Goal: Communication & Community: Answer question/provide support

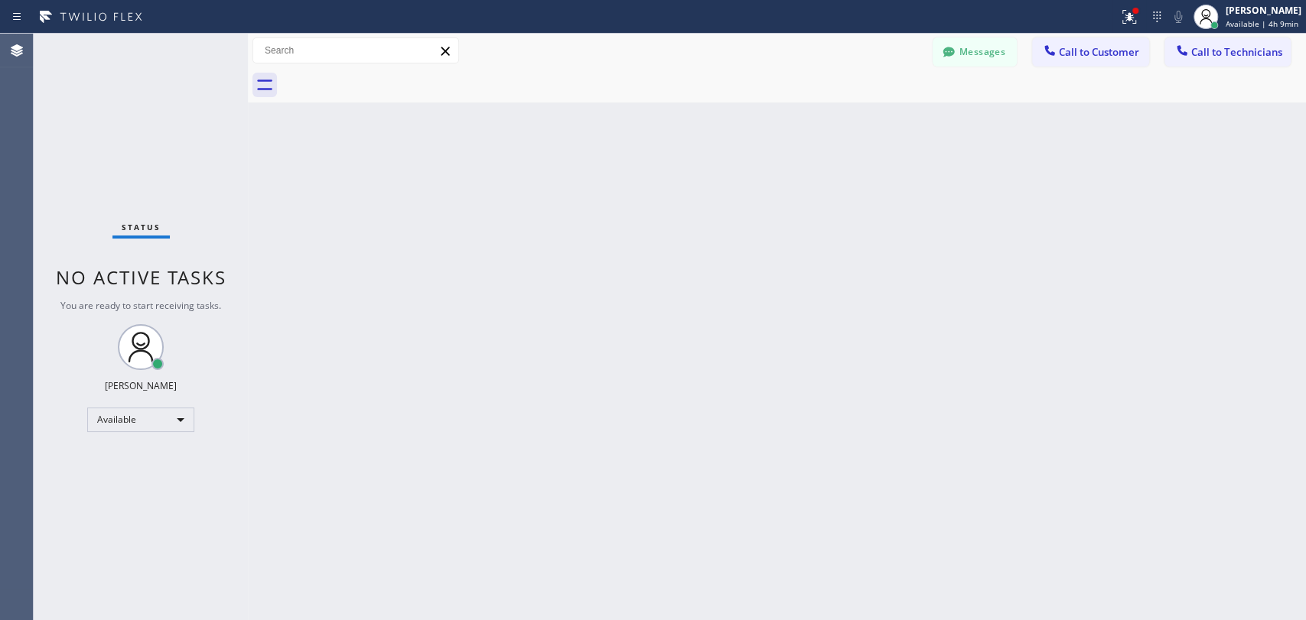
click at [788, 404] on div "Back to Dashboard Change Sender ID Customers Technicians [PERSON_NAME] [PERSON_…" at bounding box center [777, 327] width 1058 height 587
click at [933, 44] on button "Messages" at bounding box center [975, 51] width 84 height 29
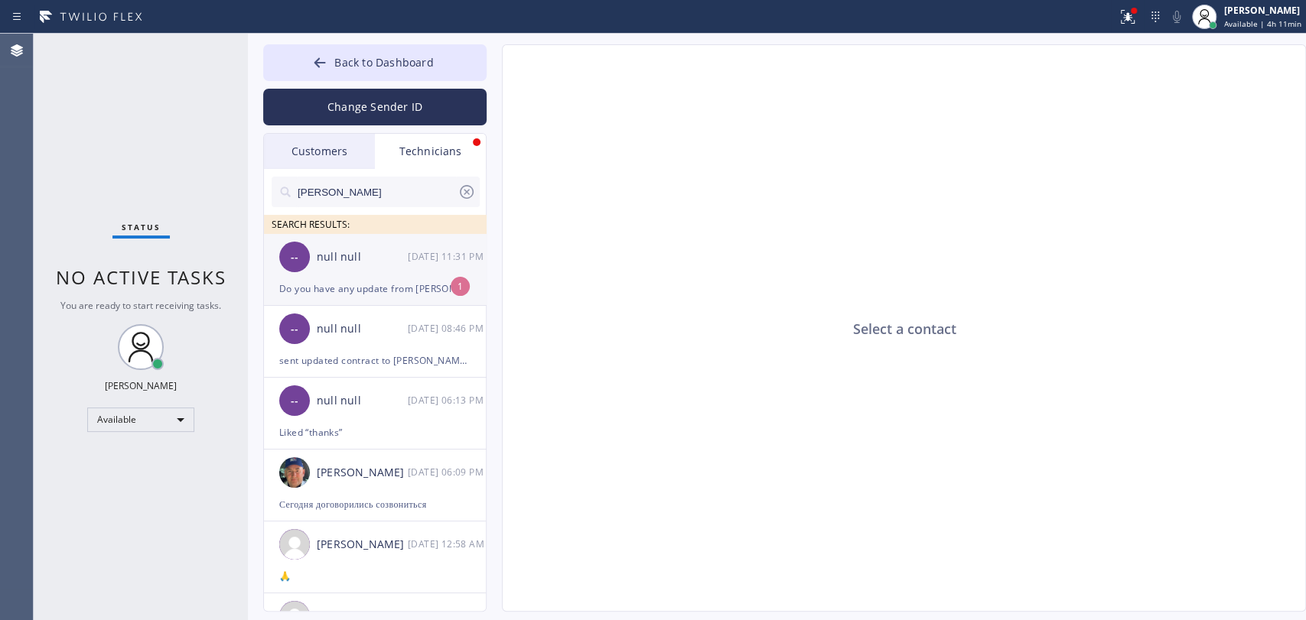
click at [439, 252] on div "[DATE] 11:31 PM" at bounding box center [448, 257] width 80 height 18
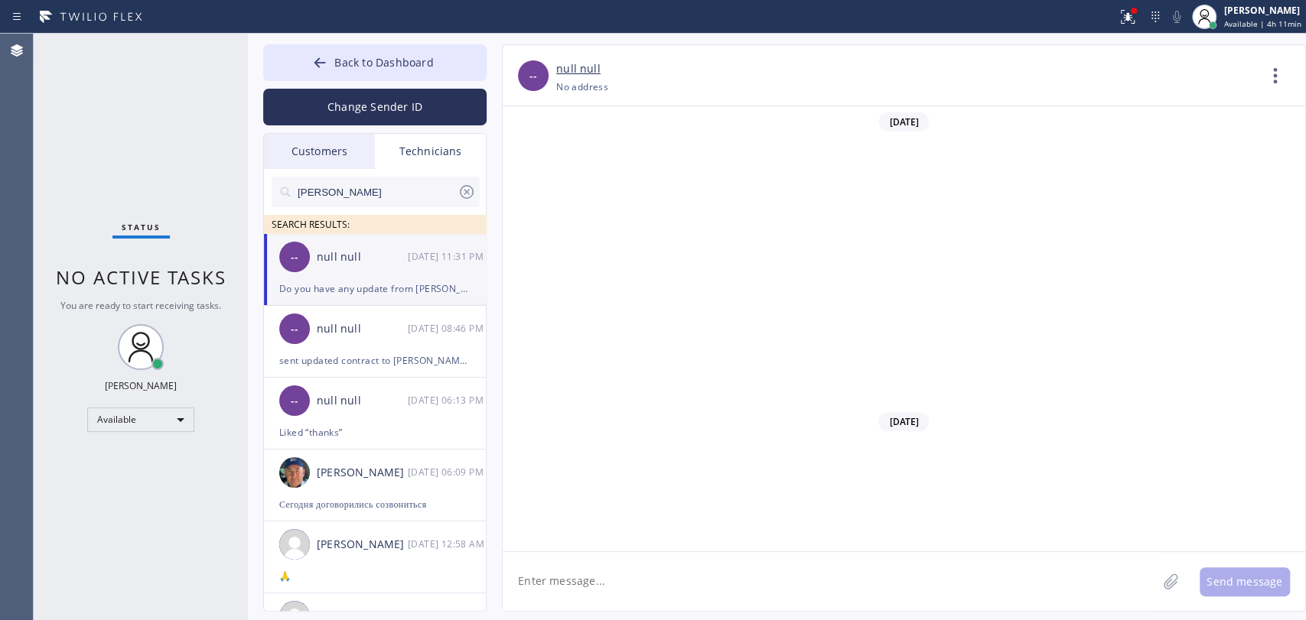
scroll to position [41129, 0]
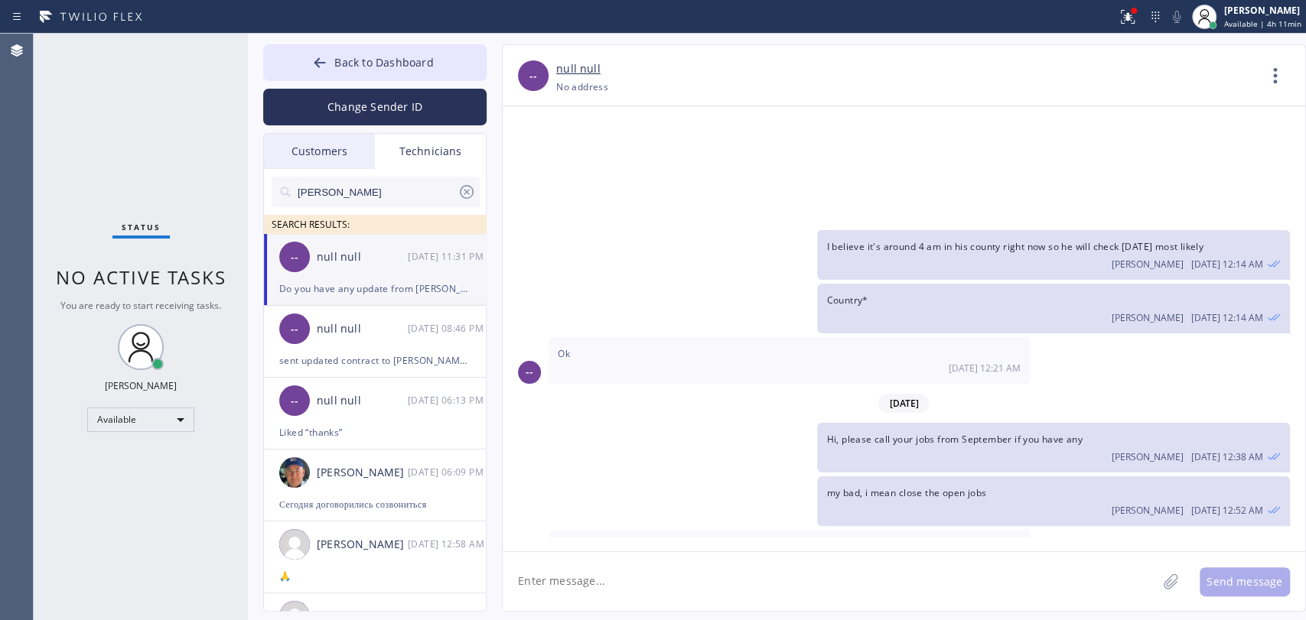
click at [674, 588] on textarea at bounding box center [830, 581] width 654 height 59
type textarea "he told we [DATE] that he would do it on Thurdsay"
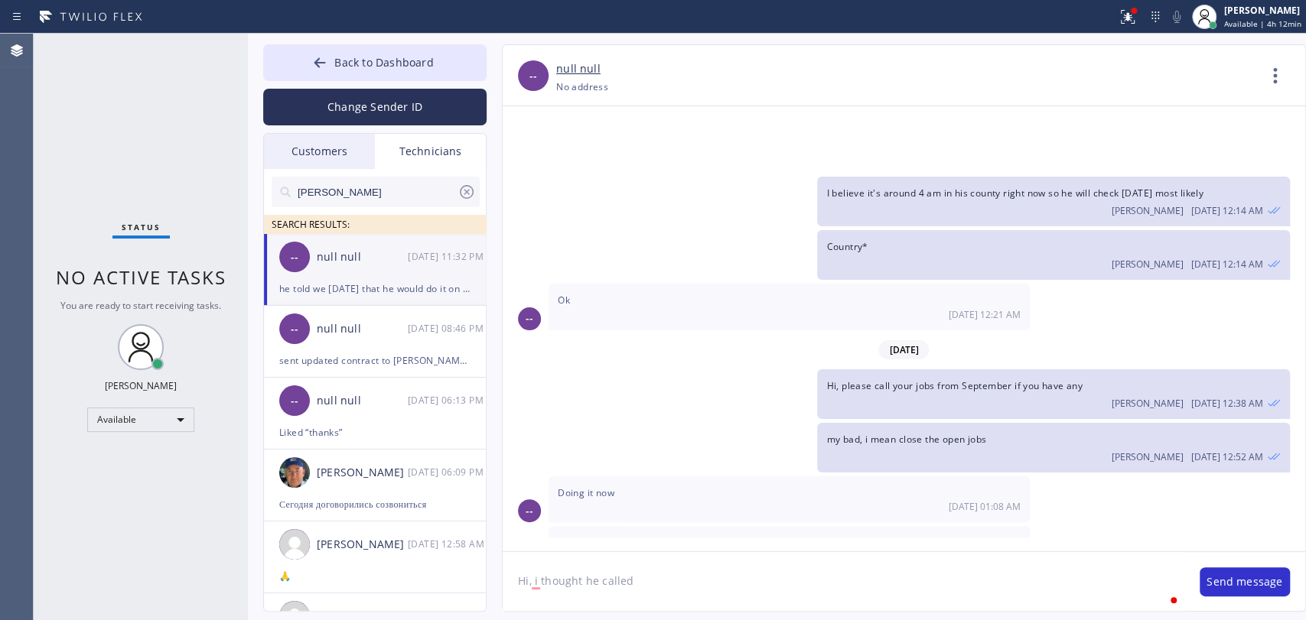
type textarea "Hi, i thought he called"
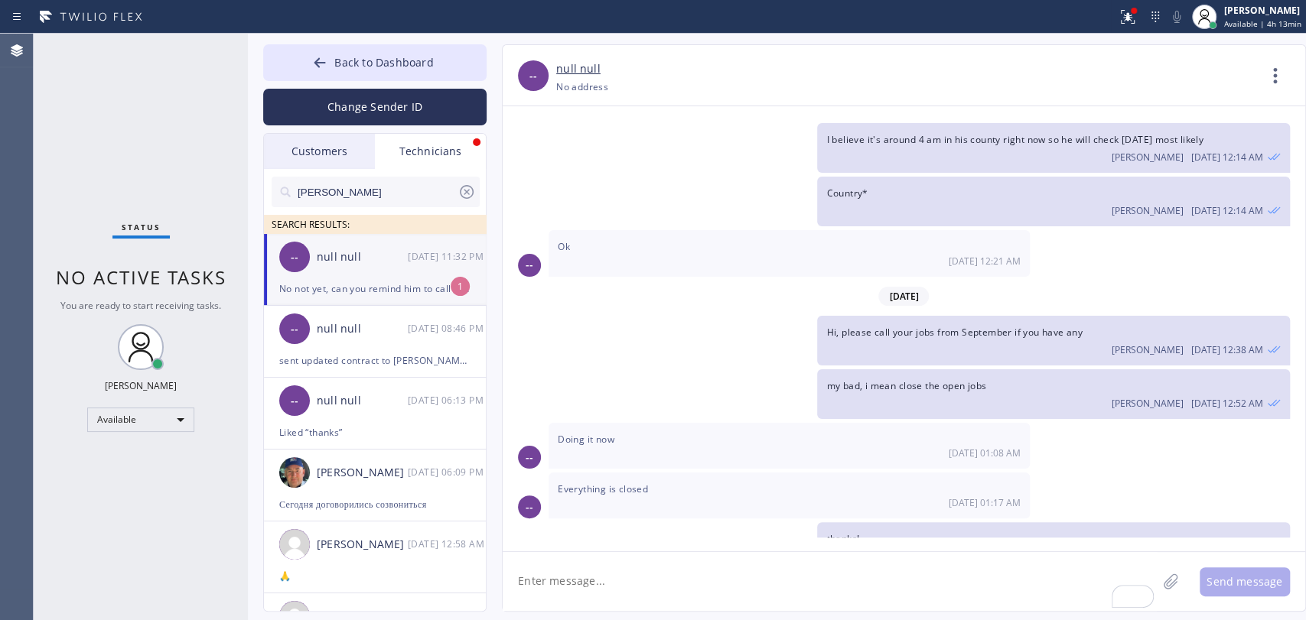
scroll to position [41285, 0]
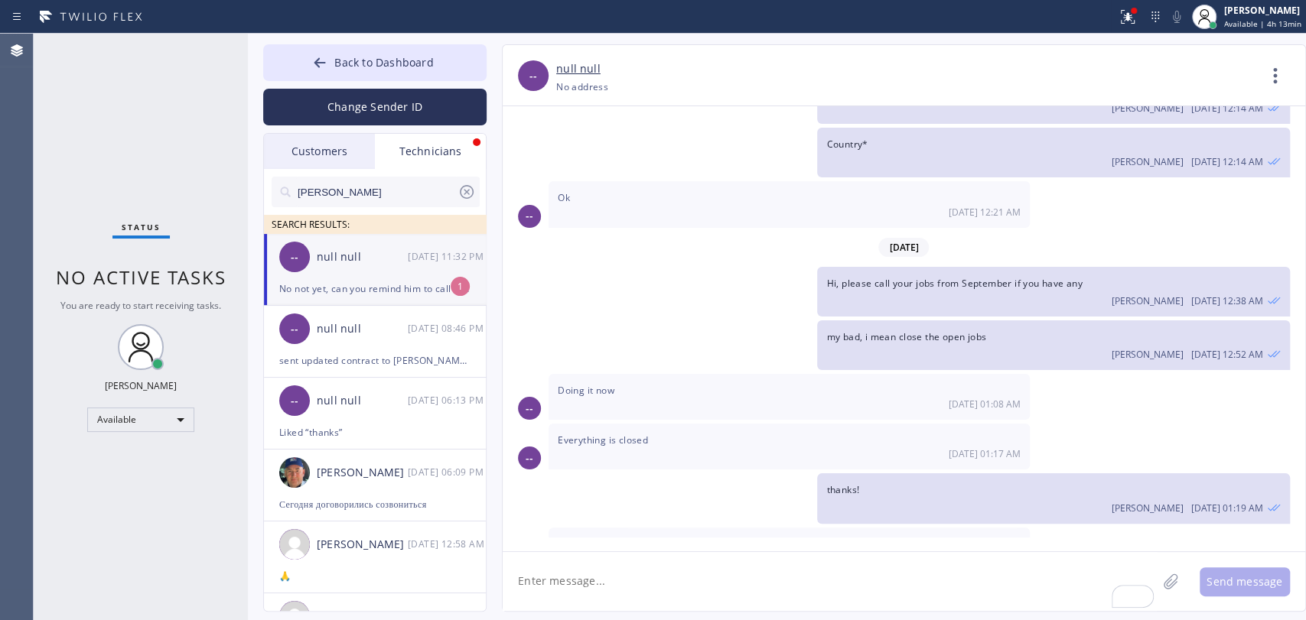
click at [394, 259] on div "null null" at bounding box center [362, 258] width 91 height 18
click at [700, 568] on textarea "To enrich screen reader interactions, please activate Accessibility in Grammarl…" at bounding box center [830, 581] width 654 height 59
type textarea "will do"
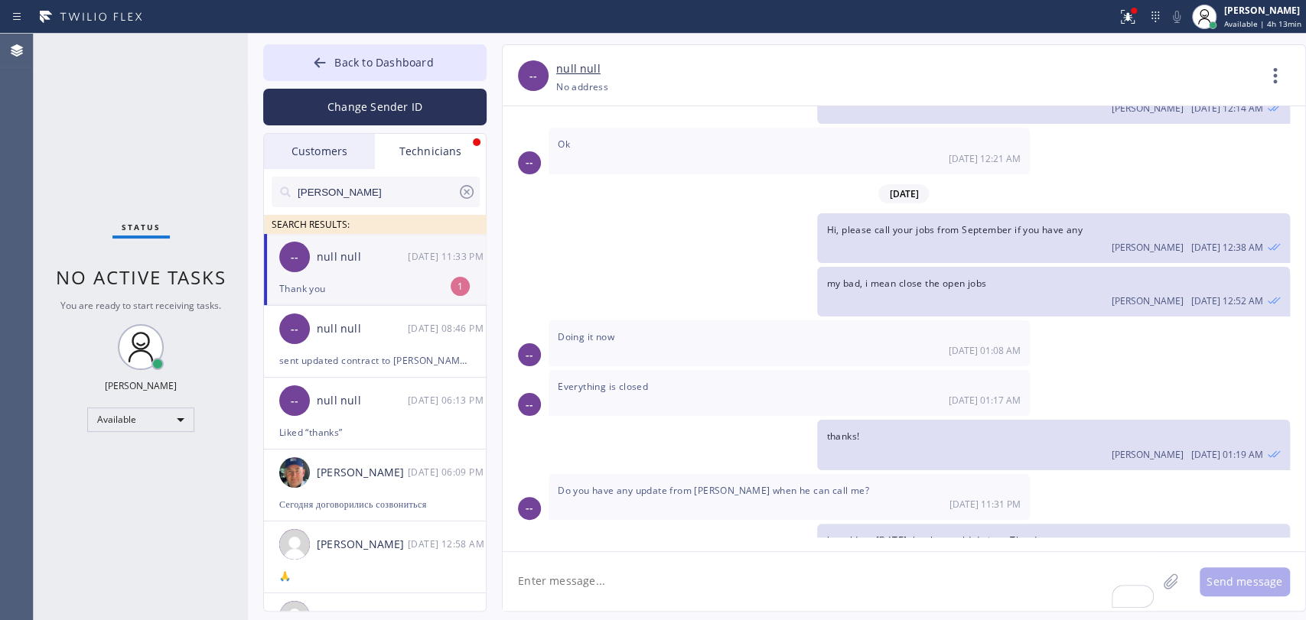
scroll to position [41388, 0]
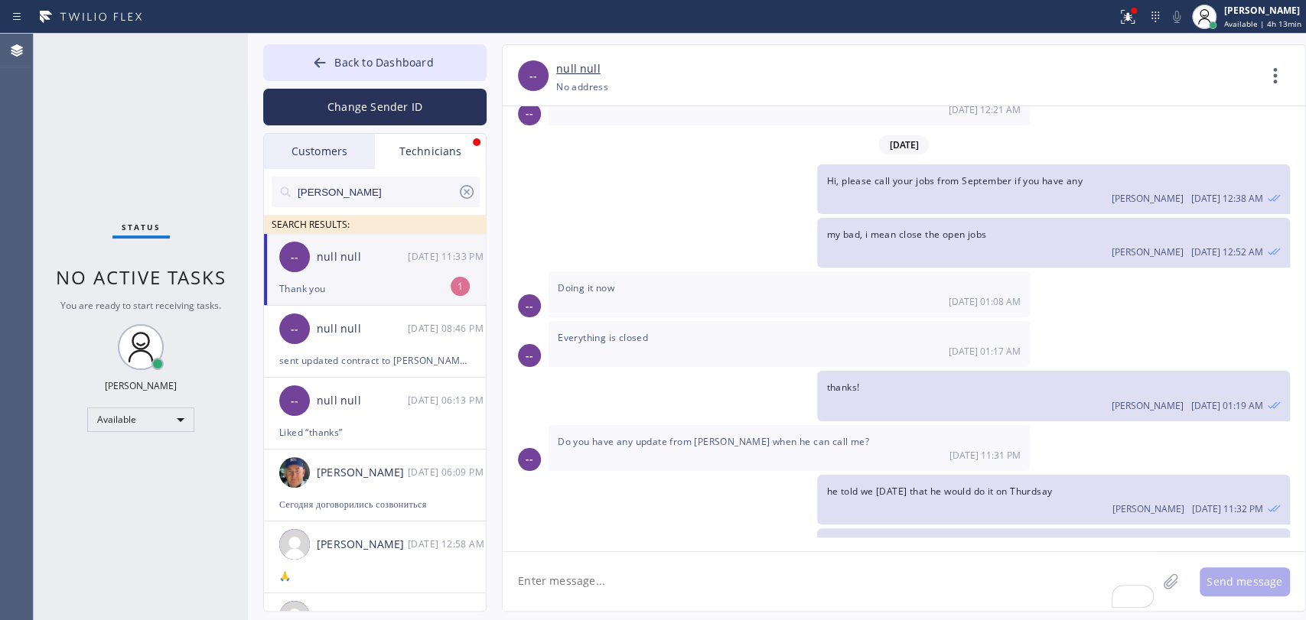
click at [861, 566] on textarea "To enrich screen reader interactions, please activate Accessibility in Grammarl…" at bounding box center [830, 581] width 654 height 59
click at [818, 475] on div "he told we on Wednesday that he would do it on Thurdsay Oleksiy Dmitriev 10/10 …" at bounding box center [1053, 500] width 472 height 50
click at [397, 249] on div "null null" at bounding box center [362, 258] width 91 height 18
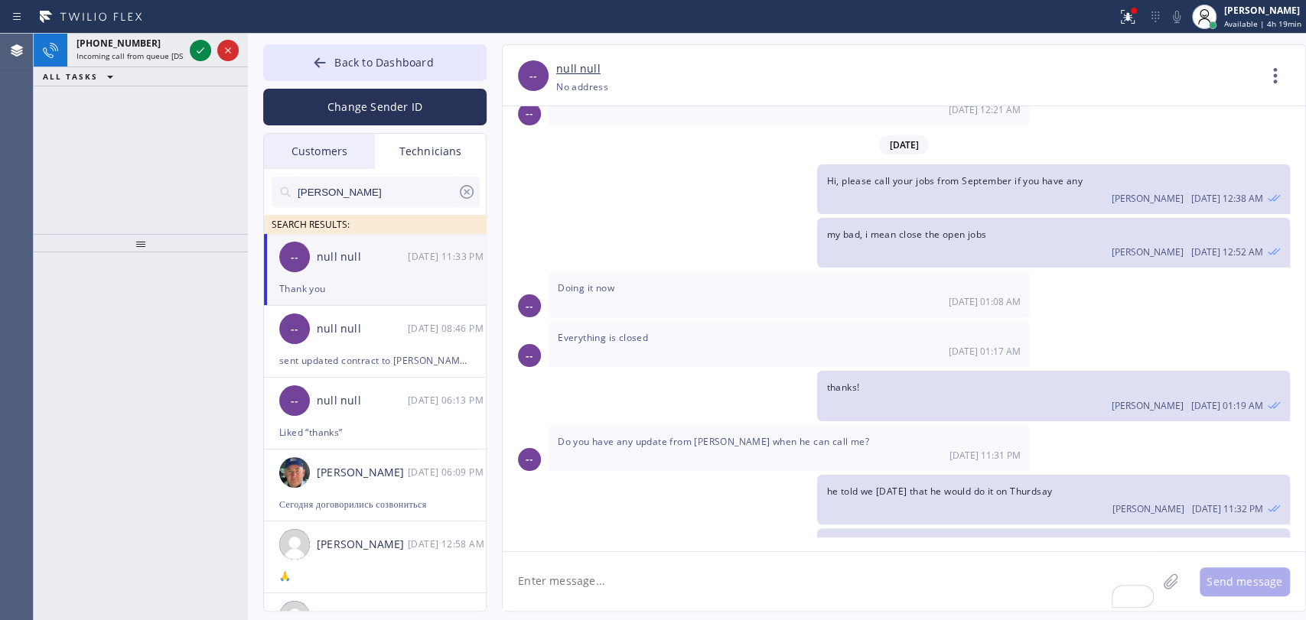
click at [169, 73] on div "ALL TASKS ALL TASKS ACTIVE TASKS TASKS IN WRAP UP" at bounding box center [141, 76] width 214 height 19
click at [155, 55] on span "Incoming call from queue [DSRs]" at bounding box center [135, 55] width 117 height 11
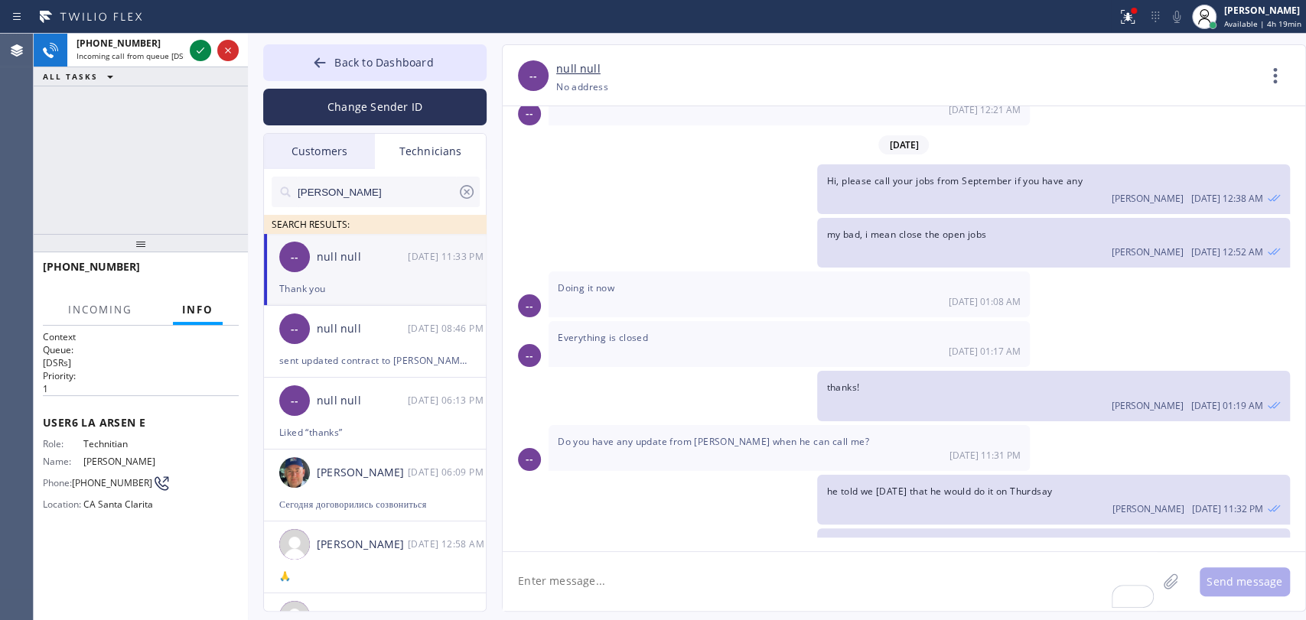
click at [395, 186] on input "Michael" at bounding box center [376, 192] width 161 height 31
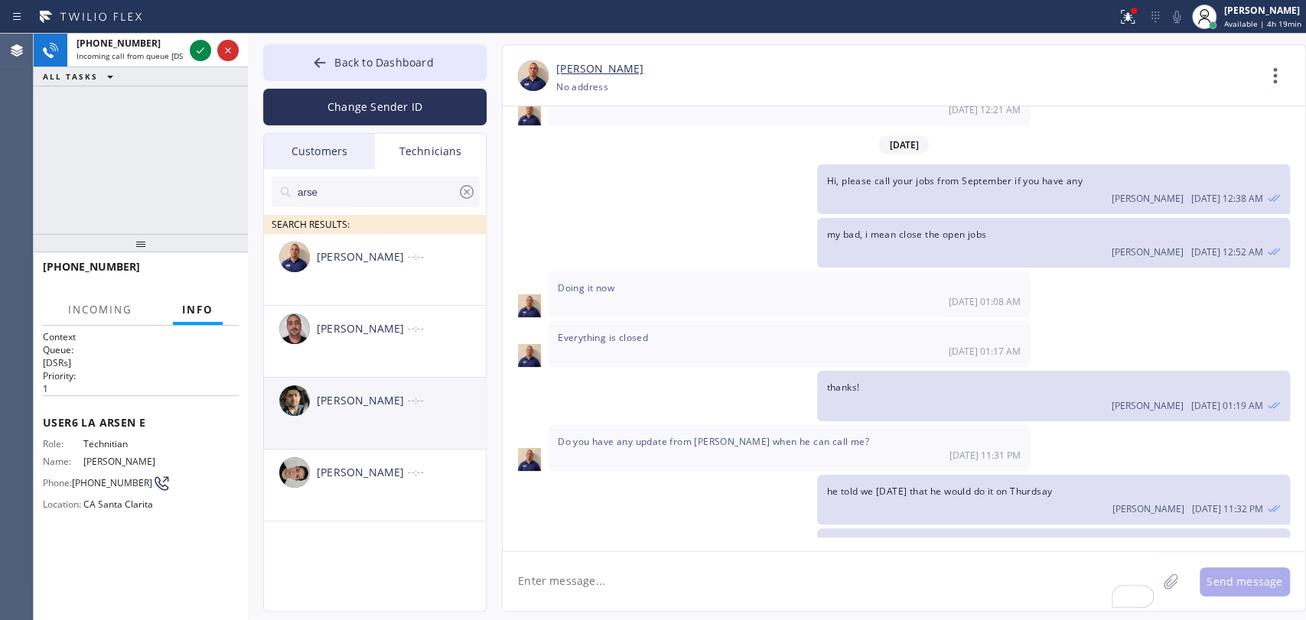
type input "arse"
click at [378, 419] on div "Arsen Emirian --:--" at bounding box center [375, 401] width 223 height 46
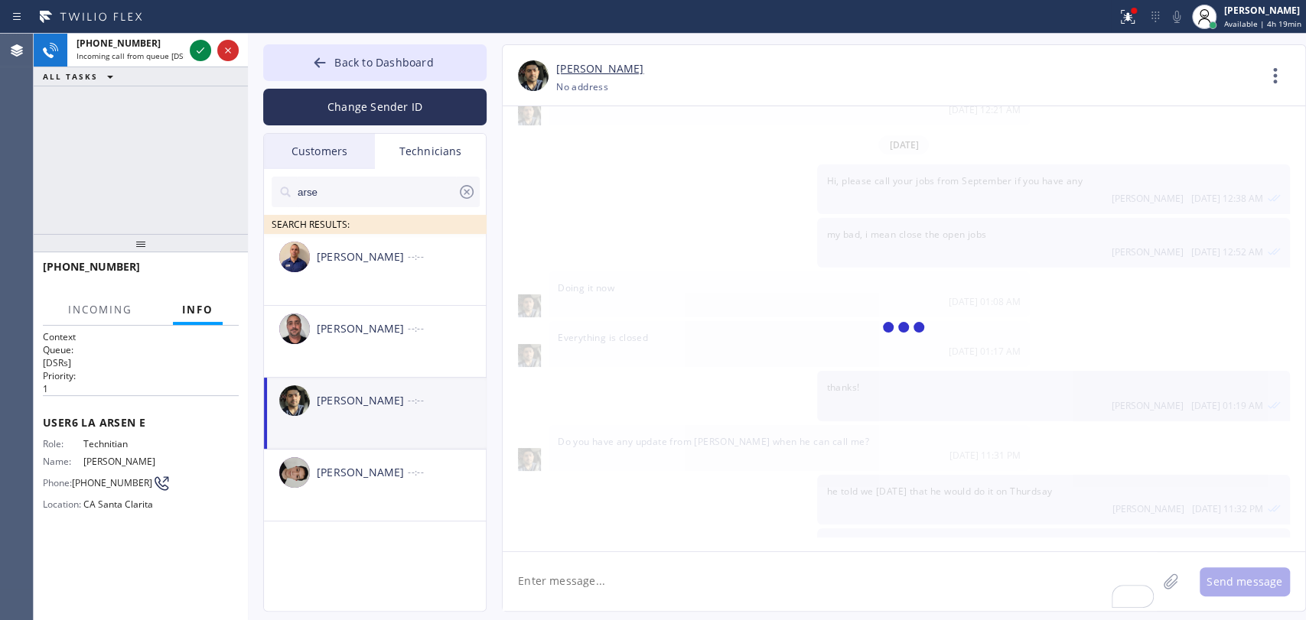
click at [557, 577] on textarea "To enrich screen reader interactions, please activate Accessibility in Grammarl…" at bounding box center [830, 581] width 654 height 59
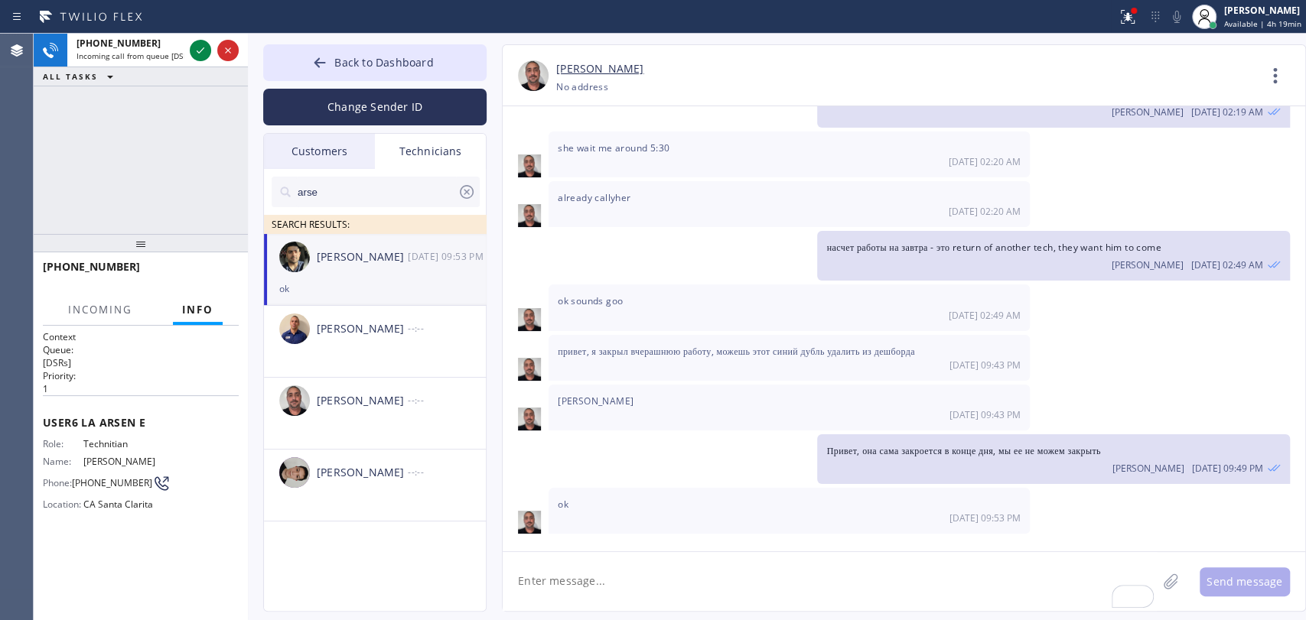
scroll to position [477, 0]
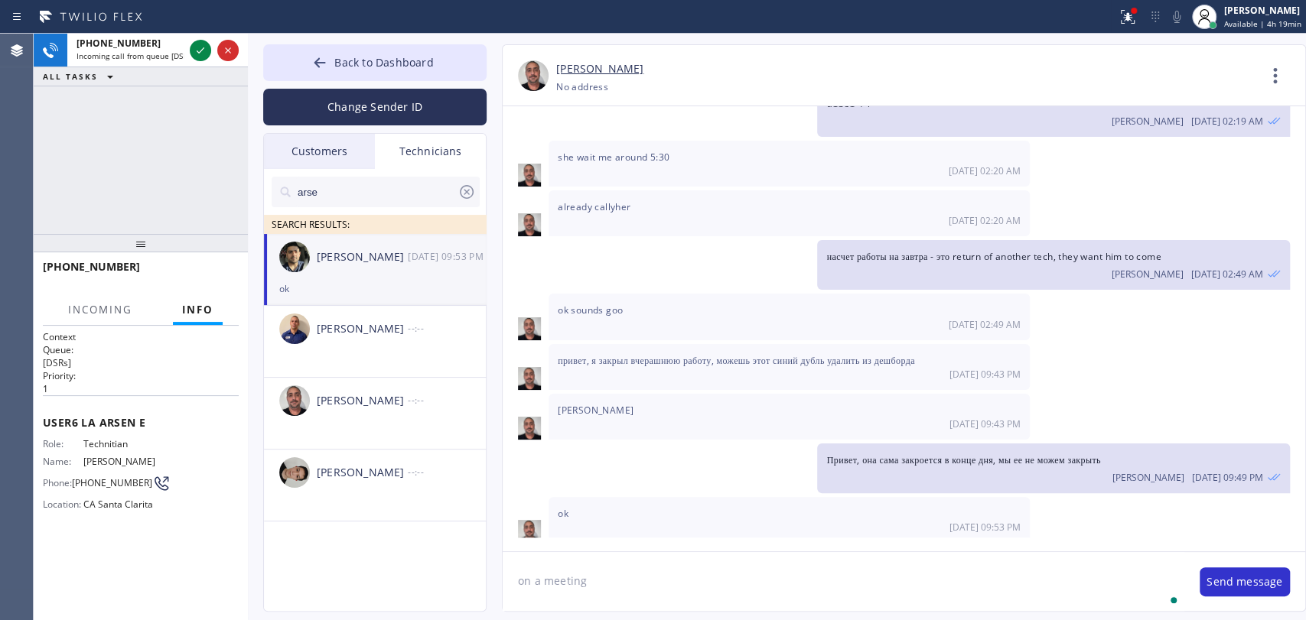
type textarea "on a meeting"
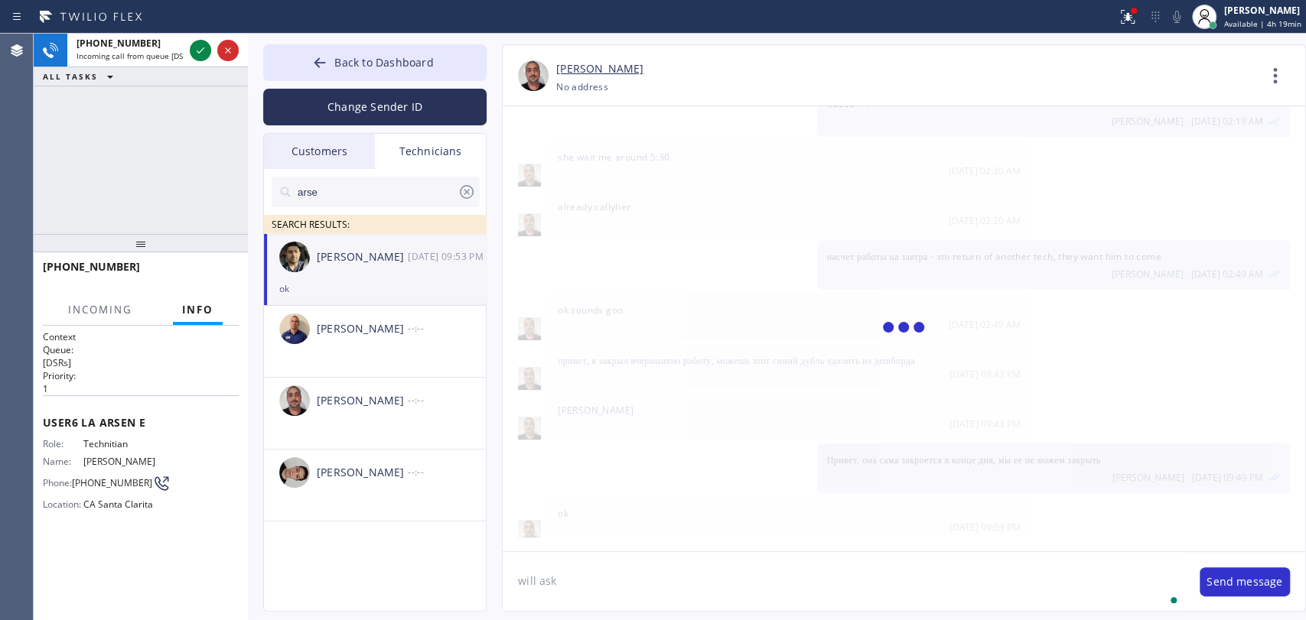
scroll to position [564, 0]
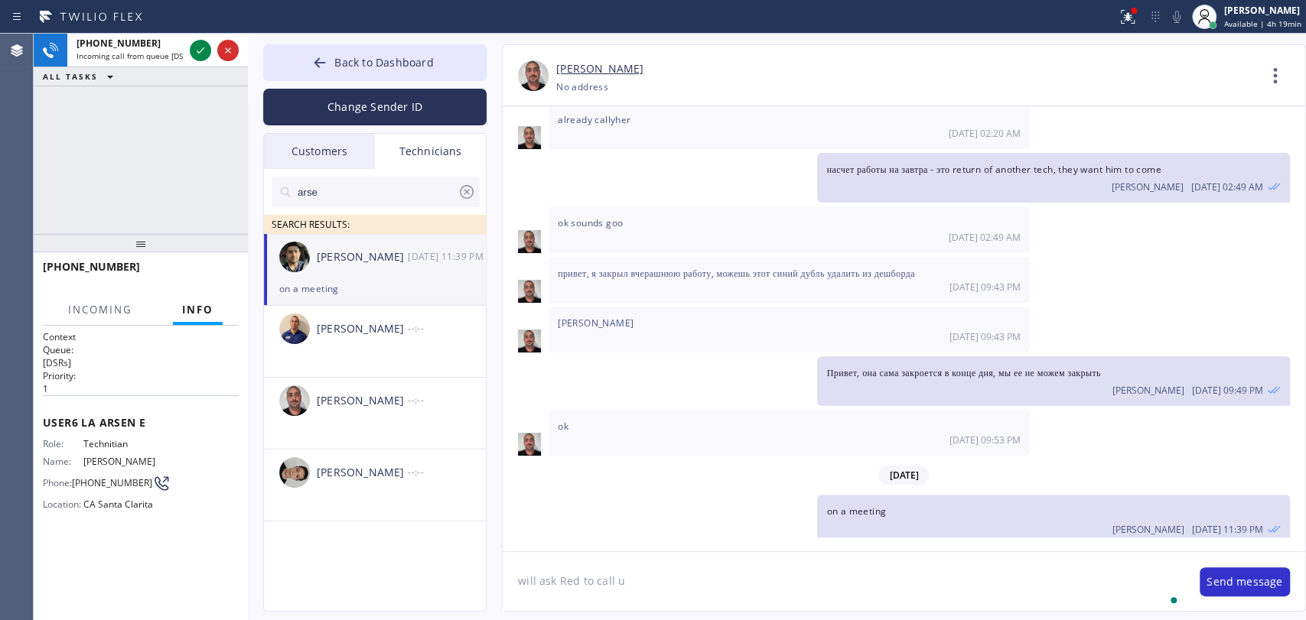
type textarea "will ask Red to call u"
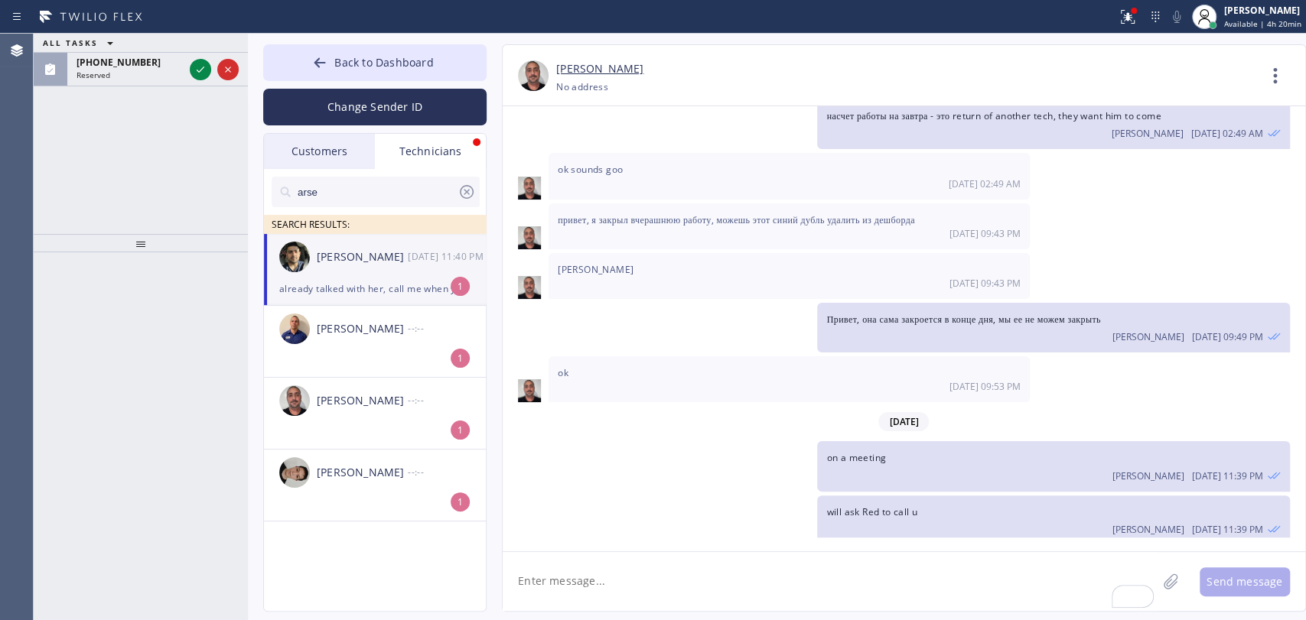
scroll to position [666, 0]
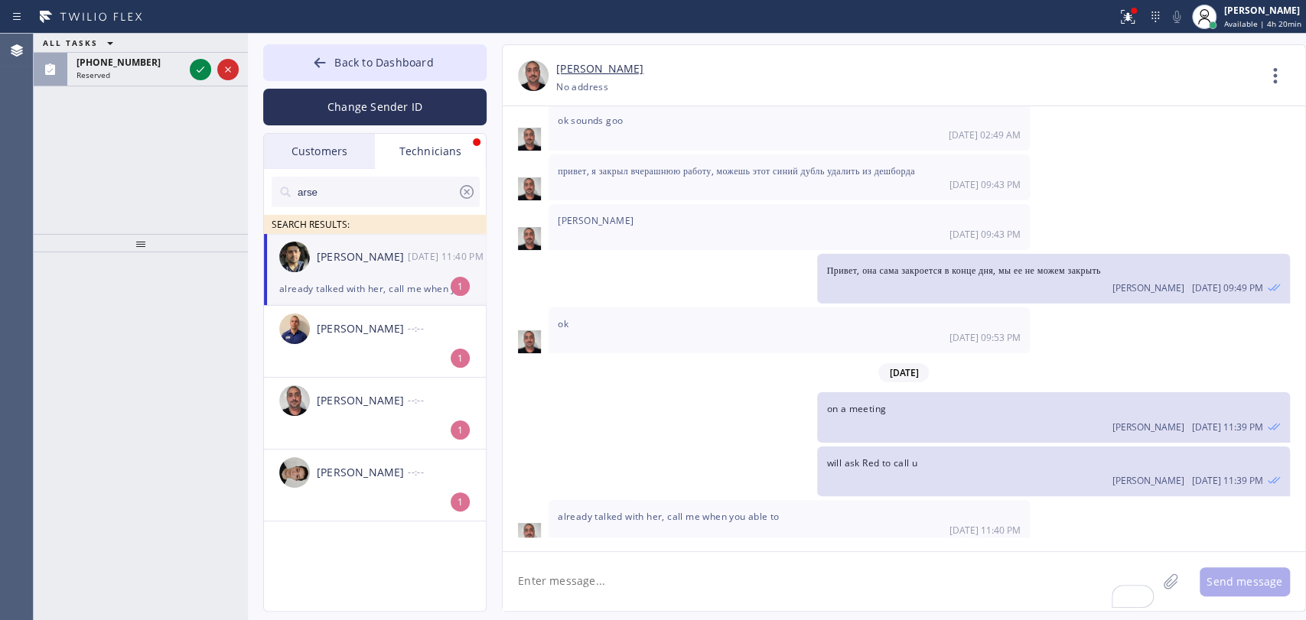
click at [334, 262] on div "[PERSON_NAME]" at bounding box center [362, 258] width 91 height 18
click at [576, 558] on textarea "To enrich screen reader interactions, please activate Accessibility in Grammarl…" at bounding box center [830, 581] width 654 height 59
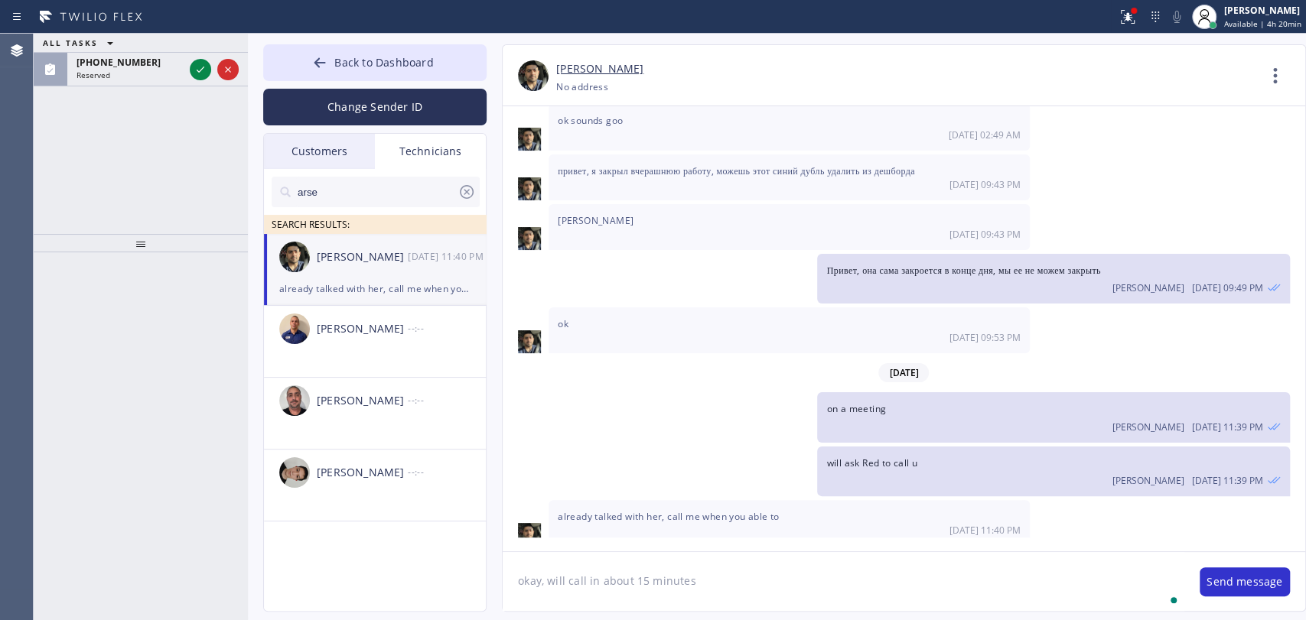
type textarea "okay, will call in about 15 minutes"
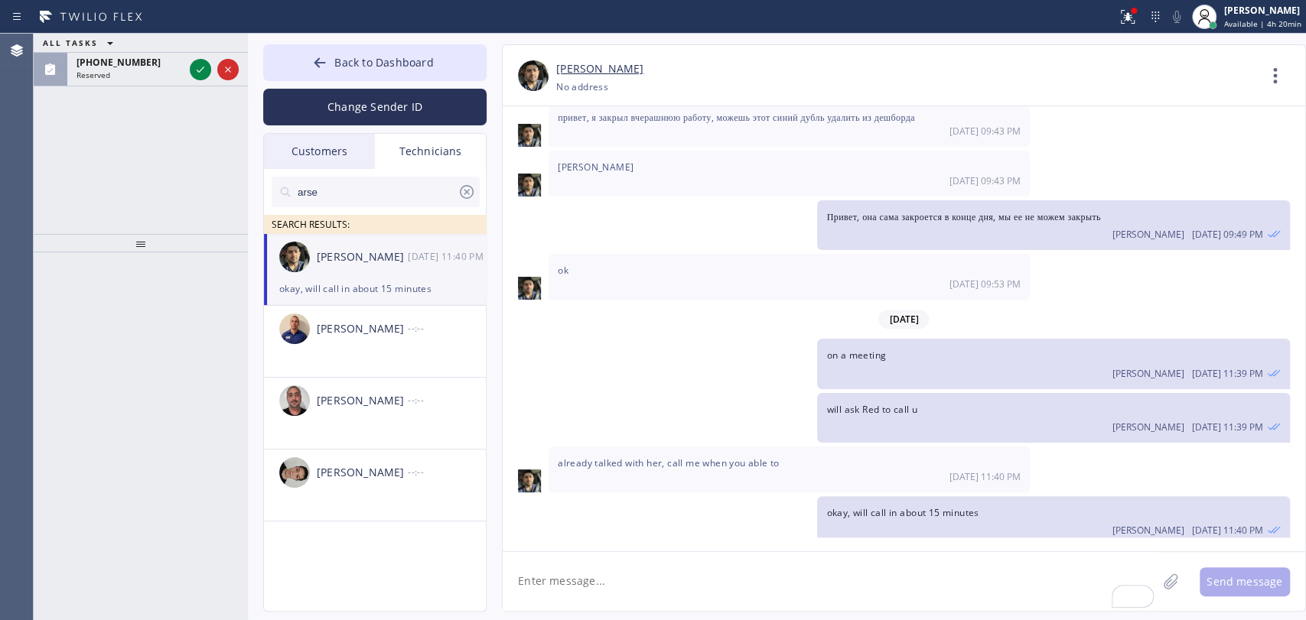
click at [607, 432] on div "10/08/2025 (213) 550-3076 - Chan, night-time dispatcher Oleksiy Dmitriev 10/08 …" at bounding box center [904, 321] width 803 height 431
click at [612, 480] on div "10/08/2025 (213) 550-3076 - Chan, night-time dispatcher Oleksiy Dmitriev 10/08 …" at bounding box center [904, 321] width 803 height 431
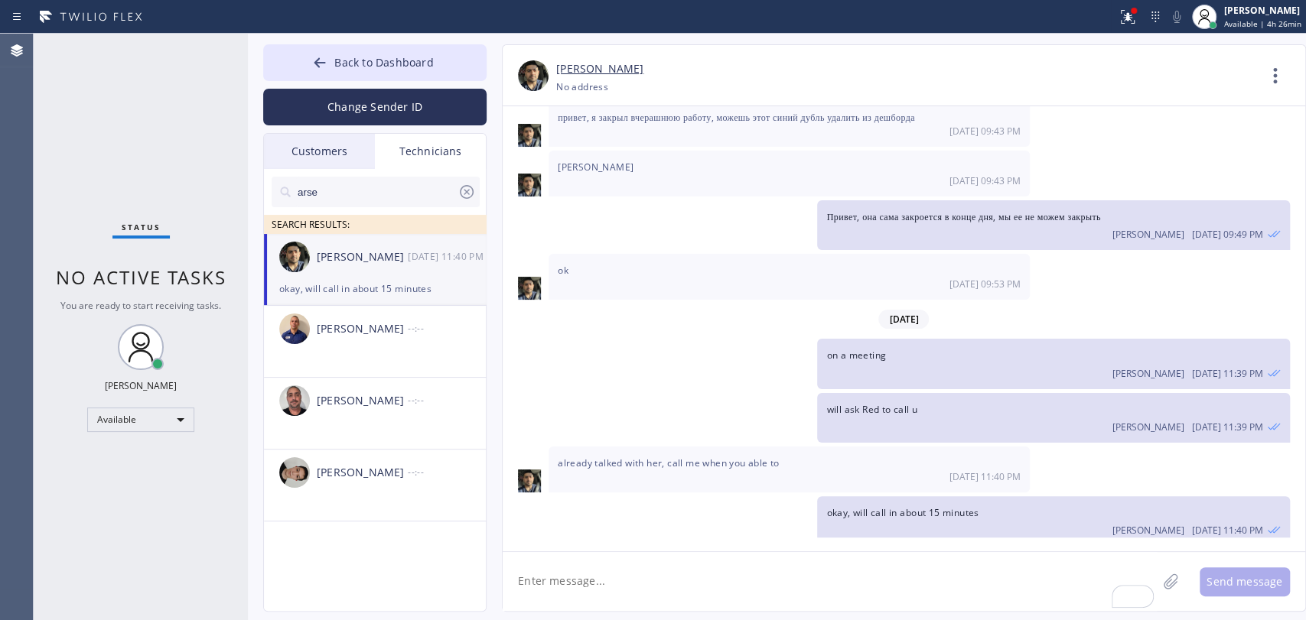
click at [172, 302] on span "You are ready to start receiving tasks." at bounding box center [140, 305] width 161 height 13
click at [171, 289] on span "No active tasks" at bounding box center [141, 277] width 171 height 25
click at [339, 61] on span "Back to Dashboard" at bounding box center [383, 62] width 99 height 15
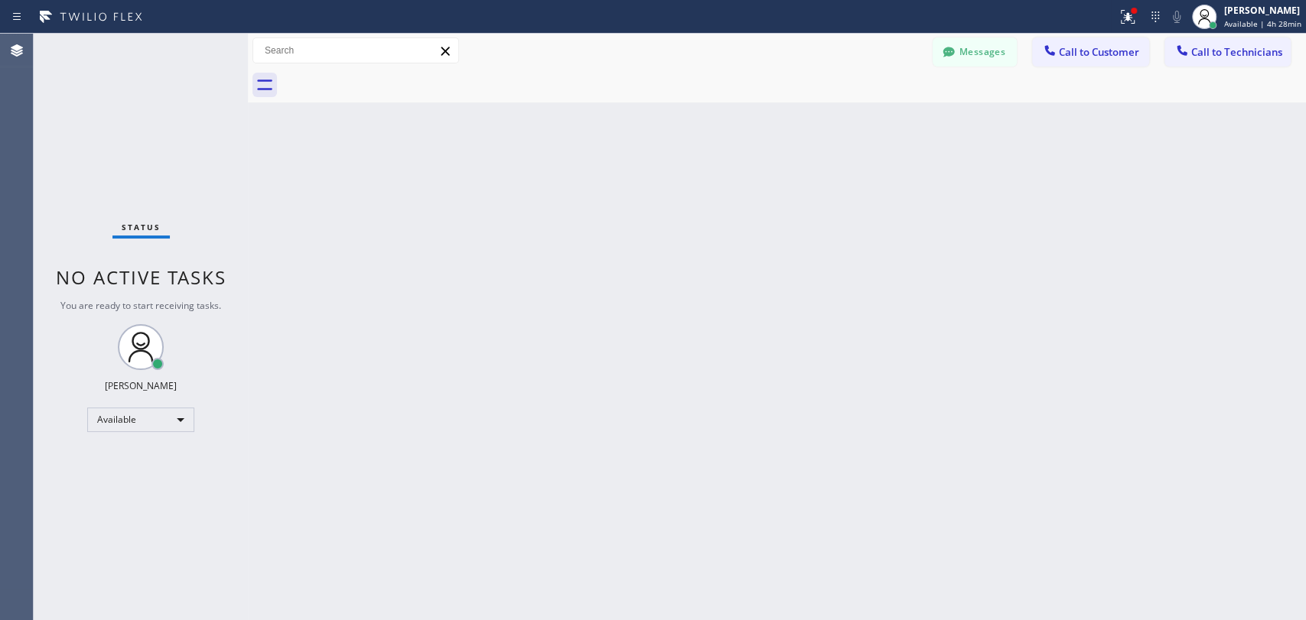
click at [1190, 45] on div at bounding box center [1182, 52] width 18 height 18
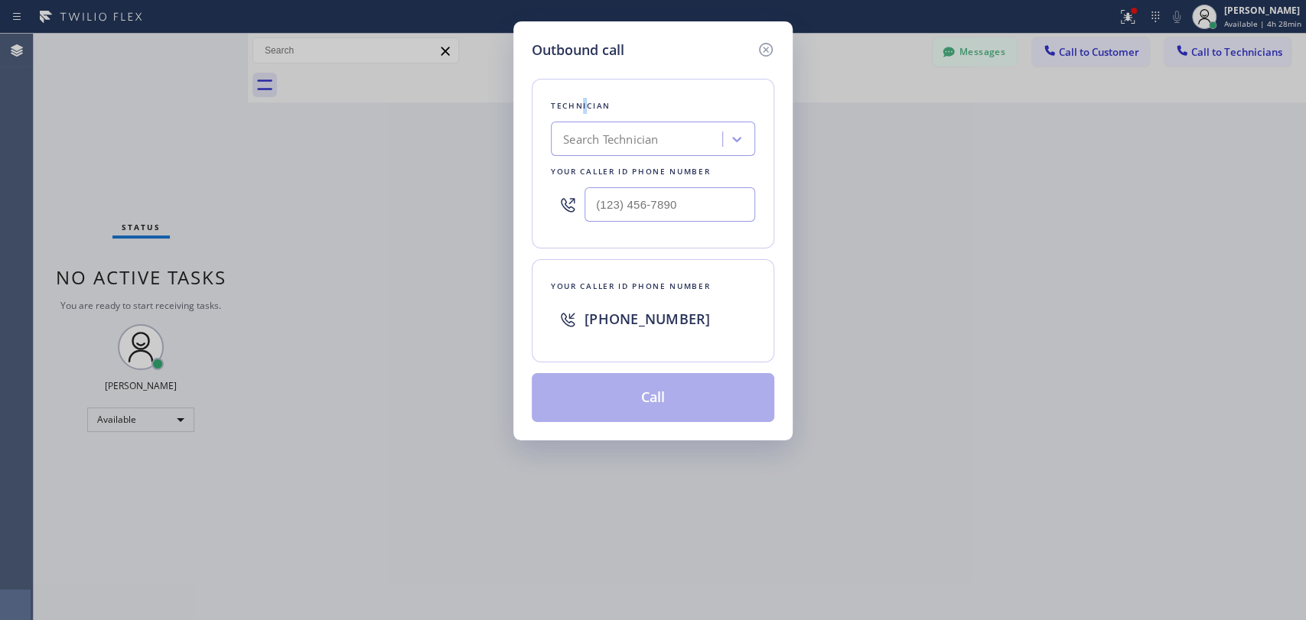
click at [578, 109] on div "Technician" at bounding box center [653, 106] width 204 height 16
click at [638, 142] on div "Search Technician" at bounding box center [610, 140] width 95 height 18
type input "arse"
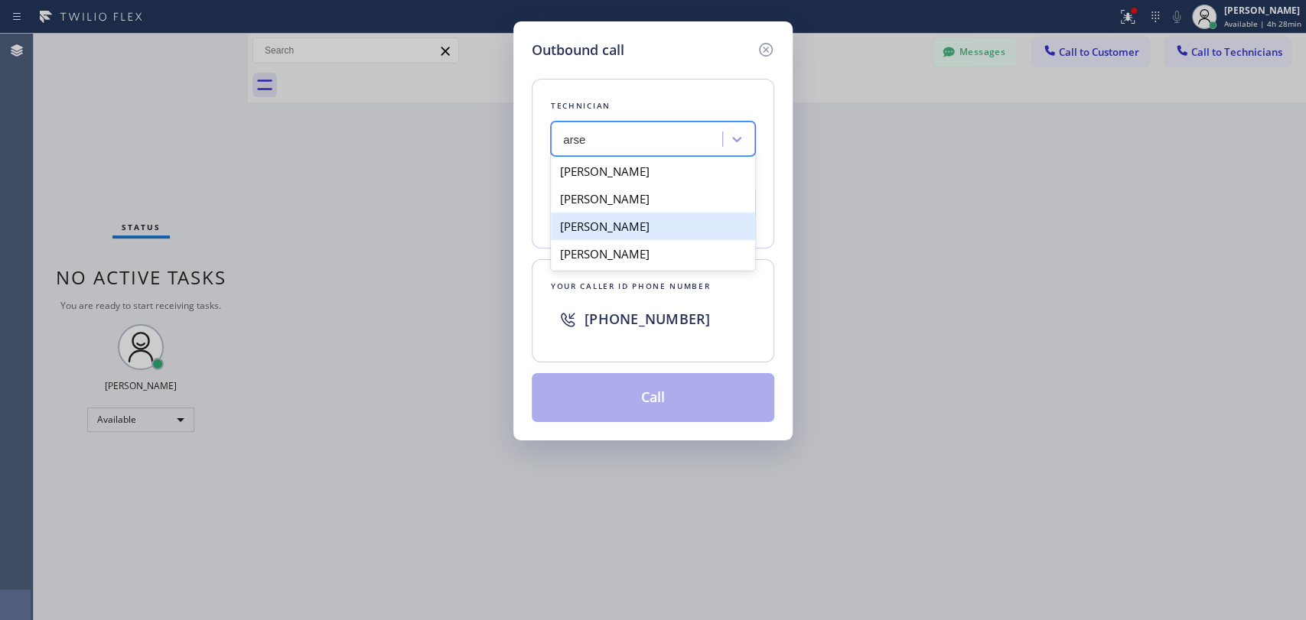
click at [607, 227] on div "[PERSON_NAME]" at bounding box center [653, 227] width 204 height 28
type input "[PHONE_NUMBER]"
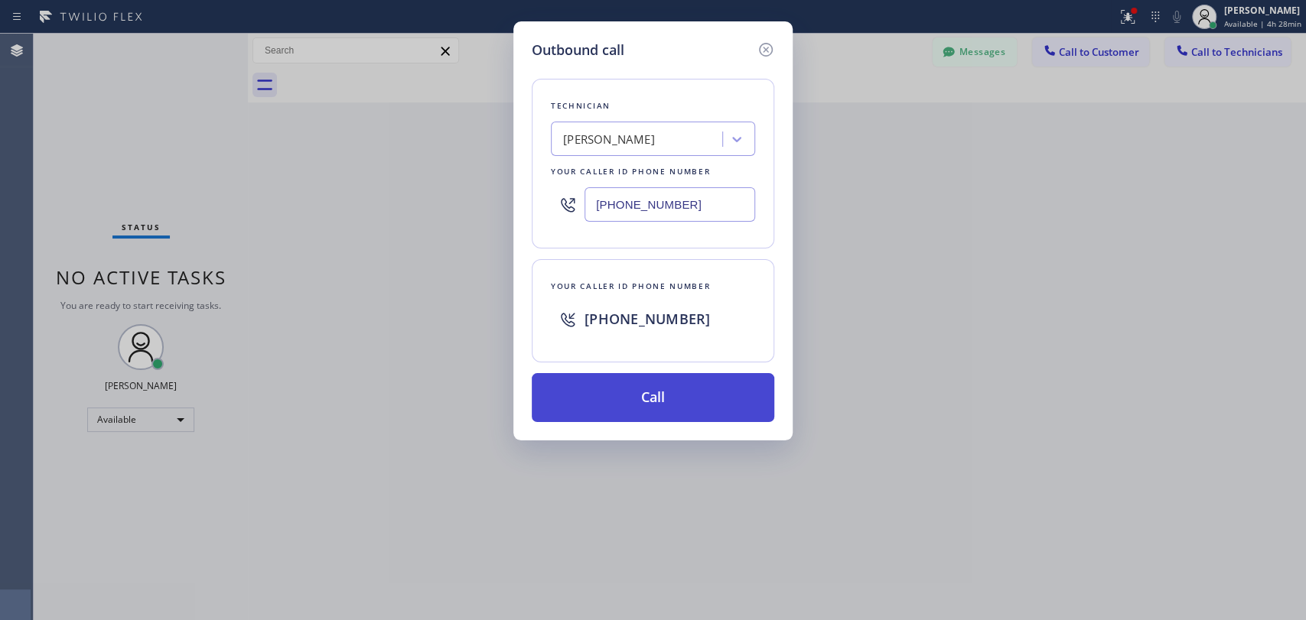
click at [619, 388] on button "Call" at bounding box center [653, 397] width 243 height 49
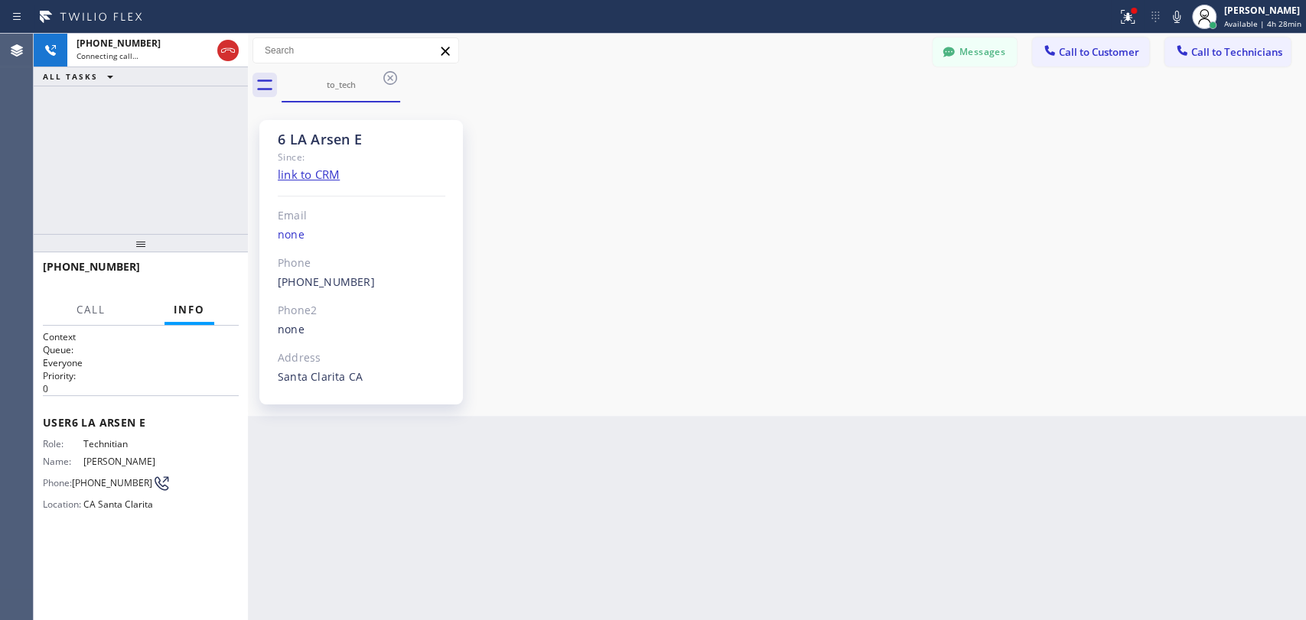
drag, startPoint x: 187, startPoint y: 251, endPoint x: 185, endPoint y: 278, distance: 27.6
click at [185, 252] on div at bounding box center [141, 243] width 214 height 18
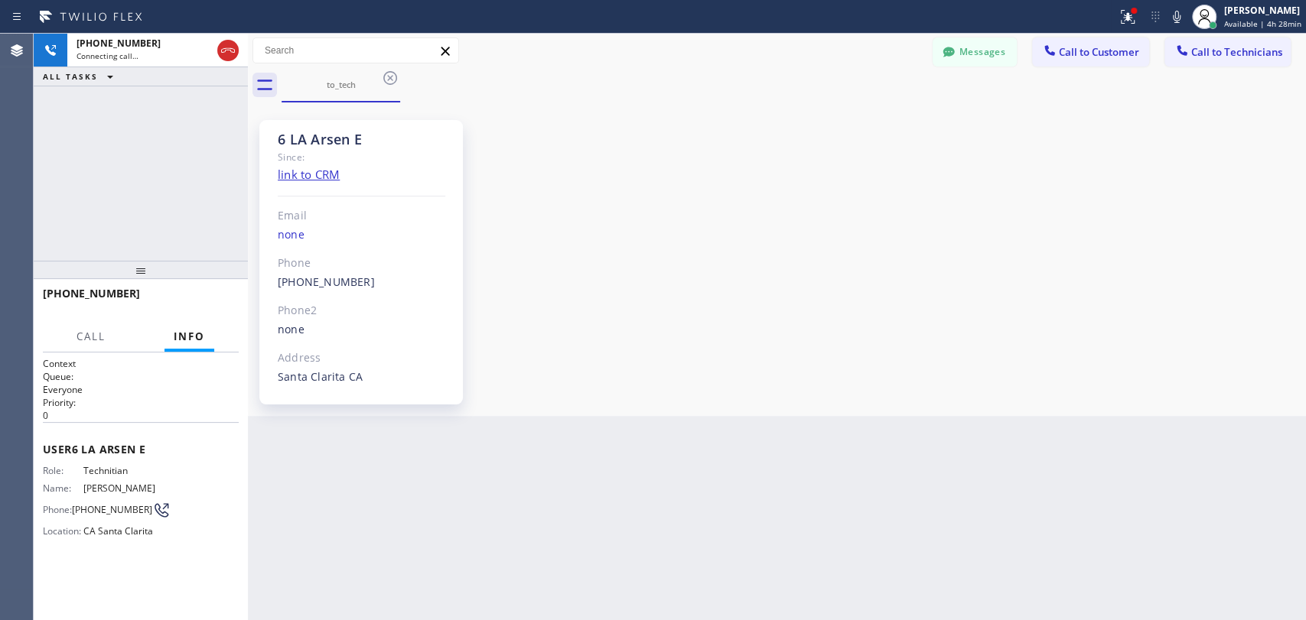
click at [213, 154] on div "+18189154634 Connecting call… ALL TASKS ALL TASKS ACTIVE TASKS TASKS IN WRAP UP" at bounding box center [141, 147] width 214 height 227
click at [283, 138] on div "6 LA Arsen E" at bounding box center [362, 140] width 168 height 18
click at [307, 134] on div "6 LA Arsen E" at bounding box center [362, 140] width 168 height 18
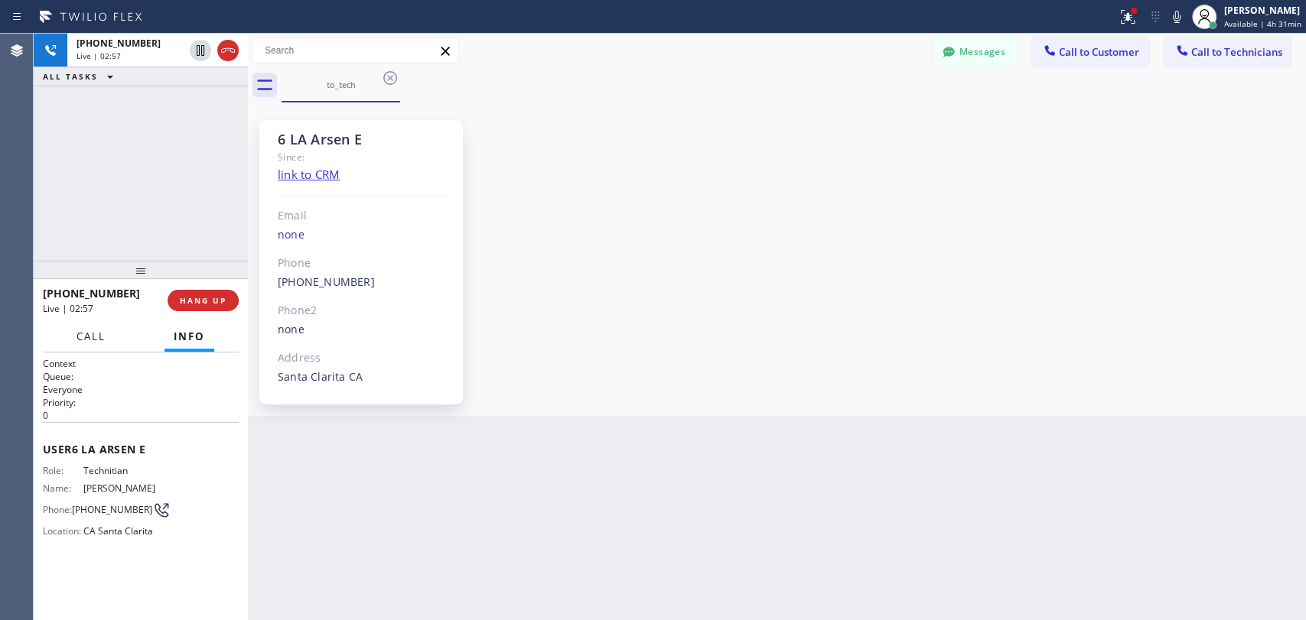
click at [86, 347] on button "Call" at bounding box center [90, 337] width 47 height 30
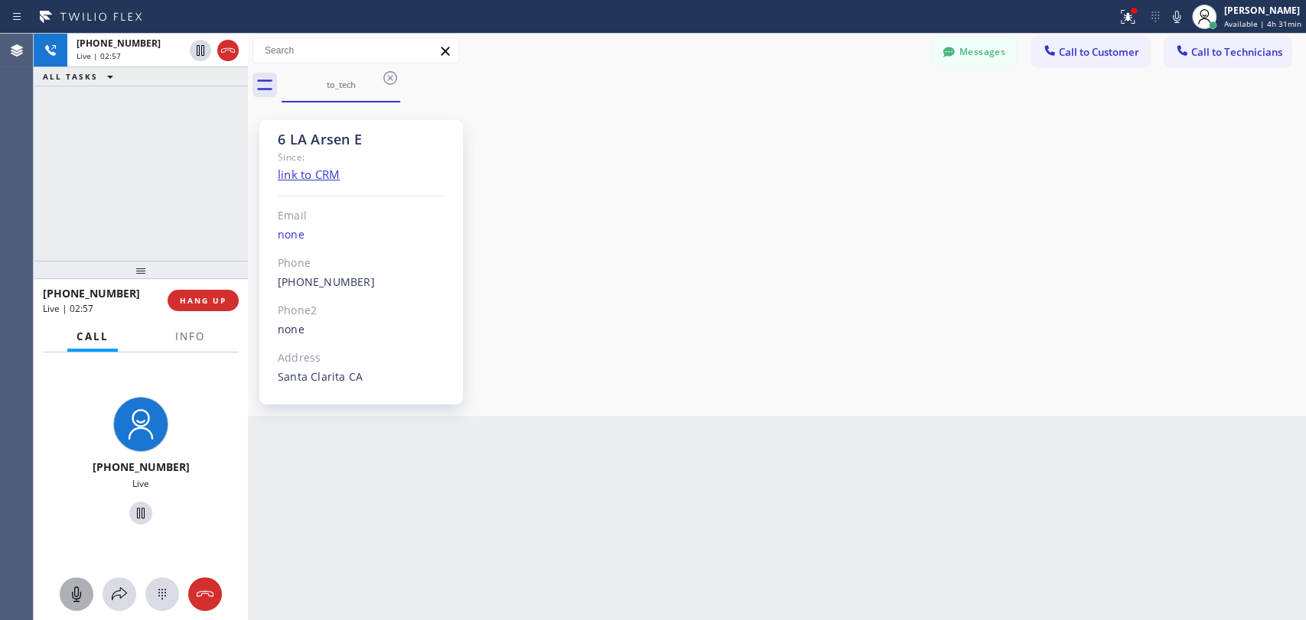
click at [71, 589] on icon at bounding box center [76, 594] width 18 height 18
click at [73, 597] on rect at bounding box center [76, 594] width 12 height 12
drag, startPoint x: 137, startPoint y: 278, endPoint x: 174, endPoint y: 314, distance: 51.4
click at [137, 279] on div at bounding box center [141, 270] width 214 height 18
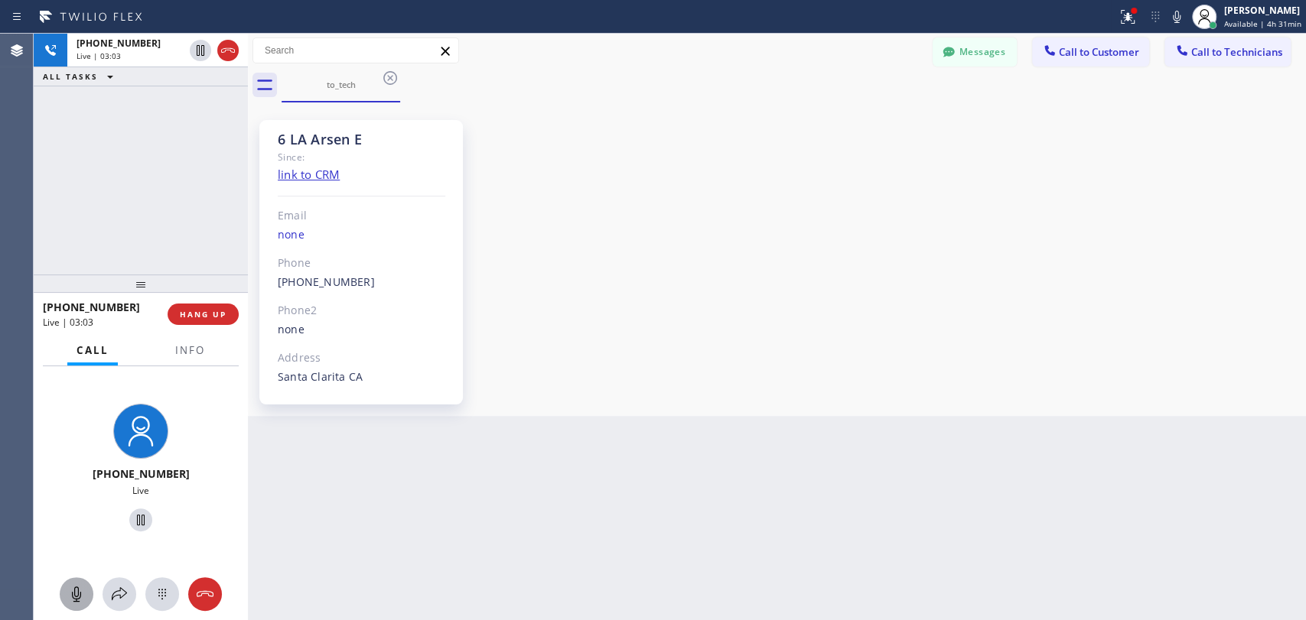
click at [338, 132] on div "6 LA Arsen E" at bounding box center [362, 140] width 168 height 18
click at [324, 133] on div "6 LA Arsen E" at bounding box center [362, 140] width 168 height 18
click at [281, 146] on div "6 LA Arsen E" at bounding box center [362, 140] width 168 height 18
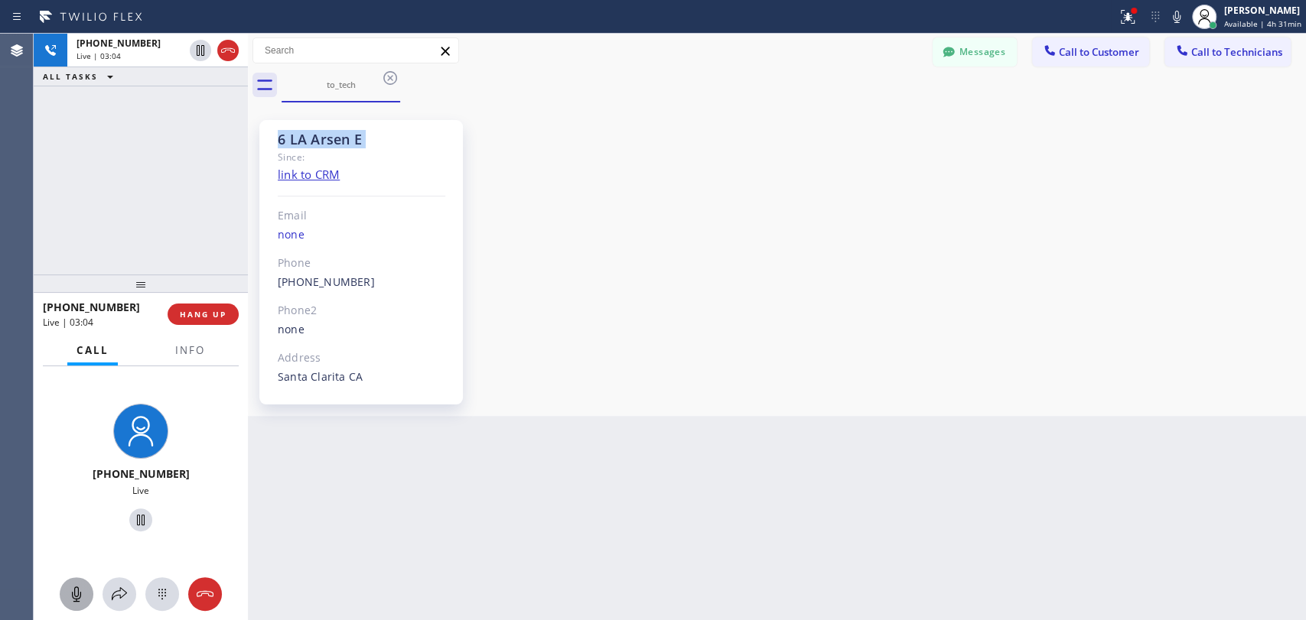
drag, startPoint x: 281, startPoint y: 146, endPoint x: 363, endPoint y: 136, distance: 82.5
click at [363, 136] on div "6 LA Arsen E" at bounding box center [362, 140] width 168 height 18
drag, startPoint x: 363, startPoint y: 136, endPoint x: 269, endPoint y: 138, distance: 93.4
click at [269, 138] on div "6 LA Arsen E Since: link to CRM Email none Phone (818) 915-4634 Outbound call T…" at bounding box center [360, 262] width 203 height 285
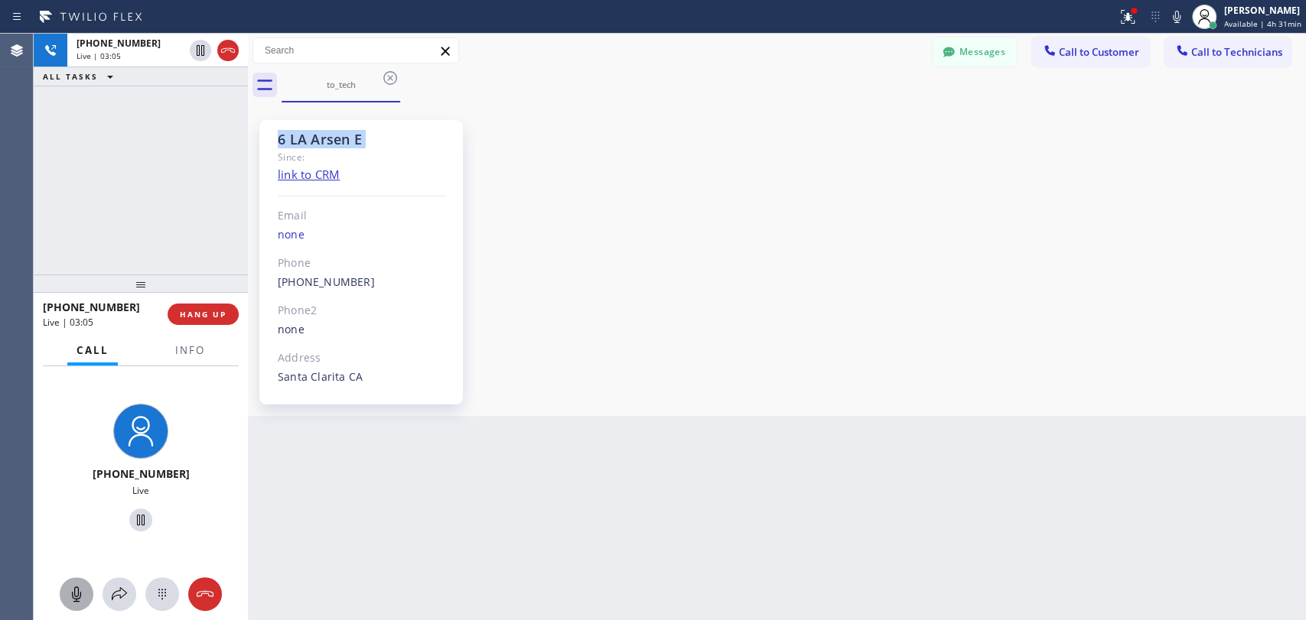
click at [269, 138] on div "6 LA Arsen E Since: link to CRM Email none Phone (818) 915-4634 Outbound call T…" at bounding box center [360, 262] width 203 height 285
drag, startPoint x: 269, startPoint y: 138, endPoint x: 412, endPoint y: 142, distance: 143.1
click at [412, 142] on div "6 LA Arsen E Since: link to CRM Email none Phone (818) 915-4634 Outbound call T…" at bounding box center [360, 262] width 203 height 285
click at [412, 142] on div "6 LA Arsen E" at bounding box center [362, 140] width 168 height 18
click at [363, 122] on div "6 LA Arsen E Since: link to CRM Email none Phone (818) 915-4634 Outbound call T…" at bounding box center [360, 262] width 203 height 285
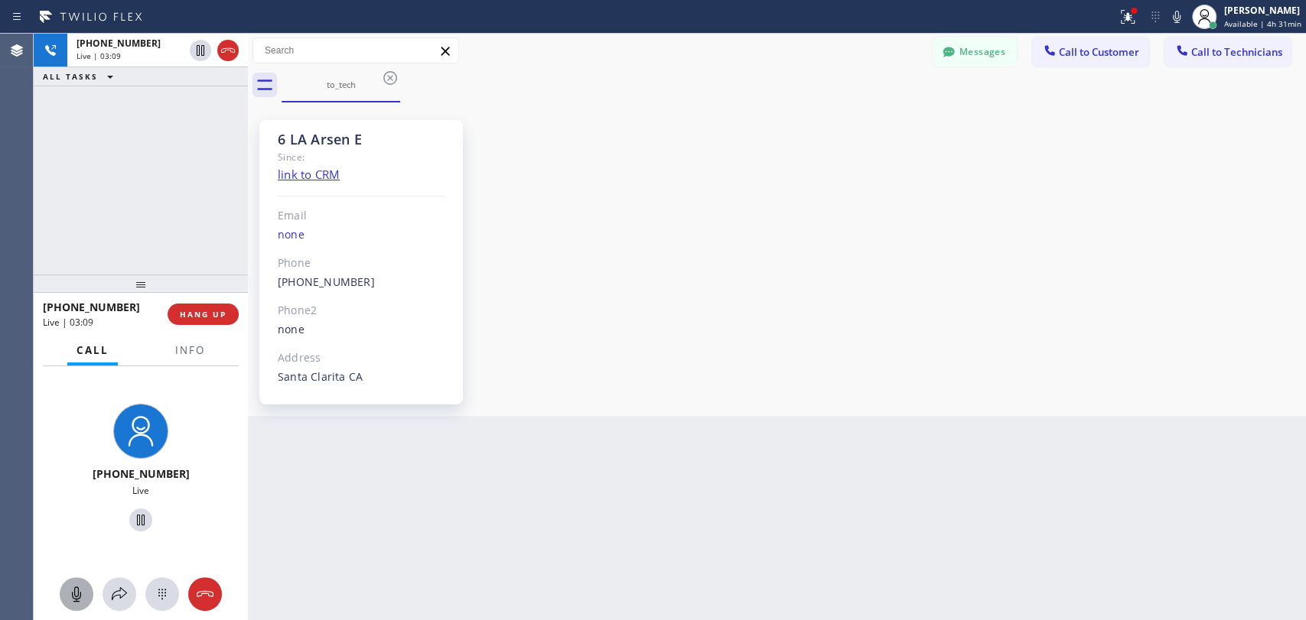
click at [363, 122] on div "6 LA Arsen E Since: link to CRM Email none Phone (818) 915-4634 Outbound call T…" at bounding box center [360, 262] width 203 height 285
click at [361, 137] on div "6 LA Arsen E" at bounding box center [362, 140] width 168 height 18
click at [65, 601] on div at bounding box center [77, 594] width 34 height 18
drag, startPoint x: 72, startPoint y: 593, endPoint x: 225, endPoint y: 575, distance: 154.0
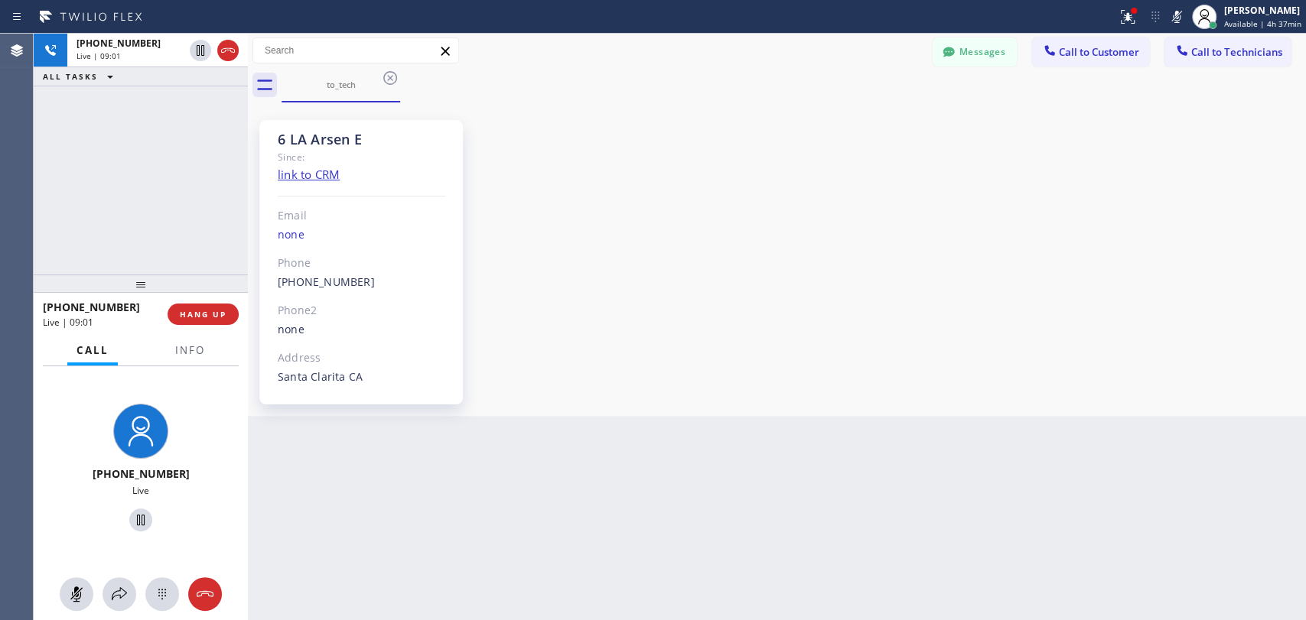
click at [72, 593] on icon at bounding box center [76, 594] width 9 height 15
drag, startPoint x: 295, startPoint y: 129, endPoint x: 363, endPoint y: 132, distance: 69.0
click at [363, 132] on div "6 LA Arsen E Since: link to CRM Email none Phone (818) 915-4634 Outbound call T…" at bounding box center [360, 262] width 203 height 285
click at [363, 132] on div "6 LA Arsen E" at bounding box center [362, 140] width 168 height 18
drag, startPoint x: 346, startPoint y: 138, endPoint x: 300, endPoint y: 142, distance: 46.1
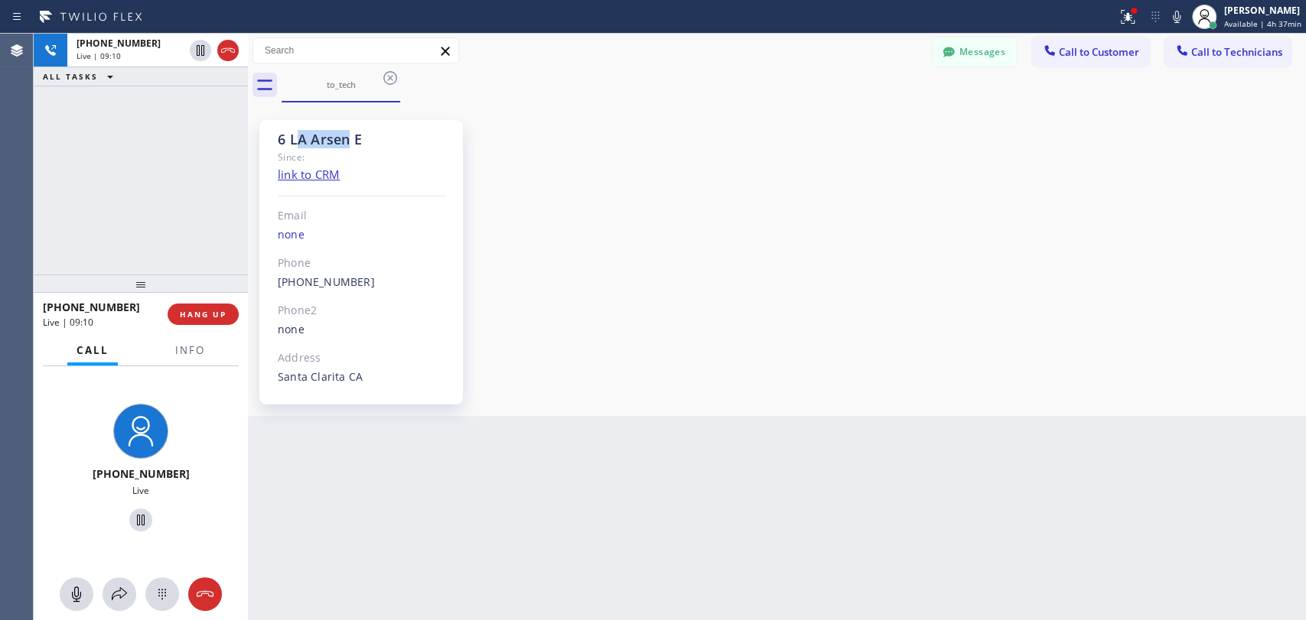
click at [300, 142] on div "6 LA Arsen E" at bounding box center [362, 140] width 168 height 18
click at [225, 324] on button "HANG UP" at bounding box center [203, 314] width 71 height 21
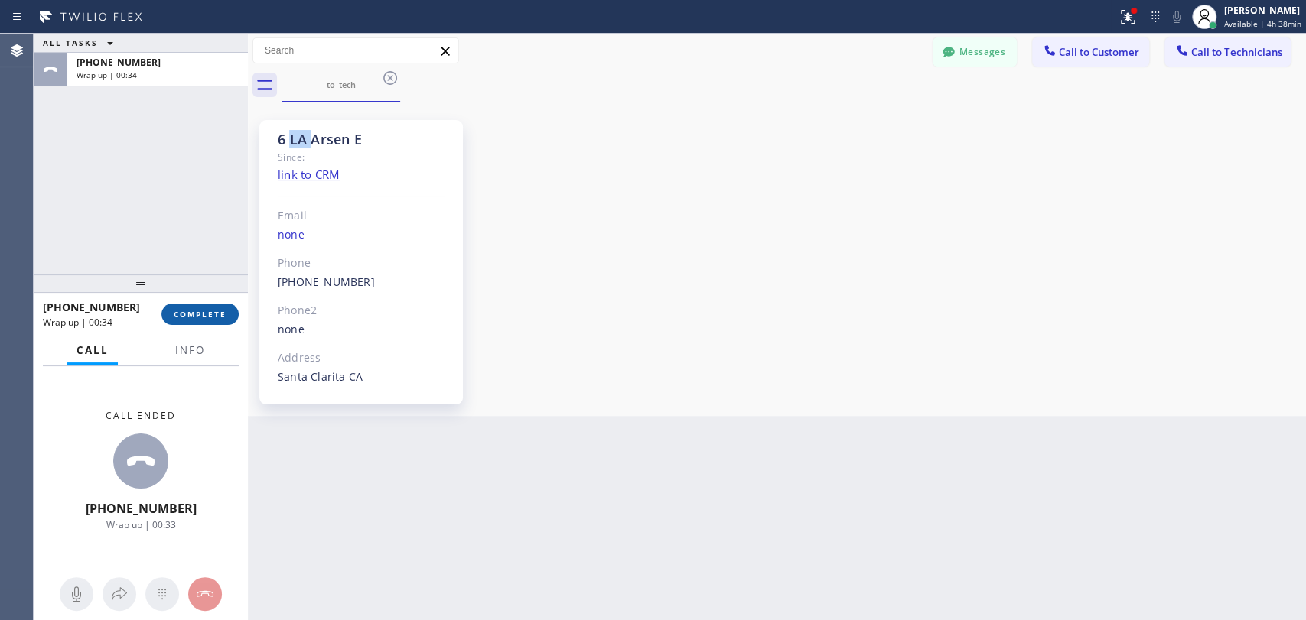
click at [175, 313] on span "COMPLETE" at bounding box center [200, 314] width 53 height 11
click at [623, 316] on div "Back to Dashboard Change Sender ID Customers Technicians [PERSON_NAME] [PERSON_…" at bounding box center [777, 327] width 1058 height 587
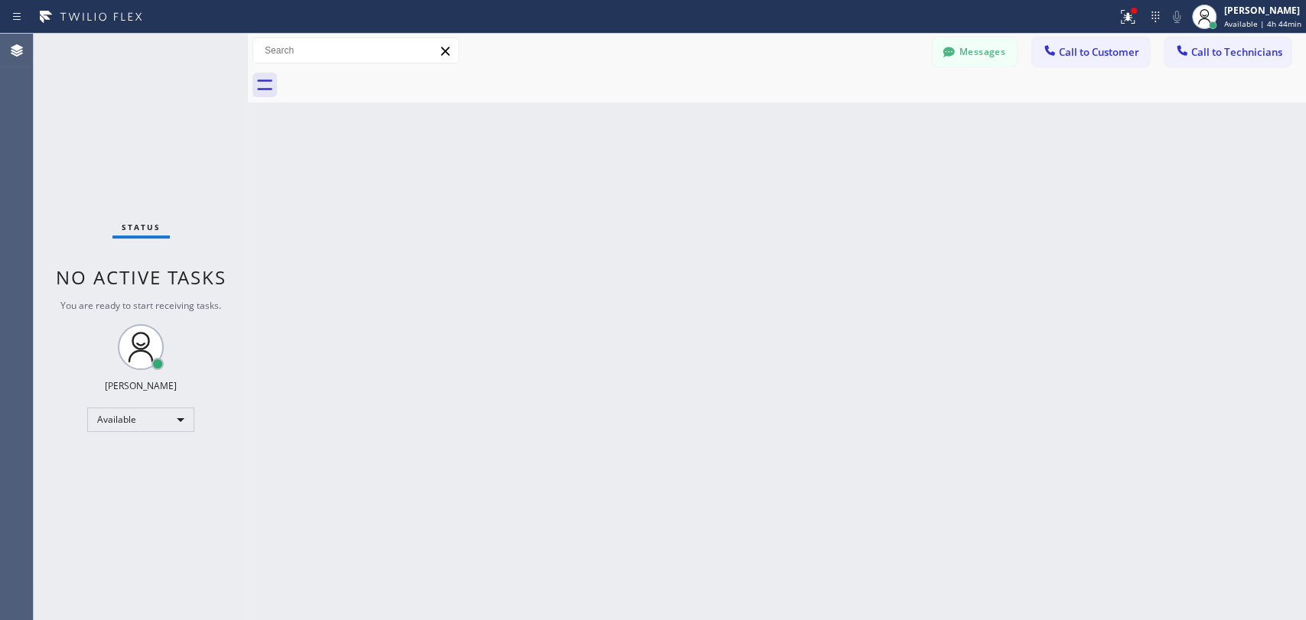
click at [1008, 54] on button "Messages" at bounding box center [975, 51] width 84 height 29
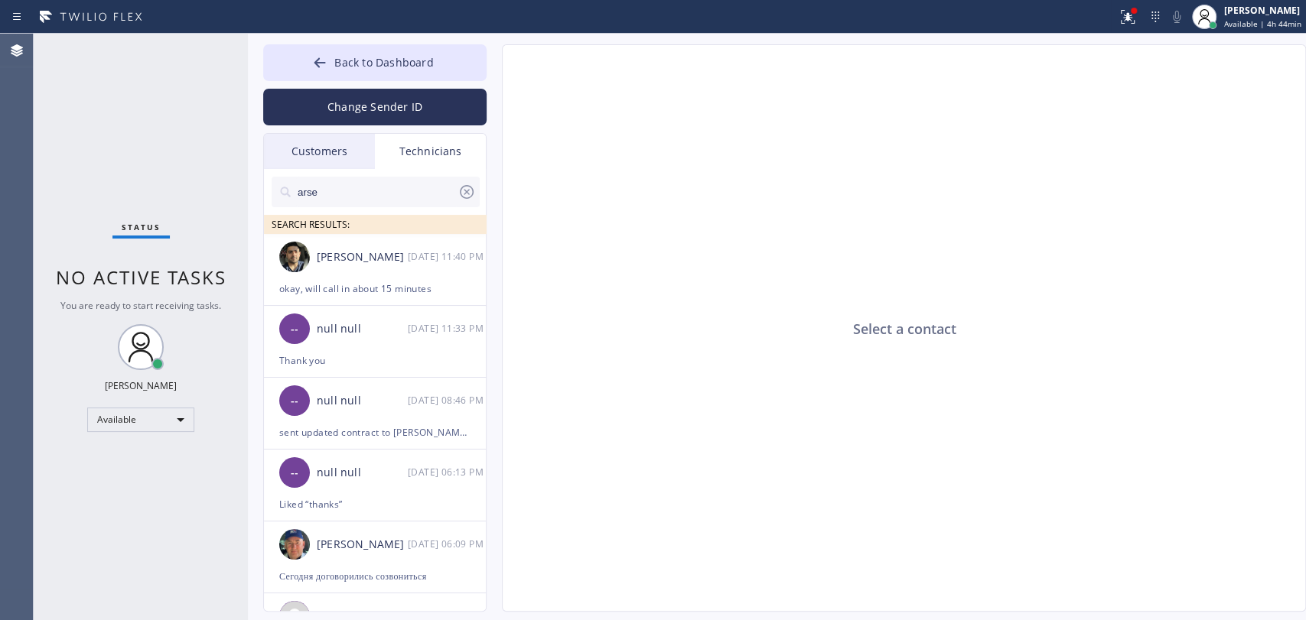
click at [306, 197] on input "arse" at bounding box center [376, 192] width 161 height 31
click at [317, 183] on input "arse" at bounding box center [376, 192] width 161 height 31
click at [330, 252] on div "[PERSON_NAME]" at bounding box center [362, 258] width 91 height 18
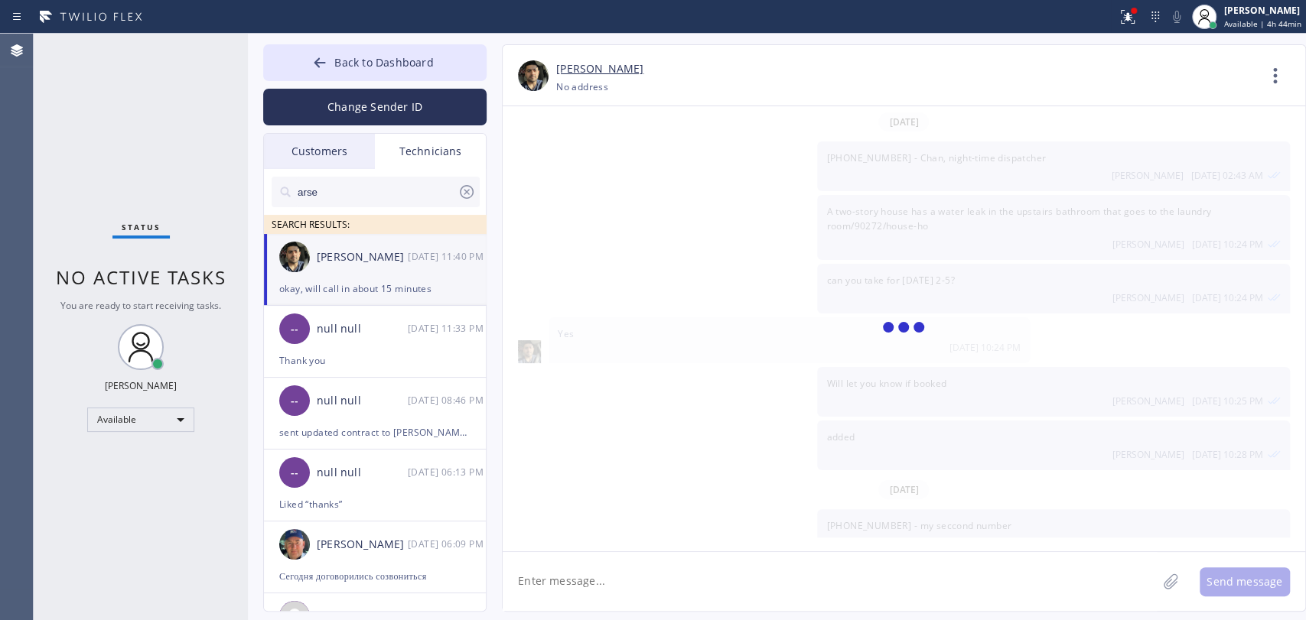
click at [652, 604] on textarea at bounding box center [830, 581] width 654 height 59
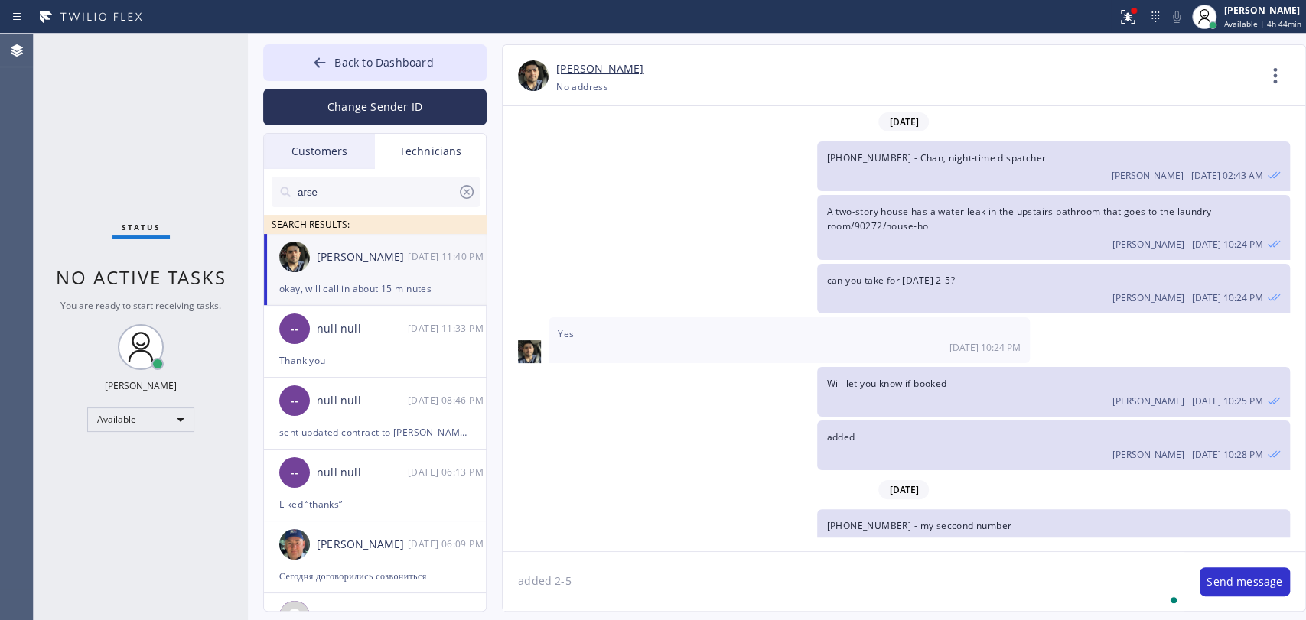
type textarea "added 2-5"
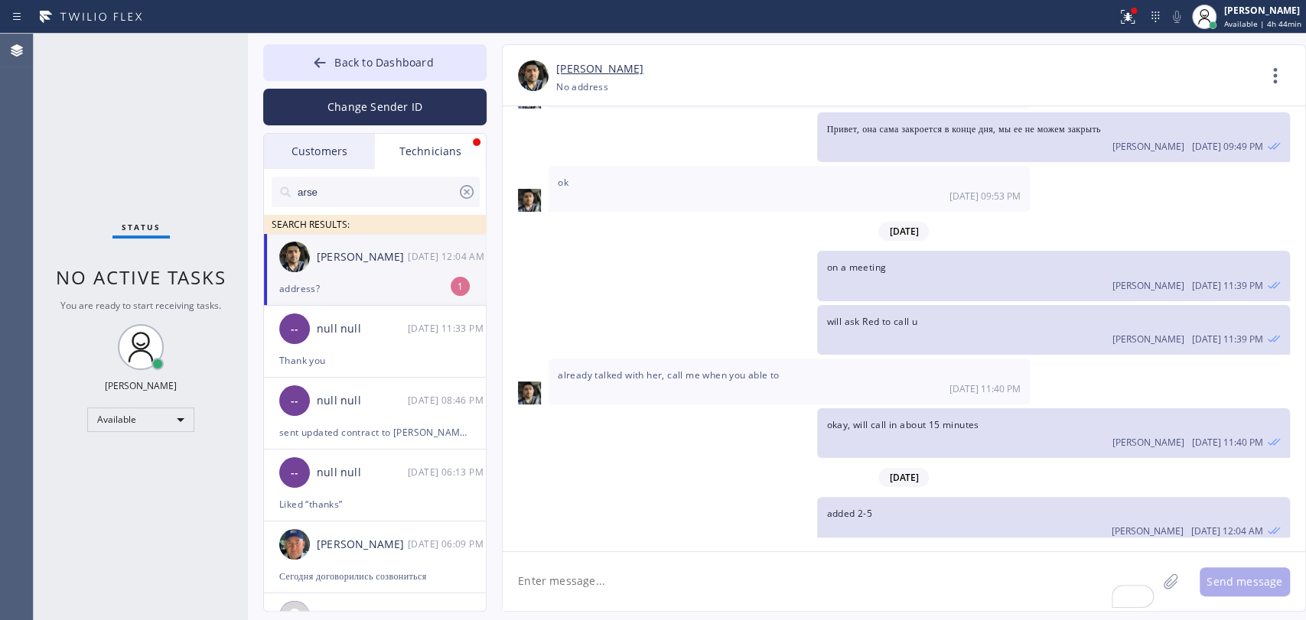
scroll to position [857, 0]
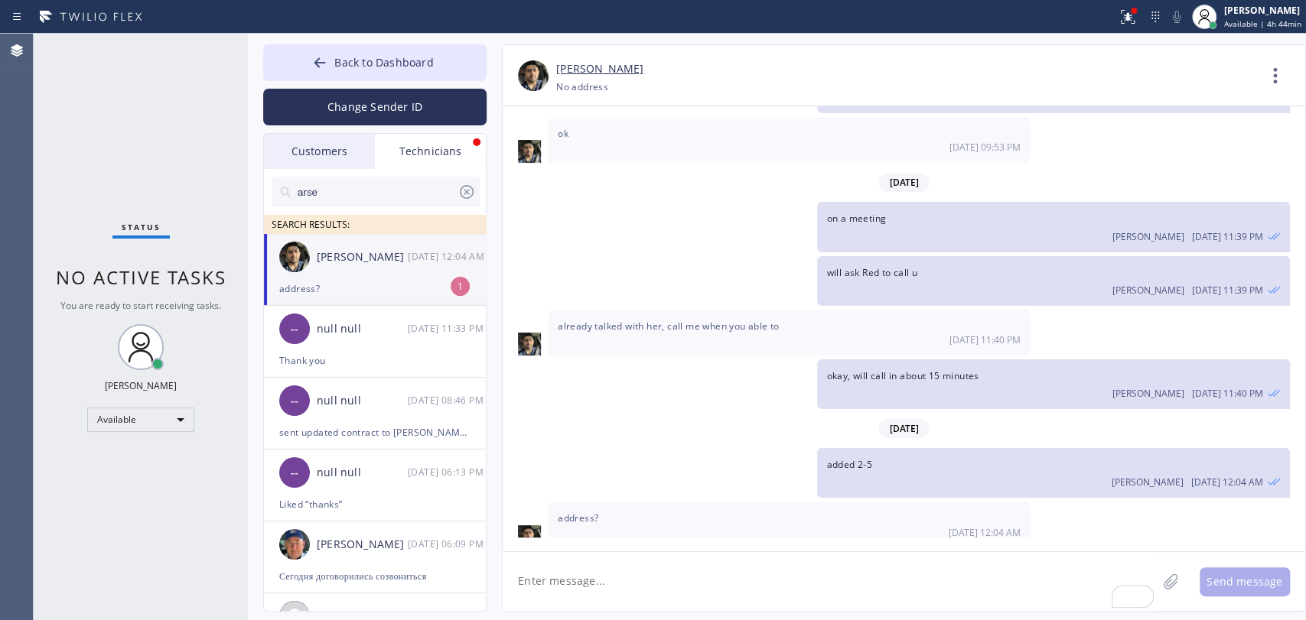
click at [355, 259] on div "[PERSON_NAME]" at bounding box center [362, 258] width 91 height 18
click at [645, 590] on textarea "To enrich screen reader interactions, please activate Accessibility in Grammarl…" at bounding box center [830, 581] width 654 height 59
type textarea "щас, добавил в системе"
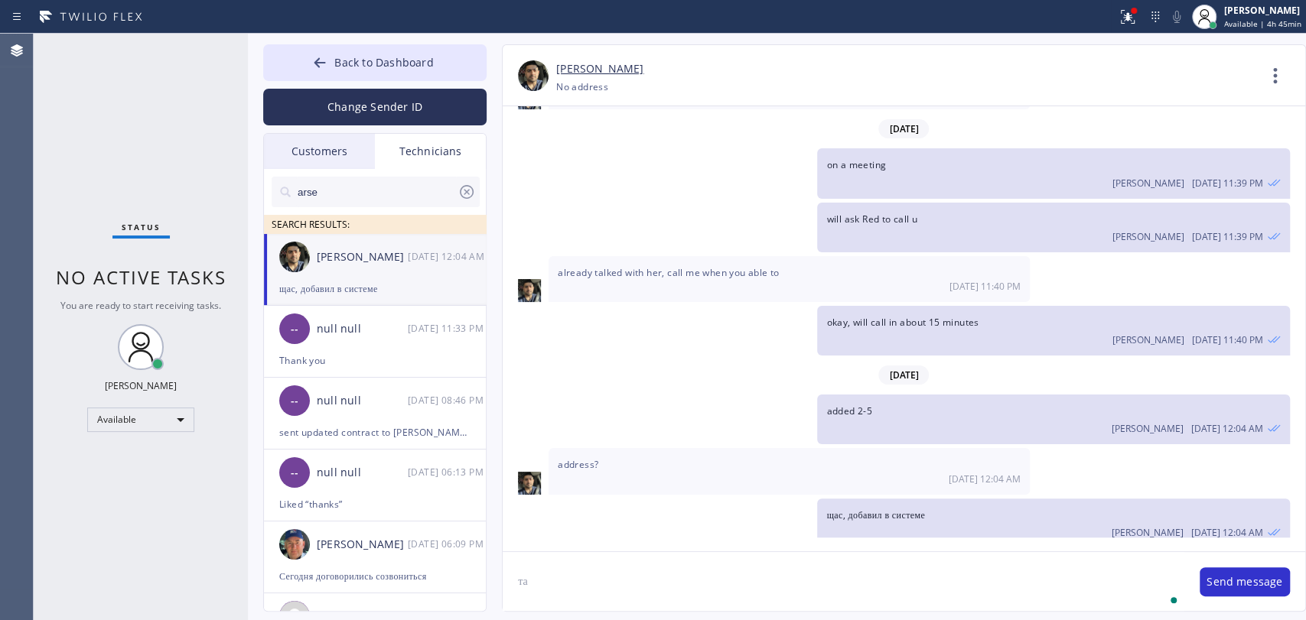
type textarea "т"
type textarea "у"
type textarea "уже омжешь посмотреть"
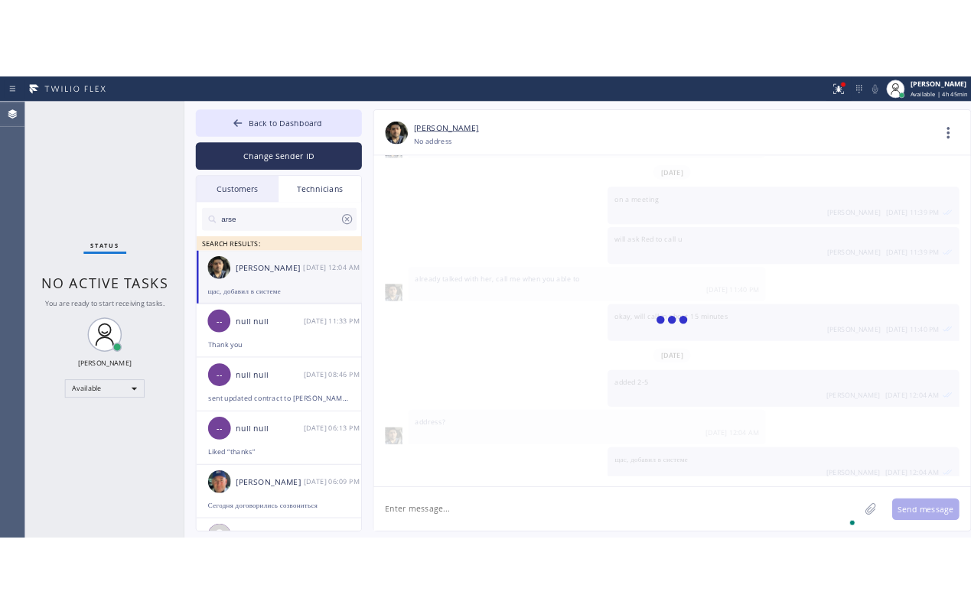
scroll to position [963, 0]
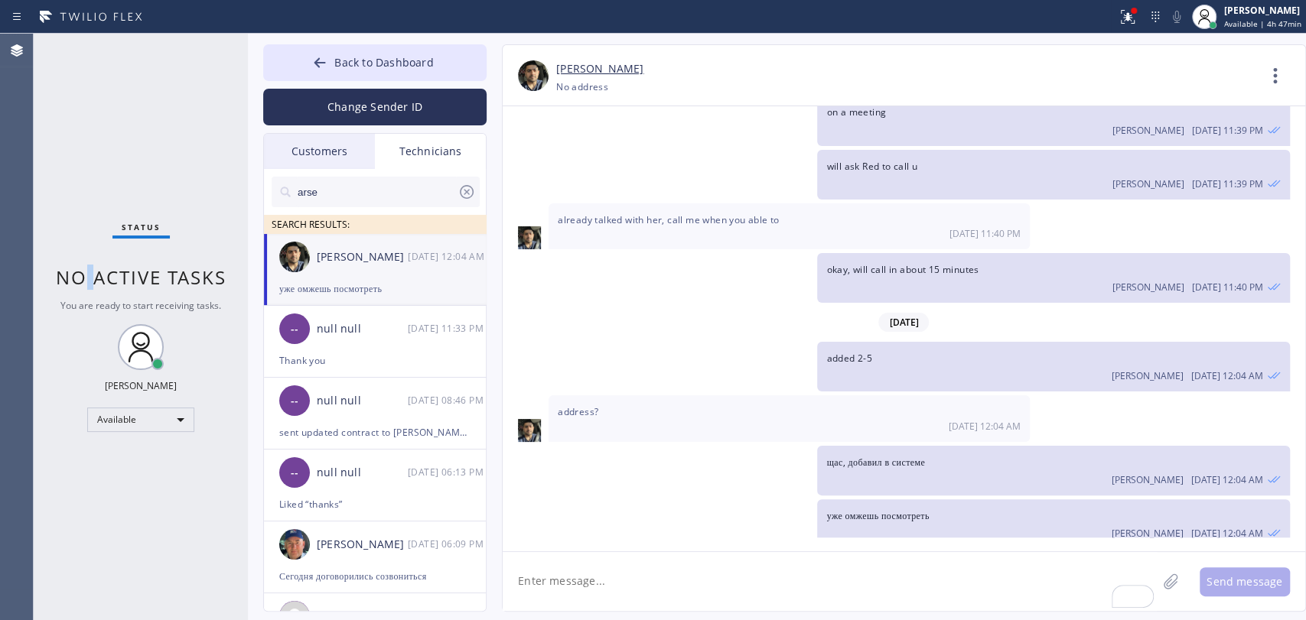
drag, startPoint x: 86, startPoint y: 254, endPoint x: 10, endPoint y: 239, distance: 77.3
click at [80, 252] on div "Status No active tasks You are ready to start receiving tasks. [PERSON_NAME] Av…" at bounding box center [141, 327] width 214 height 587
click at [147, 204] on div "Status No active tasks You are ready to start receiving tasks. [PERSON_NAME] Av…" at bounding box center [141, 327] width 214 height 587
click at [312, 67] on icon at bounding box center [319, 62] width 15 height 15
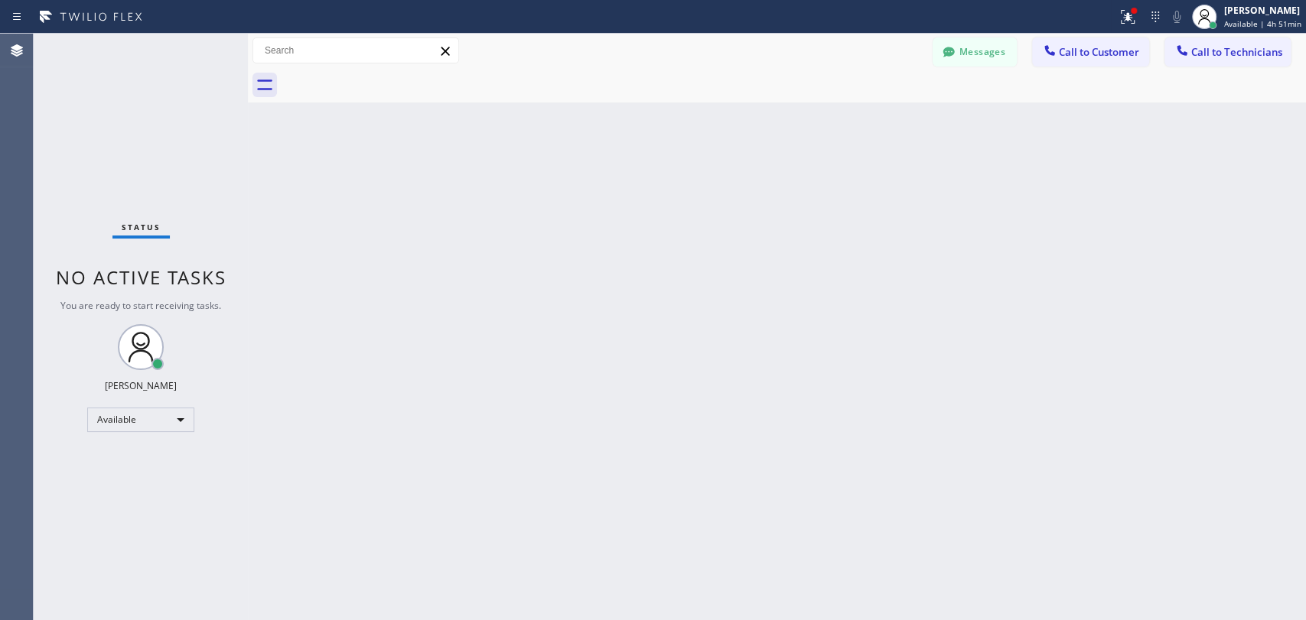
scroll to position [963, 0]
click at [1205, 72] on div at bounding box center [794, 85] width 1024 height 34
drag, startPoint x: 1206, startPoint y: 62, endPoint x: 1131, endPoint y: 67, distance: 75.2
click at [1206, 61] on button "Call to Technicians" at bounding box center [1227, 51] width 126 height 29
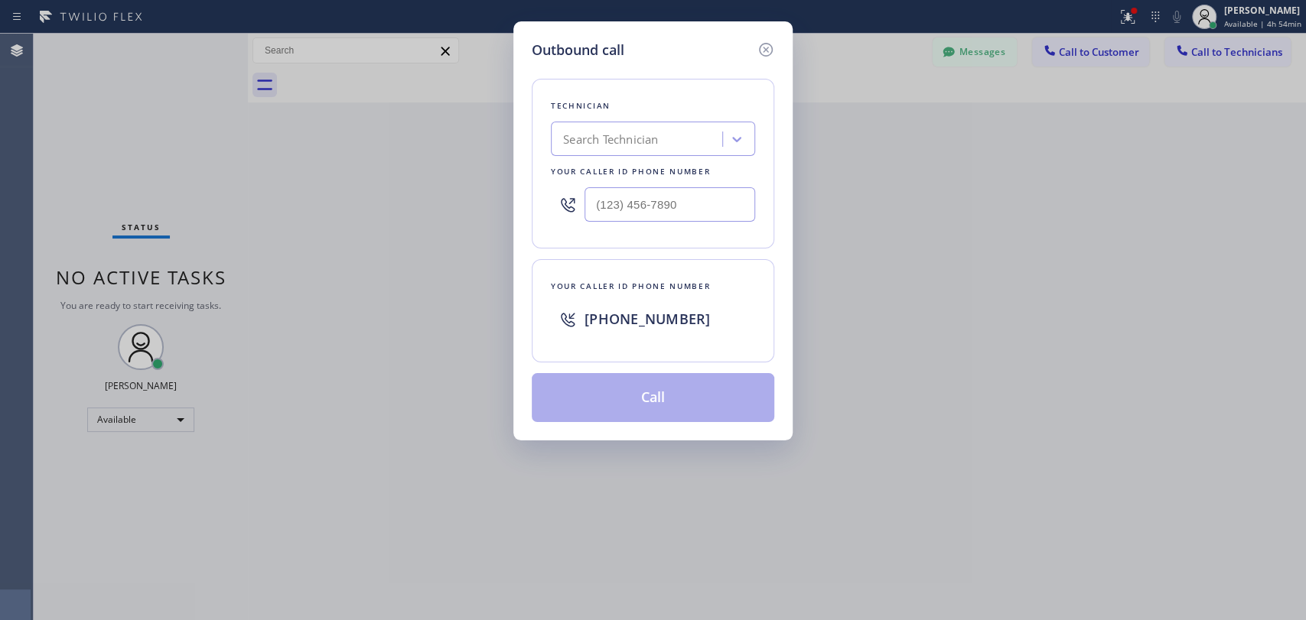
click at [459, 116] on div "Outbound call Technician Search Technician Your caller id phone number Your cal…" at bounding box center [653, 310] width 1306 height 620
click at [591, 132] on div "Search Technician" at bounding box center [610, 140] width 95 height 18
type input "arse"
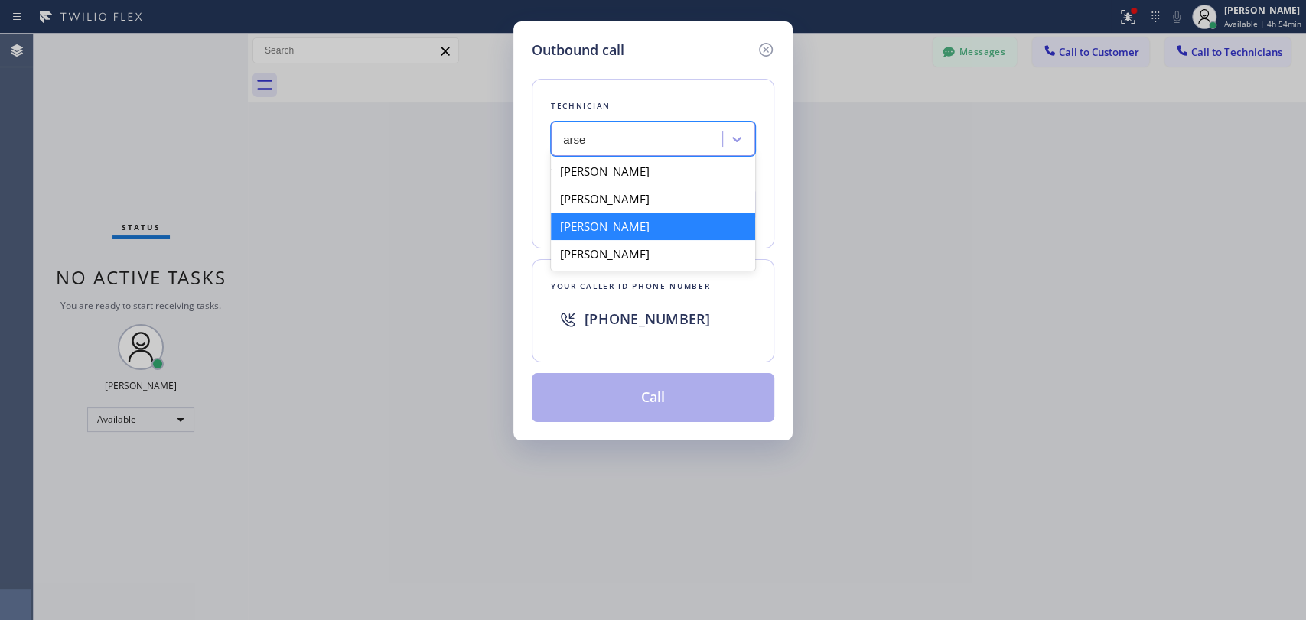
click at [611, 235] on div "[PERSON_NAME]" at bounding box center [653, 227] width 204 height 28
type input "[PHONE_NUMBER]"
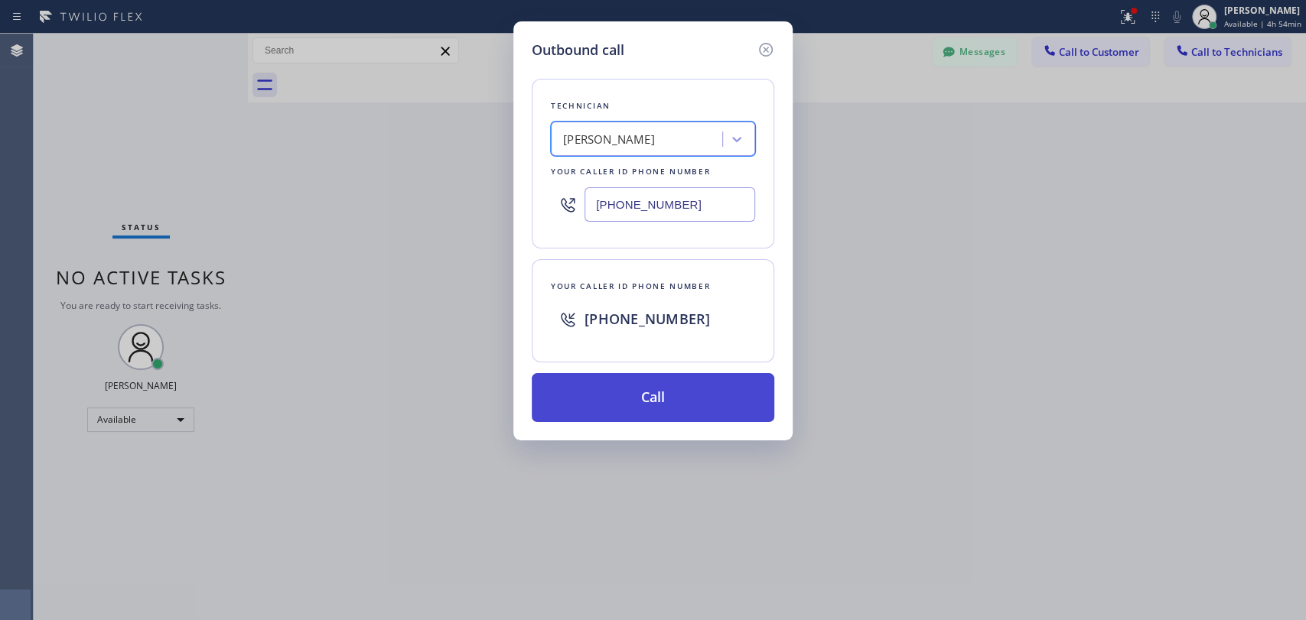
click at [630, 406] on button "Call" at bounding box center [653, 397] width 243 height 49
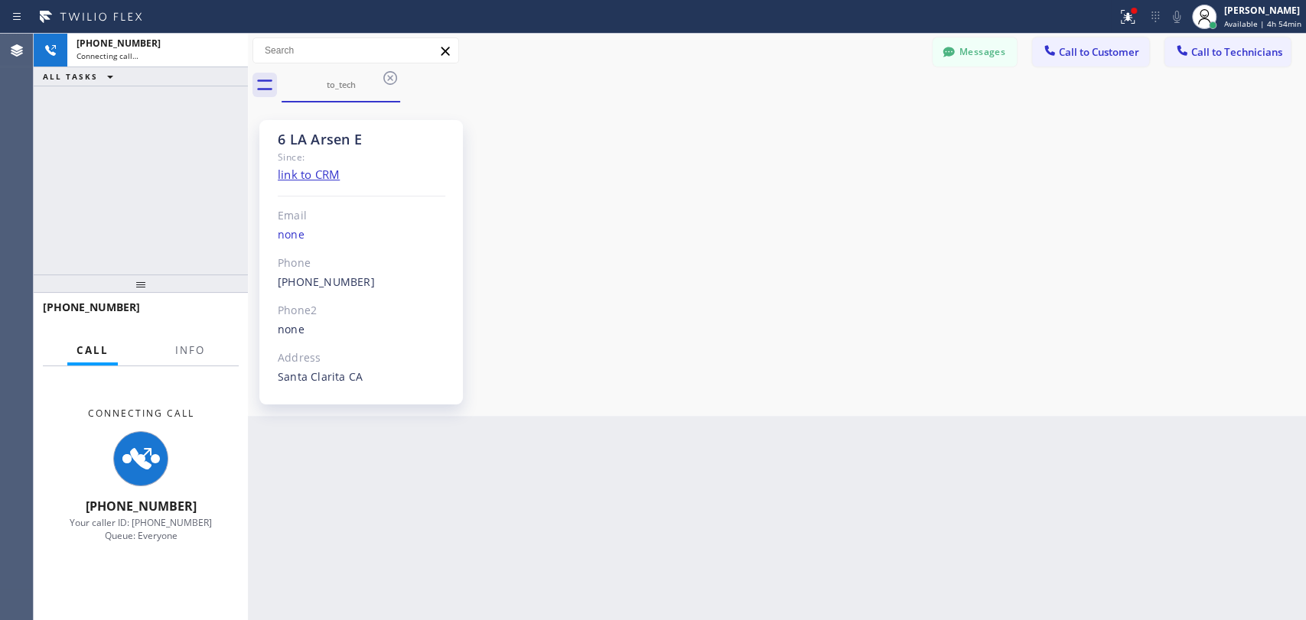
scroll to position [963, 0]
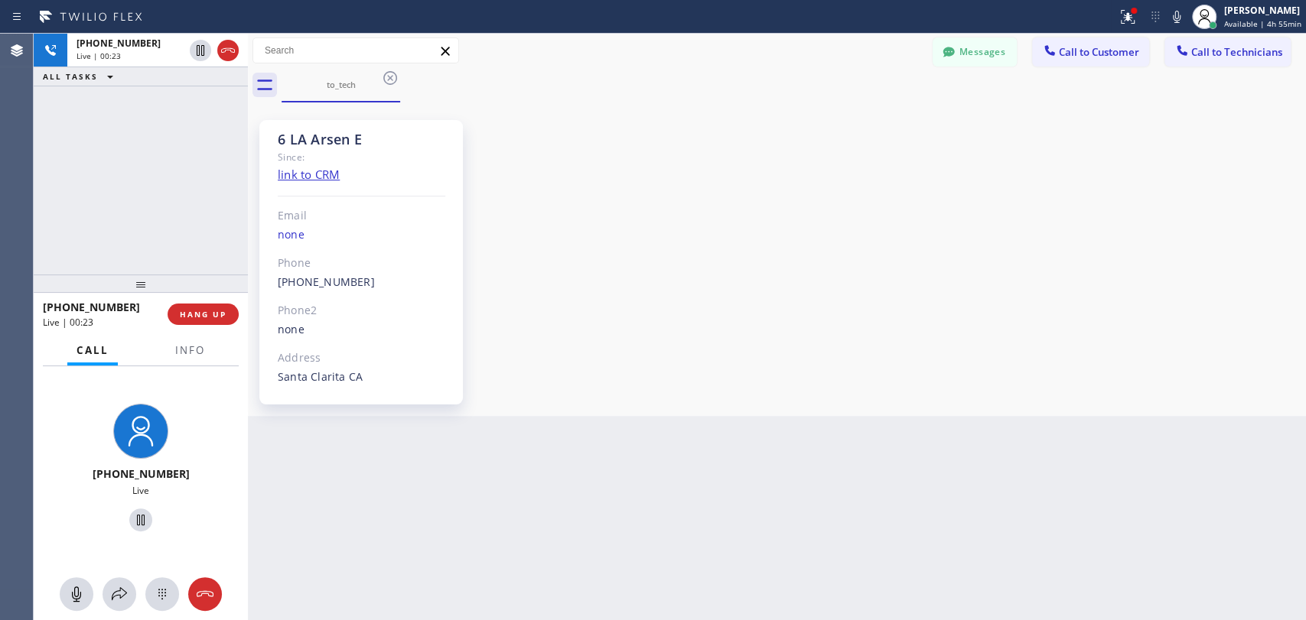
click at [347, 140] on div "6 LA Arsen E" at bounding box center [362, 140] width 168 height 18
click at [291, 161] on div "Since:" at bounding box center [362, 157] width 168 height 18
drag, startPoint x: 292, startPoint y: 153, endPoint x: 278, endPoint y: 137, distance: 21.7
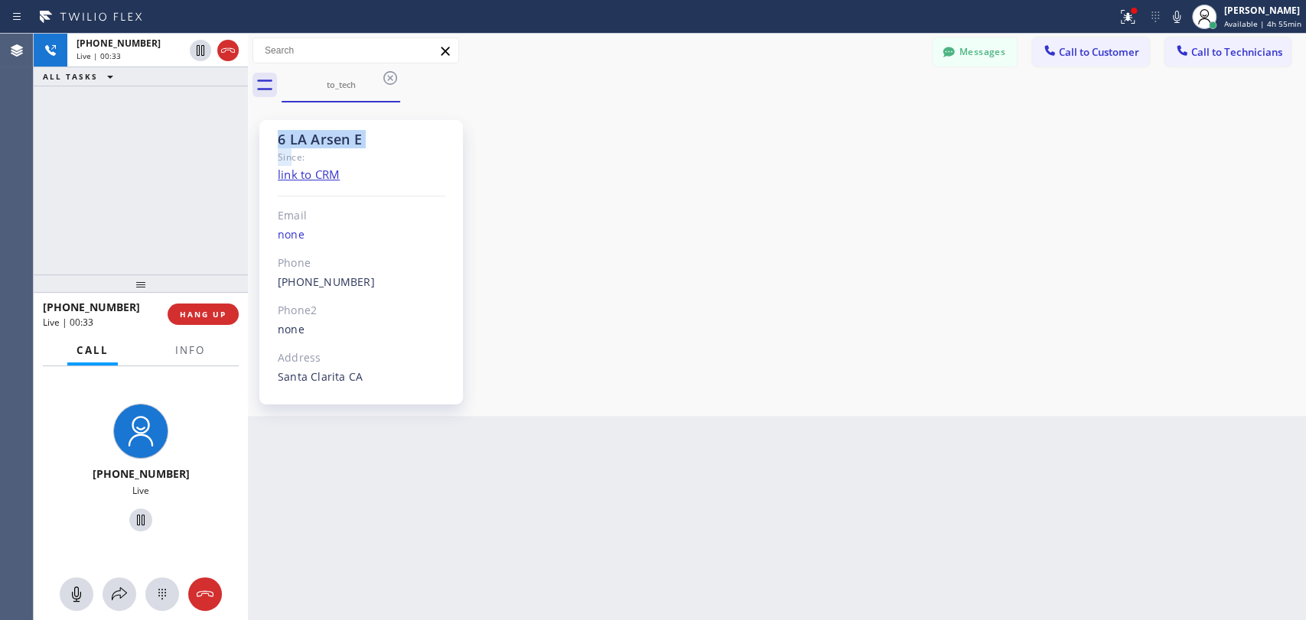
click at [278, 137] on div "6 LA Arsen E Since: link to CRM Email none Phone (818) 915-4634 Outbound call T…" at bounding box center [360, 262] width 203 height 285
click at [278, 137] on div "6 LA Arsen E" at bounding box center [362, 140] width 168 height 18
drag, startPoint x: 278, startPoint y: 137, endPoint x: 278, endPoint y: 145, distance: 7.7
click at [278, 145] on div "6 LA Arsen E" at bounding box center [362, 140] width 168 height 18
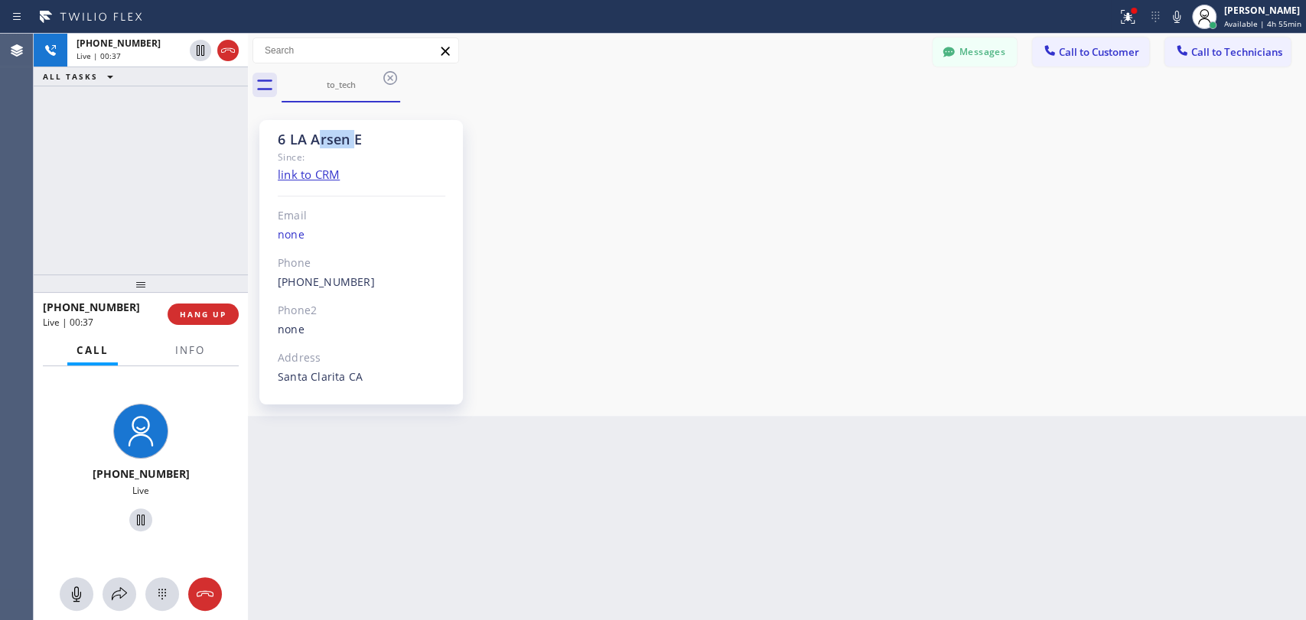
drag, startPoint x: 316, startPoint y: 148, endPoint x: 357, endPoint y: 145, distance: 40.6
click at [357, 145] on div "6 LA Arsen E" at bounding box center [362, 140] width 168 height 18
drag, startPoint x: 368, startPoint y: 130, endPoint x: 310, endPoint y: 139, distance: 58.9
click at [310, 139] on div "6 LA Arsen E" at bounding box center [362, 140] width 168 height 18
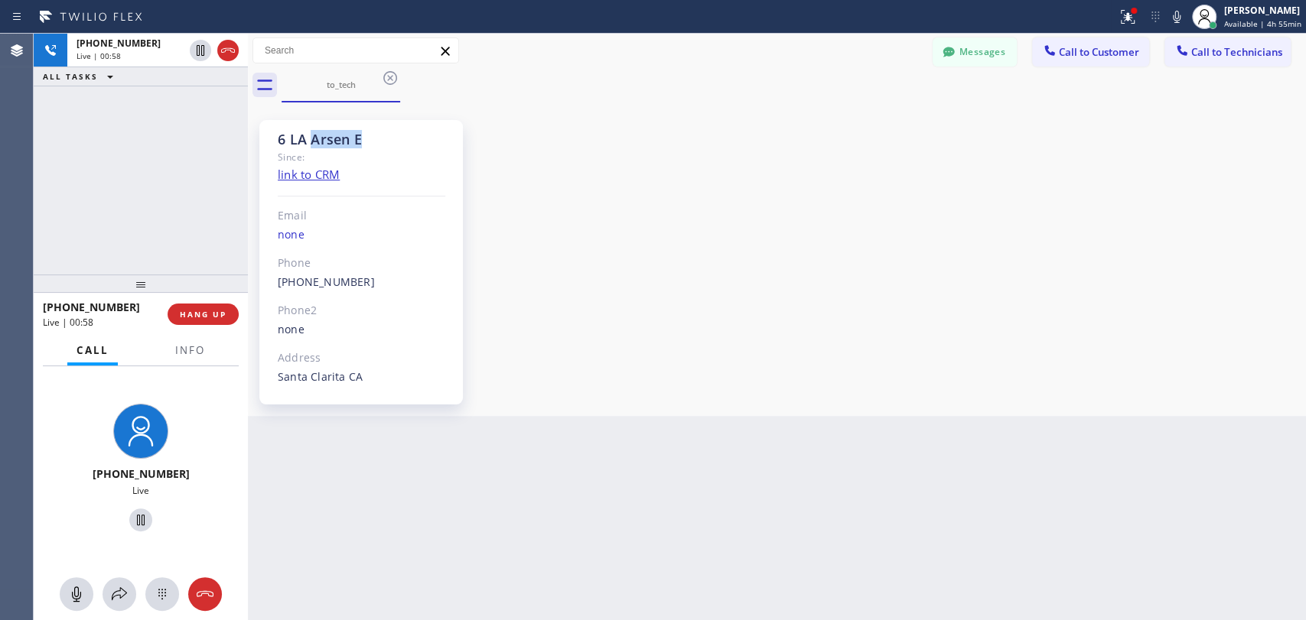
click at [310, 139] on div "6 LA Arsen E" at bounding box center [362, 140] width 168 height 18
drag, startPoint x: 375, startPoint y: 117, endPoint x: 307, endPoint y: 123, distance: 68.4
click at [322, 124] on div "6 LA Arsen E Since: link to CRM Email none Phone (818) 915-4634 Outbound call T…" at bounding box center [366, 259] width 214 height 291
click at [307, 123] on div "6 LA Arsen E Since: link to CRM Email none Phone (818) 915-4634 Outbound call T…" at bounding box center [360, 262] width 203 height 285
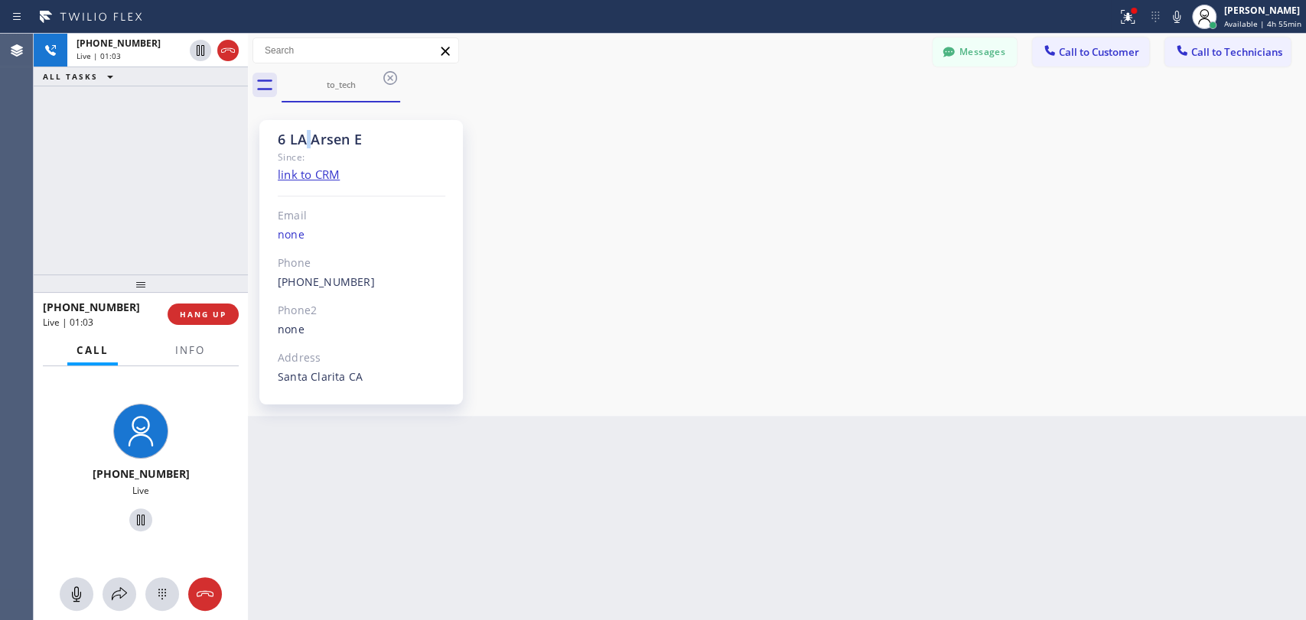
click at [307, 123] on div "6 LA Arsen E Since: link to CRM Email none Phone (818) 915-4634 Outbound call T…" at bounding box center [360, 262] width 203 height 285
click at [307, 154] on div "Since:" at bounding box center [362, 157] width 168 height 18
click at [322, 131] on div "6 LA Arsen E" at bounding box center [362, 140] width 168 height 18
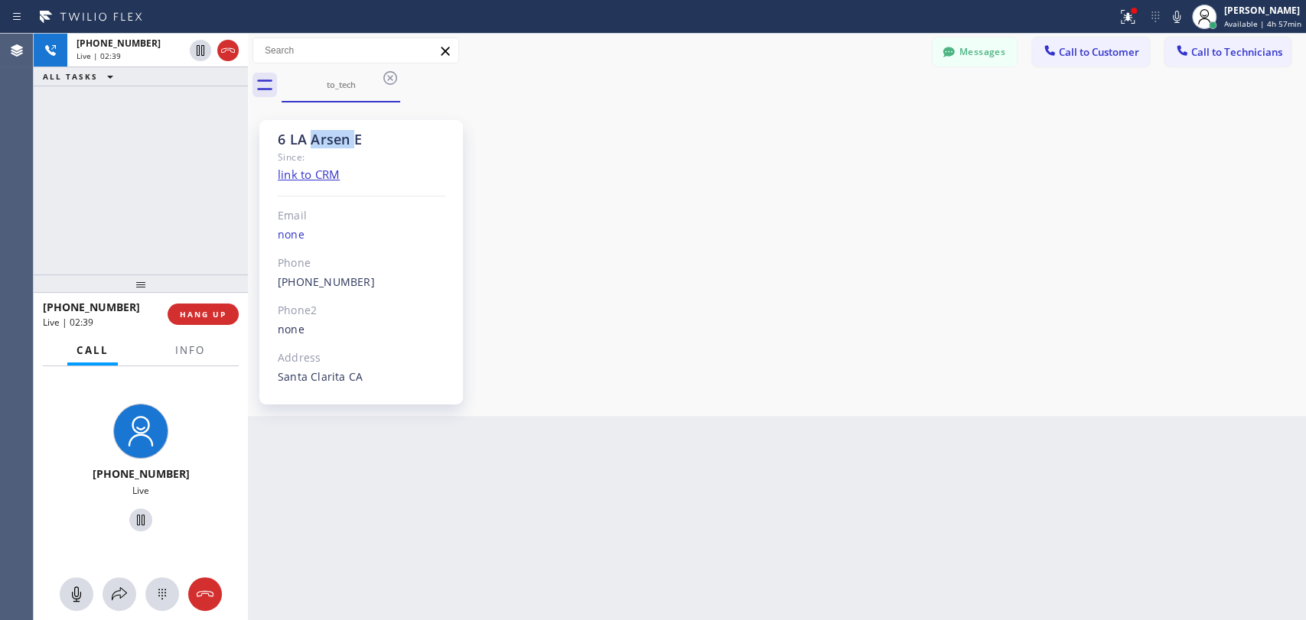
click at [322, 131] on div "6 LA Arsen E" at bounding box center [362, 140] width 168 height 18
click at [308, 132] on div "6 LA Arsen E" at bounding box center [362, 140] width 168 height 18
drag, startPoint x: 306, startPoint y: 134, endPoint x: 364, endPoint y: 132, distance: 58.2
click at [364, 132] on div "6 LA Arsen E" at bounding box center [362, 140] width 168 height 18
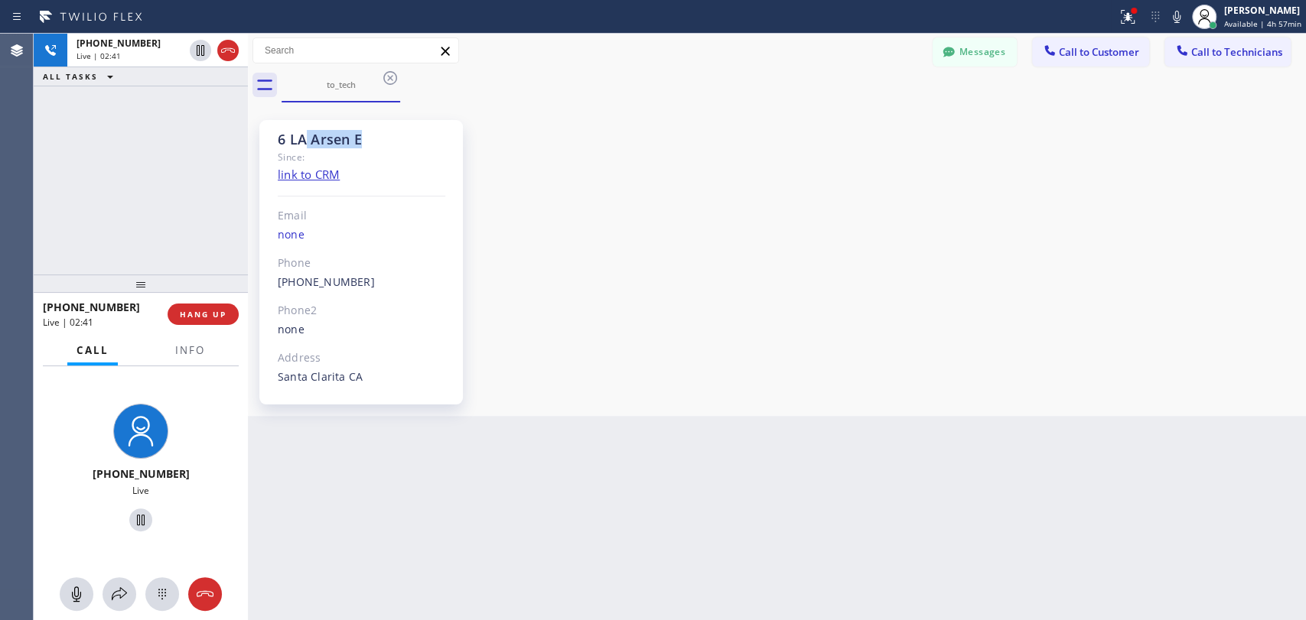
click at [364, 132] on div "6 LA Arsen E" at bounding box center [362, 140] width 168 height 18
drag, startPoint x: 298, startPoint y: 145, endPoint x: 261, endPoint y: 148, distance: 37.6
click at [261, 148] on div "6 LA Arsen E Since: link to CRM Email none Phone (818) 915-4634 Outbound call T…" at bounding box center [360, 262] width 203 height 285
drag, startPoint x: 261, startPoint y: 148, endPoint x: 270, endPoint y: 142, distance: 11.0
click at [262, 148] on div "6 LA Arsen E Since: link to CRM Email none Phone (818) 915-4634 Outbound call T…" at bounding box center [360, 262] width 203 height 285
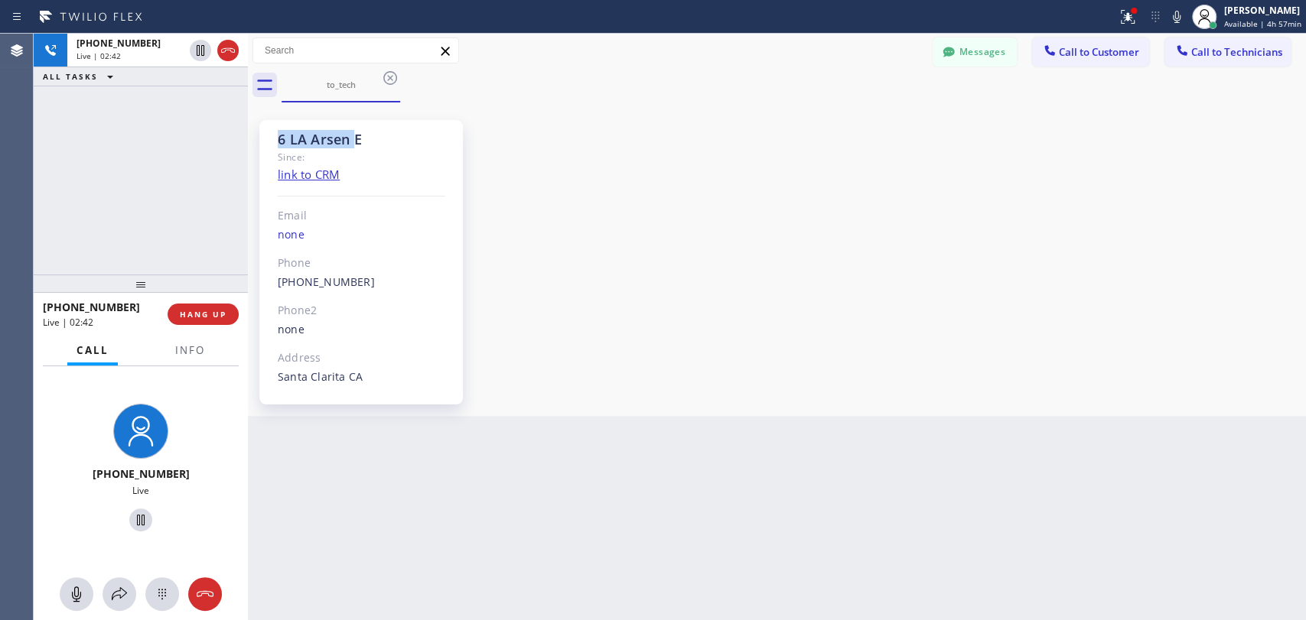
click at [282, 138] on div "6 LA Arsen E" at bounding box center [362, 140] width 168 height 18
click at [375, 147] on div "6 LA Arsen E" at bounding box center [362, 140] width 168 height 18
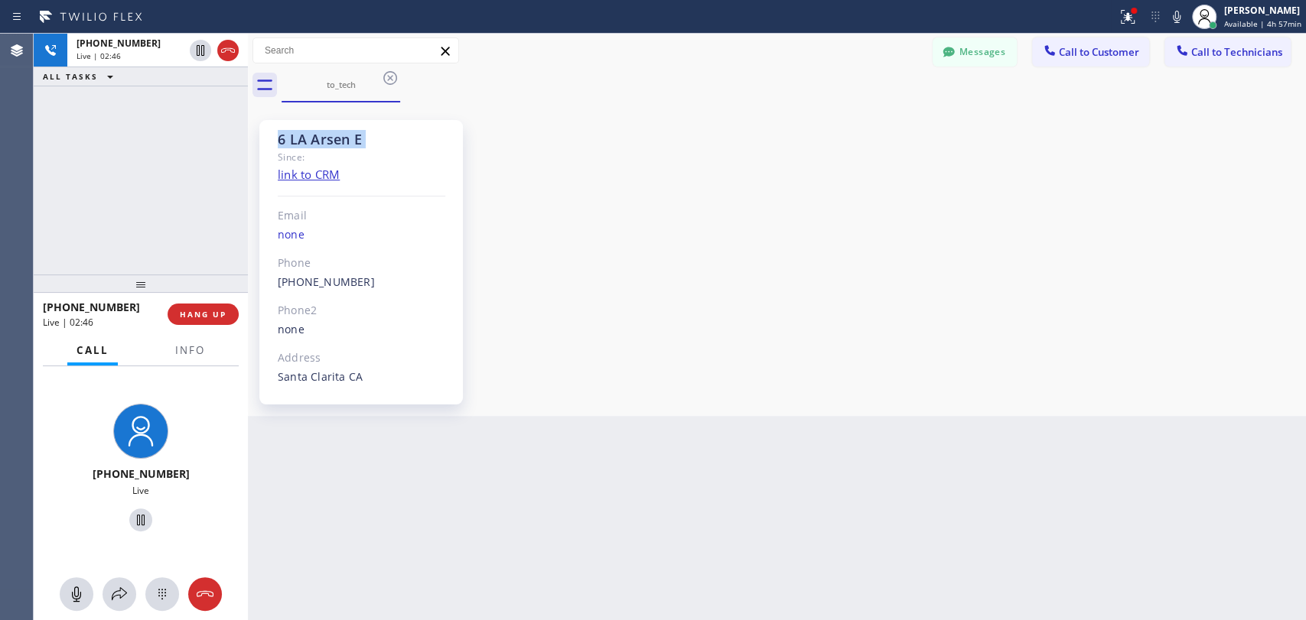
click at [357, 132] on div "6 LA Arsen E" at bounding box center [362, 140] width 168 height 18
drag, startPoint x: 357, startPoint y: 132, endPoint x: 272, endPoint y: 137, distance: 85.0
click at [272, 137] on div "6 LA Arsen E Since: link to CRM Email none Phone (818) 915-4634 Outbound call T…" at bounding box center [360, 262] width 203 height 285
drag, startPoint x: 272, startPoint y: 137, endPoint x: 308, endPoint y: 135, distance: 36.0
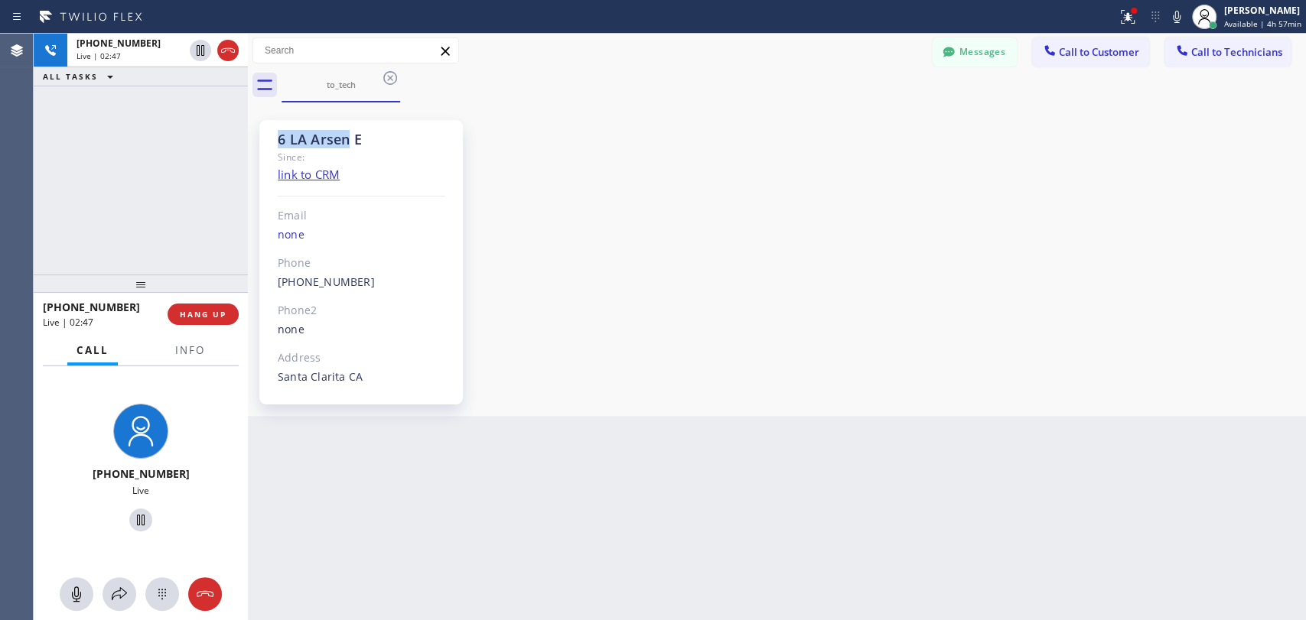
click at [308, 135] on div "6 LA Arsen E Since: link to CRM Email none Phone (818) 915-4634 Outbound call T…" at bounding box center [360, 262] width 203 height 285
click at [365, 142] on div "6 LA Arsen E" at bounding box center [362, 140] width 168 height 18
click at [347, 140] on div "6 LA Arsen E" at bounding box center [362, 140] width 168 height 18
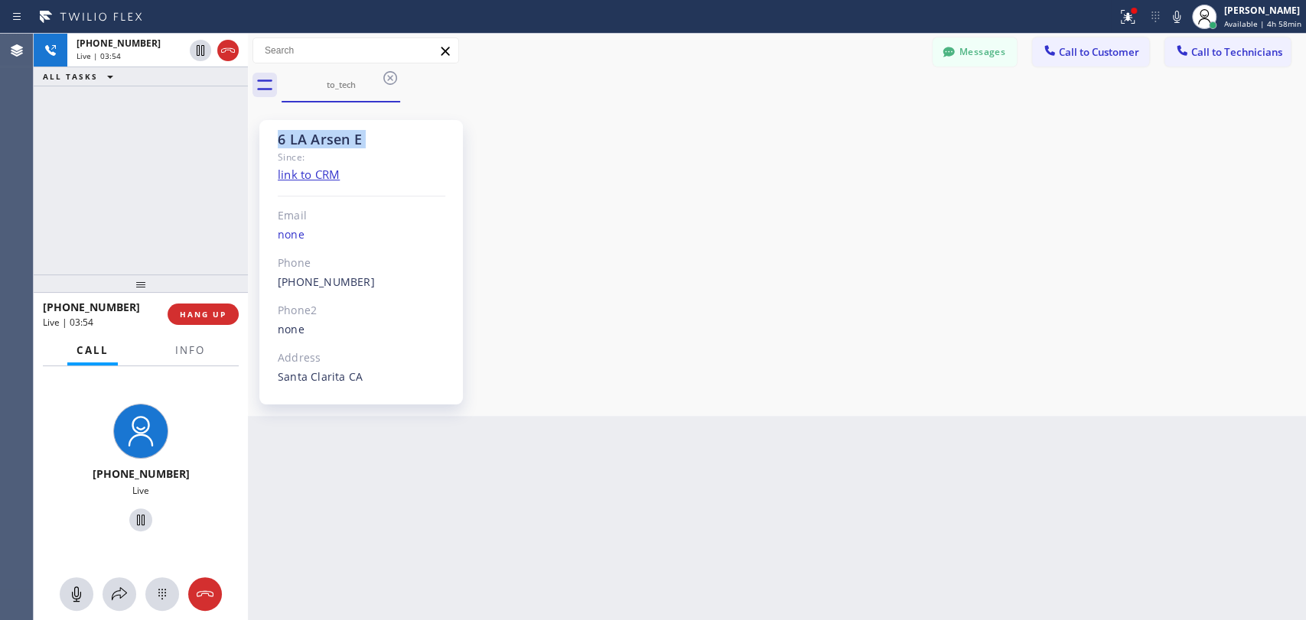
click at [337, 141] on div "6 LA Arsen E" at bounding box center [362, 140] width 168 height 18
drag, startPoint x: 353, startPoint y: 141, endPoint x: 287, endPoint y: 140, distance: 65.8
click at [287, 140] on div "6 LA Arsen E" at bounding box center [362, 140] width 168 height 18
click at [286, 140] on div "6 LA Arsen E" at bounding box center [362, 140] width 168 height 18
drag, startPoint x: 286, startPoint y: 140, endPoint x: 352, endPoint y: 137, distance: 65.9
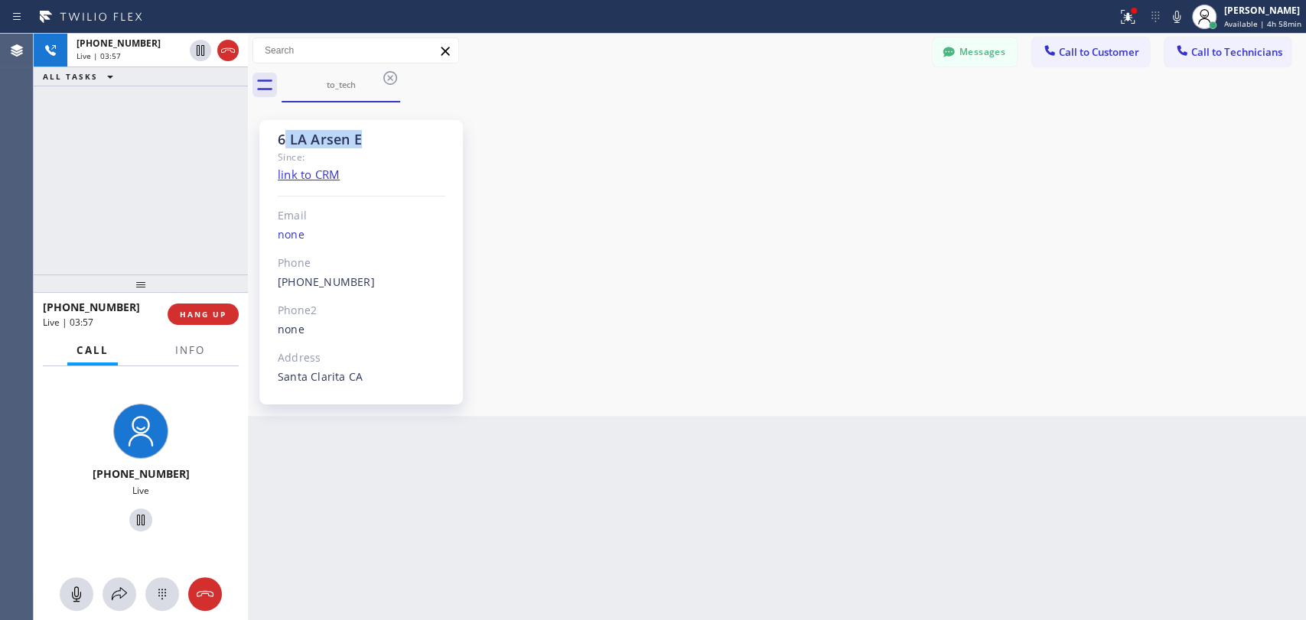
click at [352, 137] on div "6 LA Arsen E" at bounding box center [362, 140] width 168 height 18
click at [355, 131] on div "6 LA Arsen E" at bounding box center [362, 140] width 168 height 18
drag, startPoint x: 355, startPoint y: 129, endPoint x: 266, endPoint y: 130, distance: 88.7
click at [266, 130] on div "6 LA Arsen E Since: link to CRM Email none Phone (818) 915-4634 Outbound call T…" at bounding box center [360, 262] width 203 height 285
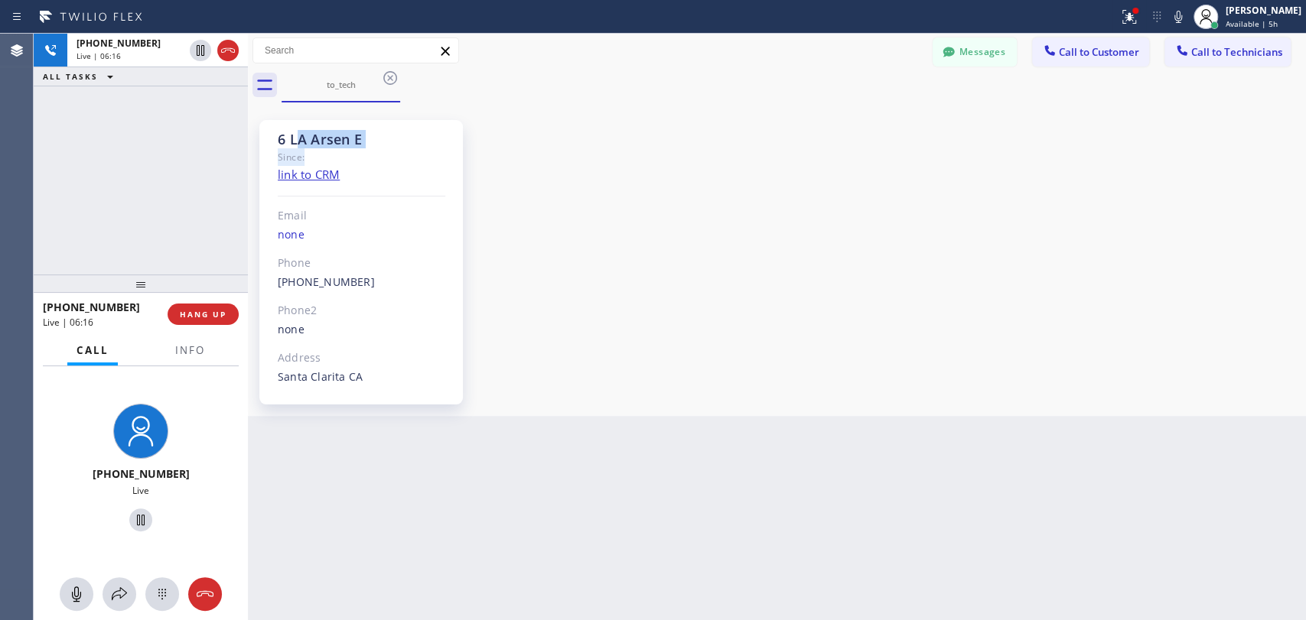
drag, startPoint x: 342, startPoint y: 148, endPoint x: 300, endPoint y: 134, distance: 44.5
click at [300, 134] on div "6 LA Arsen E Since: link to CRM Email none Phone (818) 915-4634 Outbound call T…" at bounding box center [360, 262] width 203 height 285
click at [300, 134] on div "6 LA Arsen E" at bounding box center [362, 140] width 168 height 18
drag, startPoint x: 300, startPoint y: 134, endPoint x: 290, endPoint y: 148, distance: 17.6
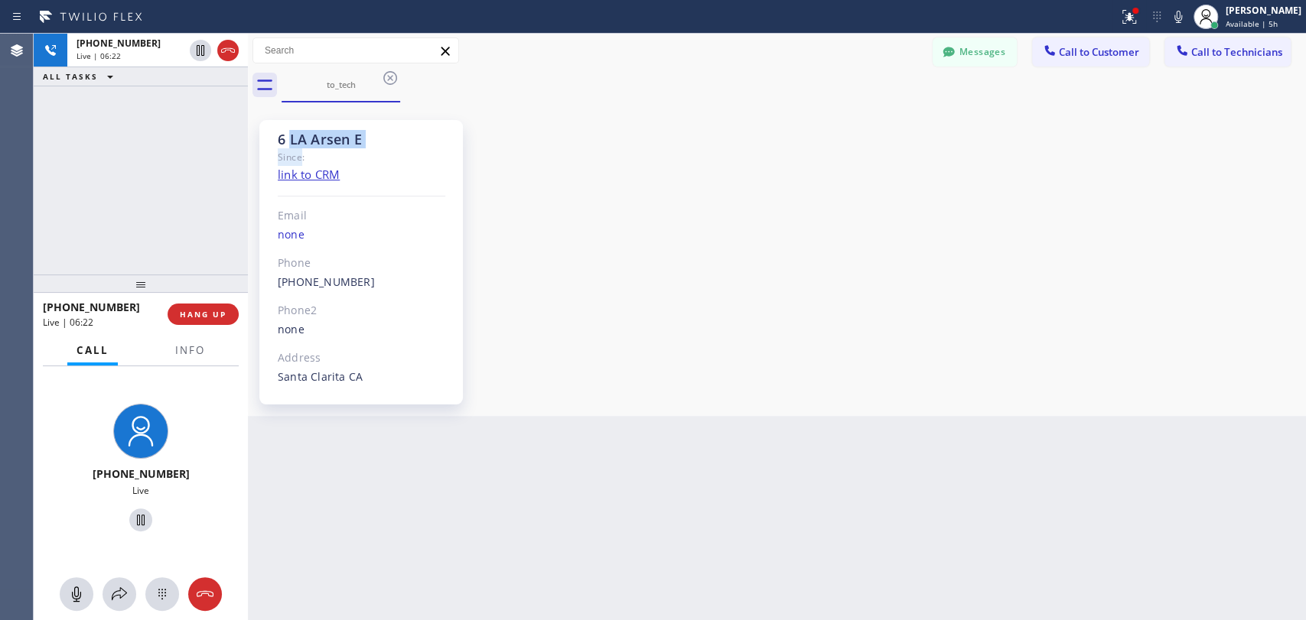
click at [290, 148] on div "6 LA Arsen E Since: link to CRM Email none Phone (818) 915-4634 Outbound call T…" at bounding box center [360, 262] width 203 height 285
click at [290, 148] on div "Since:" at bounding box center [362, 157] width 168 height 18
click at [316, 126] on div "6 LA Arsen E Since: link to CRM Email none Phone (818) 915-4634 Outbound call T…" at bounding box center [360, 262] width 203 height 285
click at [323, 131] on div "6 LA Arsen E" at bounding box center [362, 140] width 168 height 18
drag, startPoint x: 379, startPoint y: 144, endPoint x: 283, endPoint y: 142, distance: 96.4
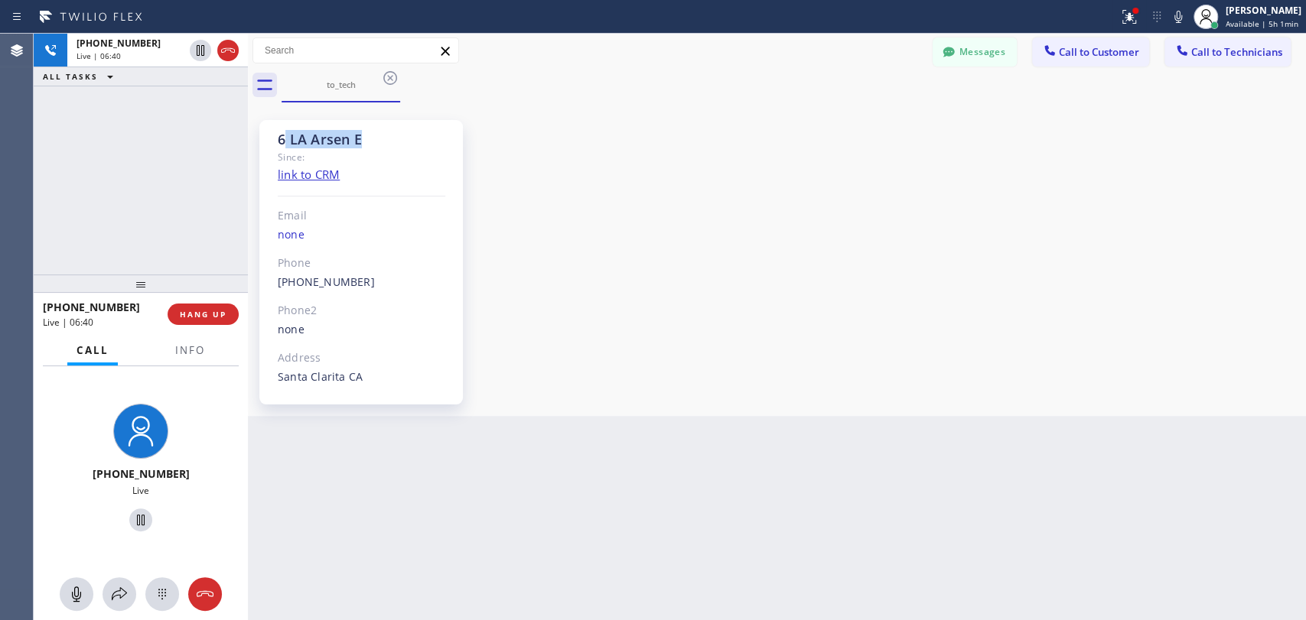
click at [283, 142] on div "6 LA Arsen E" at bounding box center [362, 140] width 168 height 18
drag, startPoint x: 279, startPoint y: 142, endPoint x: 304, endPoint y: 155, distance: 28.4
click at [304, 155] on div "6 LA Arsen E Since: link to CRM Email none Phone (818) 915-4634 Outbound call T…" at bounding box center [360, 262] width 203 height 285
click at [304, 155] on div "Since:" at bounding box center [362, 157] width 168 height 18
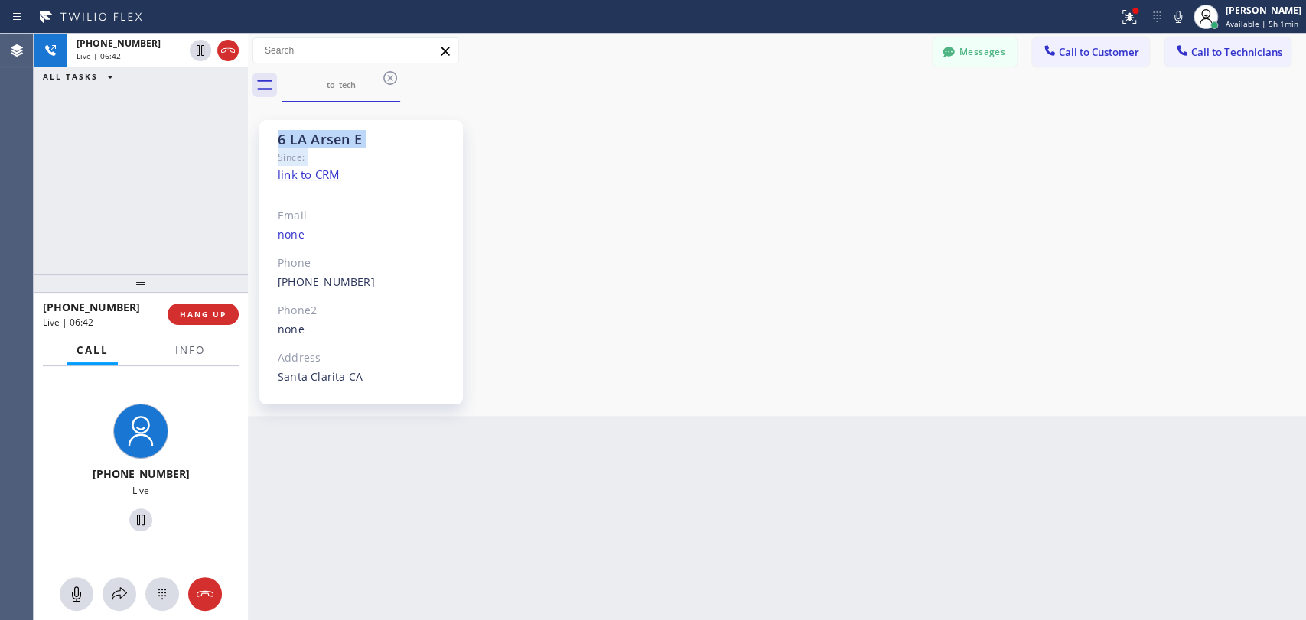
drag, startPoint x: 304, startPoint y: 155, endPoint x: 263, endPoint y: 135, distance: 45.9
click at [263, 135] on div "6 LA Arsen E Since: link to CRM Email none Phone (818) 915-4634 Outbound call T…" at bounding box center [360, 262] width 203 height 285
drag, startPoint x: 290, startPoint y: 136, endPoint x: 339, endPoint y: 149, distance: 50.7
click at [339, 149] on div "6 LA Arsen E Since: link to CRM Email none Phone (818) 915-4634 Outbound call T…" at bounding box center [360, 262] width 203 height 285
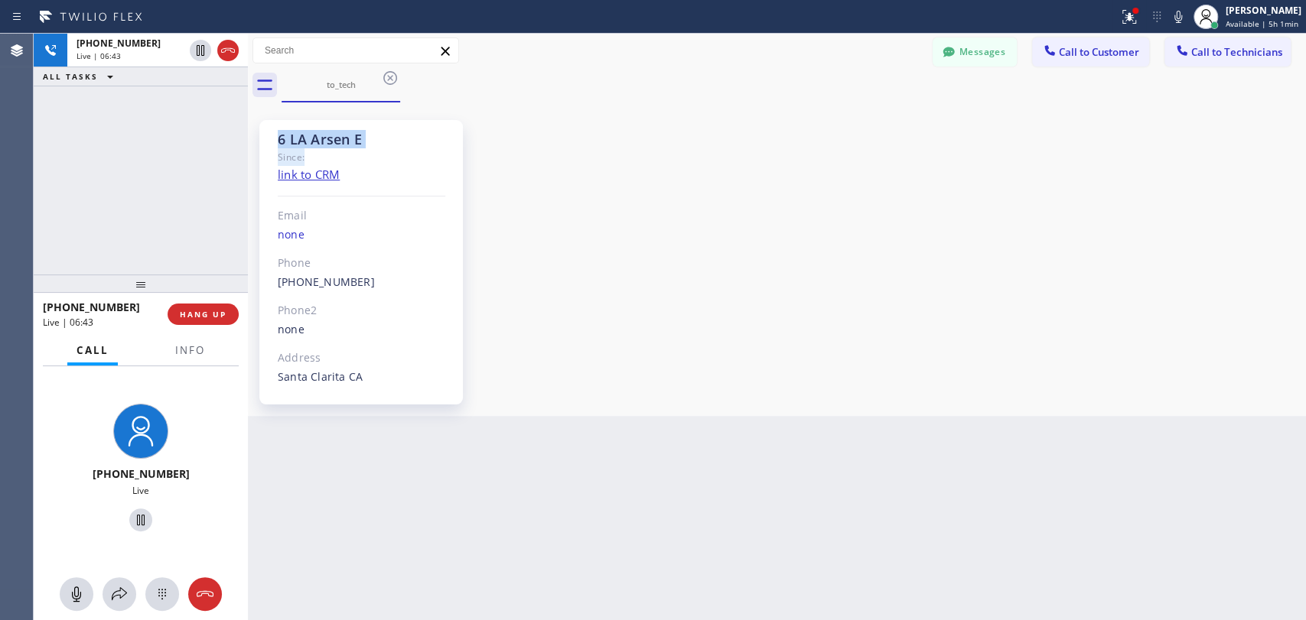
click at [339, 149] on div "Since:" at bounding box center [362, 157] width 168 height 18
drag, startPoint x: 326, startPoint y: 151, endPoint x: 276, endPoint y: 139, distance: 51.2
click at [276, 139] on div "6 LA Arsen E Since: link to CRM Email none Phone (818) 915-4634 Outbound call T…" at bounding box center [360, 262] width 203 height 285
click at [350, 131] on div "6 LA Arsen E" at bounding box center [362, 140] width 168 height 18
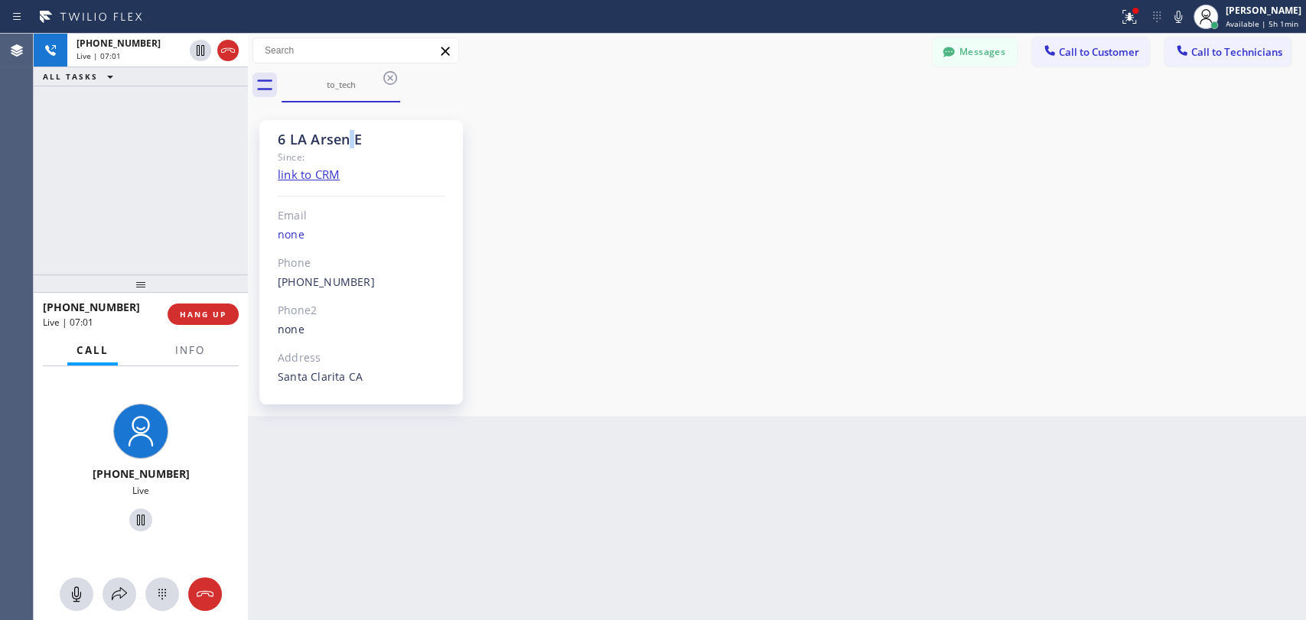
click at [350, 131] on div "6 LA Arsen E" at bounding box center [362, 140] width 168 height 18
click at [339, 134] on div "6 LA Arsen E" at bounding box center [362, 140] width 168 height 18
drag, startPoint x: 298, startPoint y: 144, endPoint x: 396, endPoint y: 140, distance: 98.8
click at [396, 140] on div "6 LA Arsen E" at bounding box center [362, 140] width 168 height 18
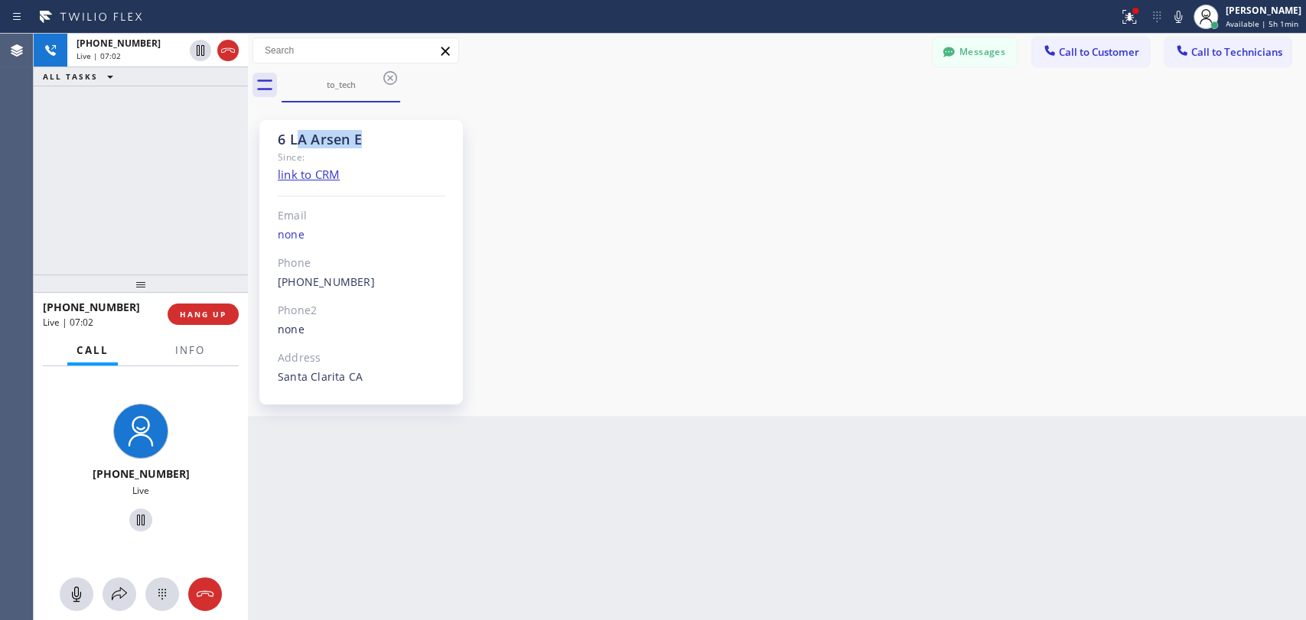
click at [396, 140] on div "6 LA Arsen E" at bounding box center [362, 140] width 168 height 18
drag, startPoint x: 396, startPoint y: 140, endPoint x: 265, endPoint y: 144, distance: 130.9
click at [265, 144] on div "6 LA Arsen E Since: link to CRM Email none Phone (818) 915-4634 Outbound call T…" at bounding box center [360, 262] width 203 height 285
drag, startPoint x: 265, startPoint y: 144, endPoint x: 312, endPoint y: 142, distance: 46.7
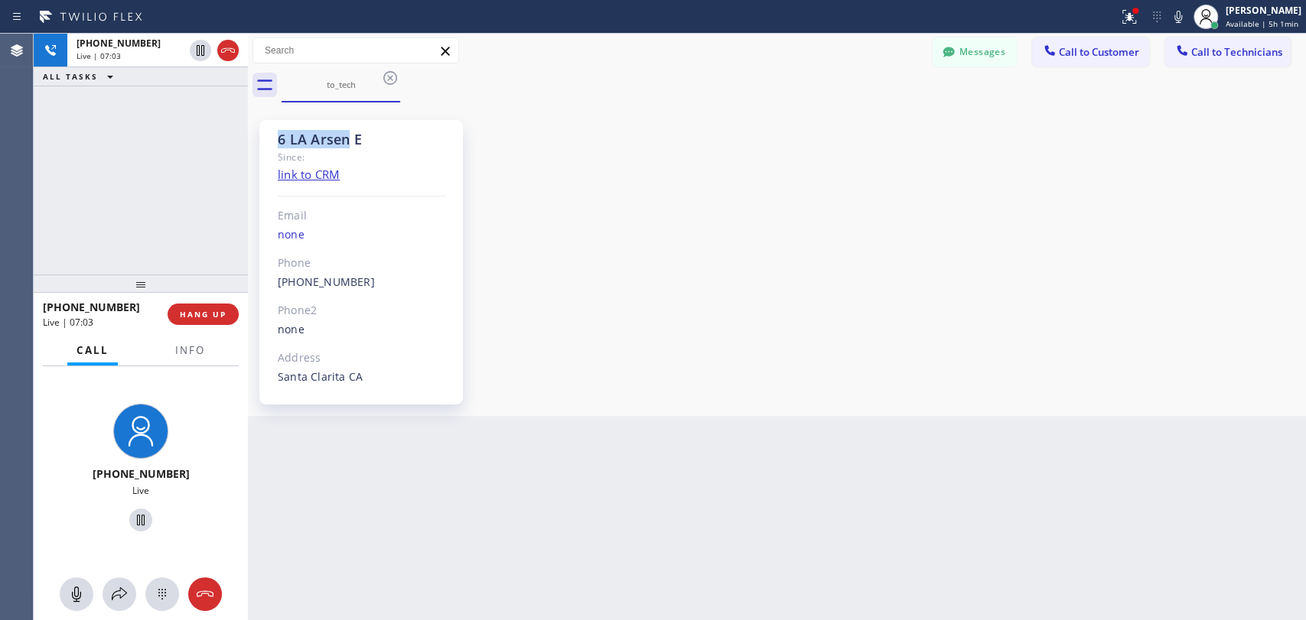
click at [312, 142] on div "6 LA Arsen E Since: link to CRM Email none Phone (818) 915-4634 Outbound call T…" at bounding box center [360, 262] width 203 height 285
click at [312, 142] on div "6 LA Arsen E" at bounding box center [362, 140] width 168 height 18
click at [301, 142] on div "6 LA Arsen E" at bounding box center [362, 140] width 168 height 18
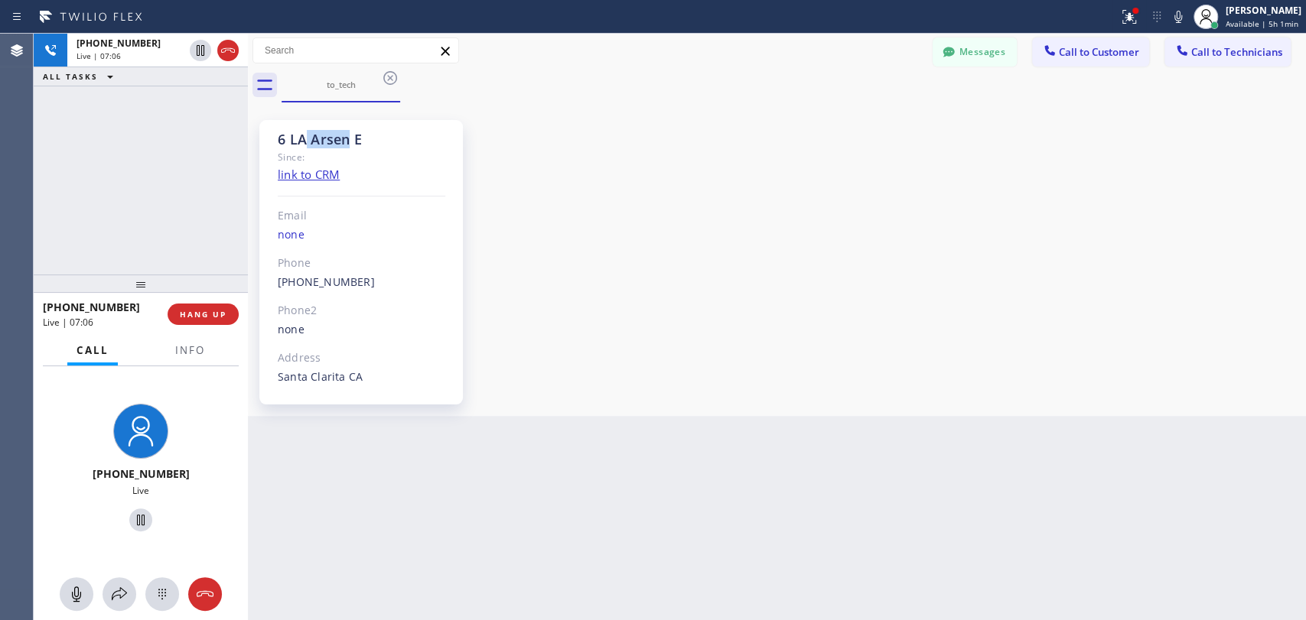
drag, startPoint x: 301, startPoint y: 142, endPoint x: 309, endPoint y: 141, distance: 7.8
click at [309, 141] on div "6 LA Arsen E" at bounding box center [362, 140] width 168 height 18
drag, startPoint x: 301, startPoint y: 141, endPoint x: 325, endPoint y: 138, distance: 24.6
click at [325, 138] on div "6 LA Arsen E" at bounding box center [362, 140] width 168 height 18
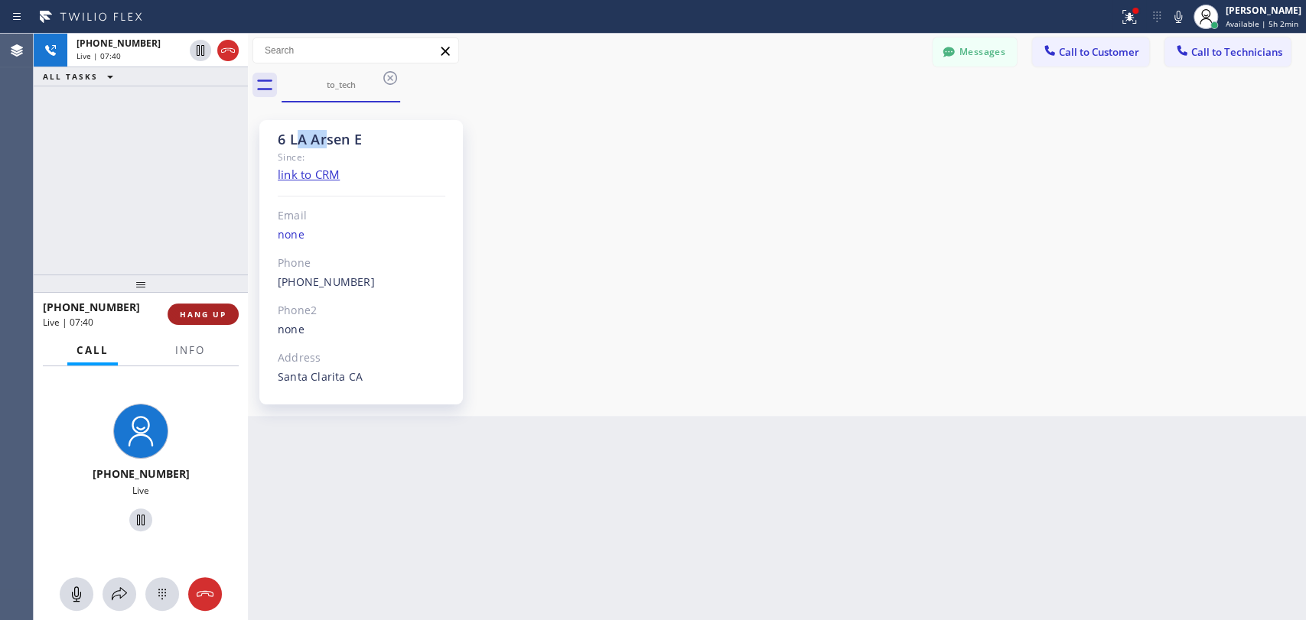
click at [182, 314] on span "HANG UP" at bounding box center [203, 314] width 47 height 11
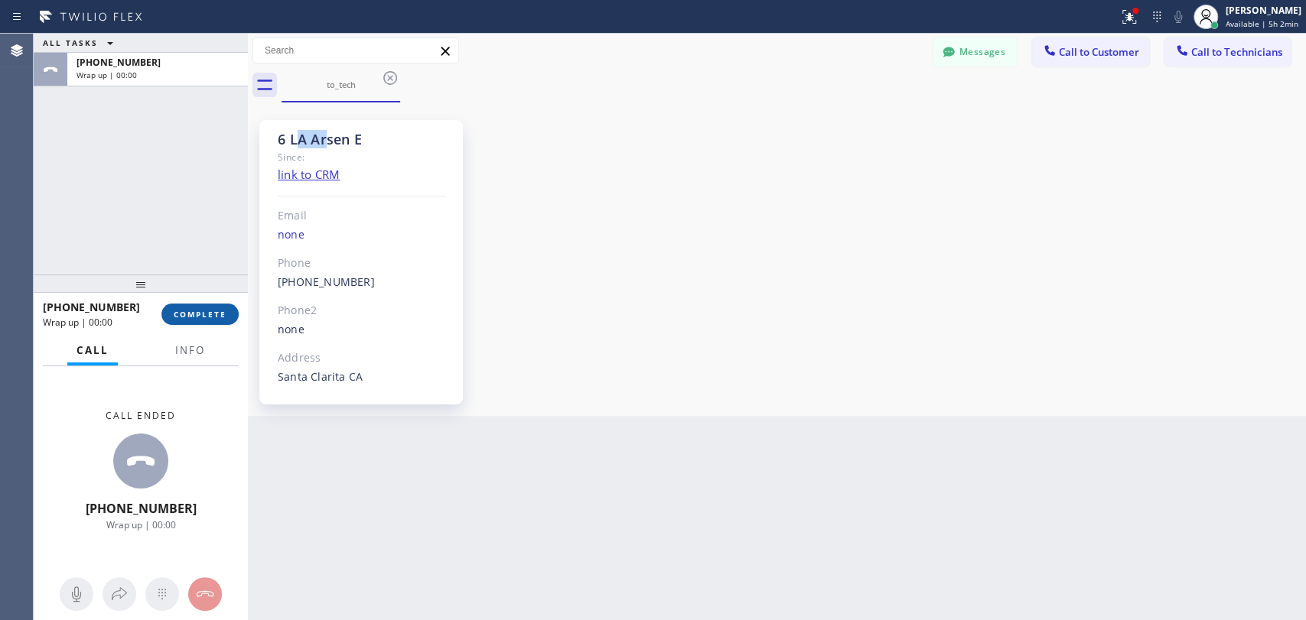
click at [192, 314] on span "COMPLETE" at bounding box center [200, 314] width 53 height 11
click at [173, 283] on div at bounding box center [141, 284] width 214 height 18
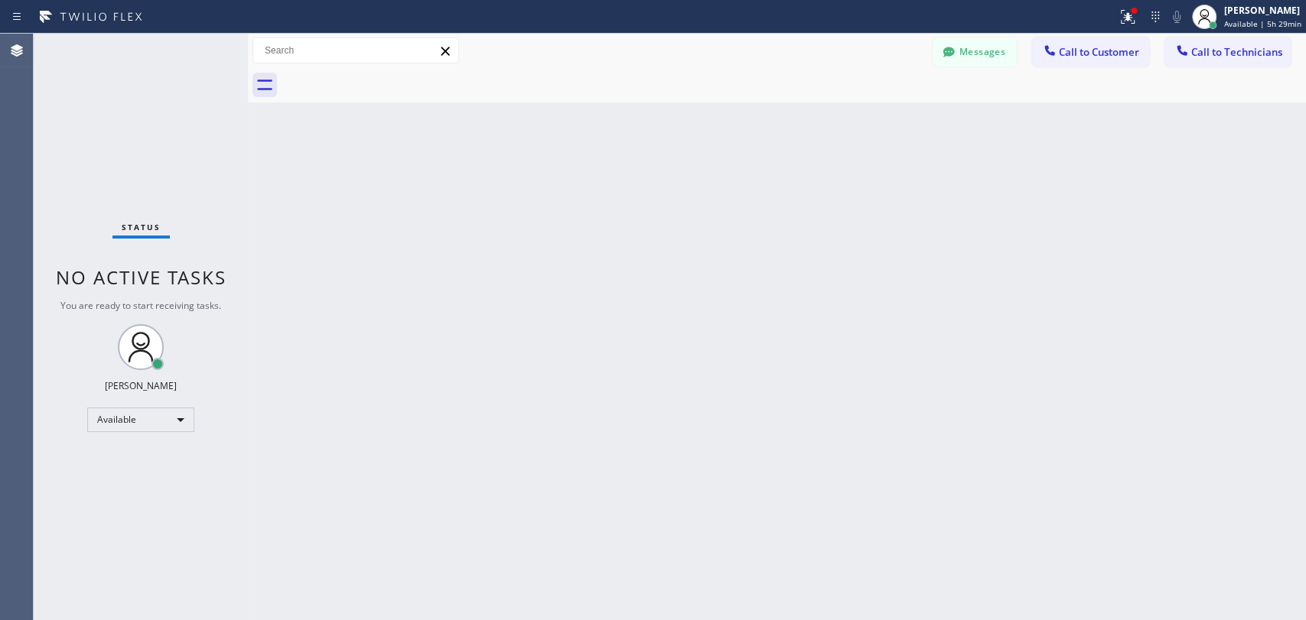
click at [1063, 63] on button "Call to Customer" at bounding box center [1090, 51] width 117 height 29
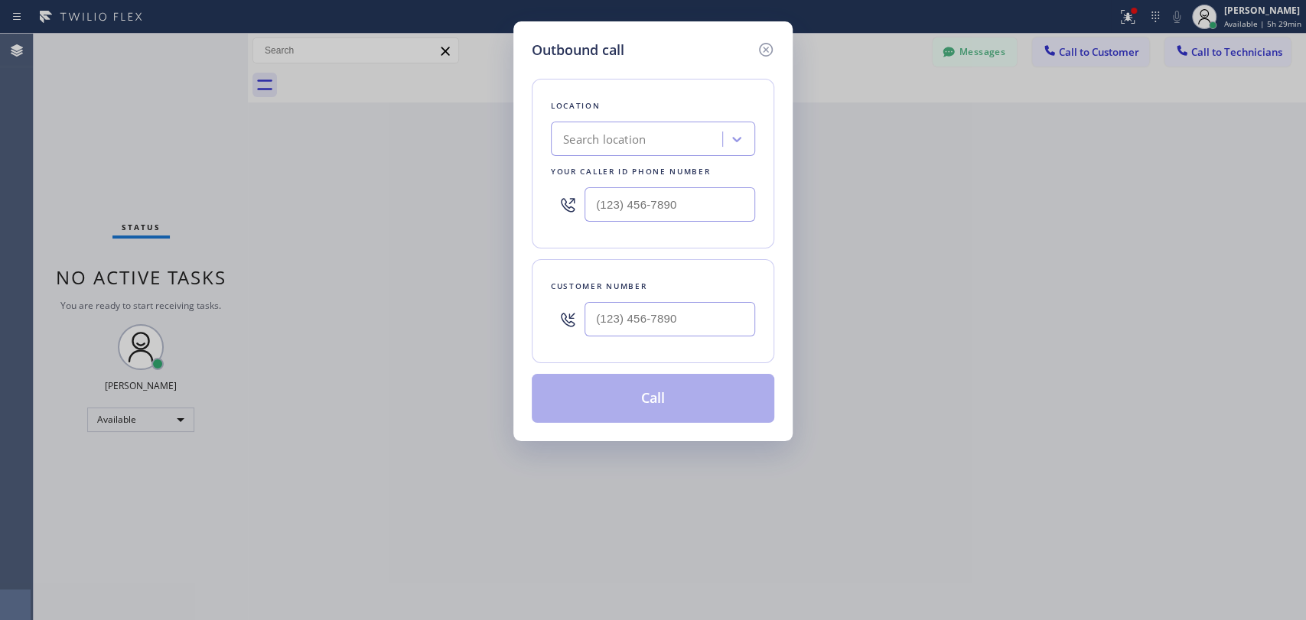
click at [701, 145] on div "Search location" at bounding box center [638, 139] width 167 height 27
paste input "5 Star Appliance Repair"
type input "5 Star Appliance Repair"
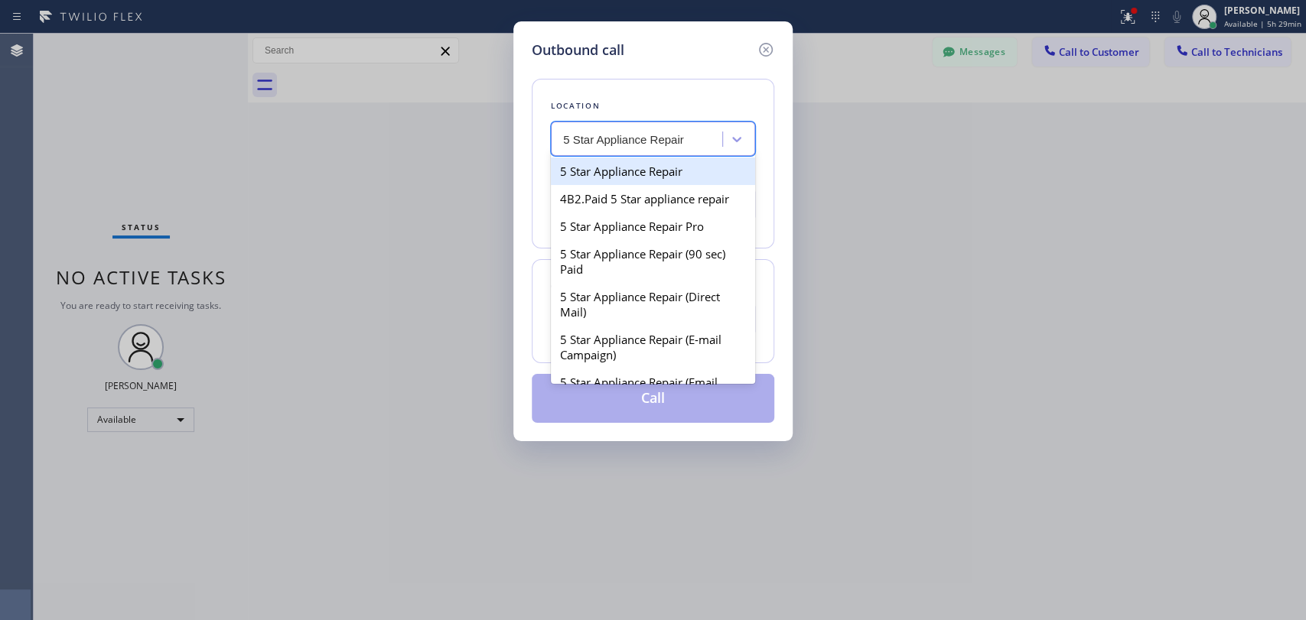
click at [604, 174] on div "5 Star Appliance Repair" at bounding box center [653, 172] width 204 height 28
type input "[PHONE_NUMBER]"
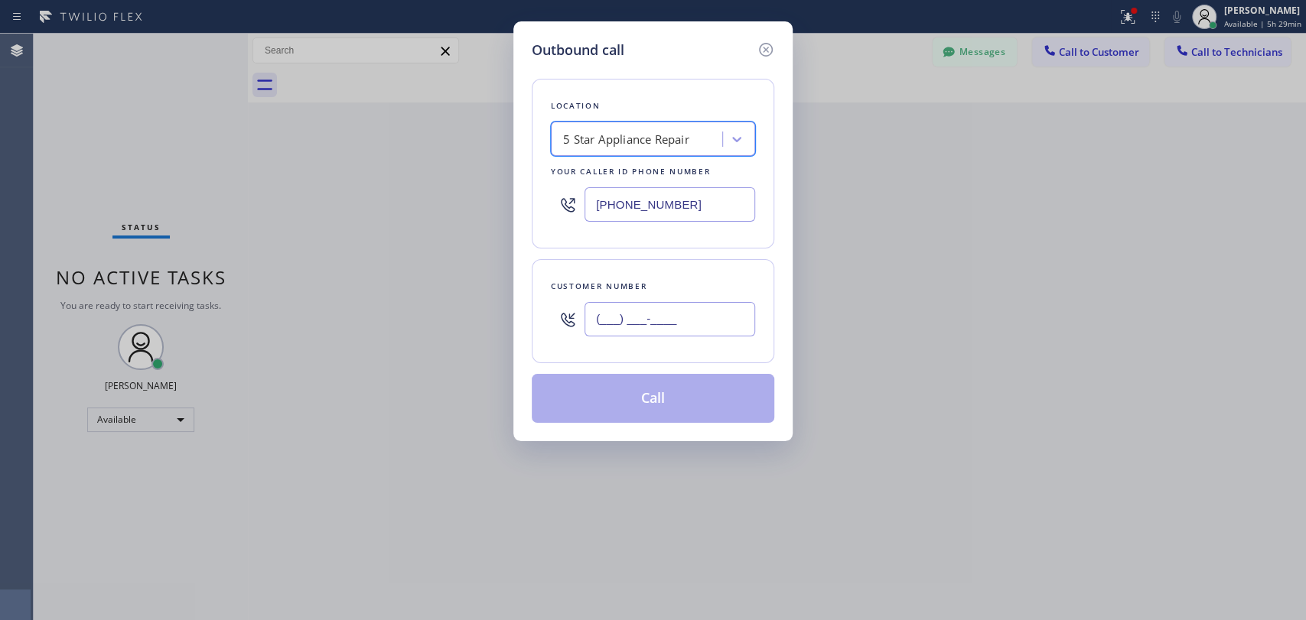
click at [646, 316] on input "(___) ___-____" at bounding box center [669, 319] width 171 height 34
paste input "650) 784-2404"
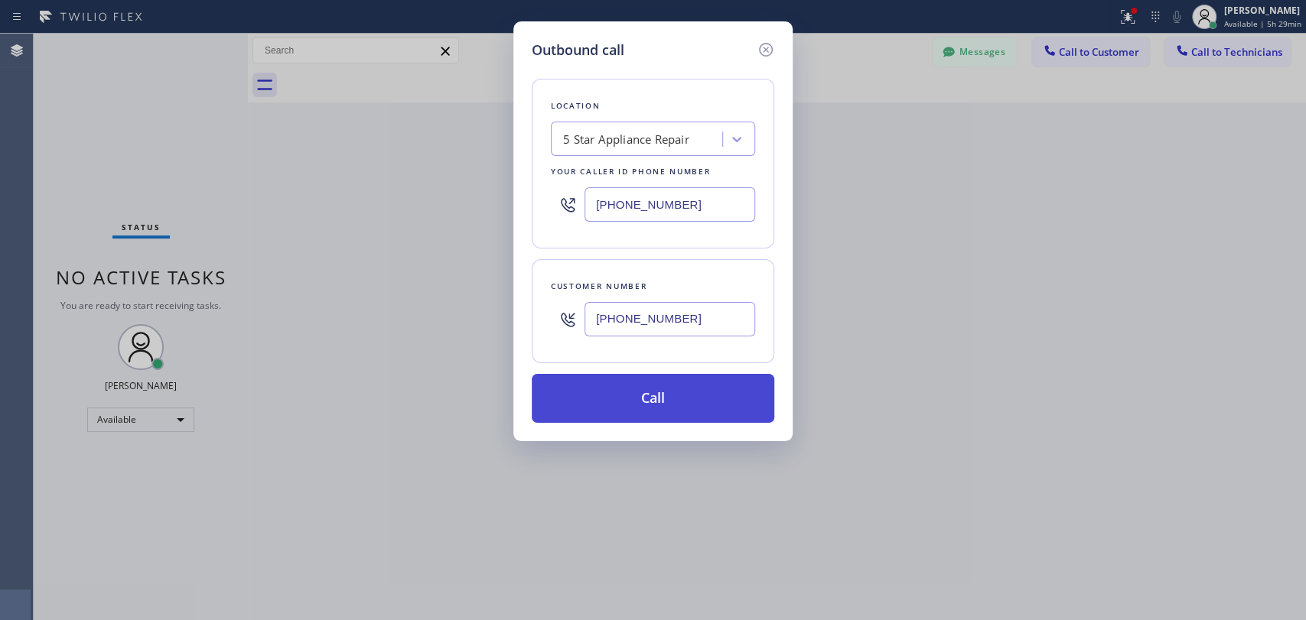
type input "[PHONE_NUMBER]"
click at [643, 392] on button "Call" at bounding box center [653, 398] width 243 height 49
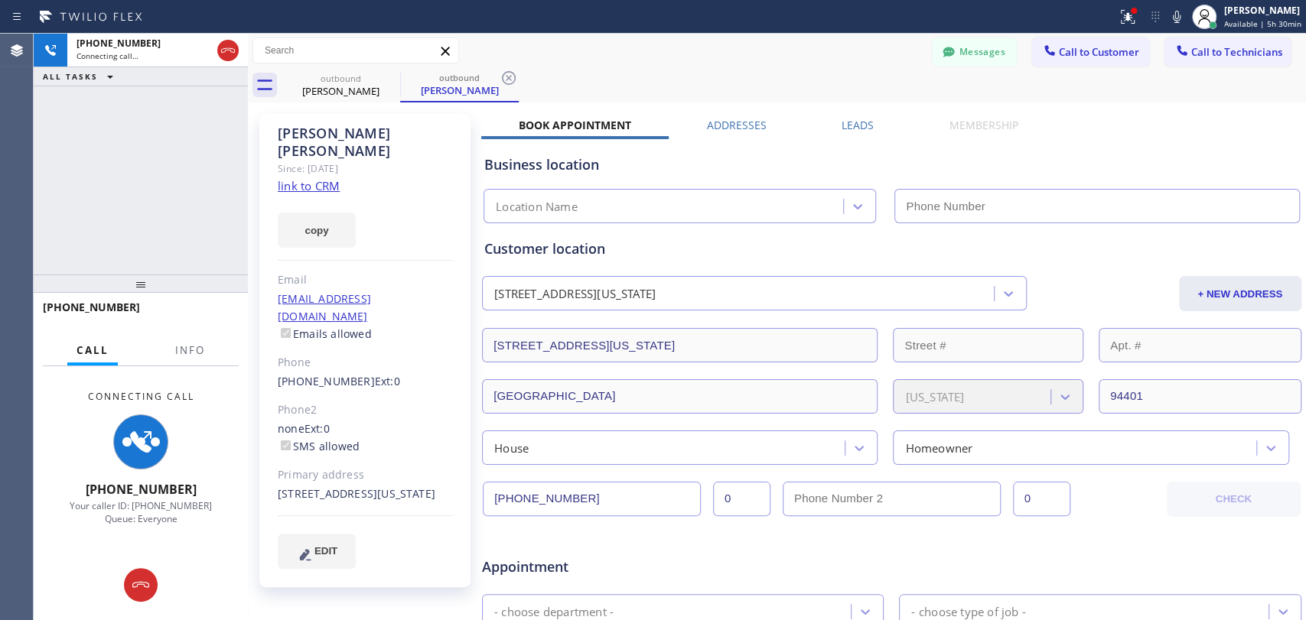
click at [366, 160] on div "Since: [DATE]" at bounding box center [365, 169] width 175 height 18
click at [349, 160] on div "Since: [DATE]" at bounding box center [365, 169] width 175 height 18
type input "[PHONE_NUMBER]"
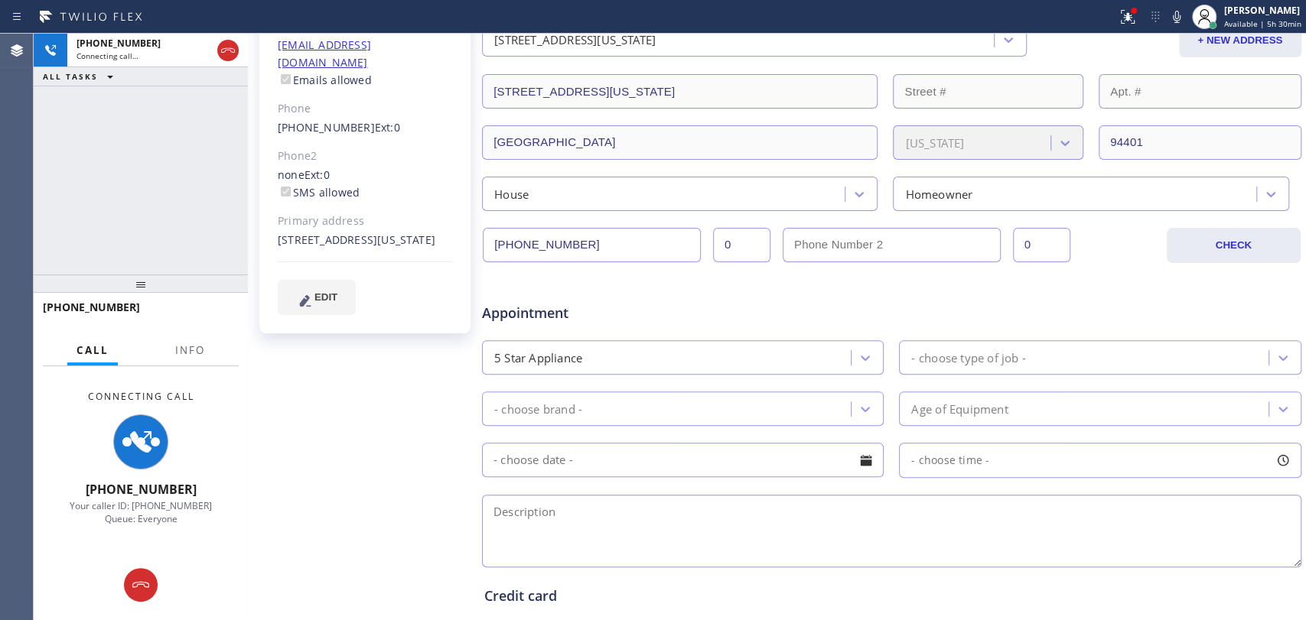
scroll to position [479, 0]
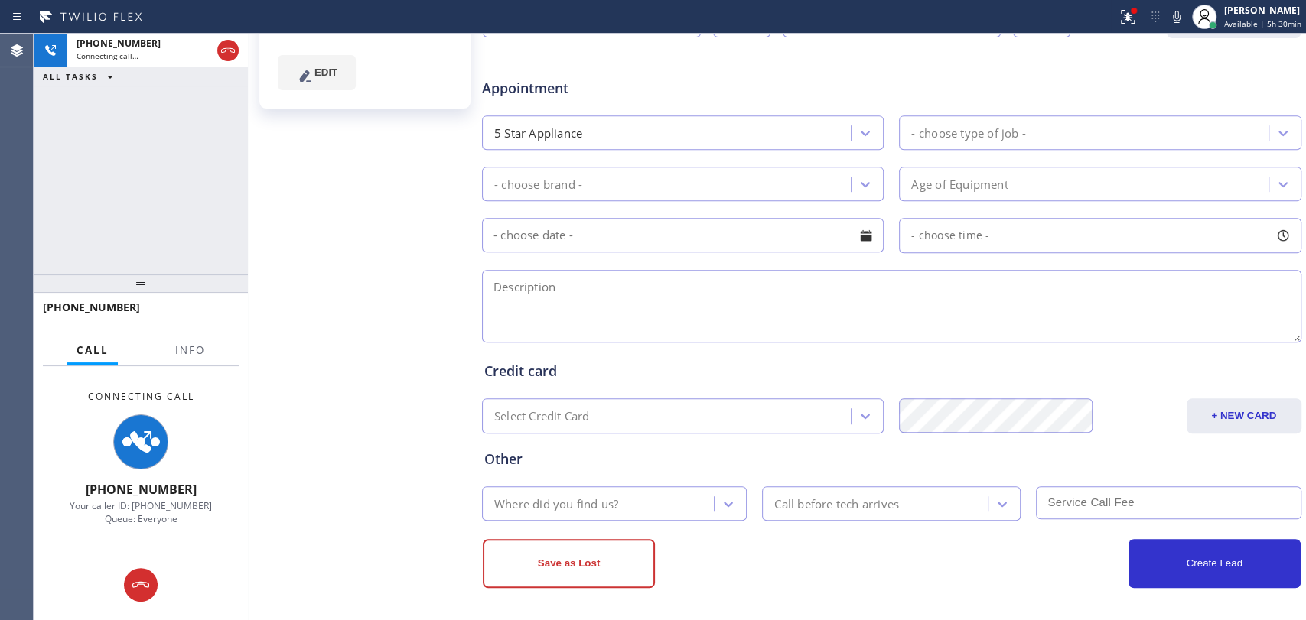
click at [571, 308] on textarea at bounding box center [891, 306] width 819 height 73
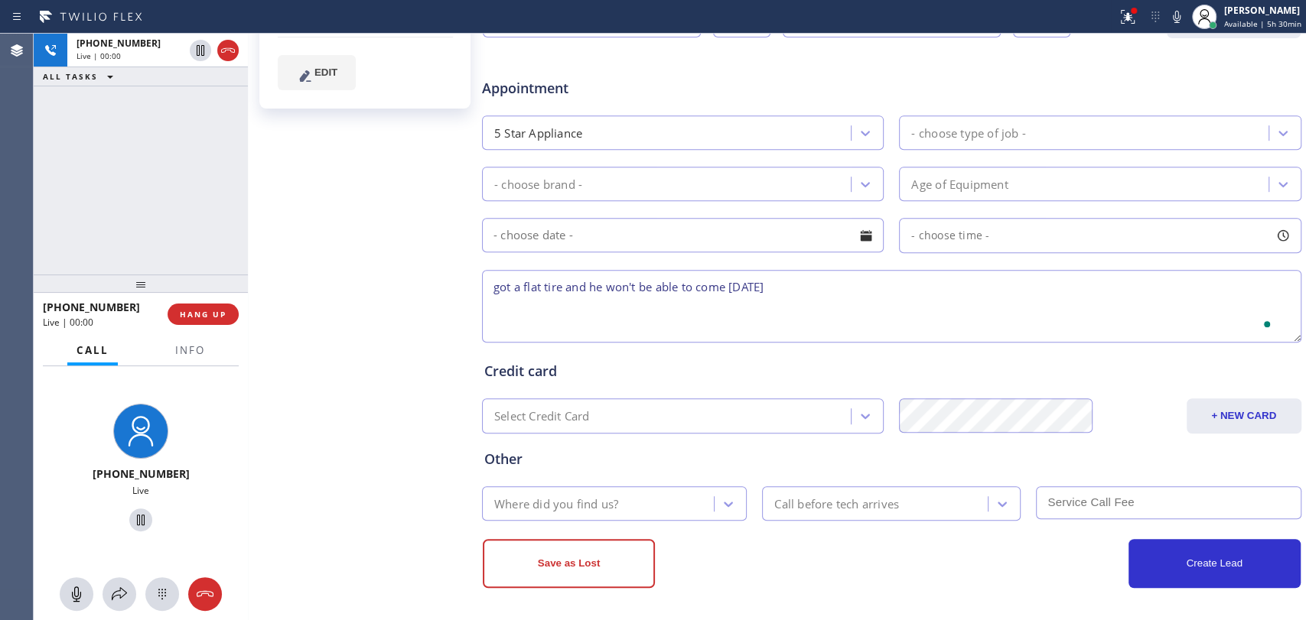
scroll to position [0, 0]
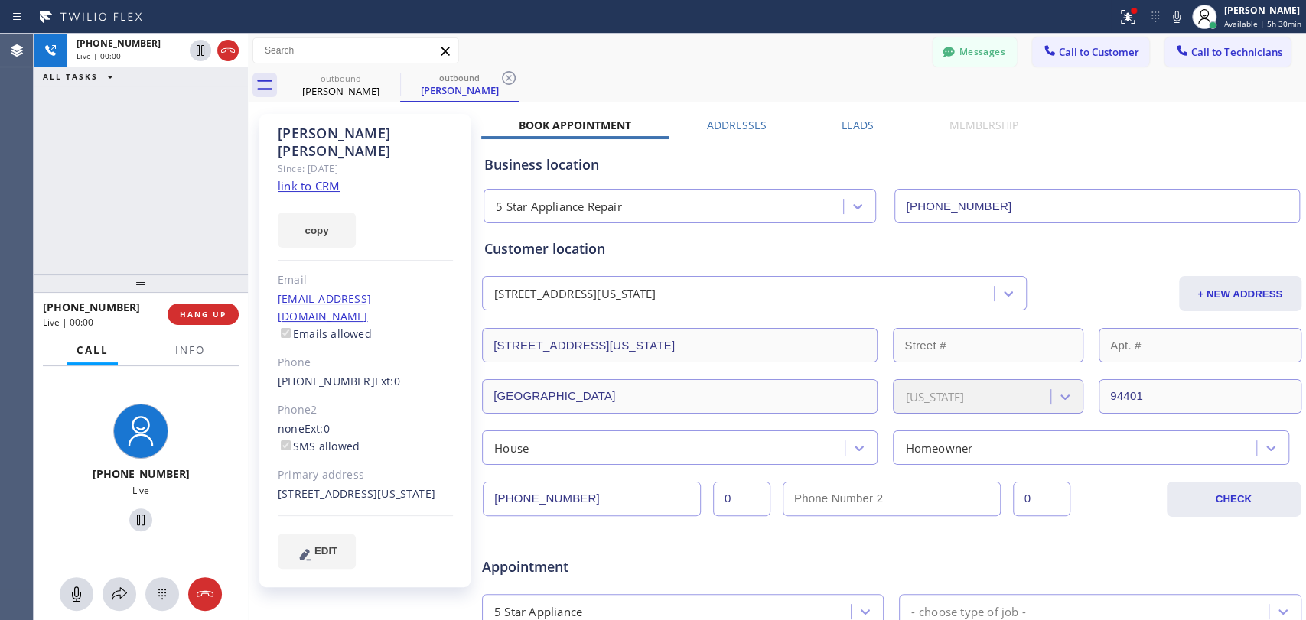
type textarea "got a flat tire and he won't be able to come [DATE]"
click at [322, 129] on div "Rory Fagan" at bounding box center [365, 142] width 175 height 35
click at [312, 138] on div "Rory Fagan" at bounding box center [365, 142] width 175 height 35
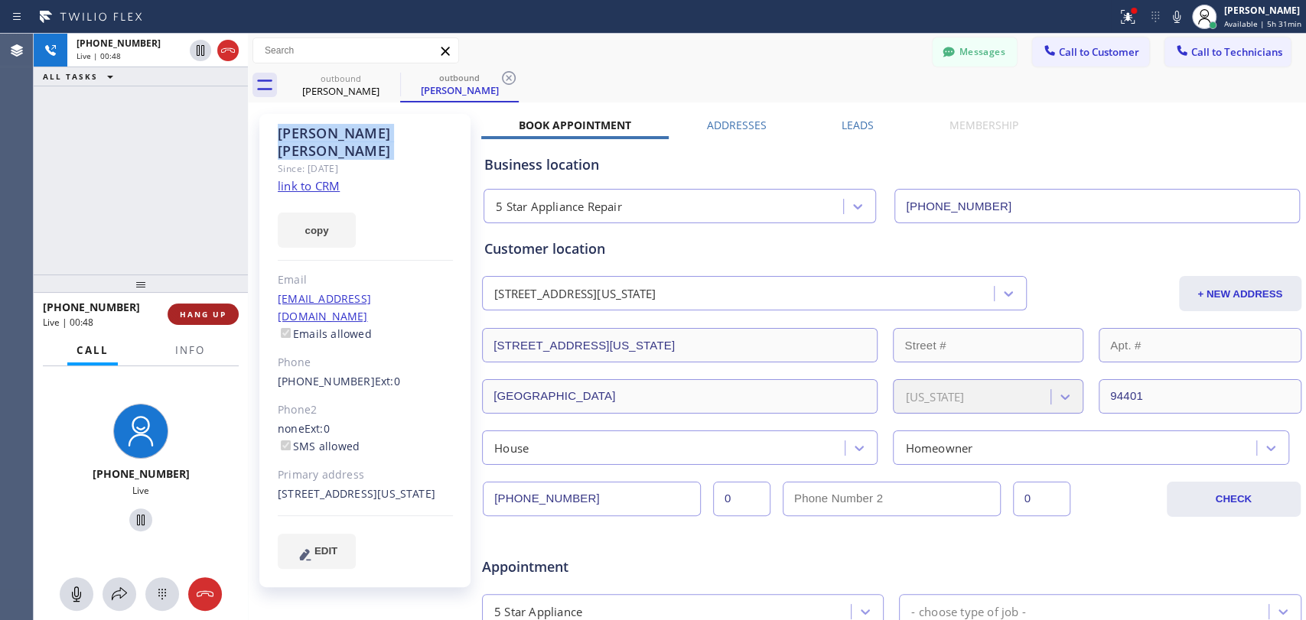
click at [220, 323] on button "HANG UP" at bounding box center [203, 314] width 71 height 21
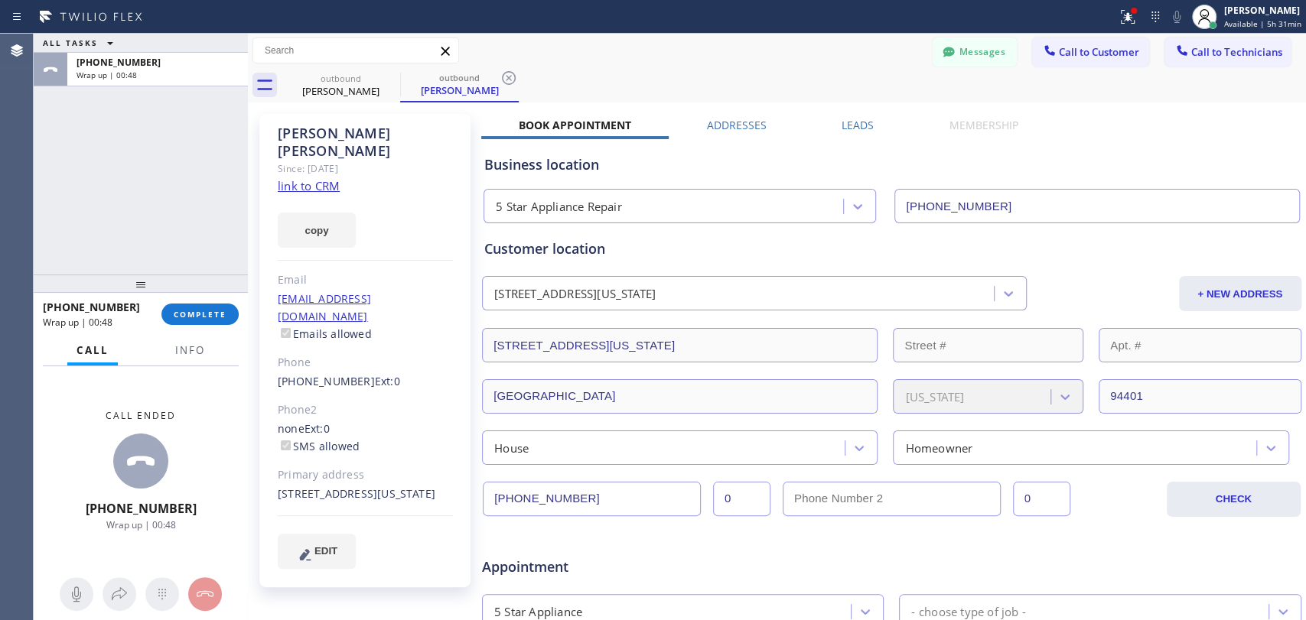
drag, startPoint x: 192, startPoint y: 334, endPoint x: 190, endPoint y: 295, distance: 38.3
click at [192, 334] on div "+16507842404 Wrap up | 00:48 COMPLETE" at bounding box center [141, 314] width 214 height 43
click at [190, 293] on div at bounding box center [141, 284] width 214 height 18
click at [186, 319] on span "COMPLETE" at bounding box center [200, 314] width 53 height 11
click at [180, 249] on div "ALL TASKS ALL TASKS ACTIVE TASKS TASKS IN WRAP UP +16507842404 Wrap up | 00:49" at bounding box center [141, 154] width 214 height 241
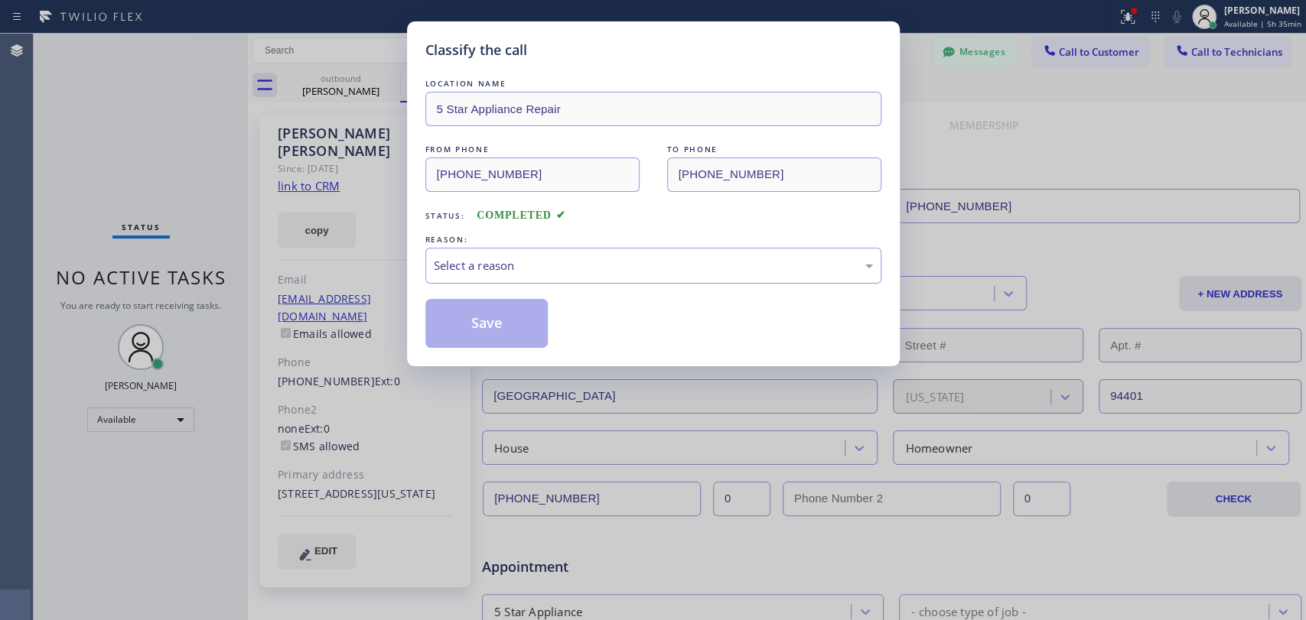
click at [550, 216] on span "COMPLETED" at bounding box center [521, 215] width 89 height 11
click at [549, 268] on div "Select a reason" at bounding box center [653, 266] width 439 height 18
click at [473, 321] on button "Save" at bounding box center [486, 323] width 123 height 49
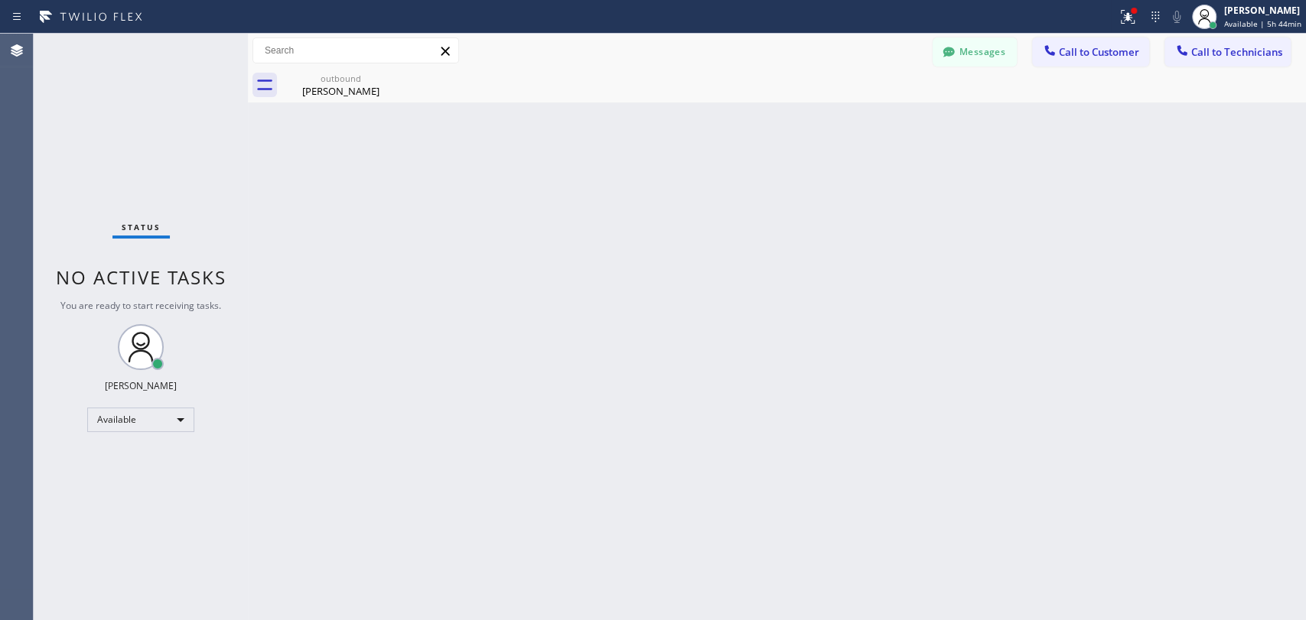
click at [1182, 38] on button "Call to Technicians" at bounding box center [1227, 51] width 126 height 29
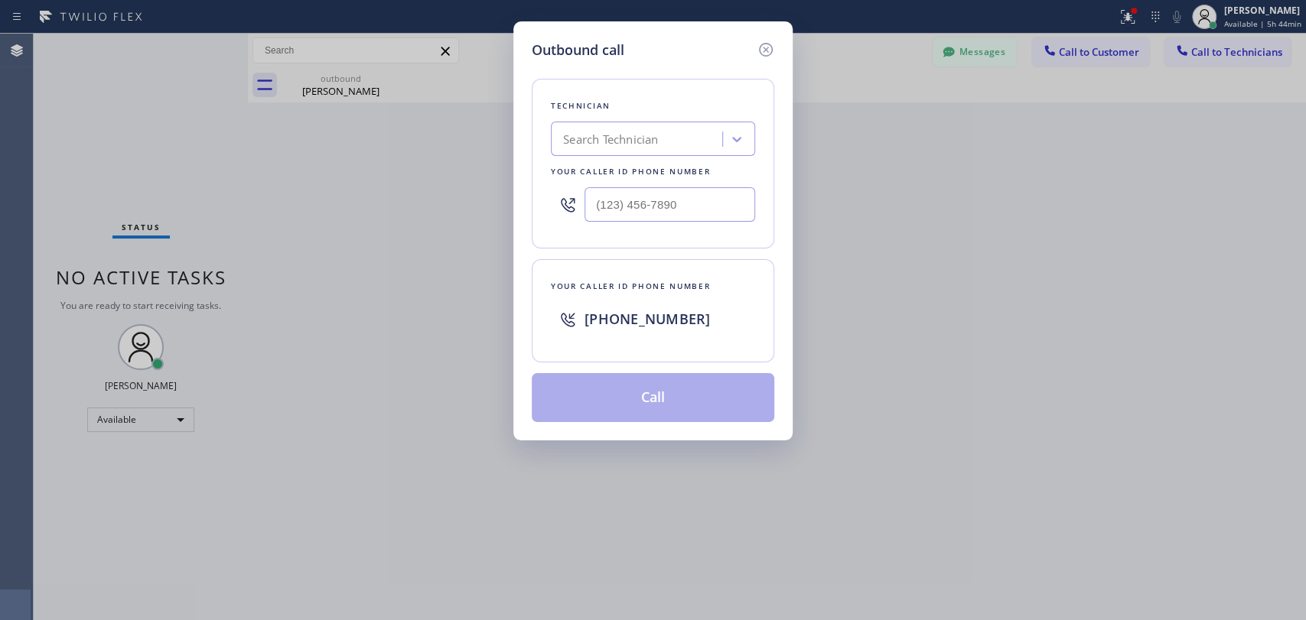
click at [539, 155] on div "Technician Search Technician Your caller id phone number" at bounding box center [653, 164] width 243 height 170
click at [601, 138] on div "Search Technician" at bounding box center [610, 140] width 95 height 18
type input "nick"
click at [613, 173] on div "[PERSON_NAME]" at bounding box center [653, 172] width 204 height 28
type input "[PHONE_NUMBER]"
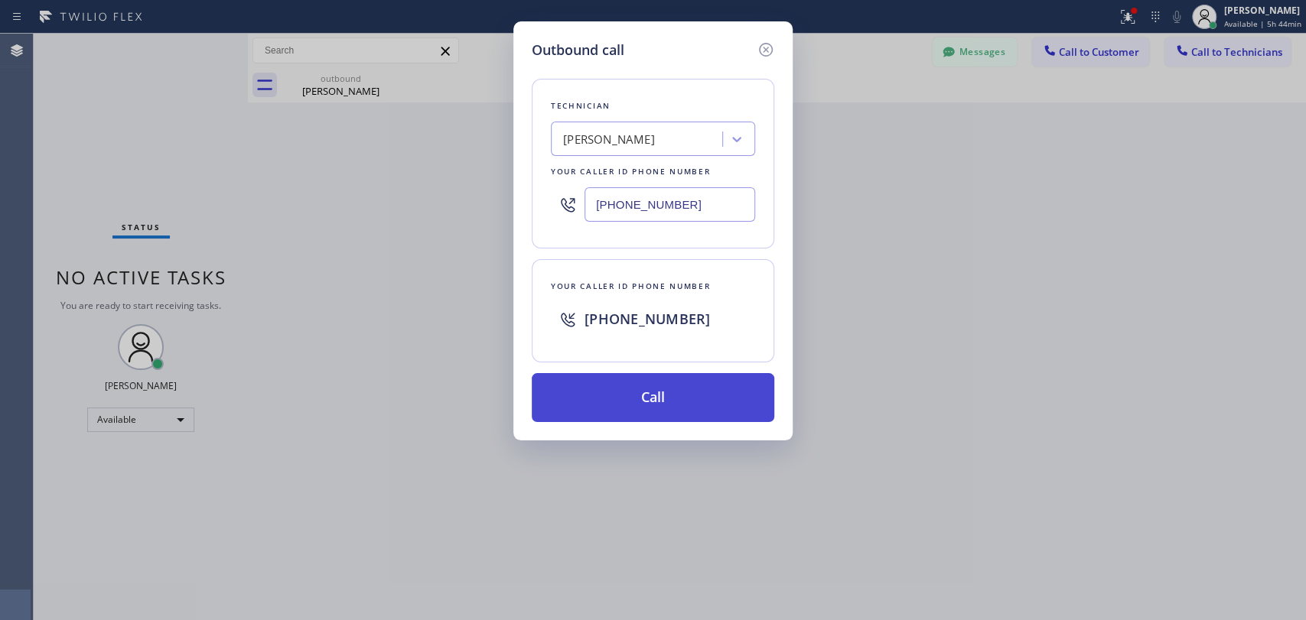
click at [622, 384] on button "Call" at bounding box center [653, 397] width 243 height 49
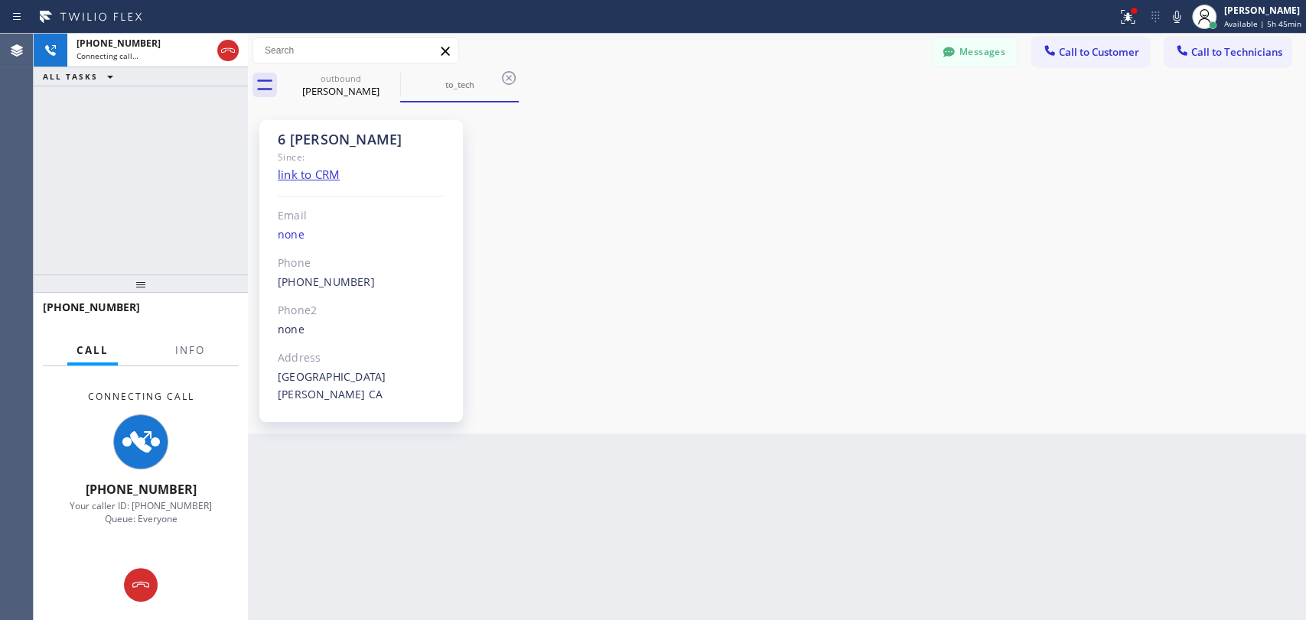
scroll to position [172460, 0]
click at [239, 192] on div "[PHONE_NUMBER] Connecting call… ALL TASKS ALL TASKS ACTIVE TASKS TASKS IN WRAP …" at bounding box center [141, 154] width 214 height 241
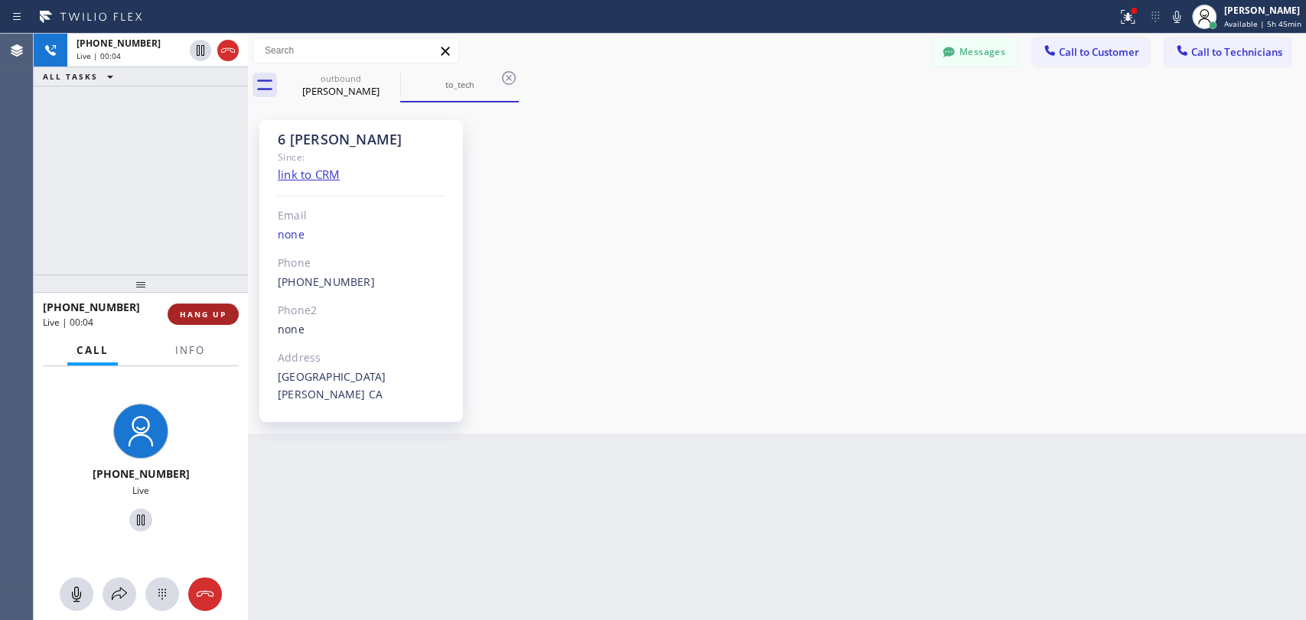
click at [214, 308] on button "HANG UP" at bounding box center [203, 314] width 71 height 21
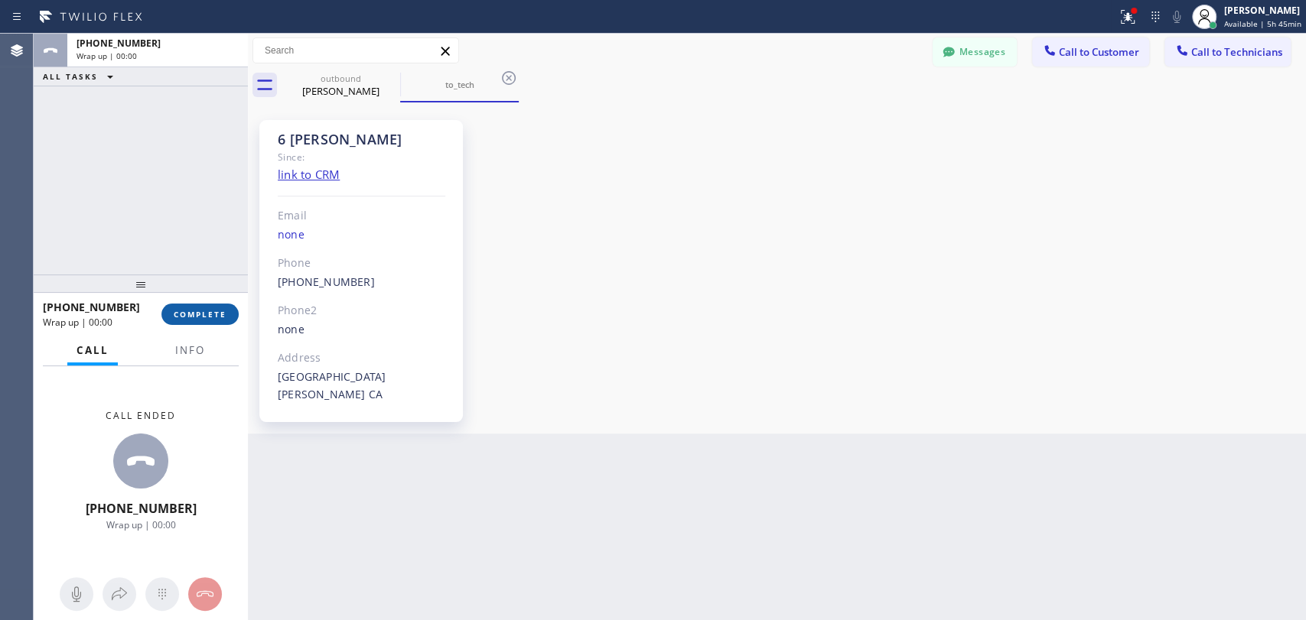
click at [214, 308] on button "COMPLETE" at bounding box center [199, 314] width 77 height 21
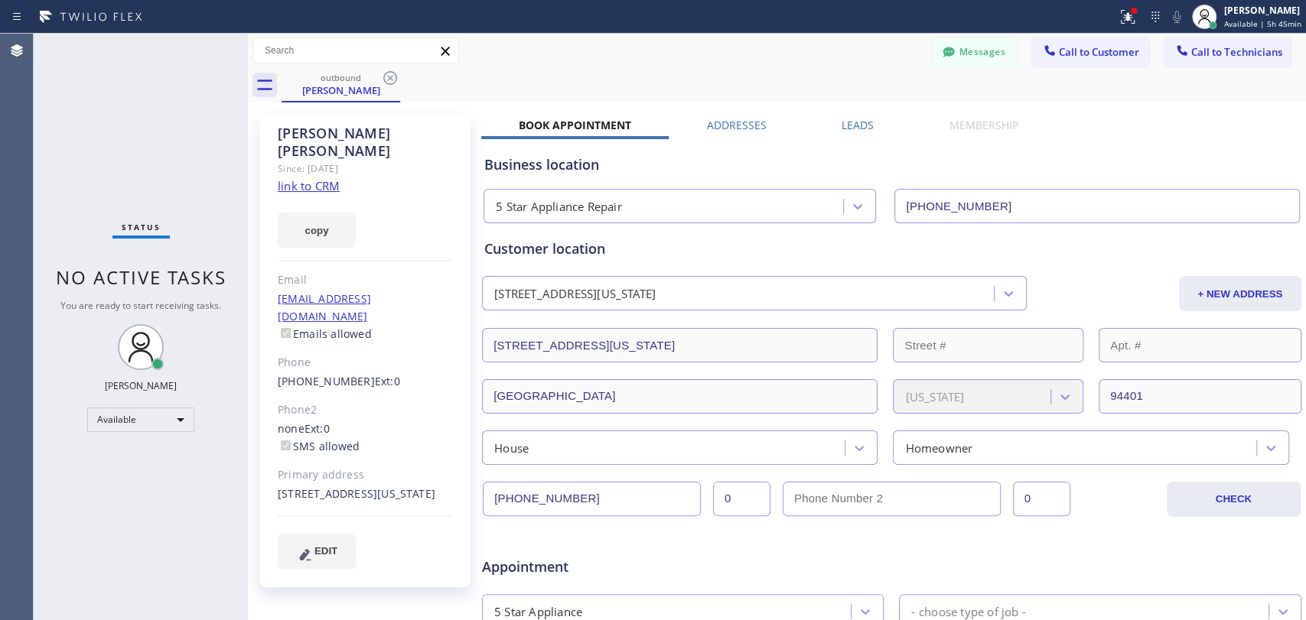
click at [62, 228] on div "Status No active tasks You are ready to start receiving tasks. [PERSON_NAME] Av…" at bounding box center [141, 327] width 214 height 587
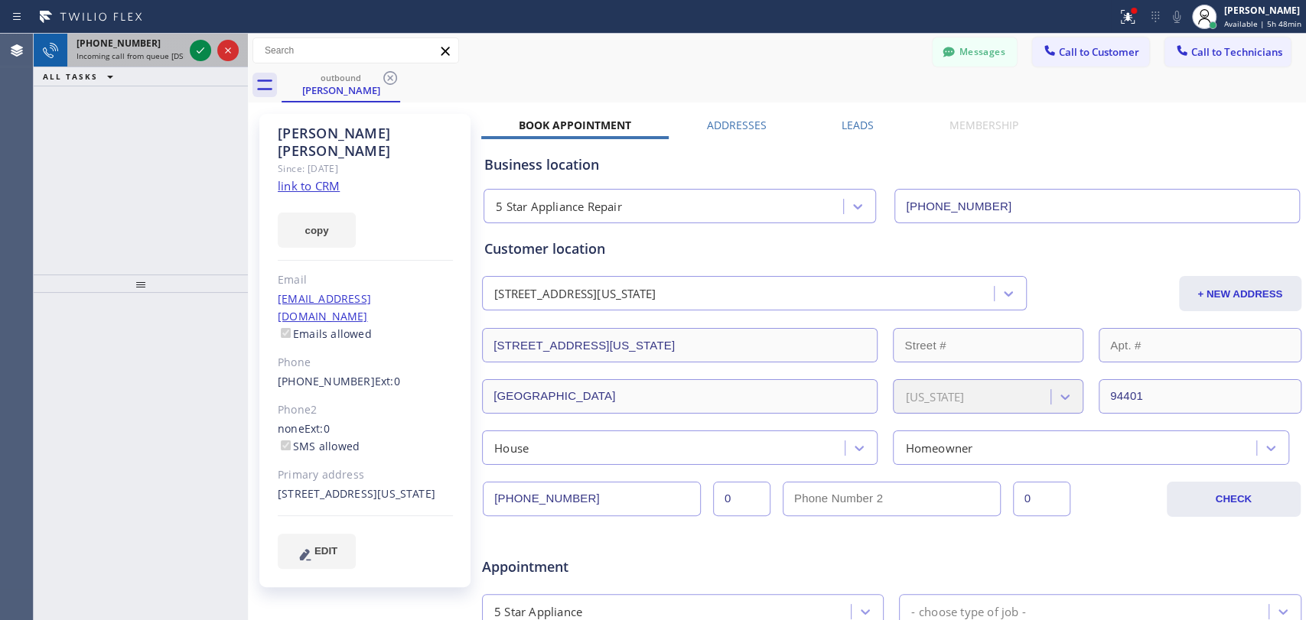
click at [92, 37] on div "Status report Issues detected These issues could affect your workflow. Please c…" at bounding box center [653, 310] width 1306 height 620
click at [92, 41] on span "[PHONE_NUMBER]" at bounding box center [119, 43] width 84 height 13
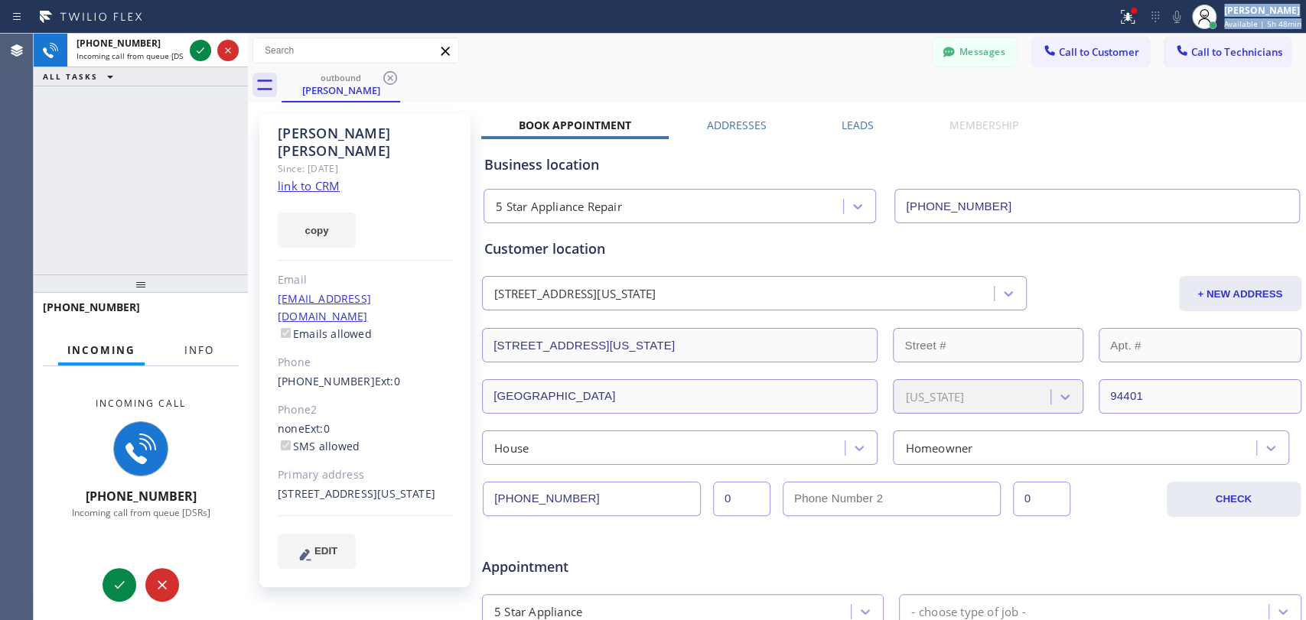
click at [190, 332] on div "[PHONE_NUMBER]" at bounding box center [141, 315] width 196 height 40
click at [193, 338] on button "Info" at bounding box center [199, 351] width 48 height 30
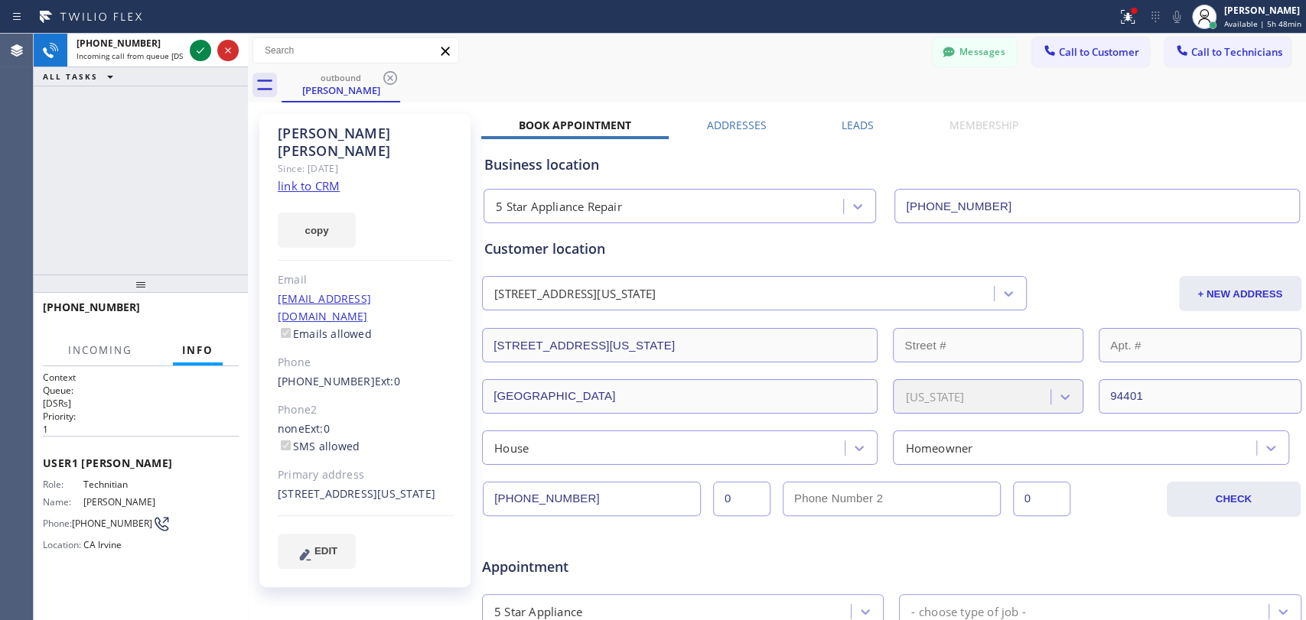
click at [179, 217] on div "[PHONE_NUMBER] Incoming call from queue [DSRs] ALL TASKS ALL TASKS ACTIVE TASKS…" at bounding box center [141, 154] width 214 height 241
click at [202, 48] on icon at bounding box center [200, 50] width 18 height 18
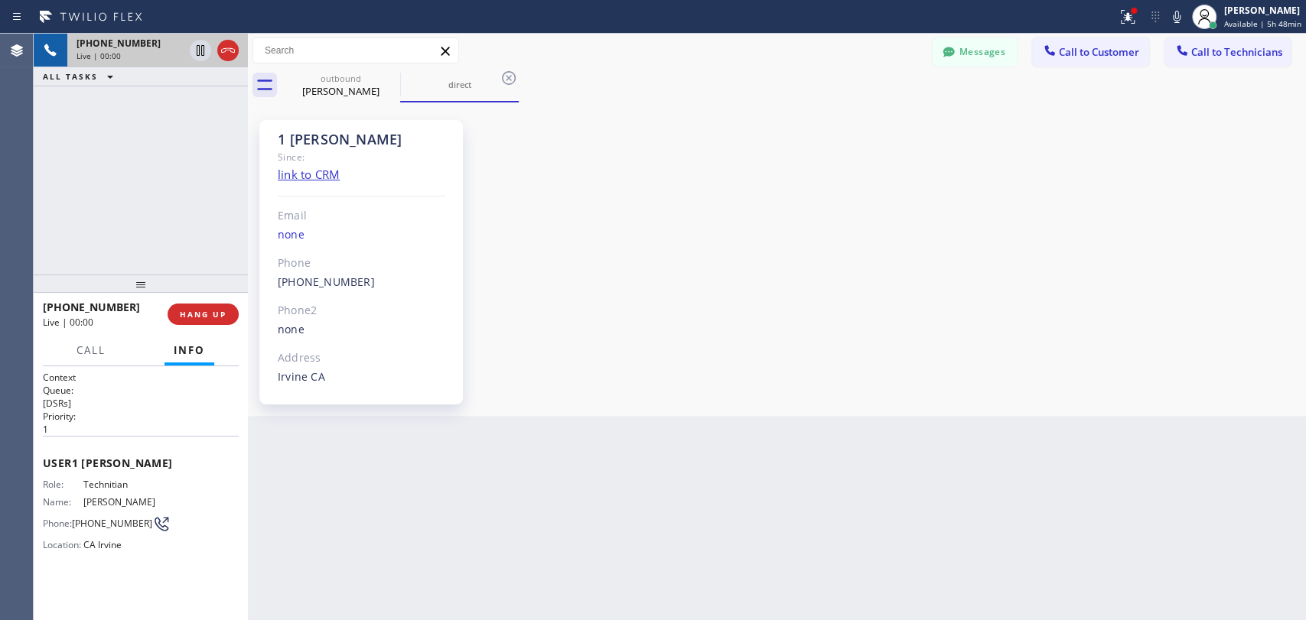
scroll to position [23698, 0]
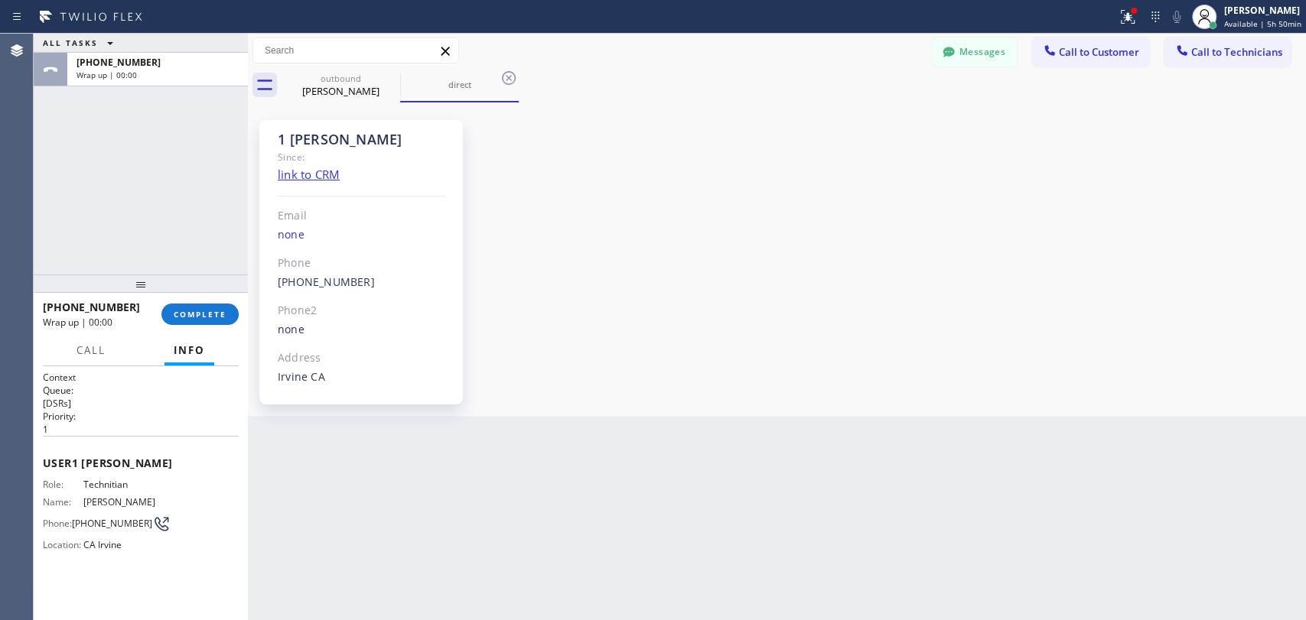
drag, startPoint x: 405, startPoint y: 138, endPoint x: 295, endPoint y: 126, distance: 110.8
click at [295, 126] on div "1 [PERSON_NAME] Since: link to CRM Email none Phone [PHONE_NUMBER] Outbound cal…" at bounding box center [360, 262] width 203 height 285
click at [181, 310] on span "COMPLETE" at bounding box center [200, 314] width 53 height 11
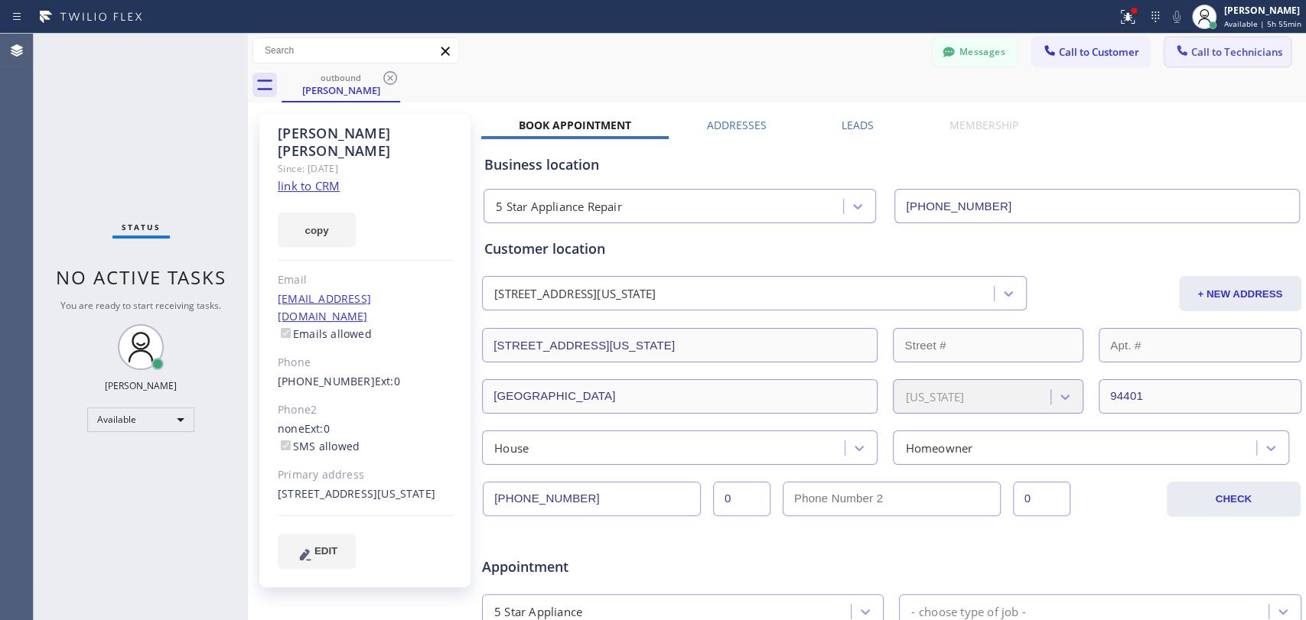
click at [1197, 44] on button "Call to Technicians" at bounding box center [1227, 51] width 126 height 29
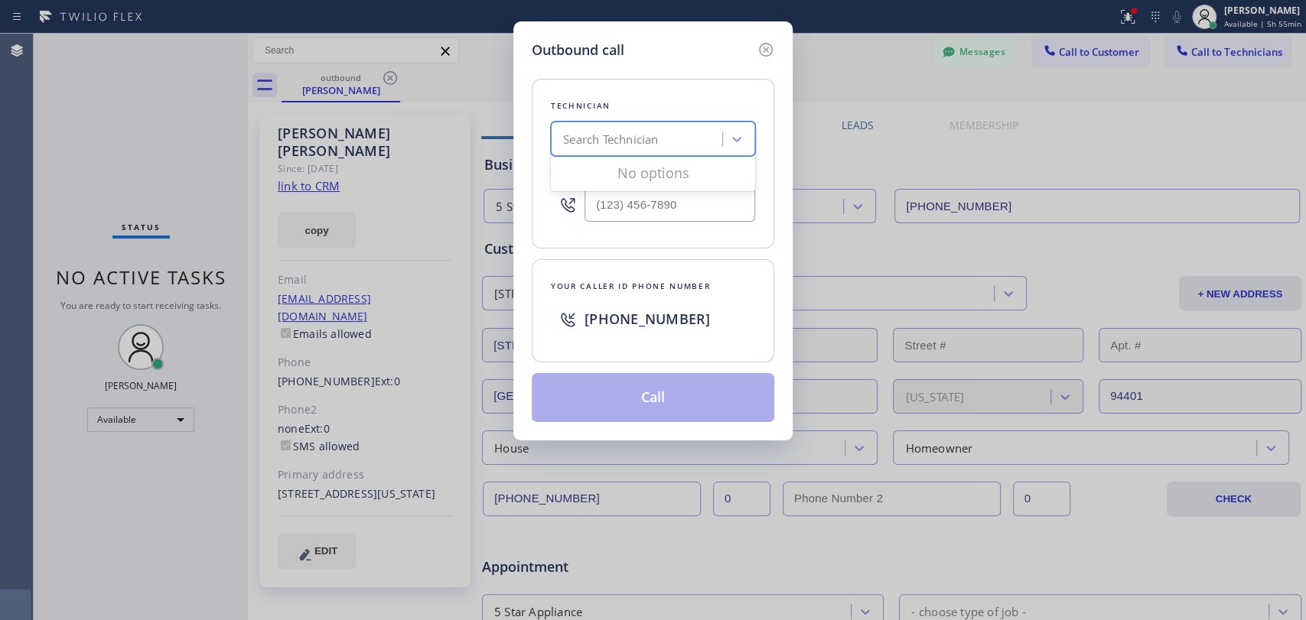
click at [695, 126] on div "Search Technician" at bounding box center [638, 139] width 167 height 27
type input "l"
type input "[PERSON_NAME]"
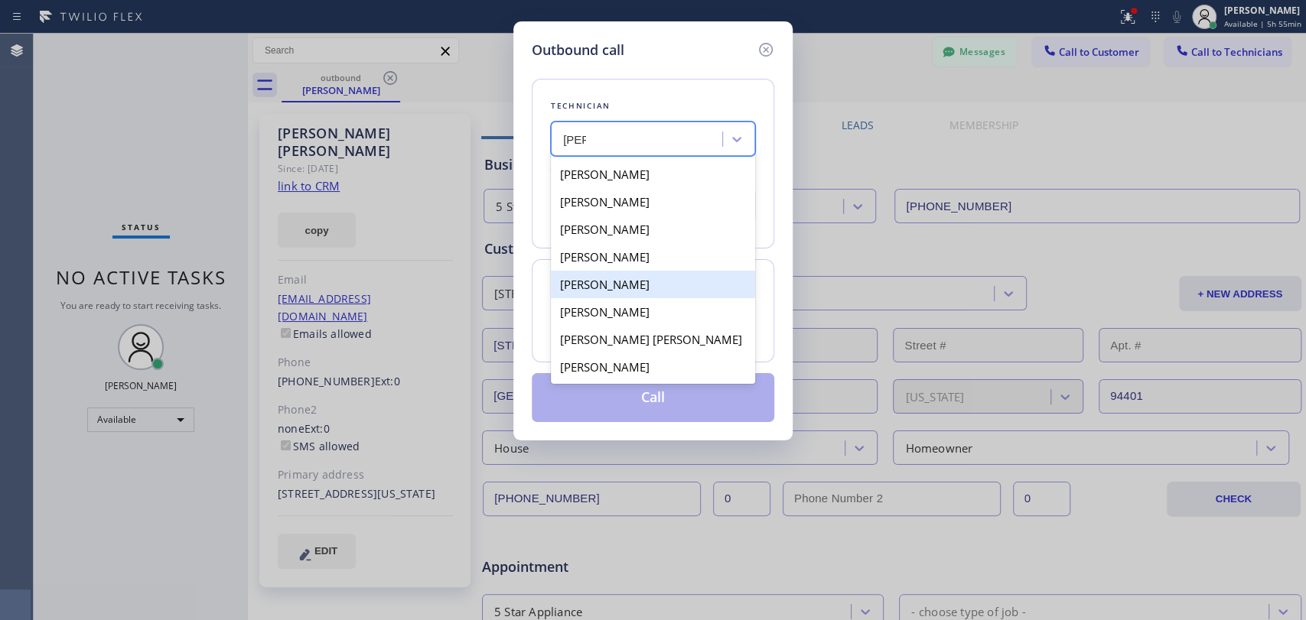
scroll to position [55, 0]
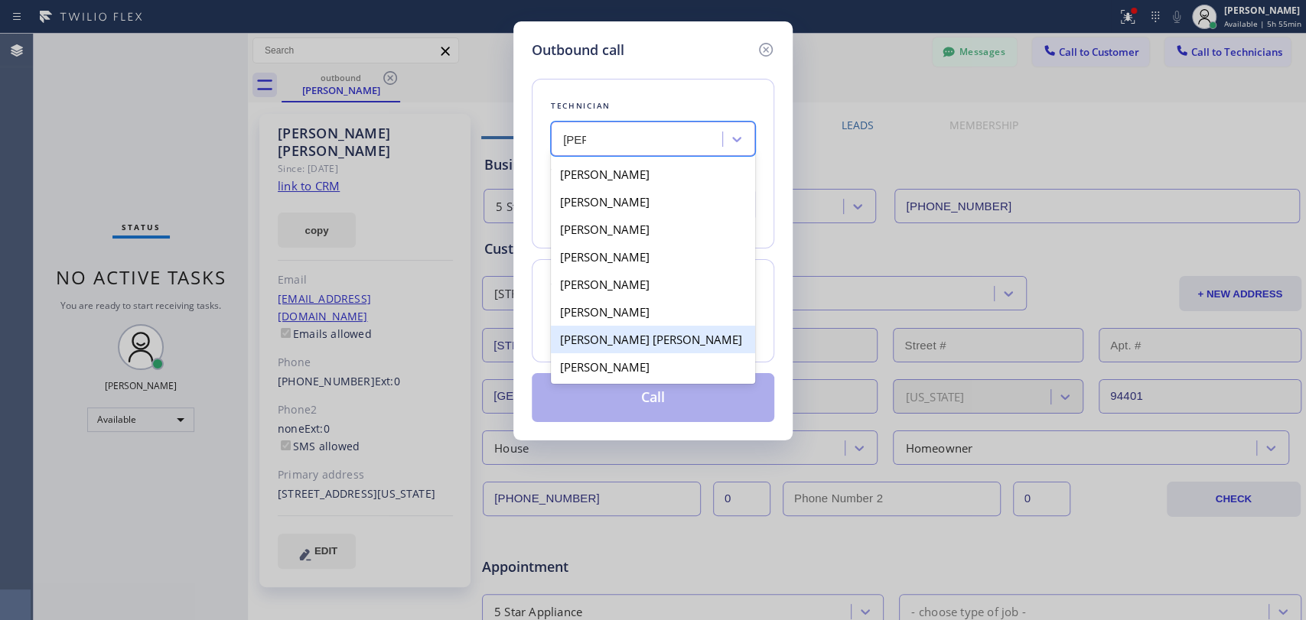
click at [588, 342] on div "[PERSON_NAME] [PERSON_NAME]" at bounding box center [653, 340] width 204 height 28
type input "[PHONE_NUMBER]"
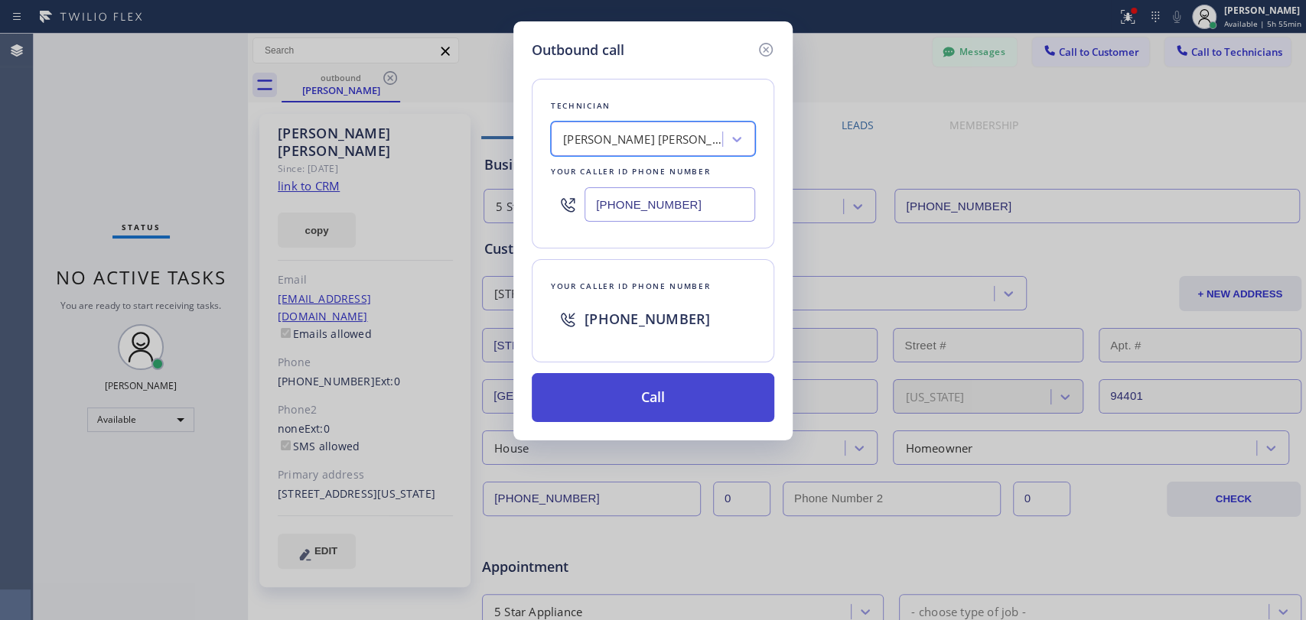
click at [607, 412] on button "Call" at bounding box center [653, 397] width 243 height 49
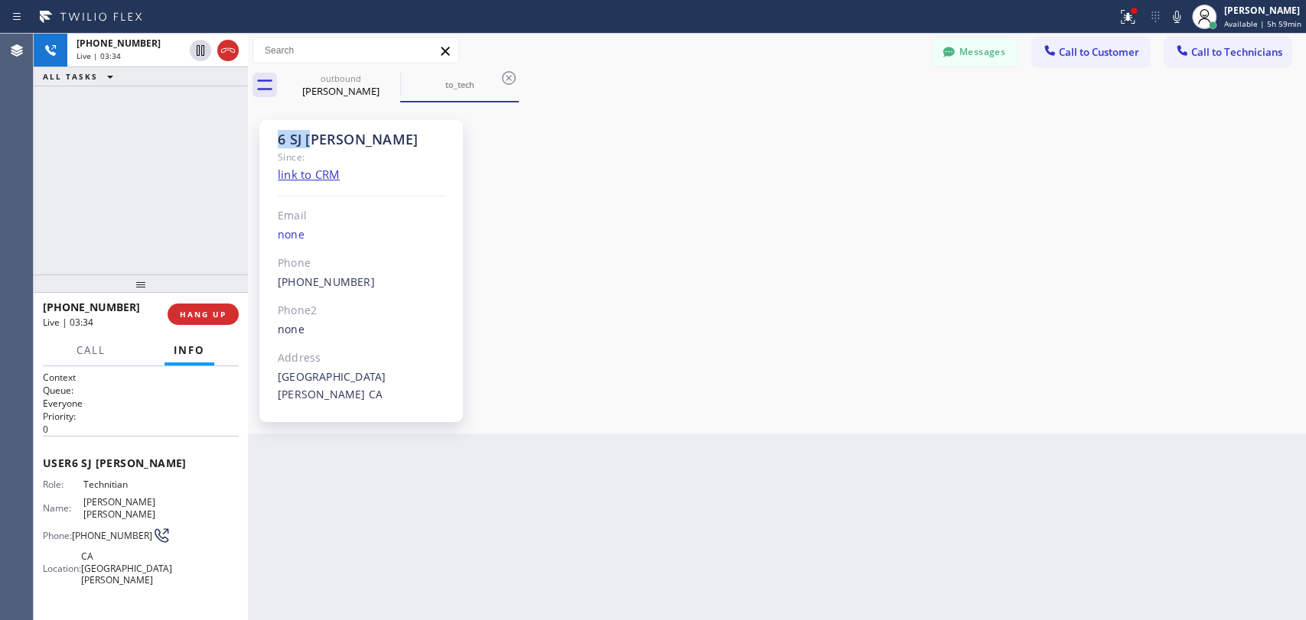
drag, startPoint x: 295, startPoint y: 130, endPoint x: 265, endPoint y: 136, distance: 30.5
click at [265, 136] on div "6 SJ [PERSON_NAME] Since: link to CRM Email none Phone [PHONE_NUMBER] Outbound …" at bounding box center [360, 271] width 203 height 302
click at [304, 137] on div "6 SJ [PERSON_NAME]" at bounding box center [362, 140] width 168 height 18
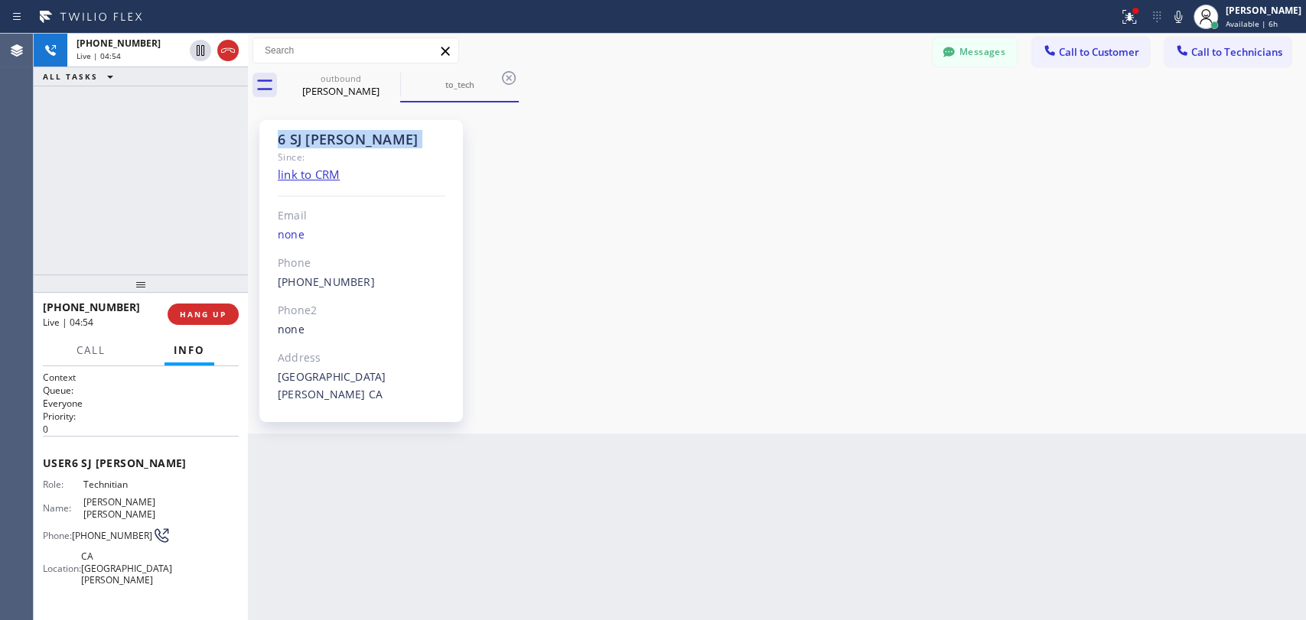
click at [304, 137] on div "6 SJ [PERSON_NAME]" at bounding box center [362, 140] width 168 height 18
click at [300, 138] on div "6 SJ [PERSON_NAME]" at bounding box center [362, 140] width 168 height 18
drag, startPoint x: 130, startPoint y: 285, endPoint x: 130, endPoint y: 295, distance: 9.9
click at [130, 293] on div at bounding box center [141, 284] width 214 height 18
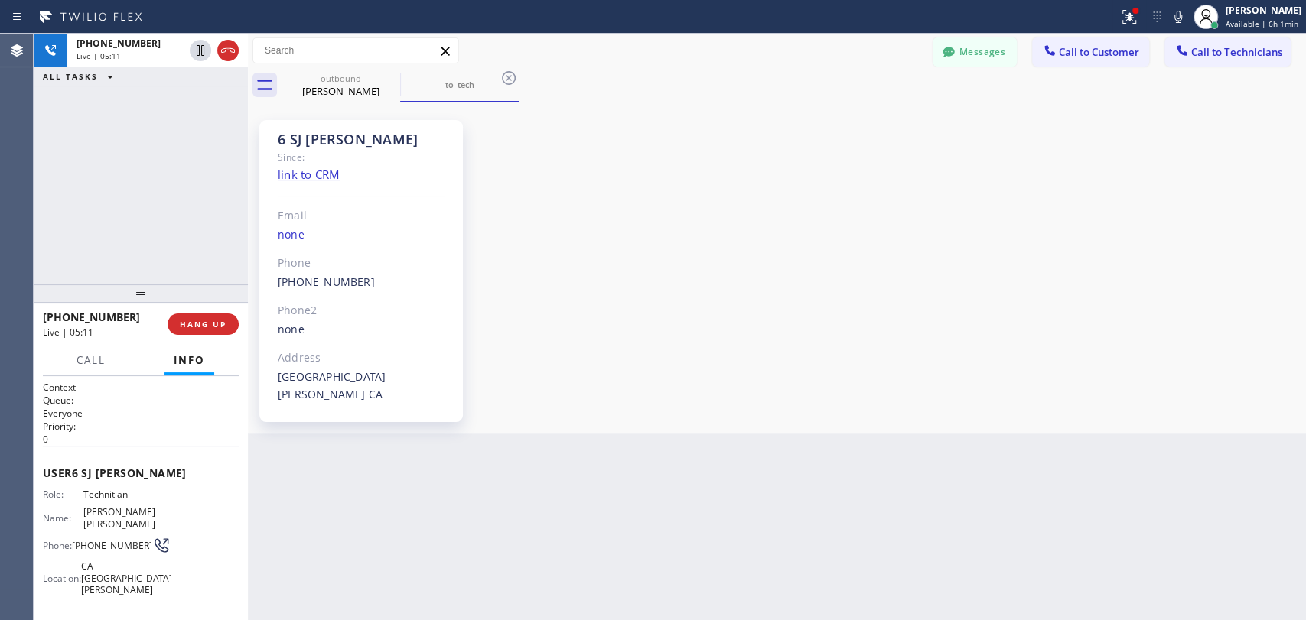
click at [301, 144] on div "6 SJ [PERSON_NAME]" at bounding box center [362, 140] width 168 height 18
click at [301, 143] on div "6 SJ [PERSON_NAME]" at bounding box center [362, 140] width 168 height 18
click at [291, 143] on div "6 SJ [PERSON_NAME]" at bounding box center [362, 140] width 168 height 18
click at [284, 142] on div "6 SJ [PERSON_NAME]" at bounding box center [362, 140] width 168 height 18
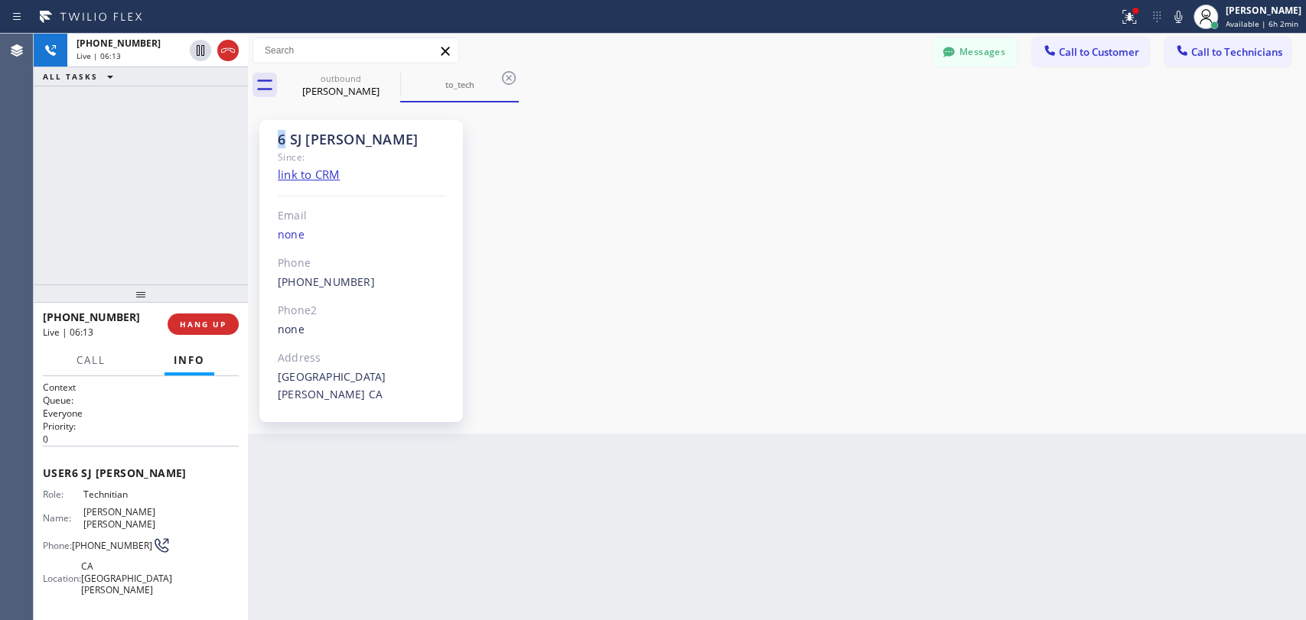
click at [302, 154] on div "Since:" at bounding box center [362, 157] width 168 height 18
drag, startPoint x: 302, startPoint y: 154, endPoint x: 311, endPoint y: 136, distance: 19.8
click at [304, 151] on div "Since:" at bounding box center [362, 157] width 168 height 18
click at [311, 136] on div "6 SJ [PERSON_NAME]" at bounding box center [362, 140] width 168 height 18
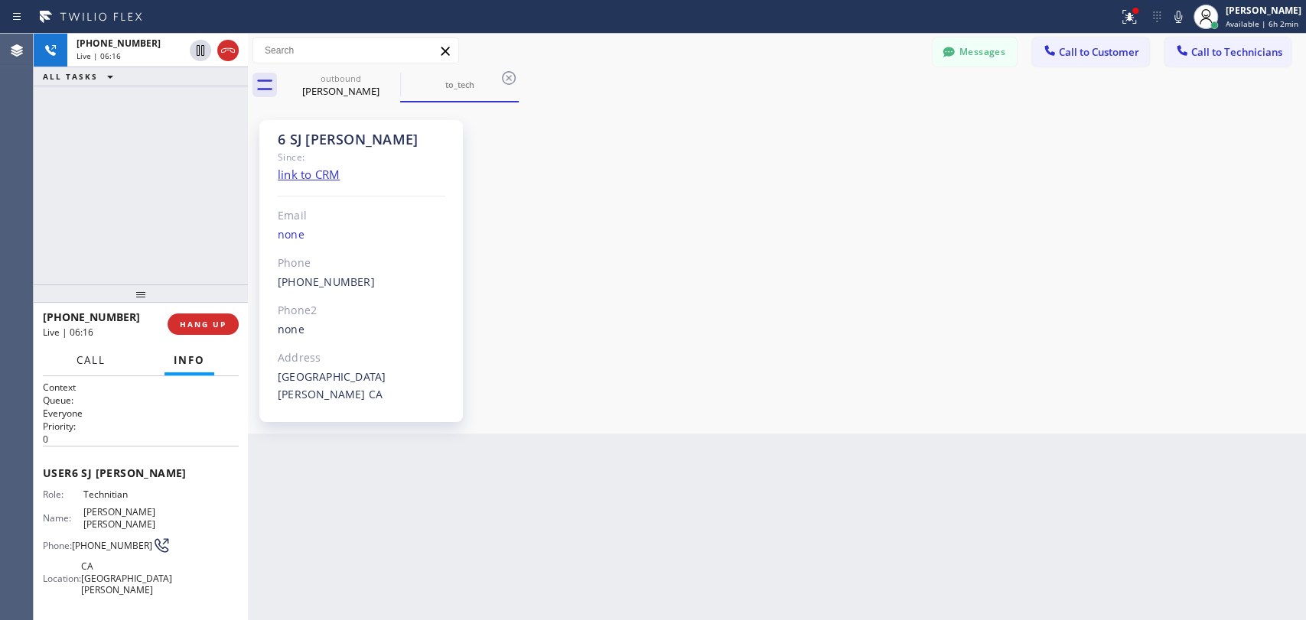
click at [82, 368] on button "Call" at bounding box center [90, 361] width 47 height 30
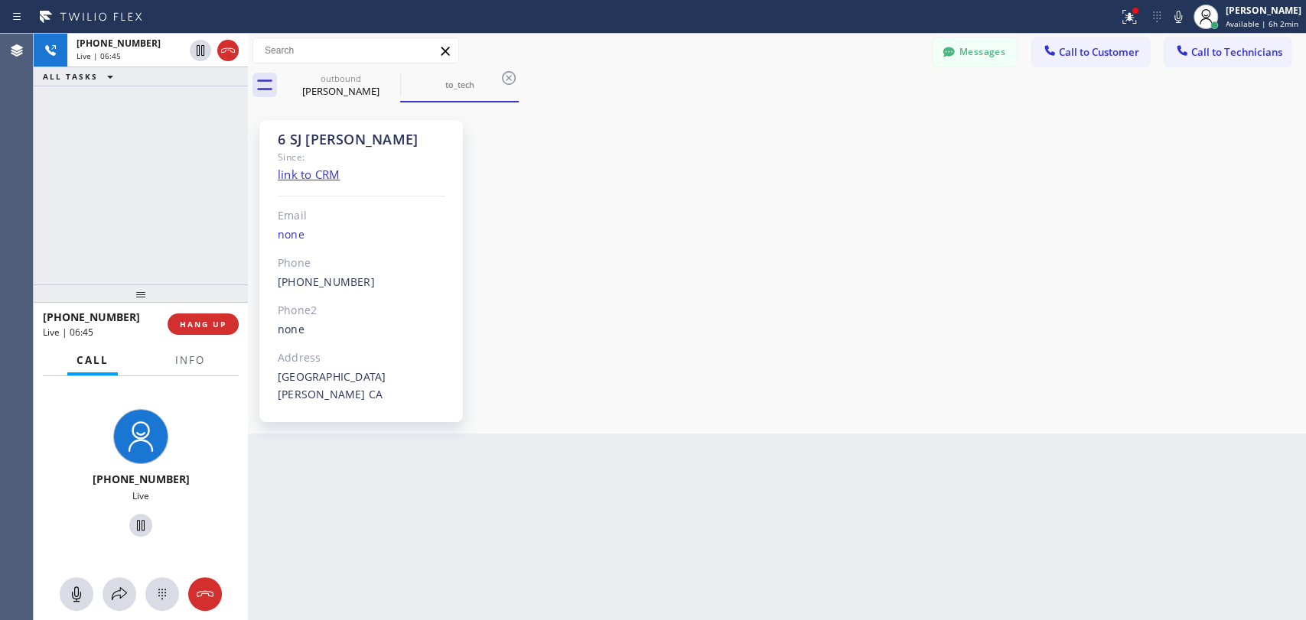
click at [655, 436] on div "Back to Dashboard Change Sender ID Customers Technicians [PERSON_NAME] [PERSON_…" at bounding box center [777, 327] width 1058 height 587
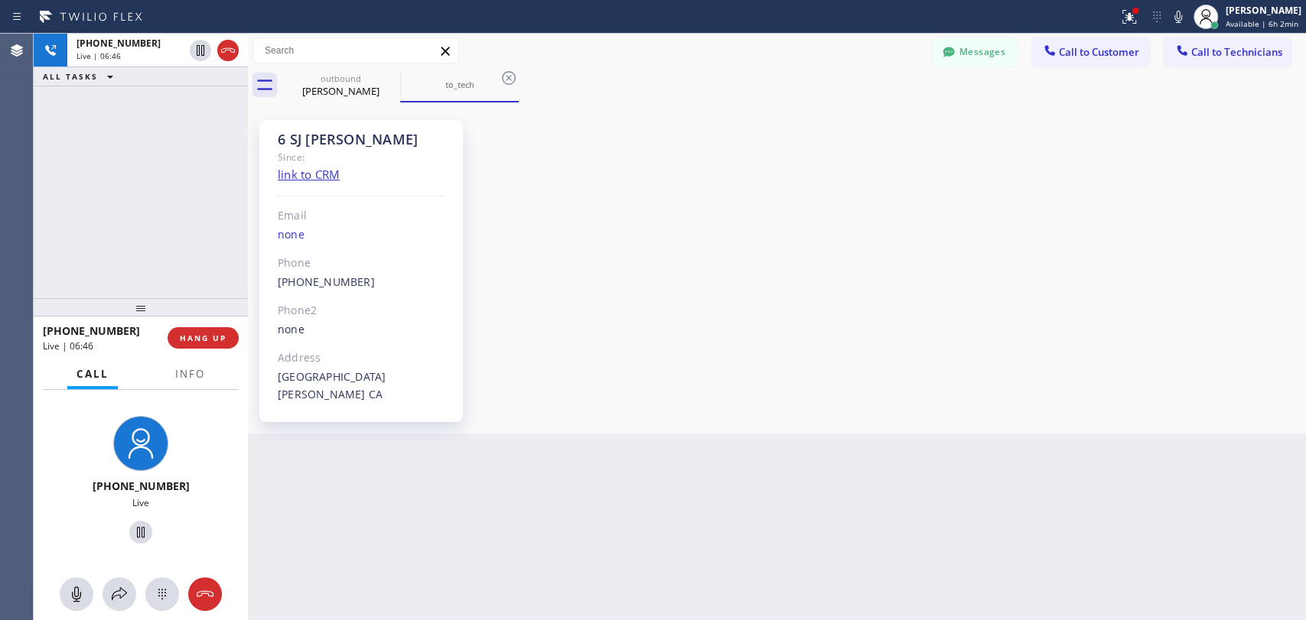
drag, startPoint x: 101, startPoint y: 304, endPoint x: 100, endPoint y: 312, distance: 8.4
click at [100, 312] on div at bounding box center [141, 307] width 214 height 18
drag, startPoint x: 100, startPoint y: 312, endPoint x: 104, endPoint y: 277, distance: 35.4
click at [104, 298] on div at bounding box center [141, 307] width 214 height 18
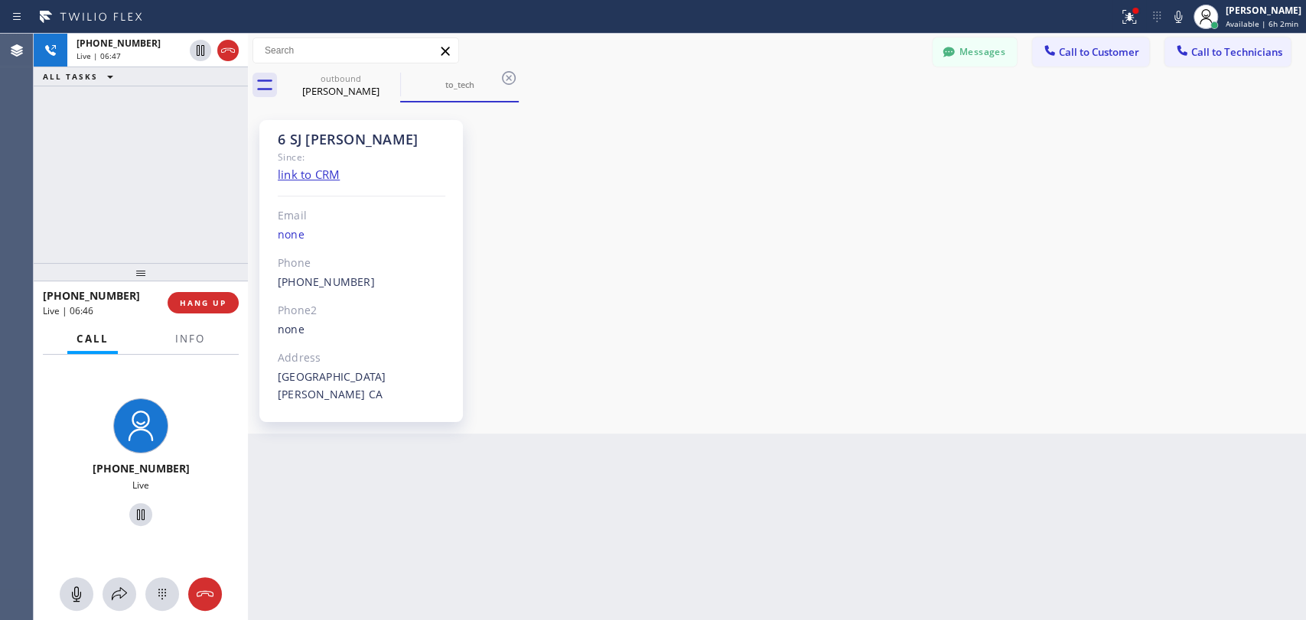
drag, startPoint x: 104, startPoint y: 275, endPoint x: 107, endPoint y: 294, distance: 18.6
click at [107, 282] on div at bounding box center [141, 272] width 214 height 18
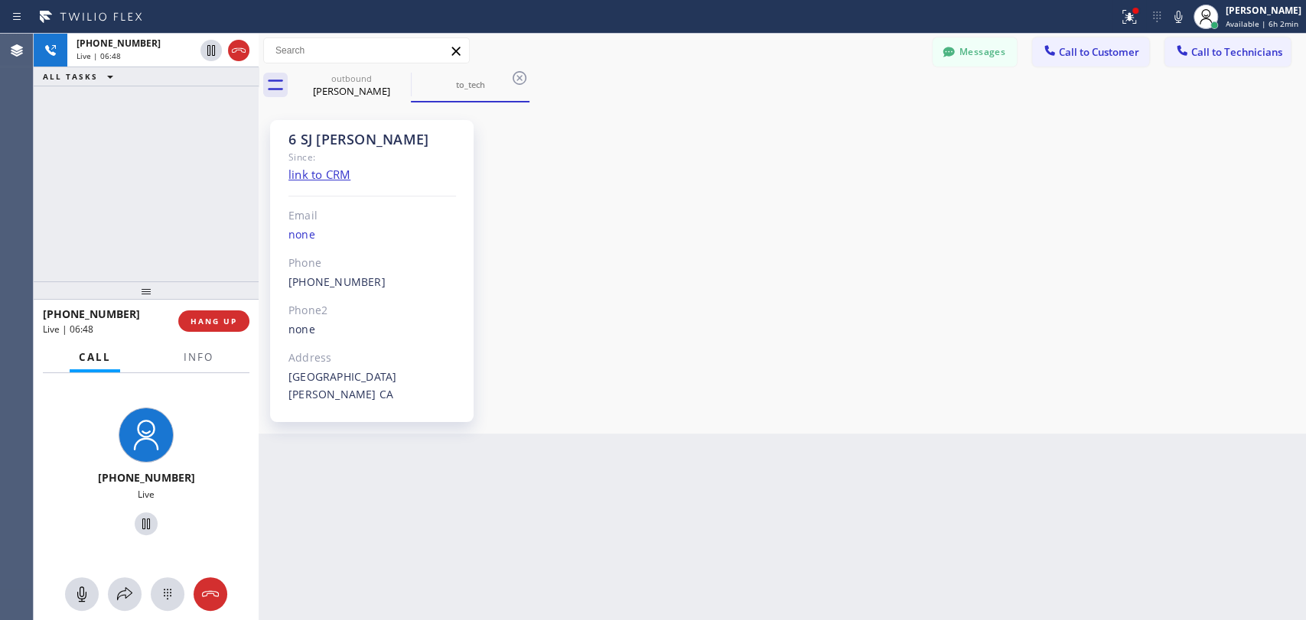
click at [259, 254] on div at bounding box center [259, 327] width 0 height 587
click at [113, 300] on div at bounding box center [143, 291] width 218 height 18
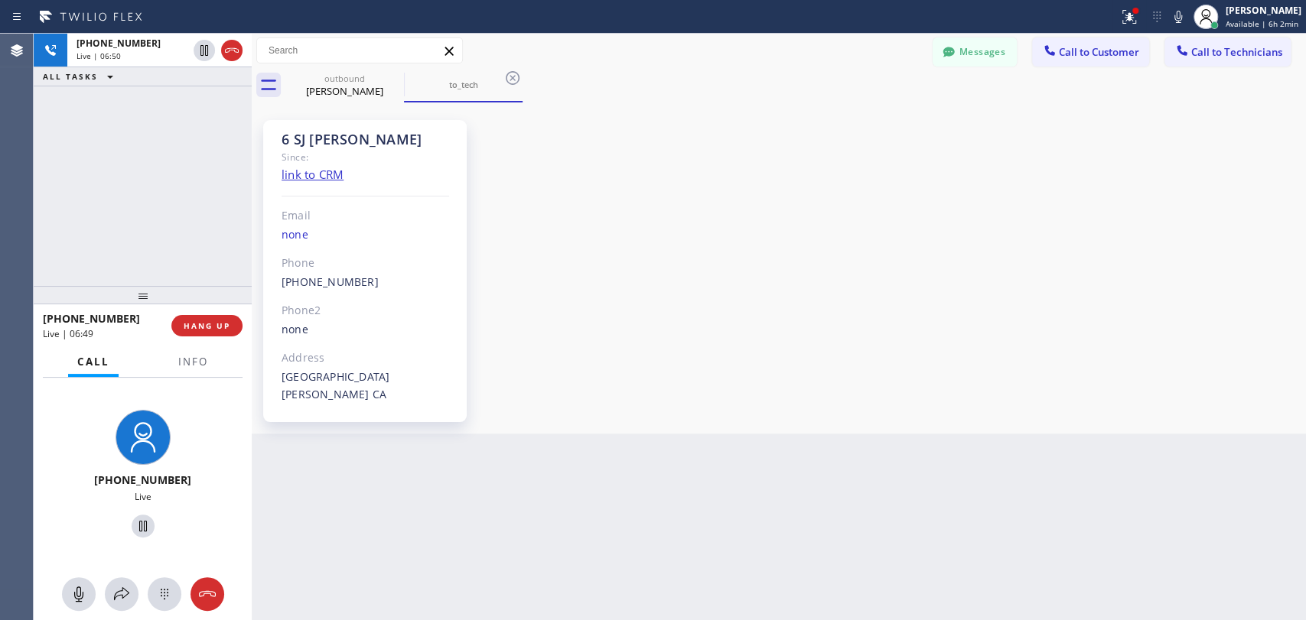
click at [101, 321] on span "[PHONE_NUMBER]" at bounding box center [91, 318] width 97 height 15
click at [88, 321] on span "[PHONE_NUMBER]" at bounding box center [91, 318] width 97 height 15
drag, startPoint x: 48, startPoint y: 318, endPoint x: 116, endPoint y: 320, distance: 68.1
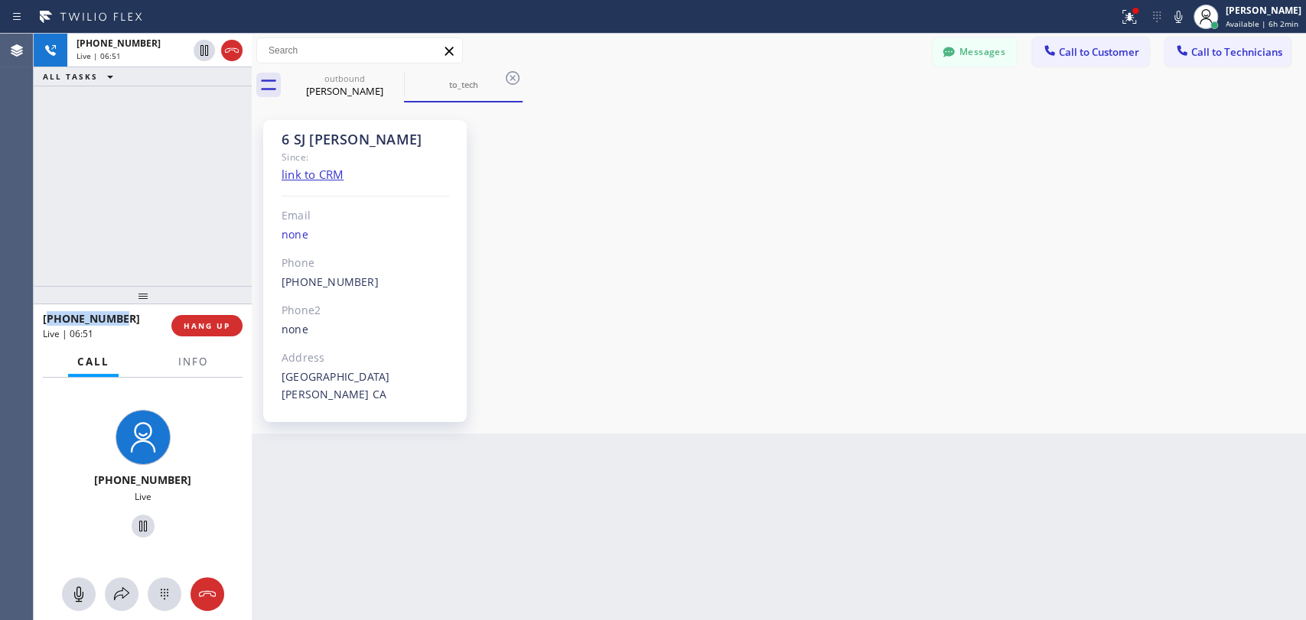
click at [116, 320] on div "[PHONE_NUMBER]" at bounding box center [102, 318] width 118 height 15
drag, startPoint x: 116, startPoint y: 320, endPoint x: 58, endPoint y: 321, distance: 58.1
click at [58, 321] on div "[PHONE_NUMBER]" at bounding box center [102, 318] width 118 height 15
click at [57, 321] on span "[PHONE_NUMBER]" at bounding box center [91, 318] width 97 height 15
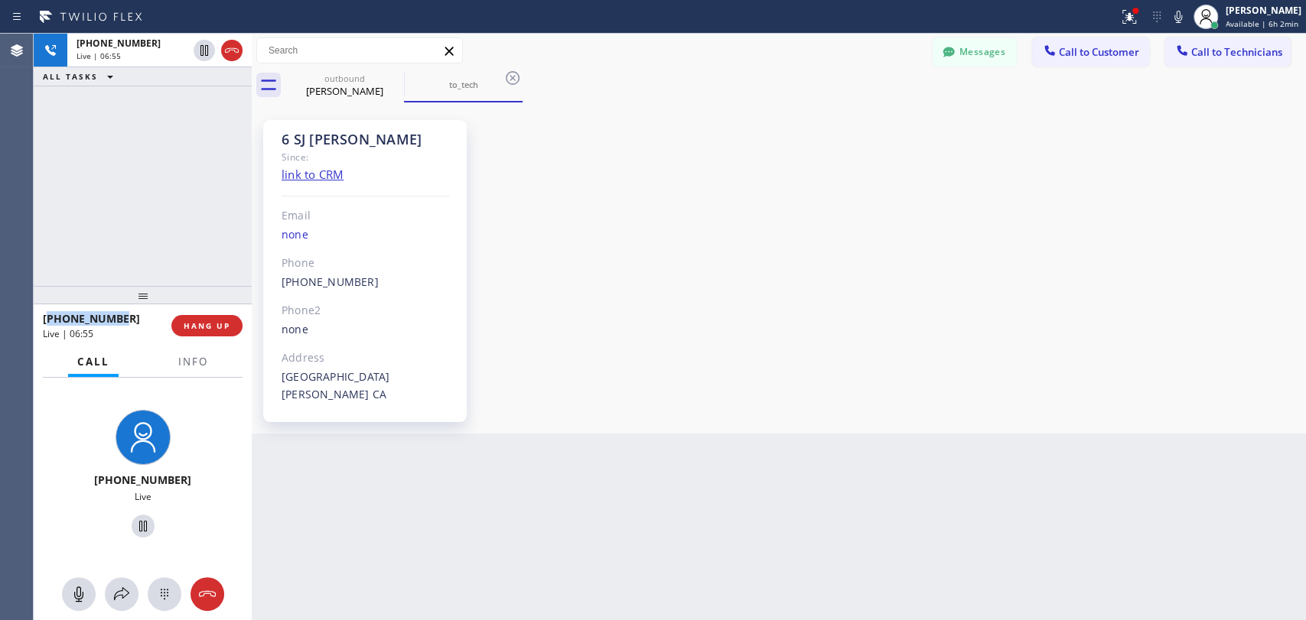
drag, startPoint x: 49, startPoint y: 323, endPoint x: 115, endPoint y: 320, distance: 65.9
click at [115, 320] on span "[PHONE_NUMBER]" at bounding box center [91, 318] width 97 height 15
click at [96, 304] on div at bounding box center [143, 295] width 218 height 18
click at [96, 311] on div "[PHONE_NUMBER] Live | 06:57" at bounding box center [107, 326] width 129 height 40
click at [96, 311] on span "[PHONE_NUMBER]" at bounding box center [91, 318] width 97 height 15
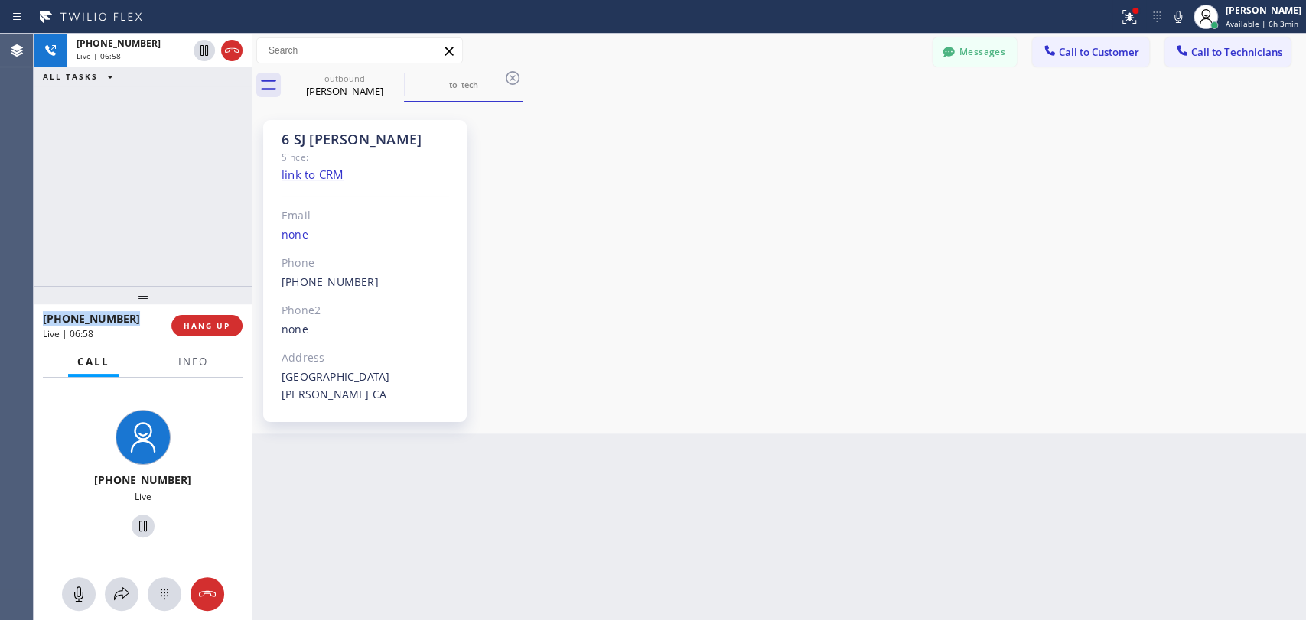
click at [96, 311] on span "[PHONE_NUMBER]" at bounding box center [91, 318] width 97 height 15
click at [117, 304] on div at bounding box center [143, 295] width 218 height 18
drag, startPoint x: 350, startPoint y: 143, endPoint x: 289, endPoint y: 135, distance: 61.8
click at [289, 135] on div "6 SJ [PERSON_NAME]" at bounding box center [366, 140] width 168 height 18
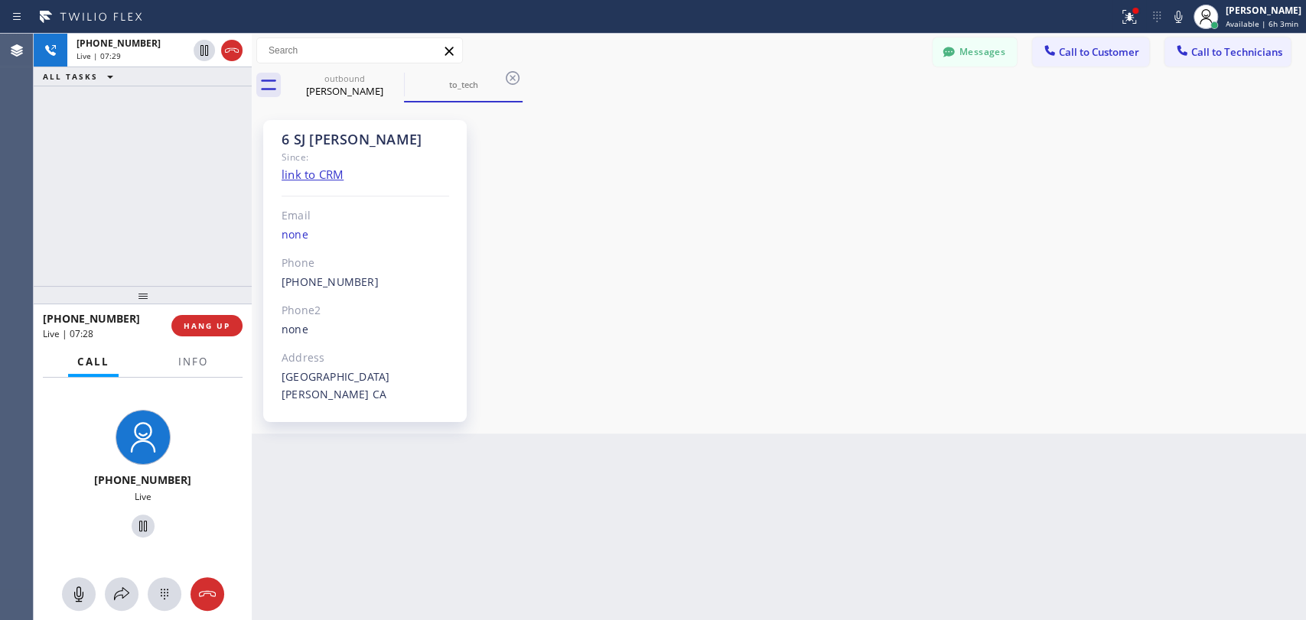
click at [319, 152] on div "Since:" at bounding box center [366, 157] width 168 height 18
click at [318, 145] on div "6 SJ [PERSON_NAME]" at bounding box center [366, 140] width 168 height 18
click at [298, 141] on div "6 SJ [PERSON_NAME]" at bounding box center [366, 140] width 168 height 18
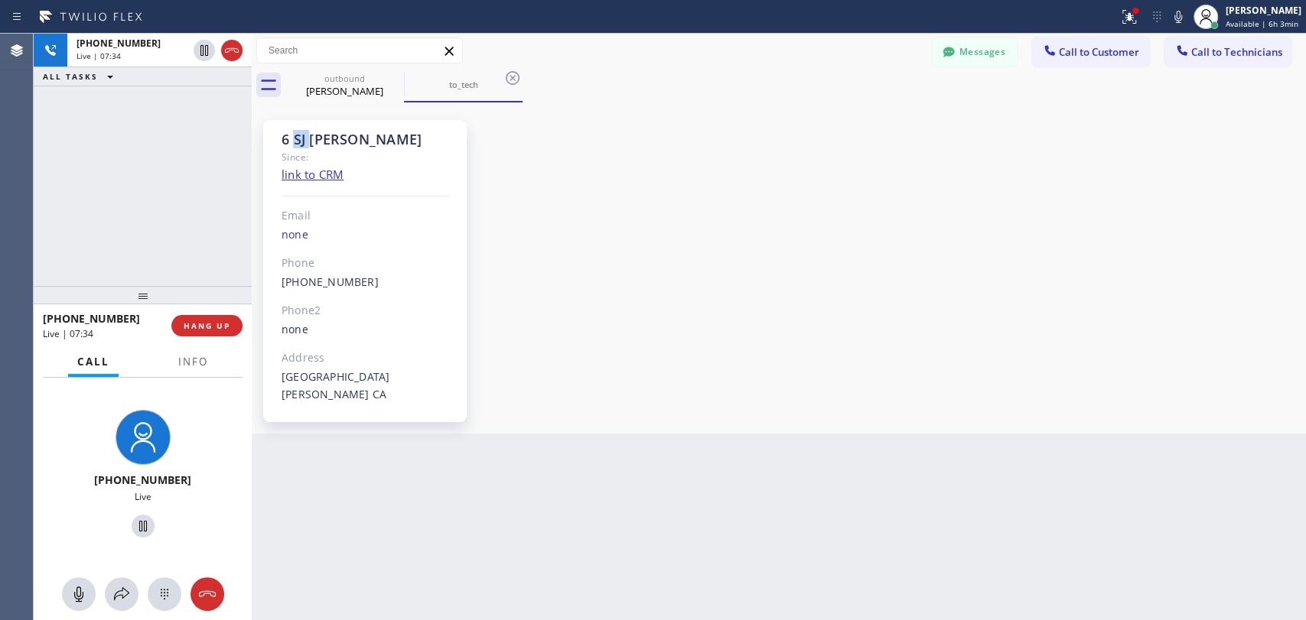
click at [298, 141] on div "6 SJ [PERSON_NAME]" at bounding box center [366, 140] width 168 height 18
click at [298, 135] on div "6 SJ [PERSON_NAME]" at bounding box center [366, 140] width 168 height 18
click at [194, 330] on span "HANG UP" at bounding box center [207, 326] width 47 height 11
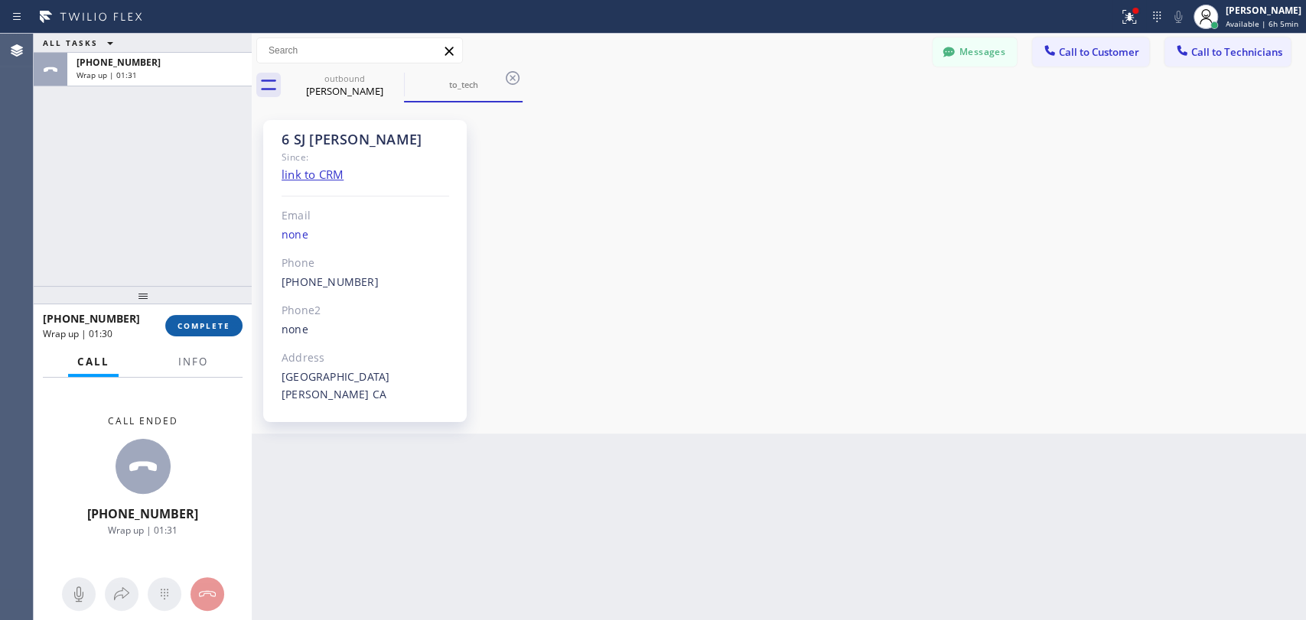
click at [234, 328] on button "COMPLETE" at bounding box center [203, 325] width 77 height 21
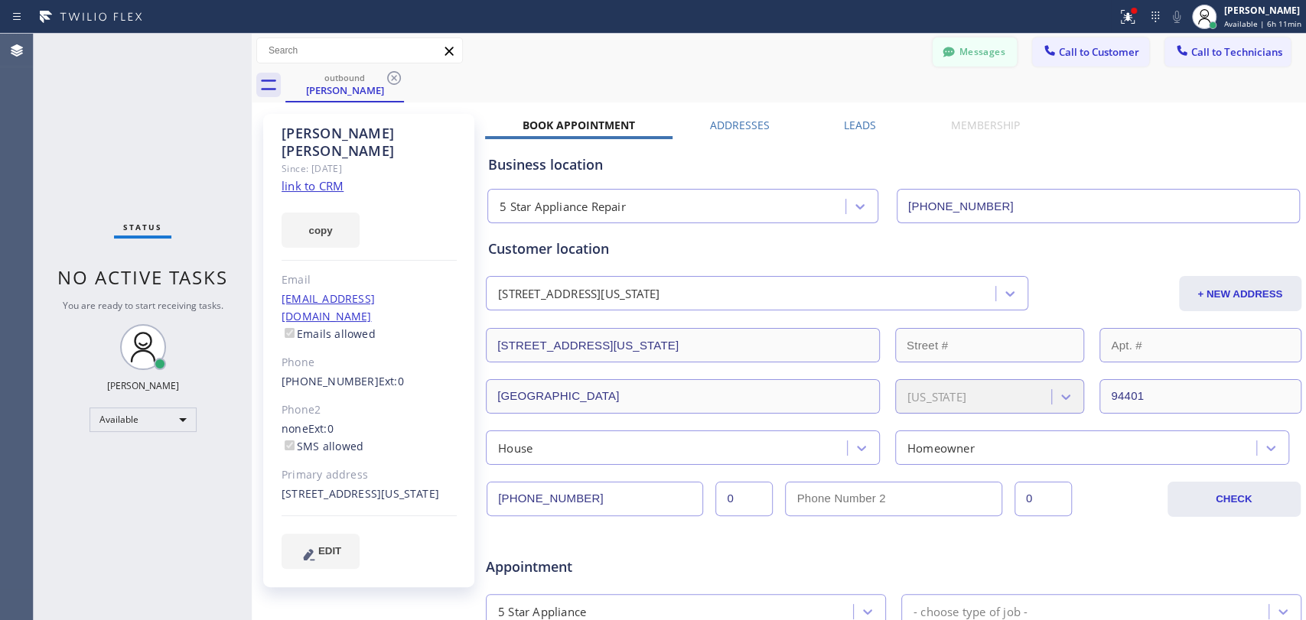
click at [956, 57] on button "Messages" at bounding box center [975, 51] width 84 height 29
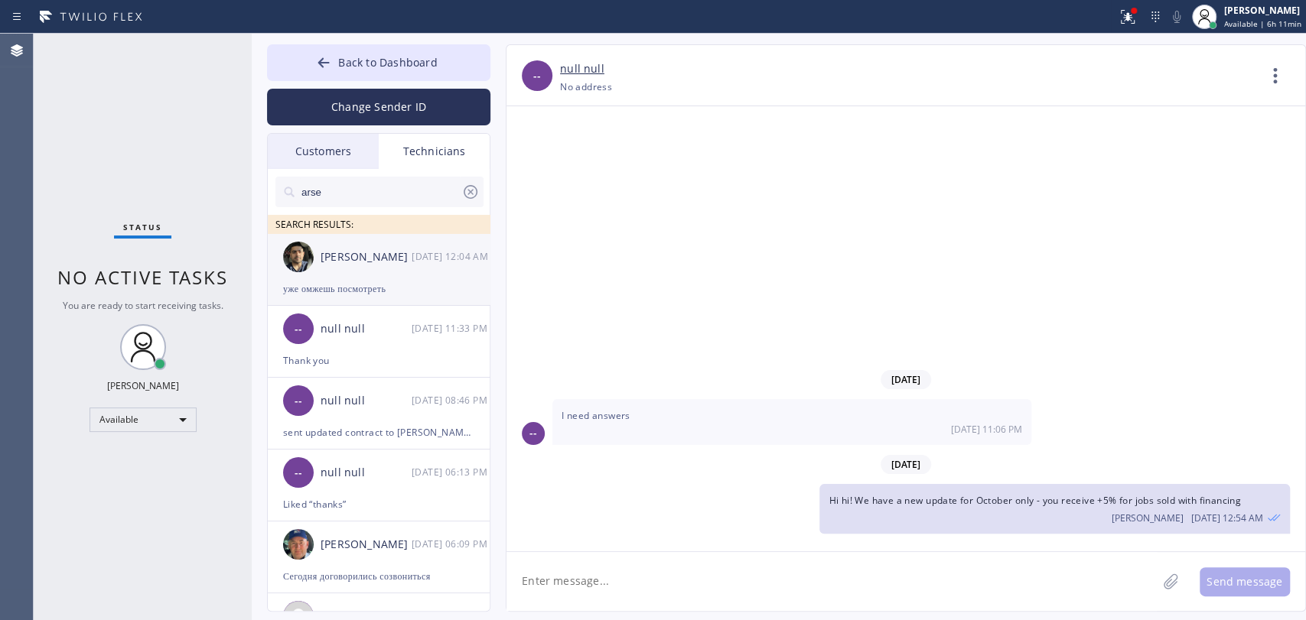
click at [372, 264] on div "[PERSON_NAME]" at bounding box center [366, 258] width 91 height 18
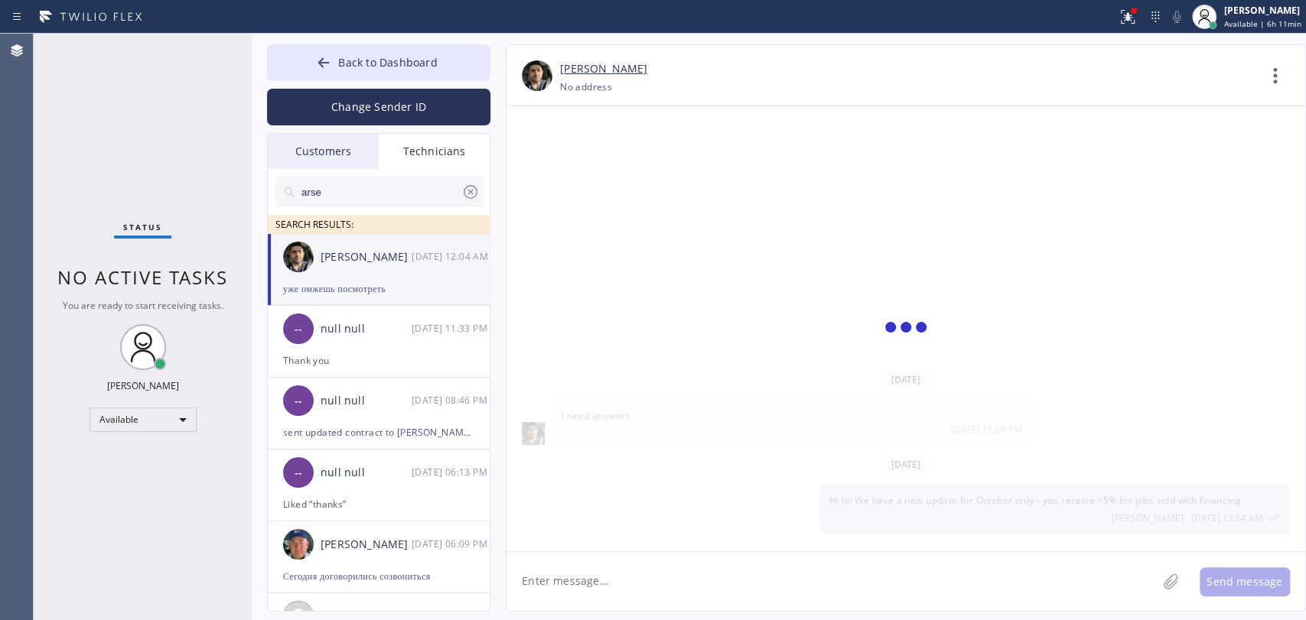
scroll to position [963, 0]
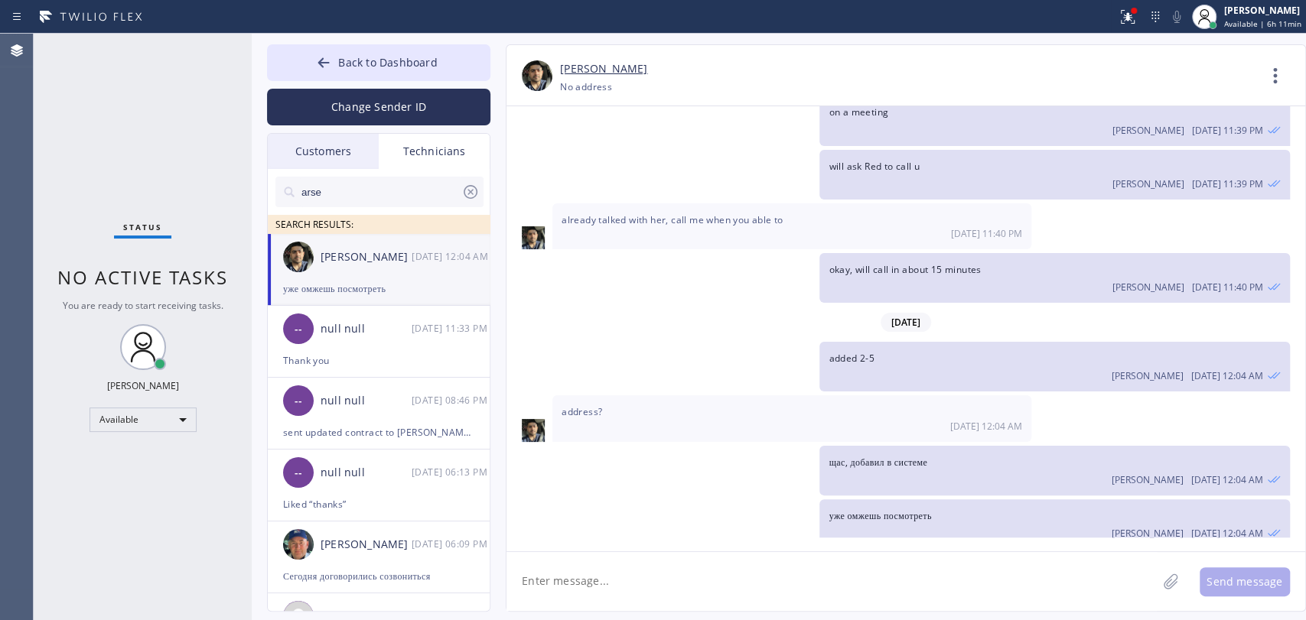
click at [151, 252] on div "Status No active tasks You are ready to start receiving tasks. [PERSON_NAME] Av…" at bounding box center [143, 327] width 218 height 587
click at [327, 51] on button "Back to Dashboard" at bounding box center [378, 62] width 223 height 37
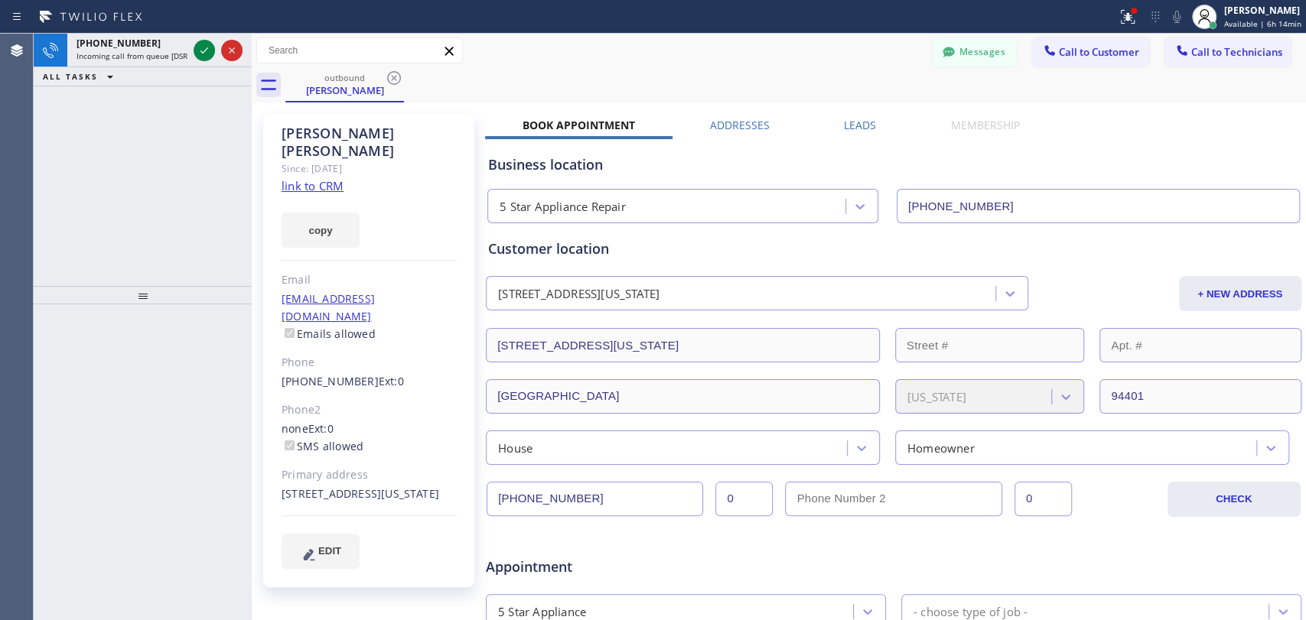
click at [156, 44] on div "[PHONE_NUMBER]" at bounding box center [132, 43] width 111 height 13
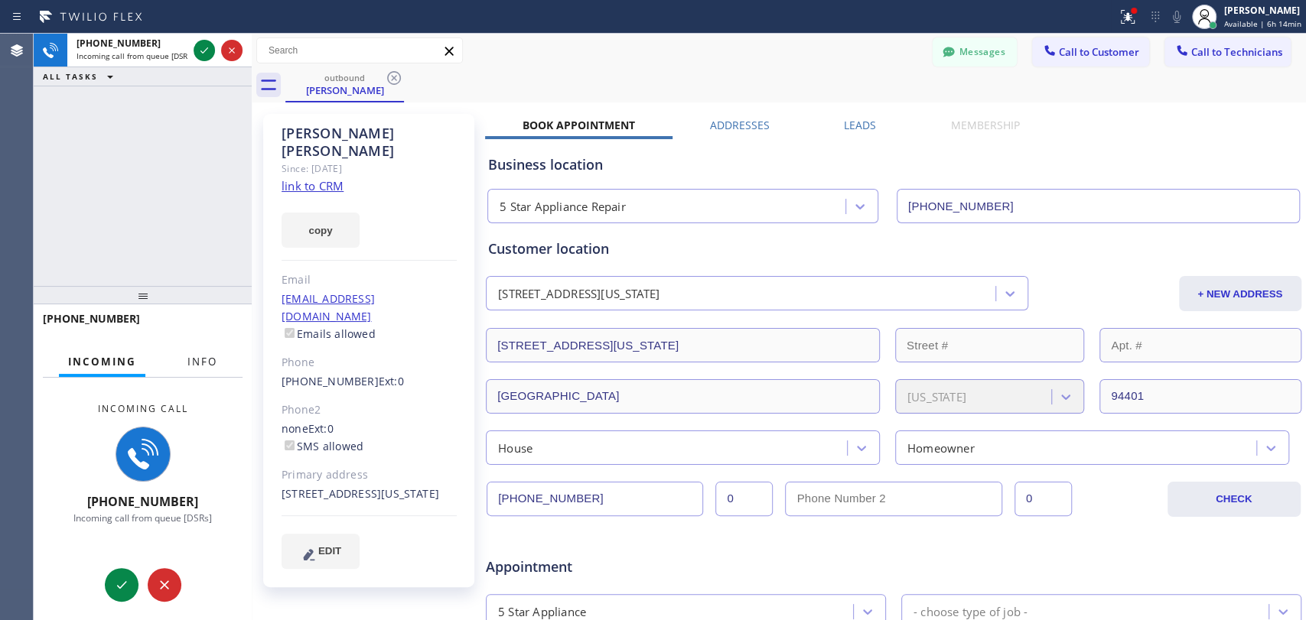
click at [184, 349] on button "Info" at bounding box center [202, 362] width 48 height 30
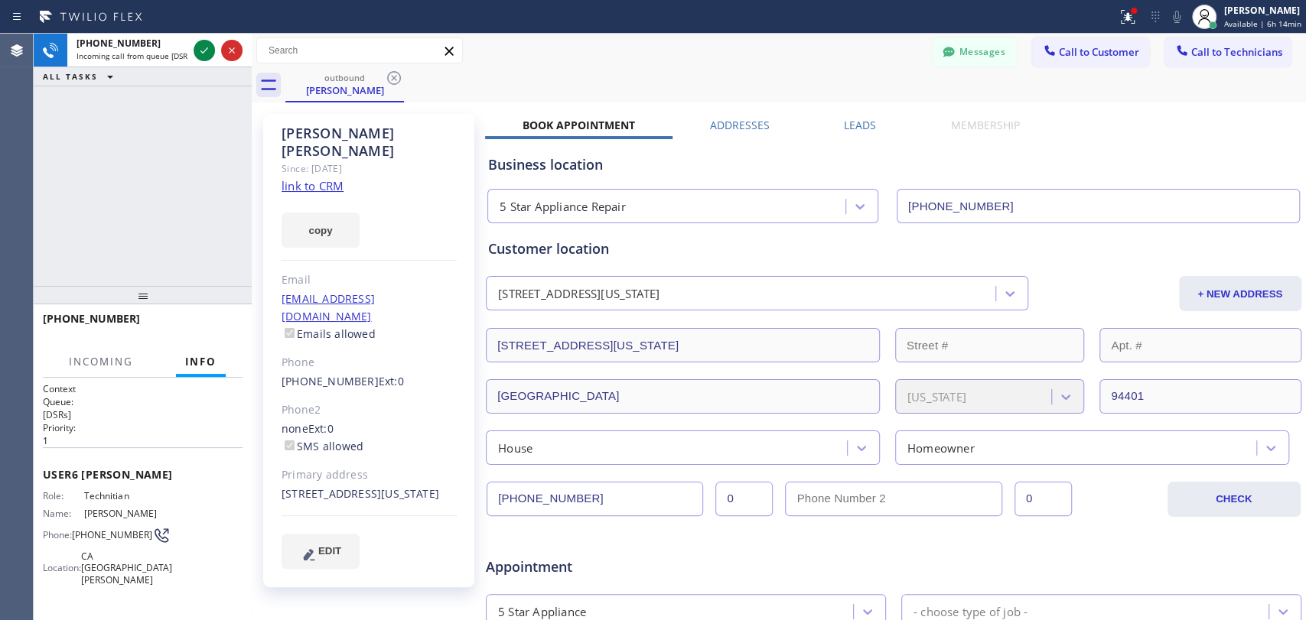
click at [171, 197] on div "[PHONE_NUMBER] Incoming call from queue [DSRs] ALL TASKS ALL TASKS ACTIVE TASKS…" at bounding box center [143, 160] width 218 height 252
click at [207, 55] on icon at bounding box center [204, 50] width 18 height 18
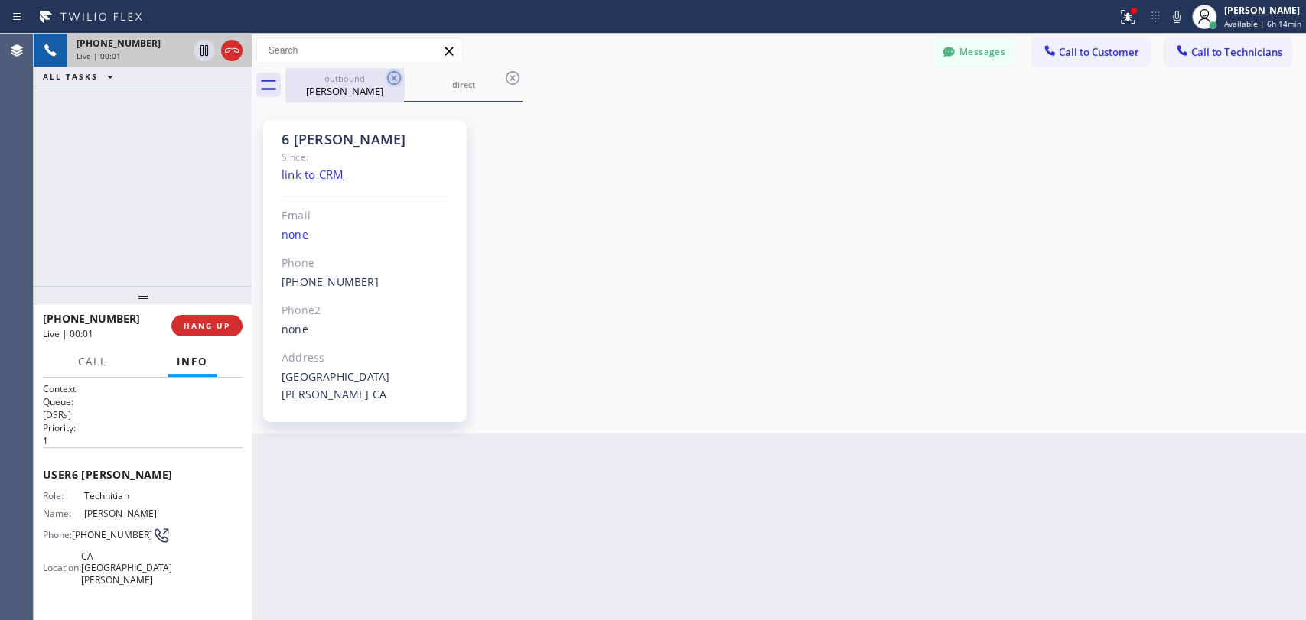
click at [390, 80] on icon at bounding box center [394, 78] width 18 height 18
click at [969, 55] on button "Messages" at bounding box center [975, 51] width 84 height 29
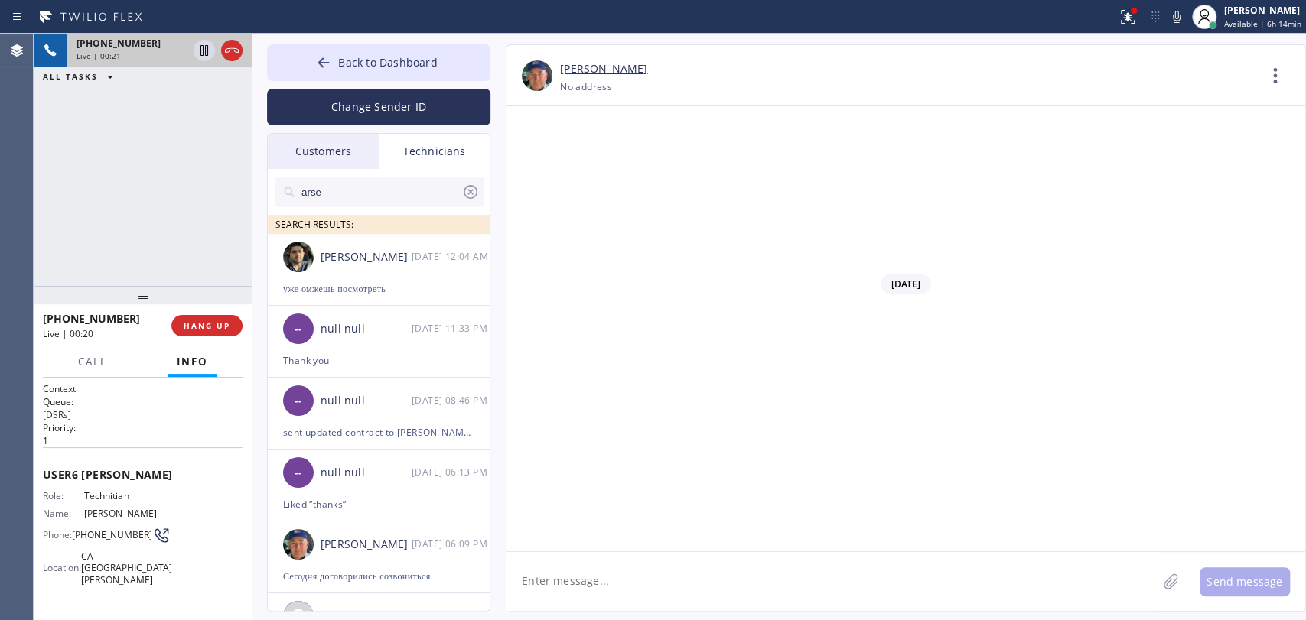
drag, startPoint x: 826, startPoint y: 284, endPoint x: 848, endPoint y: 300, distance: 27.4
click at [314, 139] on div "Customers" at bounding box center [323, 151] width 111 height 35
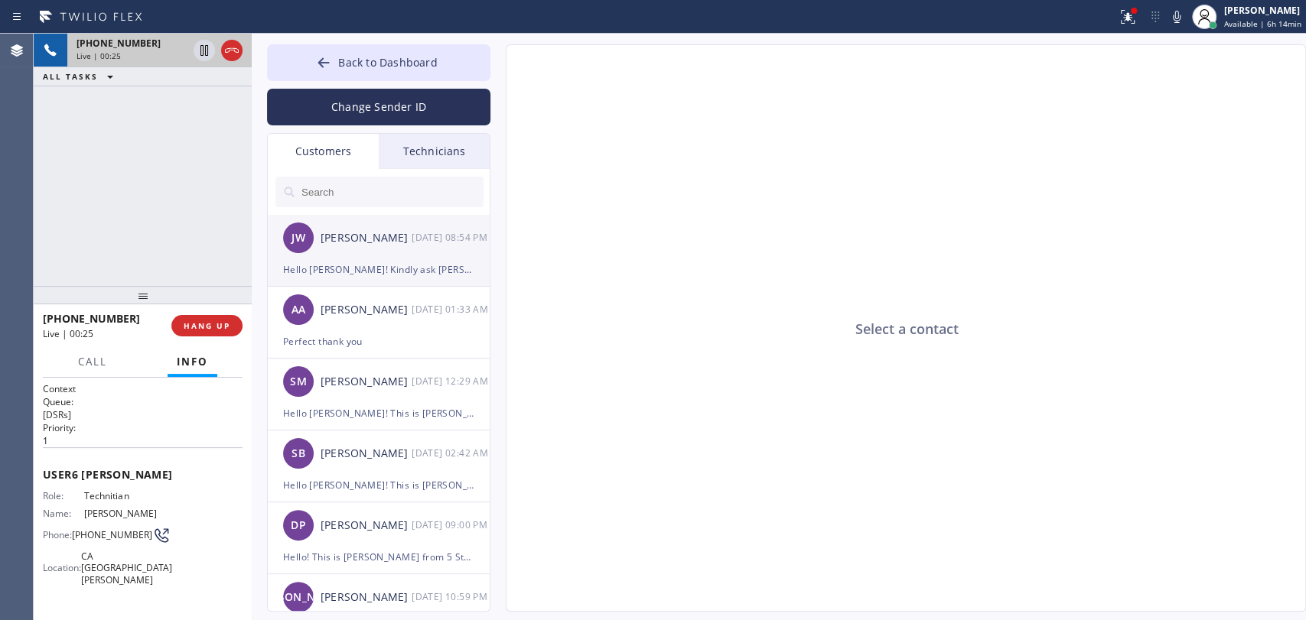
click at [342, 230] on div "[PERSON_NAME]" at bounding box center [366, 239] width 91 height 18
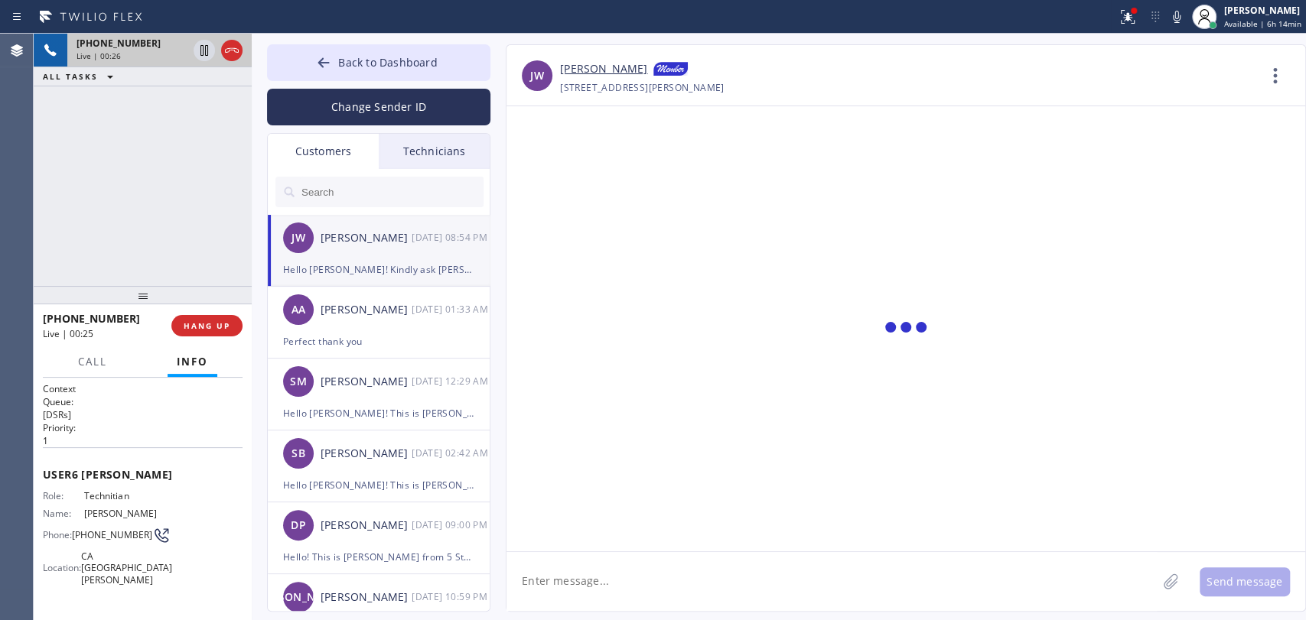
scroll to position [526, 0]
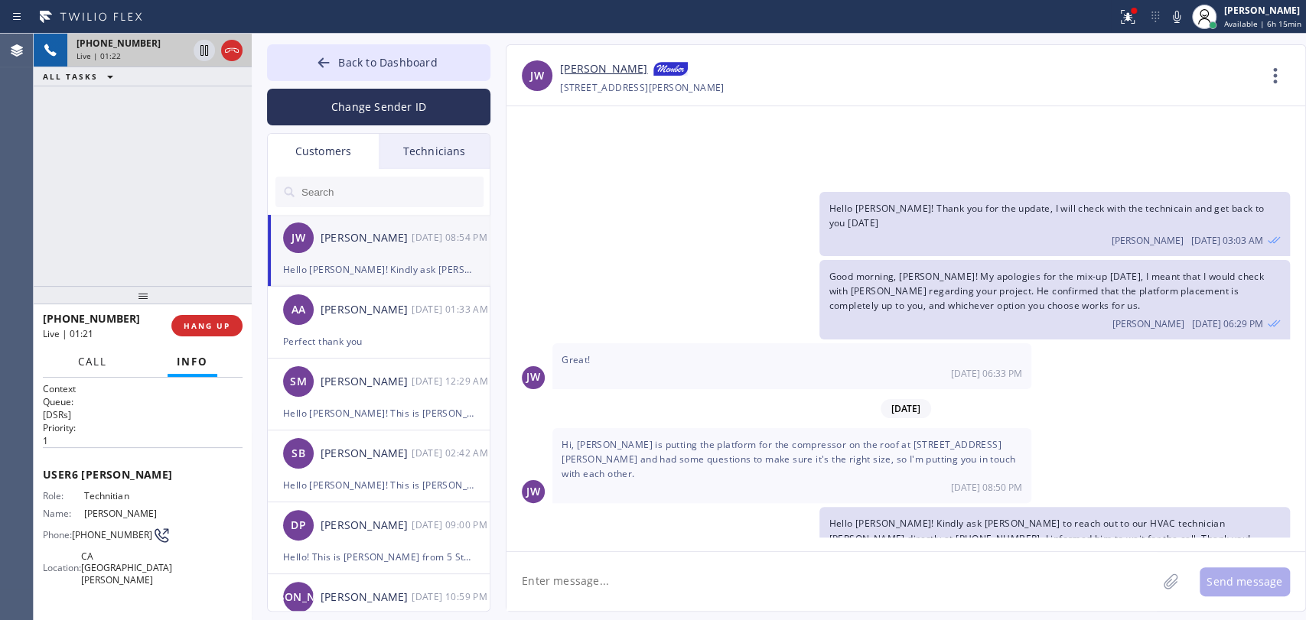
click at [90, 370] on button "Call" at bounding box center [92, 362] width 47 height 30
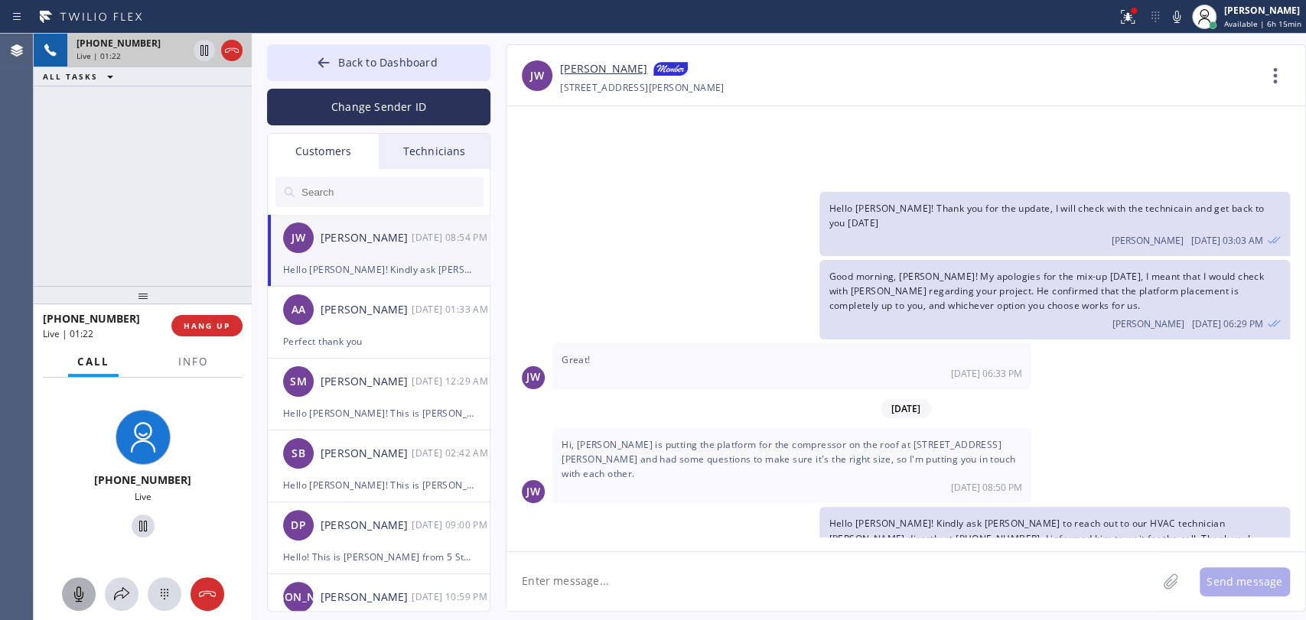
click at [70, 589] on icon at bounding box center [79, 594] width 18 height 18
click at [72, 589] on icon at bounding box center [79, 594] width 18 height 18
click at [757, 481] on div "[DATE] 08:50 PM" at bounding box center [792, 487] width 461 height 13
click at [756, 481] on div "[DATE] 08:50 PM" at bounding box center [792, 487] width 461 height 13
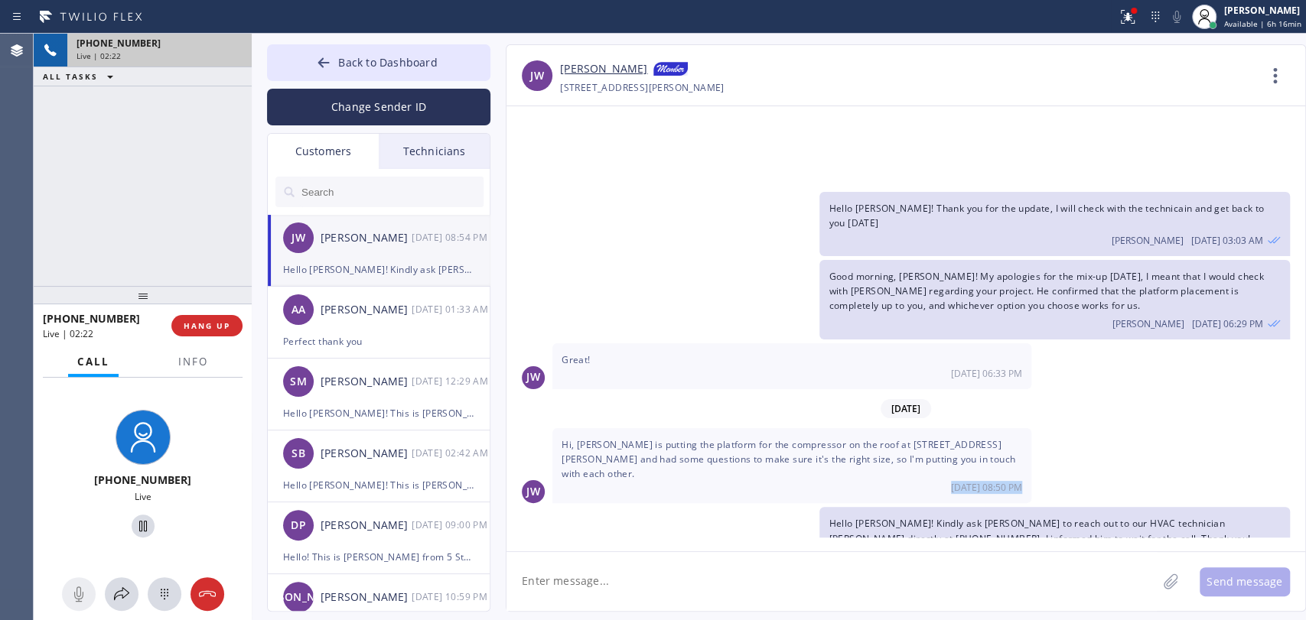
drag, startPoint x: 207, startPoint y: 326, endPoint x: 247, endPoint y: 270, distance: 68.6
click at [208, 326] on span "HANG UP" at bounding box center [207, 326] width 47 height 11
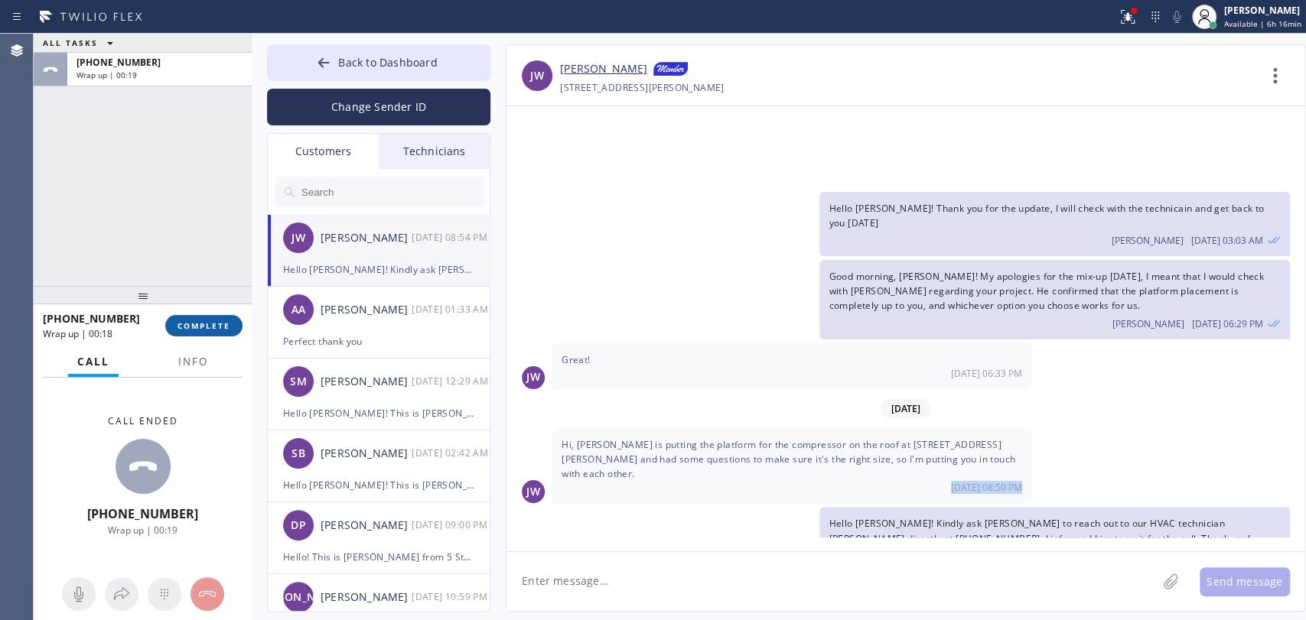
click at [198, 332] on button "COMPLETE" at bounding box center [203, 325] width 77 height 21
click at [174, 243] on div "ALL TASKS ALL TASKS ACTIVE TASKS TASKS IN WRAP UP [PHONE_NUMBER] Wrap up | 00:19" at bounding box center [143, 160] width 218 height 252
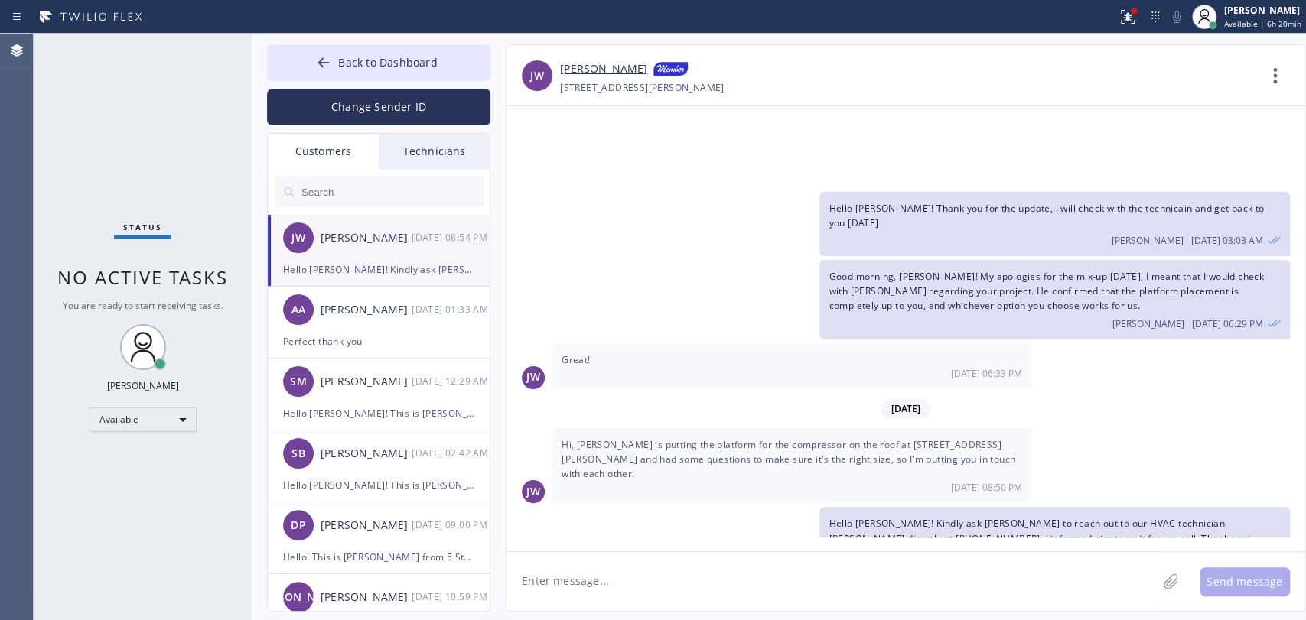
click at [480, 36] on div "Back to Dashboard Change Sender ID Customers Technicians [PERSON_NAME] [PERSON_…" at bounding box center [779, 327] width 1054 height 587
click at [455, 60] on button "Back to Dashboard" at bounding box center [378, 62] width 223 height 37
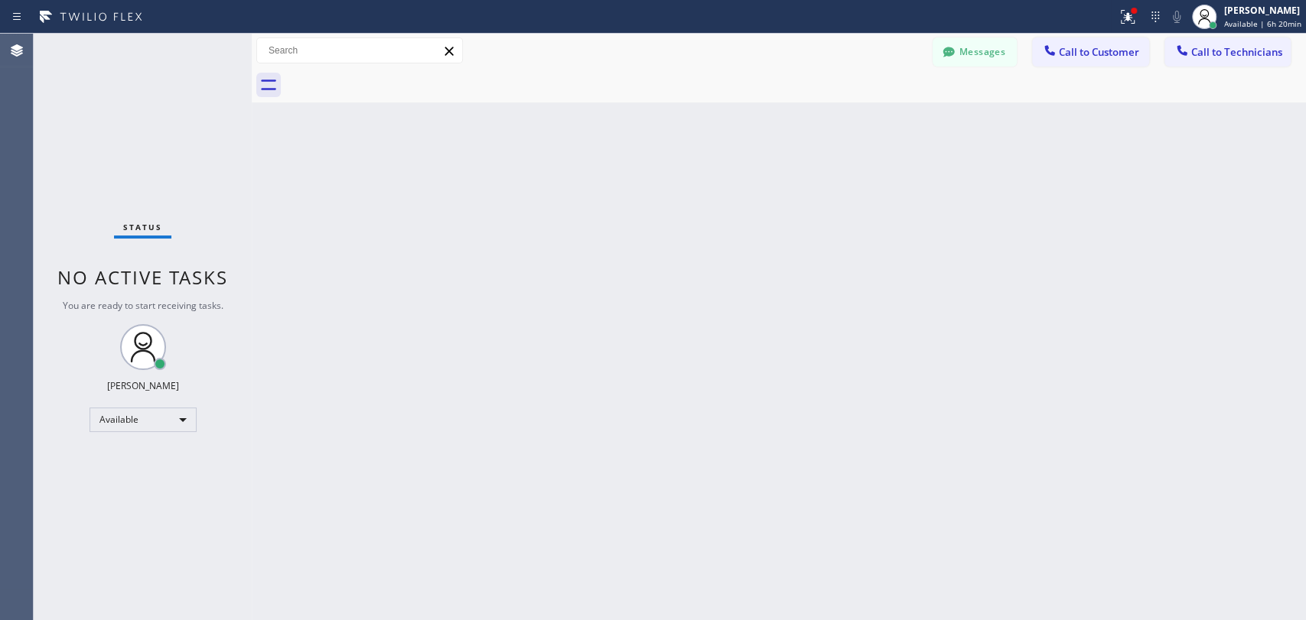
click at [1210, 72] on div at bounding box center [795, 85] width 1021 height 34
click at [1210, 55] on span "Call to Technicians" at bounding box center [1236, 52] width 91 height 14
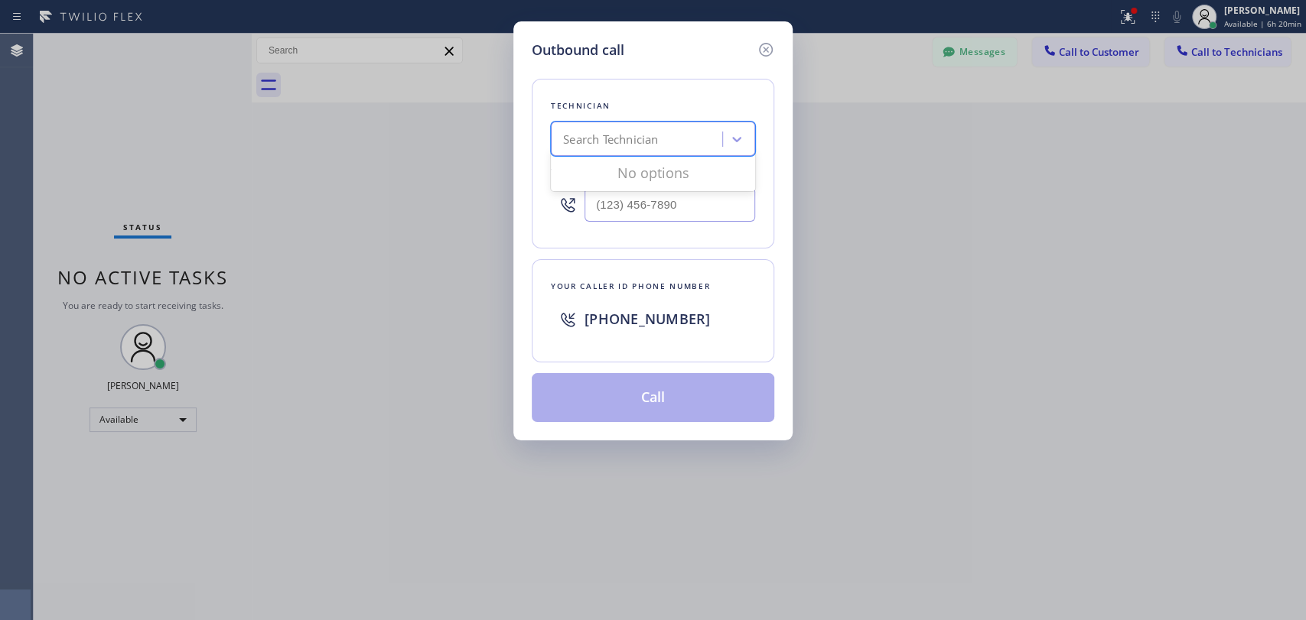
click at [698, 132] on div "Search Technician" at bounding box center [638, 139] width 167 height 27
type input "arm"
click at [652, 174] on div "[PERSON_NAME]" at bounding box center [653, 172] width 204 height 28
type input "[PHONE_NUMBER]"
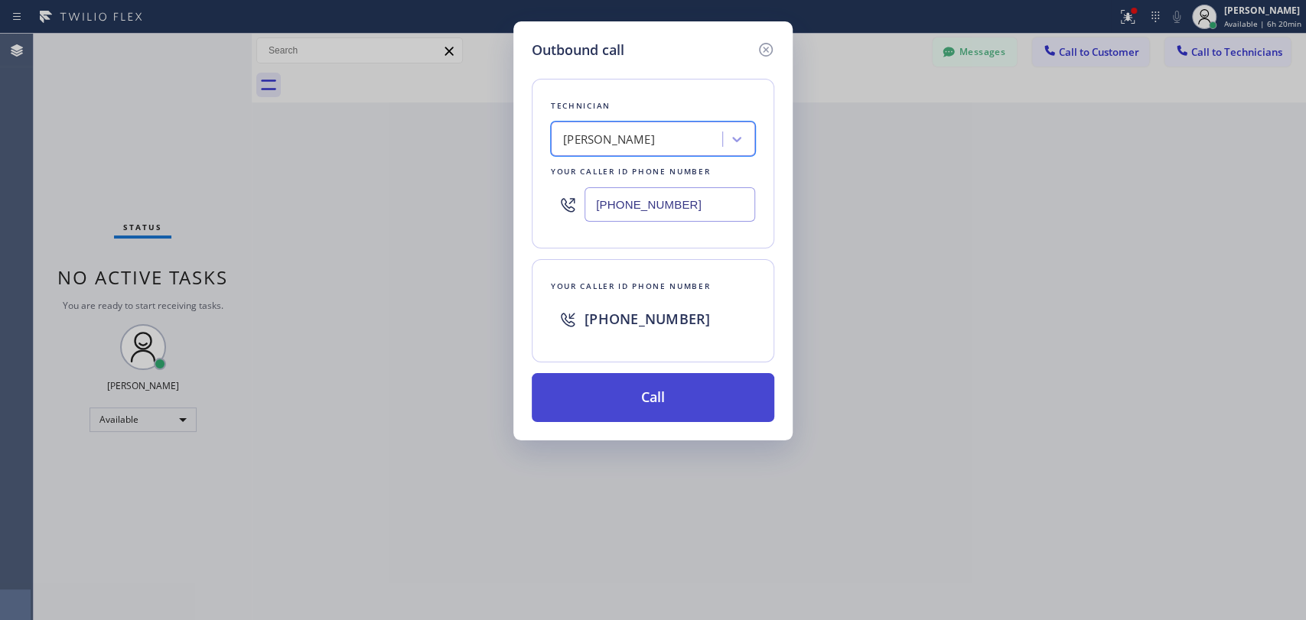
click at [607, 399] on button "Call" at bounding box center [653, 397] width 243 height 49
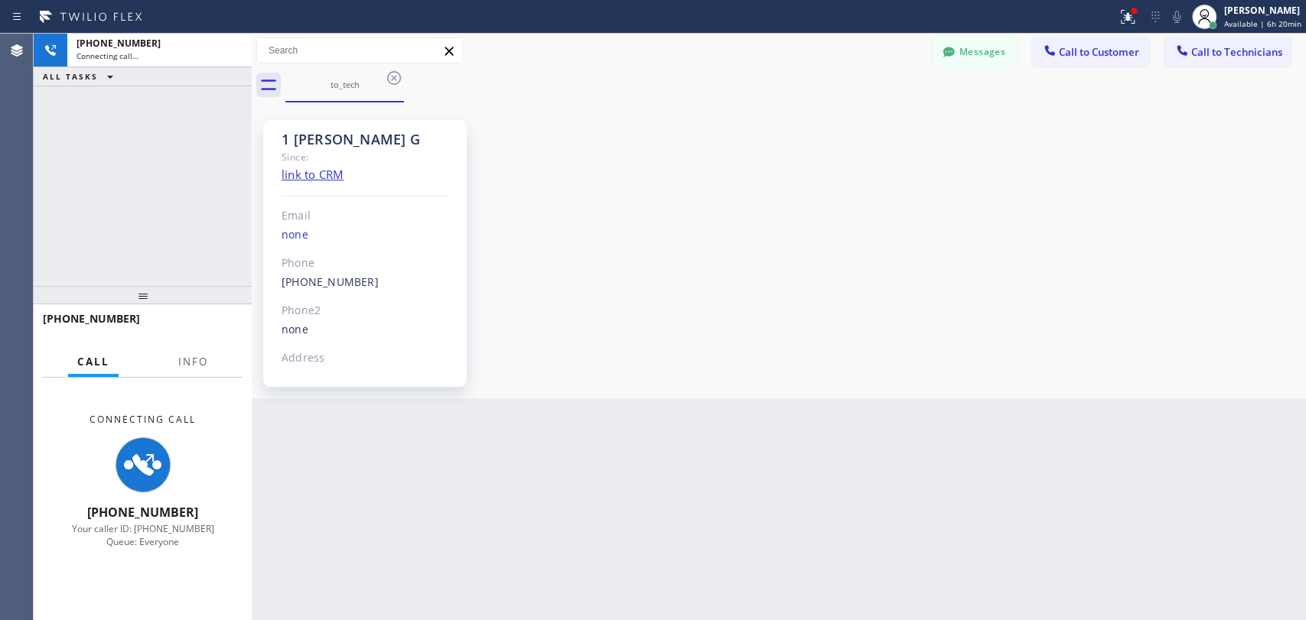
scroll to position [14605, 0]
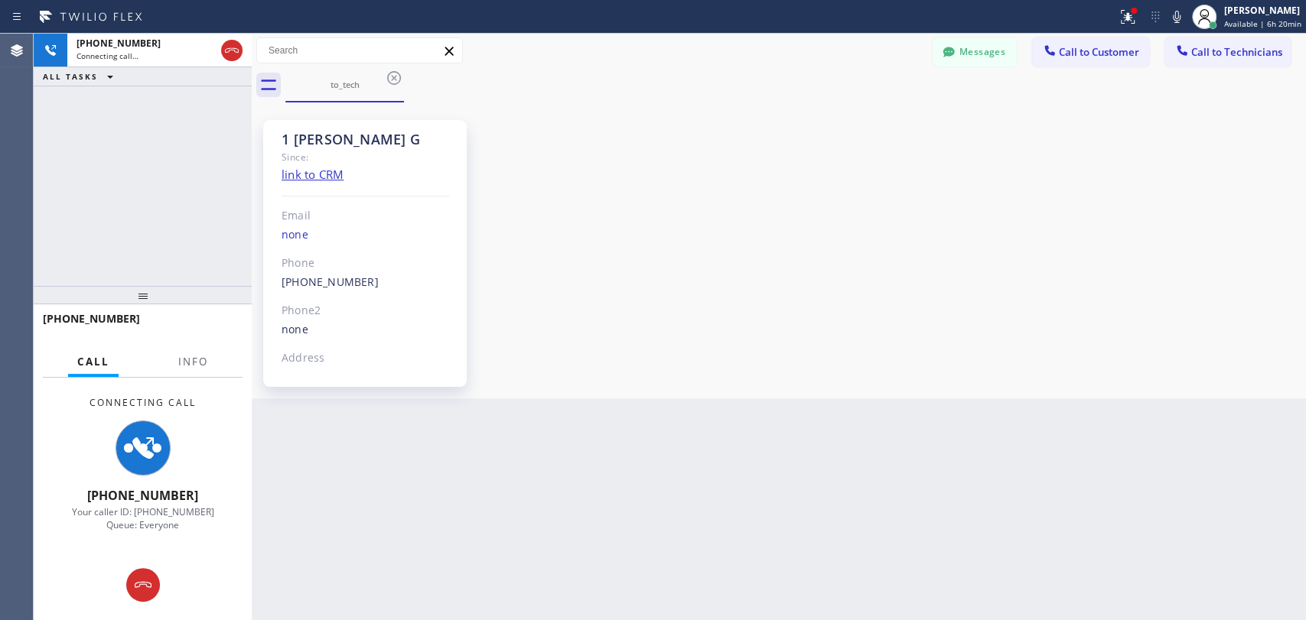
click at [298, 150] on div "Since:" at bounding box center [366, 157] width 168 height 18
click at [304, 140] on div "1 [PERSON_NAME] G" at bounding box center [366, 140] width 168 height 18
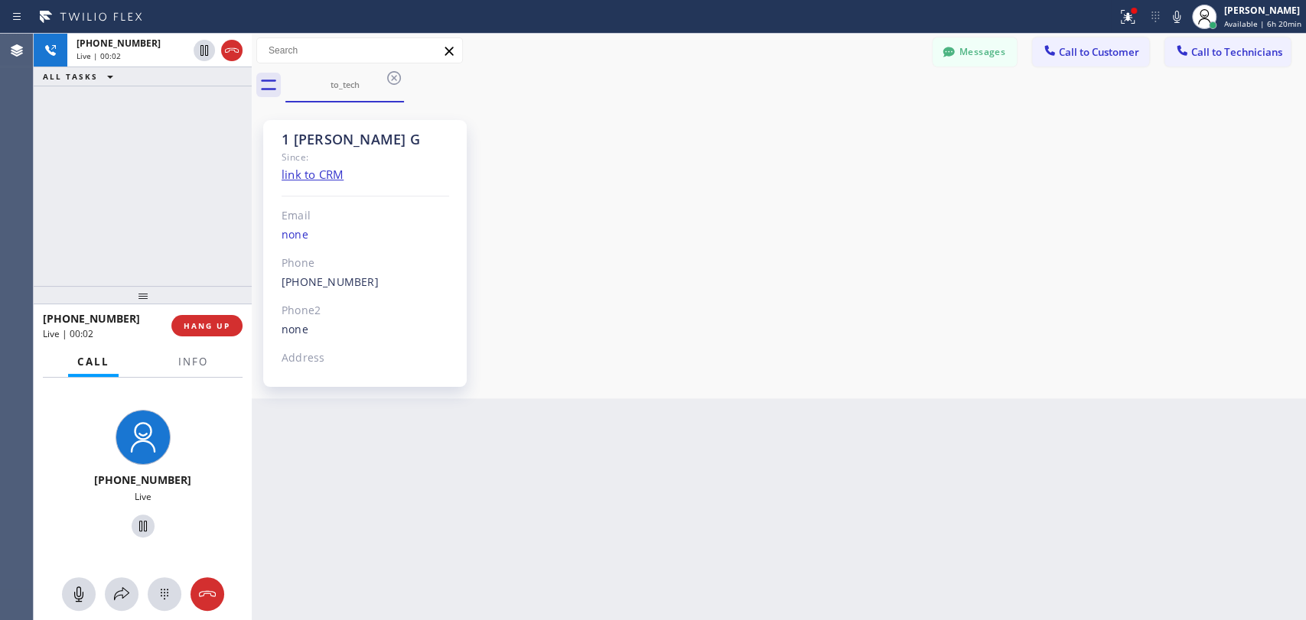
click at [161, 320] on div "[PHONE_NUMBER] Live | 00:02" at bounding box center [107, 326] width 129 height 40
drag, startPoint x: 174, startPoint y: 319, endPoint x: 187, endPoint y: 317, distance: 14.0
click at [181, 318] on div "[PHONE_NUMBER] Live | 00:02 HANG UP" at bounding box center [143, 326] width 200 height 40
click at [194, 317] on button "HANG UP" at bounding box center [206, 325] width 71 height 21
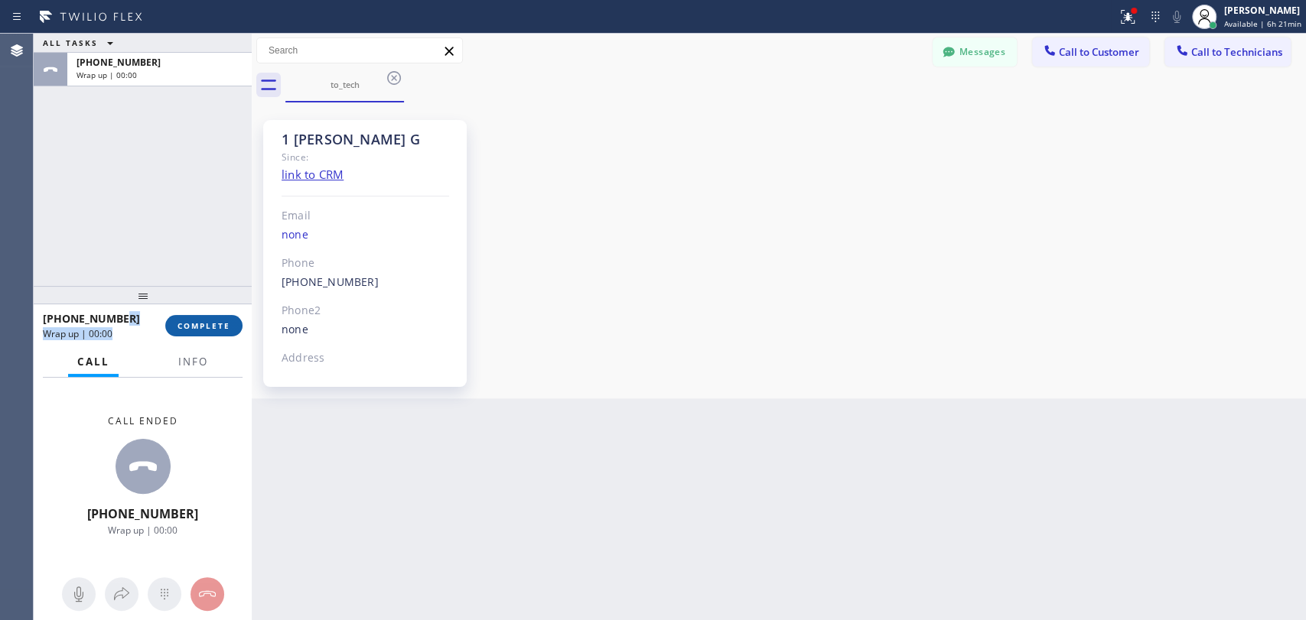
click at [190, 317] on button "COMPLETE" at bounding box center [203, 325] width 77 height 21
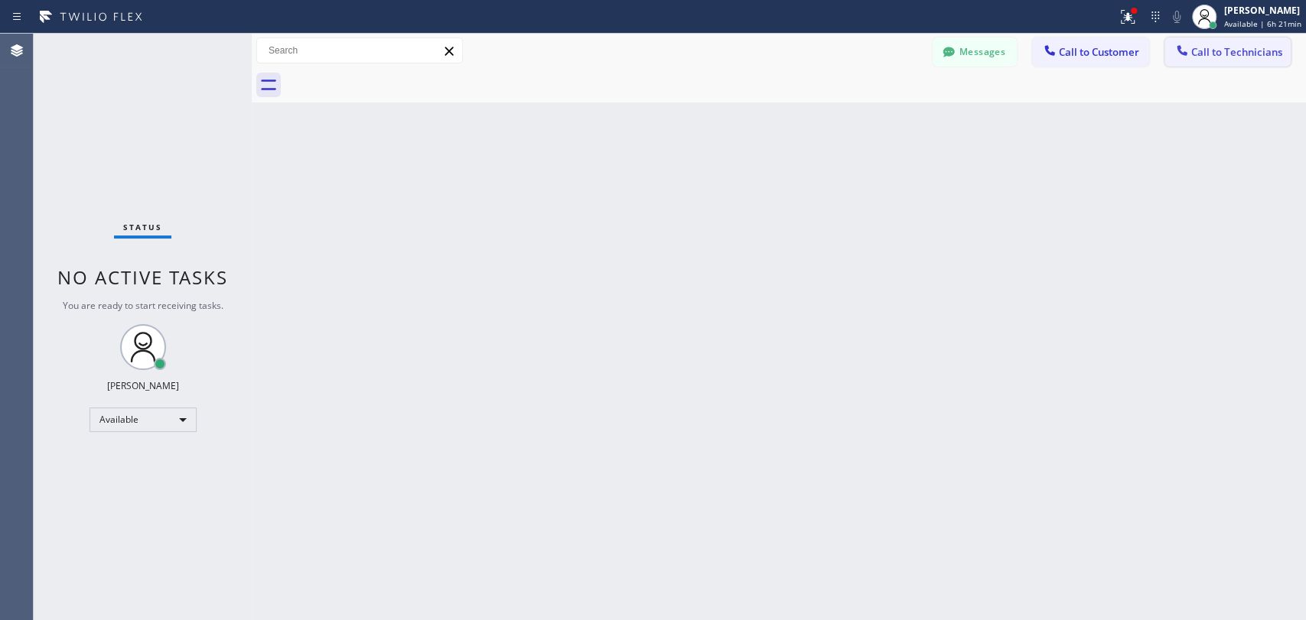
click at [1239, 47] on span "Call to Technicians" at bounding box center [1236, 52] width 91 height 14
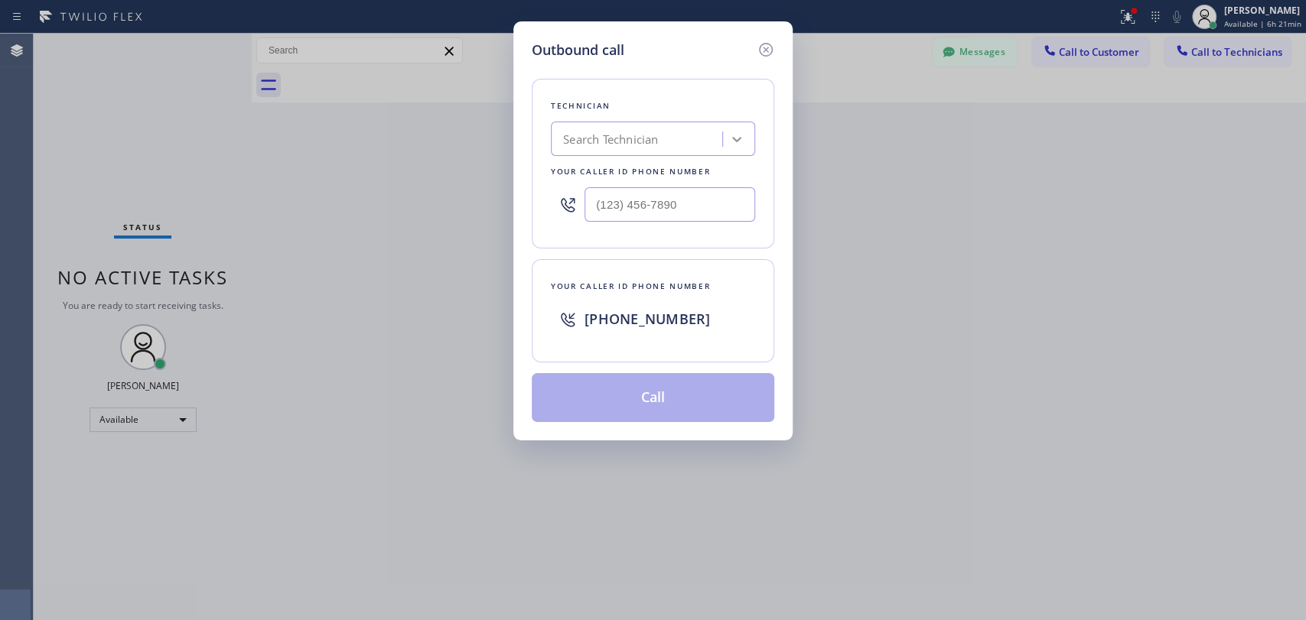
drag, startPoint x: 759, startPoint y: 142, endPoint x: 734, endPoint y: 142, distance: 24.5
click at [734, 142] on div "Outbound call Technician Search Technician Your caller id phone number Your cal…" at bounding box center [652, 230] width 279 height 419
click at [712, 143] on div "Search Technician" at bounding box center [638, 139] width 167 height 27
type input "G"
type input "[PERSON_NAME]"
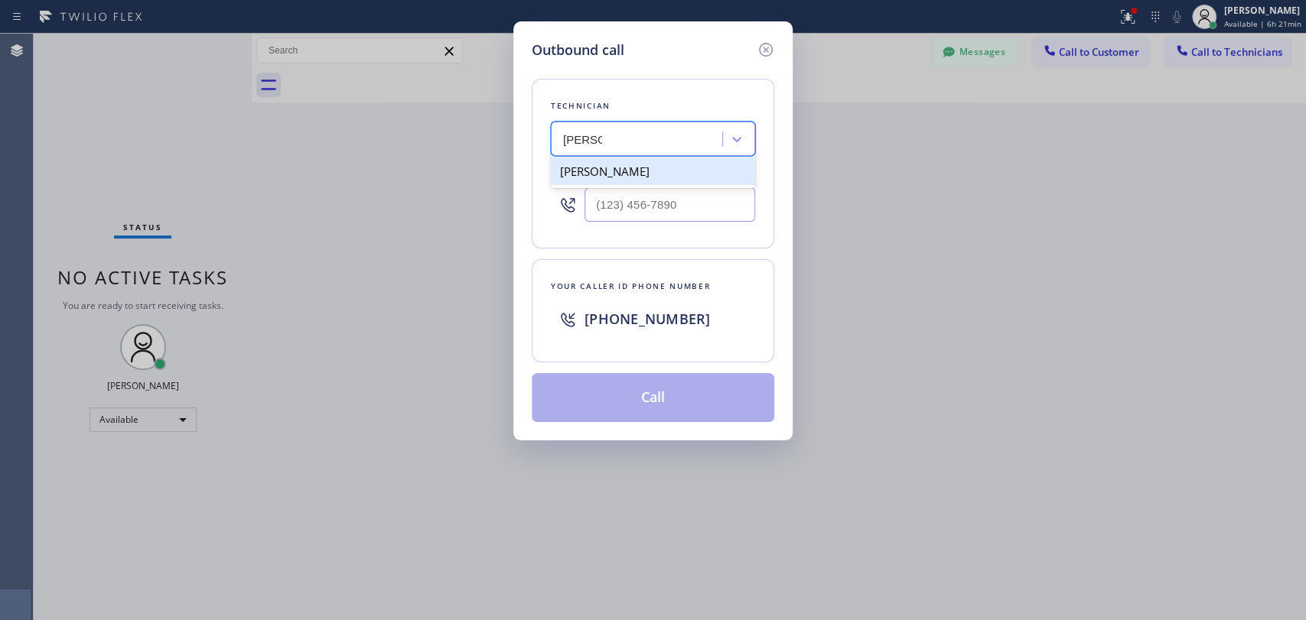
click at [601, 171] on div "[PERSON_NAME]" at bounding box center [653, 172] width 204 height 28
type input "[PHONE_NUMBER]"
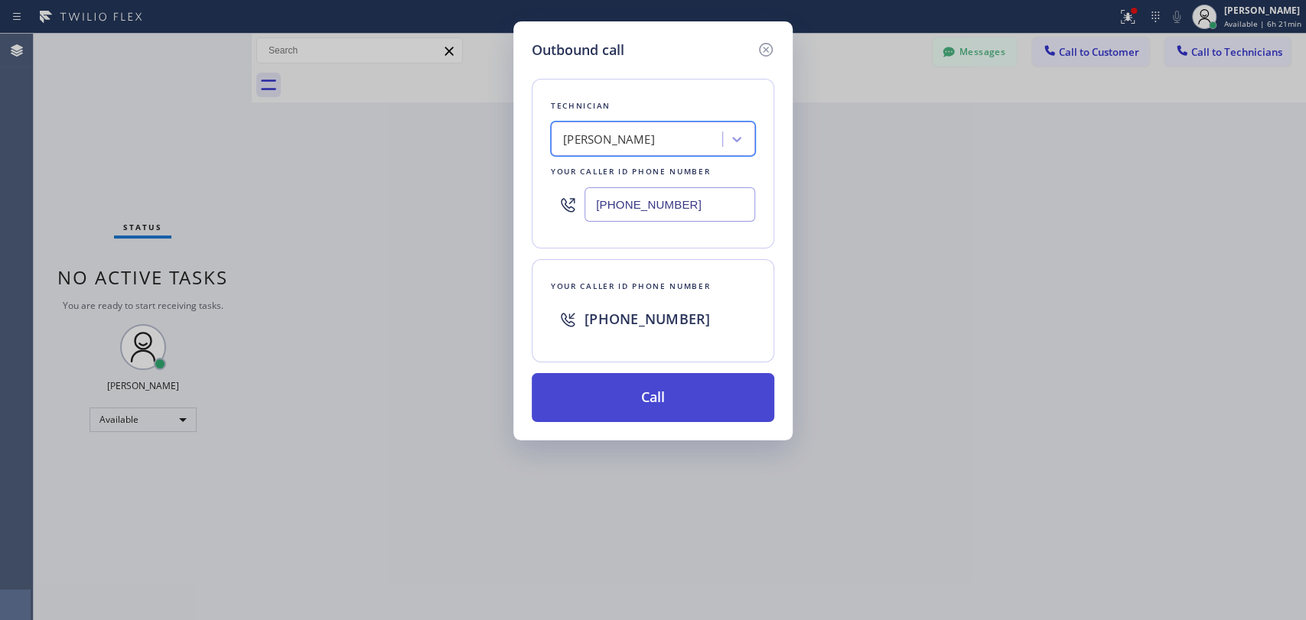
click at [614, 389] on button "Call" at bounding box center [653, 397] width 243 height 49
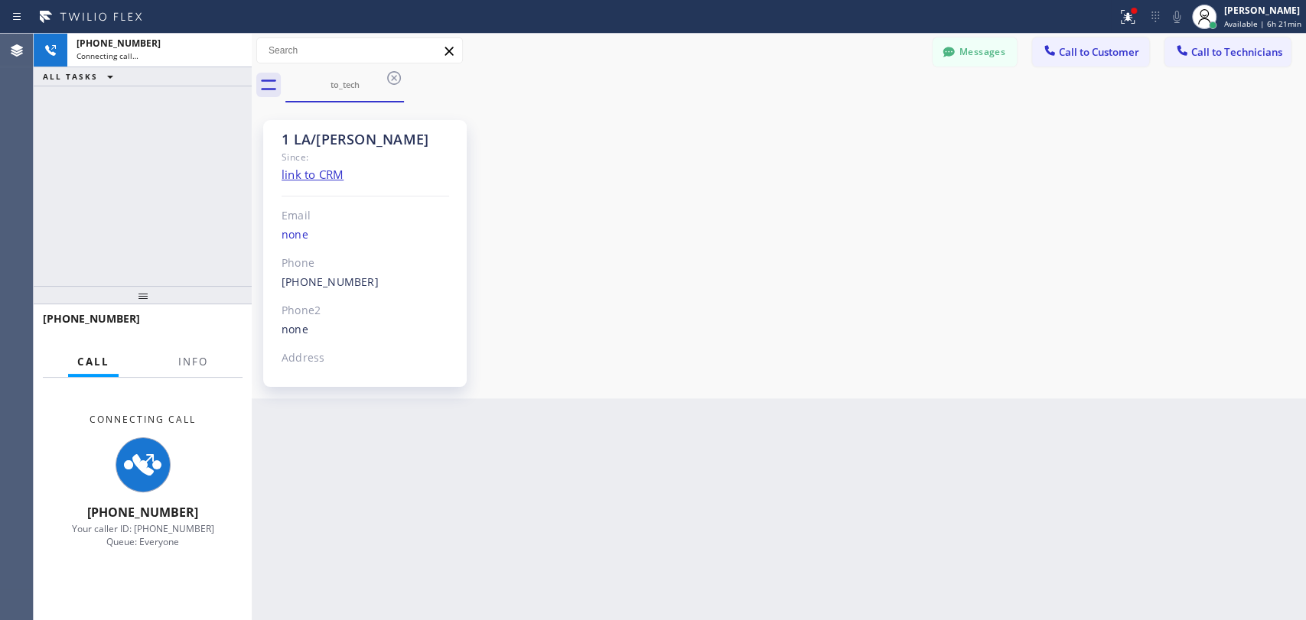
scroll to position [7045, 0]
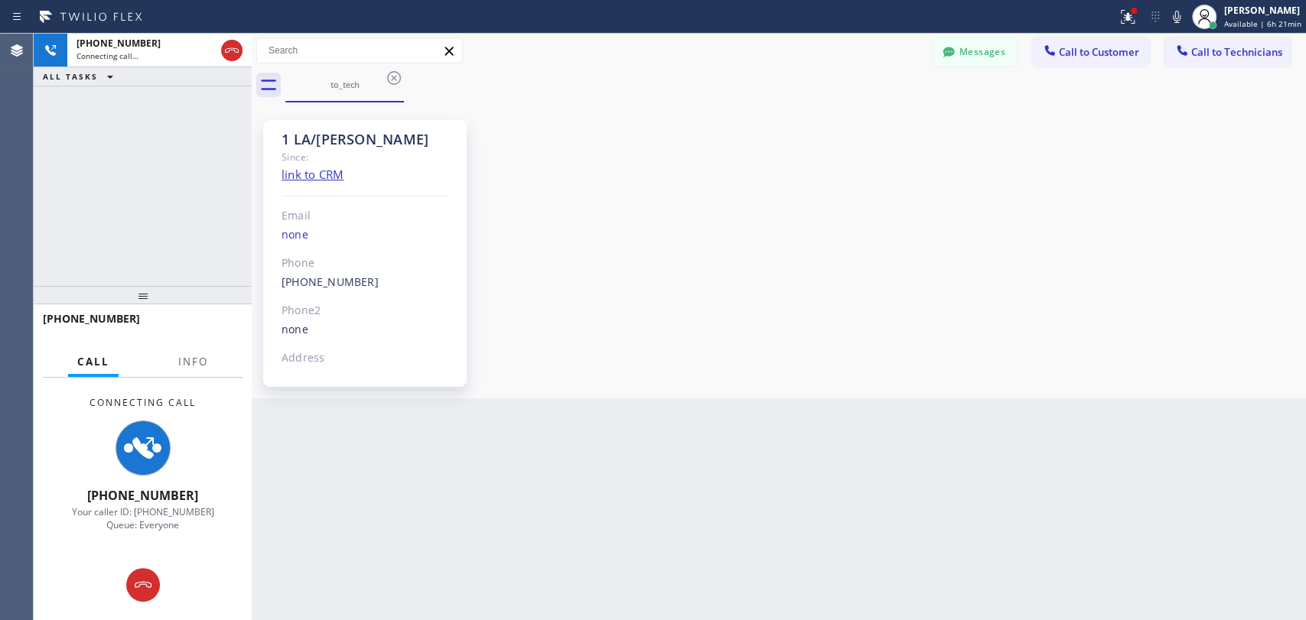
click at [293, 142] on div "1 LA/[PERSON_NAME]" at bounding box center [366, 140] width 168 height 18
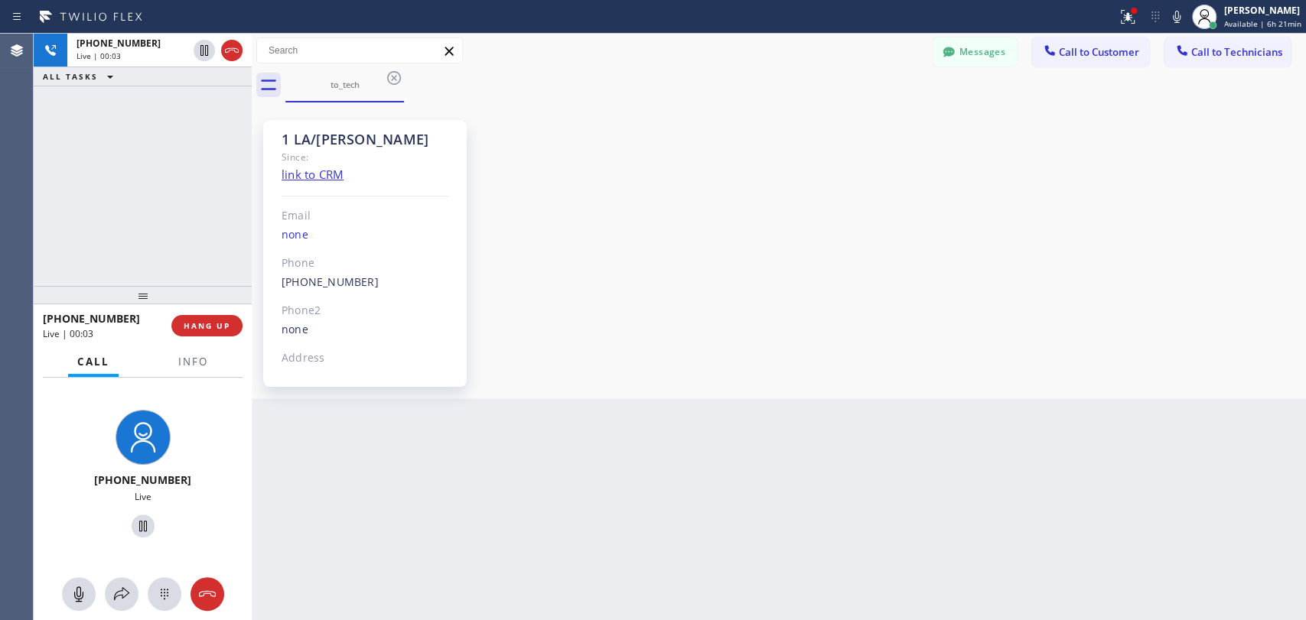
drag, startPoint x: 159, startPoint y: 290, endPoint x: 156, endPoint y: 301, distance: 11.1
click at [156, 301] on div at bounding box center [143, 295] width 218 height 18
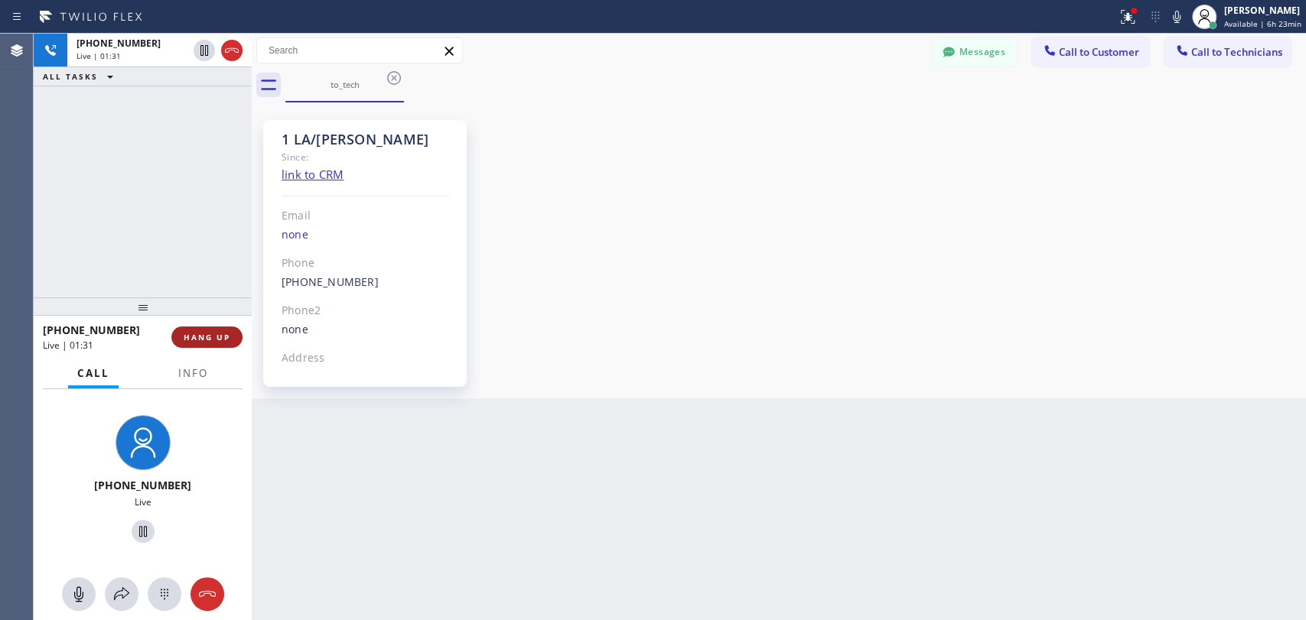
click at [203, 337] on span "HANG UP" at bounding box center [207, 337] width 47 height 11
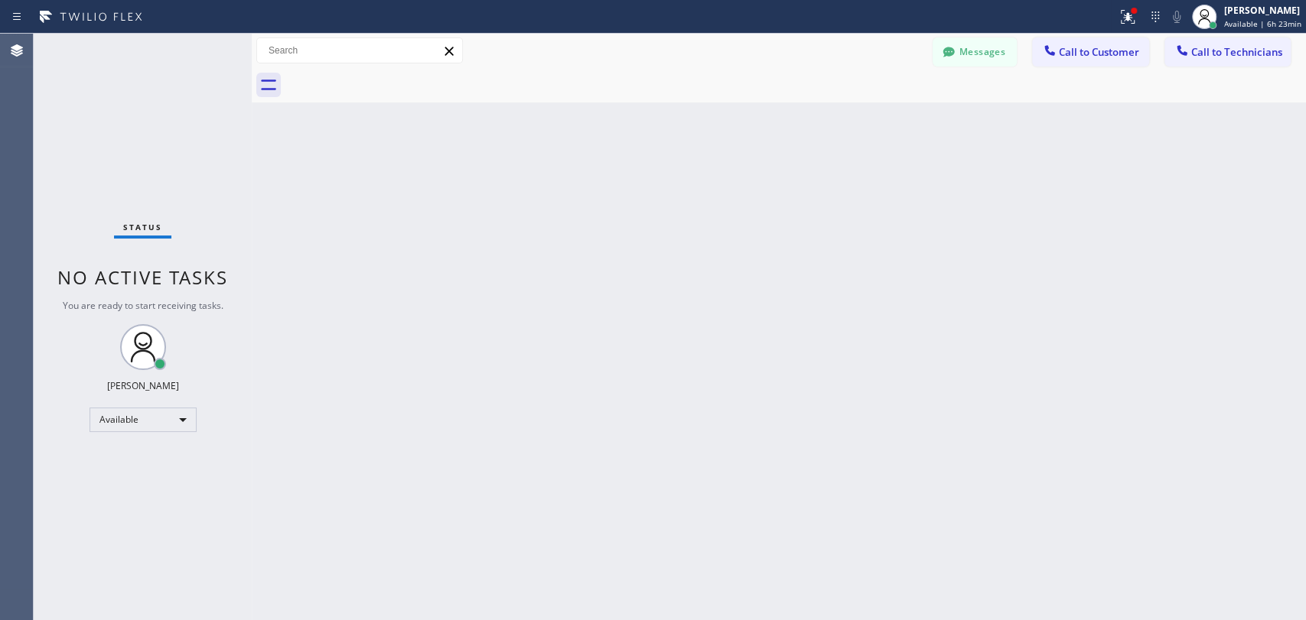
click at [193, 282] on span "No active tasks" at bounding box center [142, 277] width 171 height 25
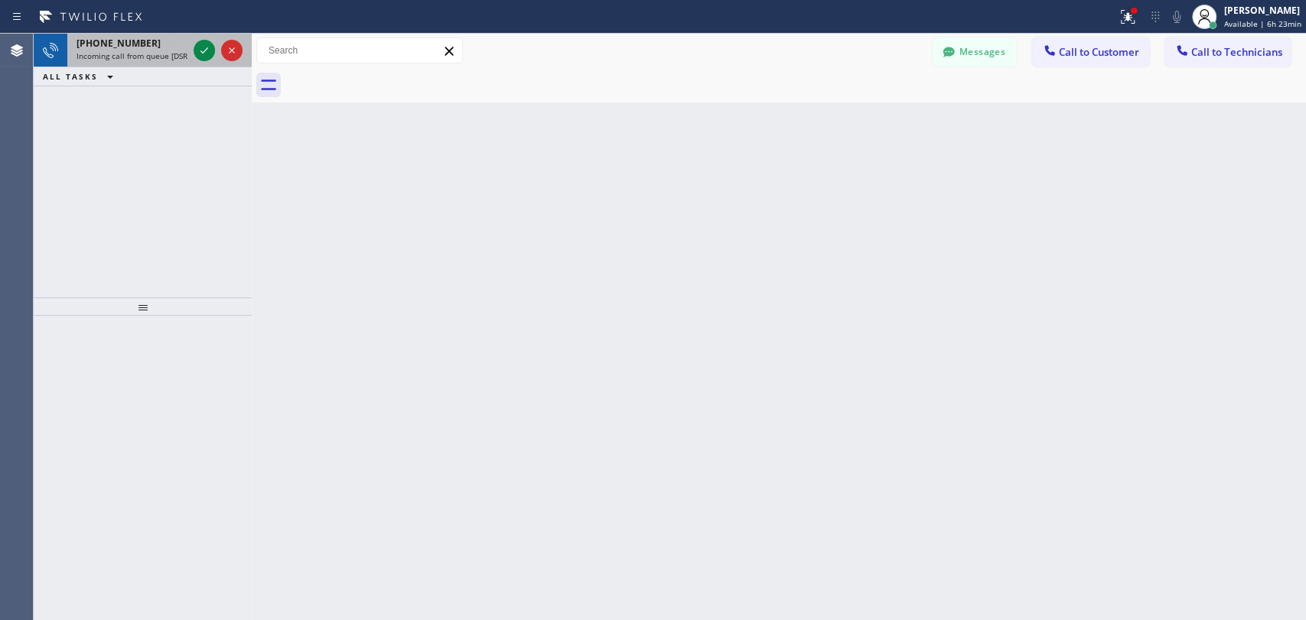
click at [129, 50] on span "Incoming call from queue [DSRs]" at bounding box center [135, 55] width 117 height 11
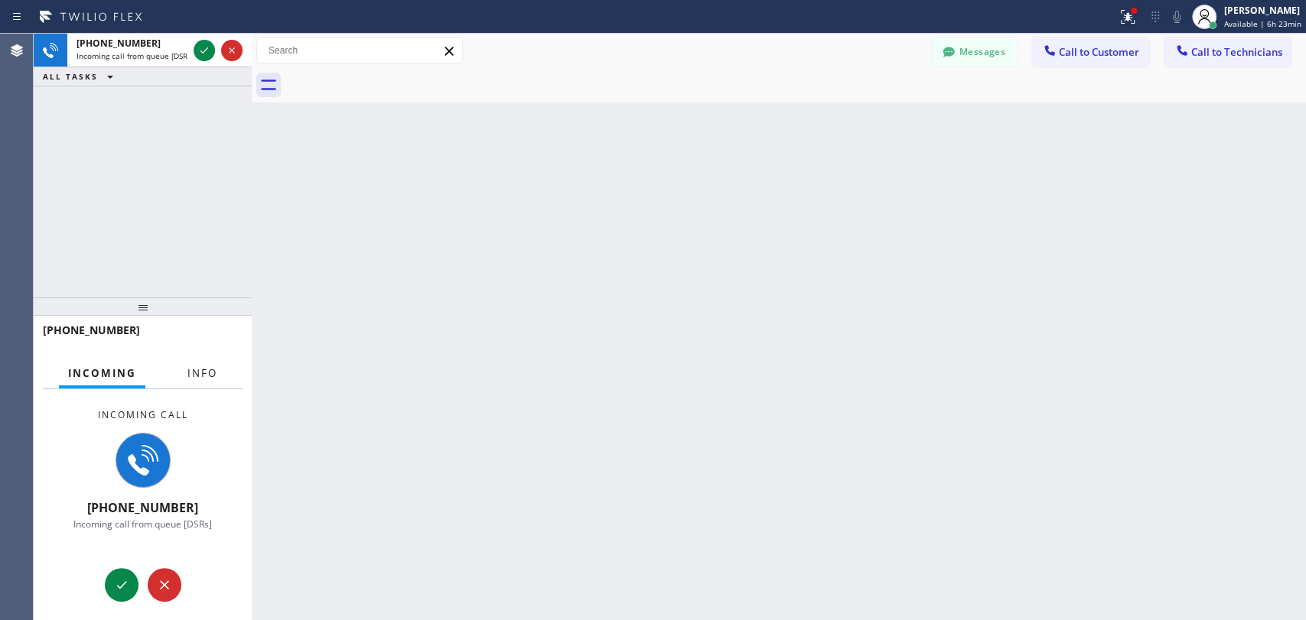
drag, startPoint x: 184, startPoint y: 347, endPoint x: 197, endPoint y: 366, distance: 24.2
click at [189, 351] on div at bounding box center [137, 345] width 189 height 13
click at [197, 366] on span "Info" at bounding box center [202, 373] width 30 height 14
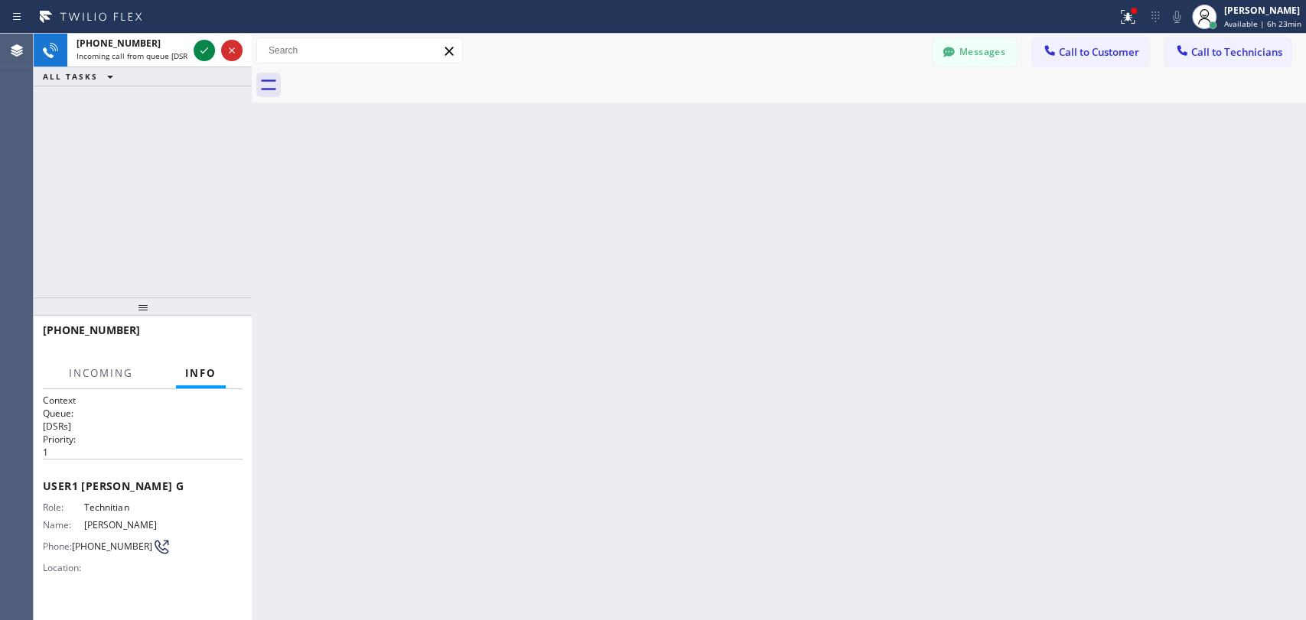
click at [164, 222] on div "[PHONE_NUMBER] Incoming call from queue [DSRs] ALL TASKS ALL TASKS ACTIVE TASKS…" at bounding box center [143, 166] width 218 height 264
click at [200, 35] on div at bounding box center [217, 51] width 55 height 34
click at [200, 49] on icon at bounding box center [204, 50] width 18 height 18
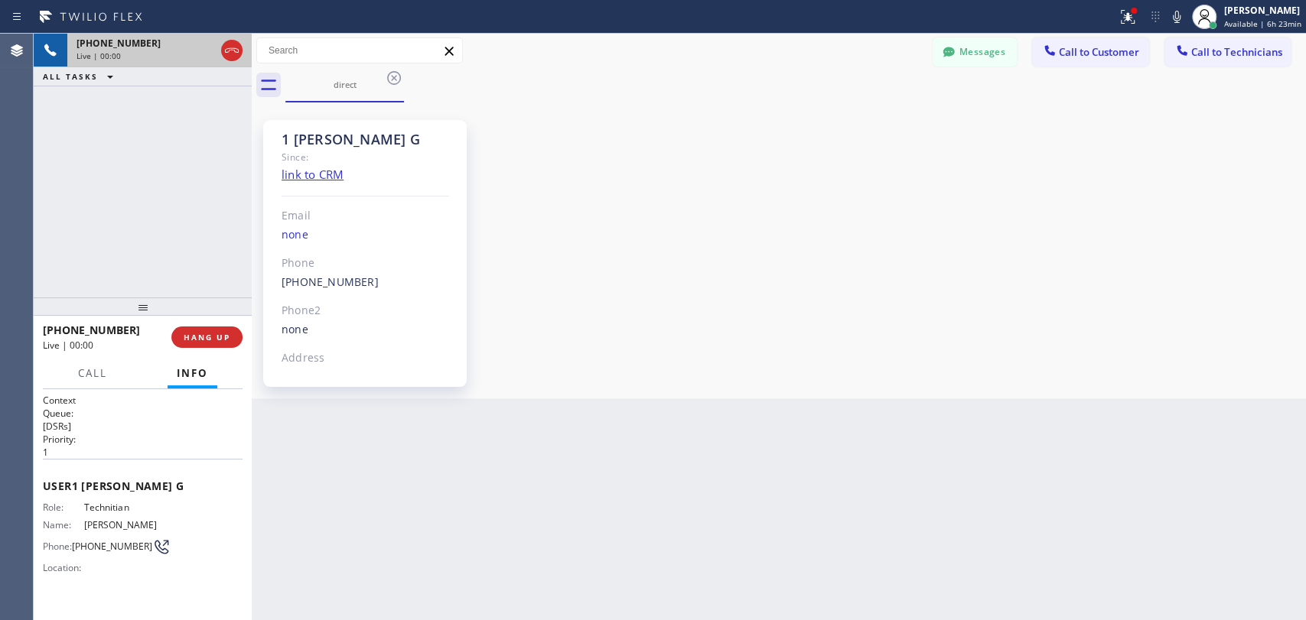
scroll to position [14605, 0]
click at [973, 57] on button "Messages" at bounding box center [975, 51] width 84 height 29
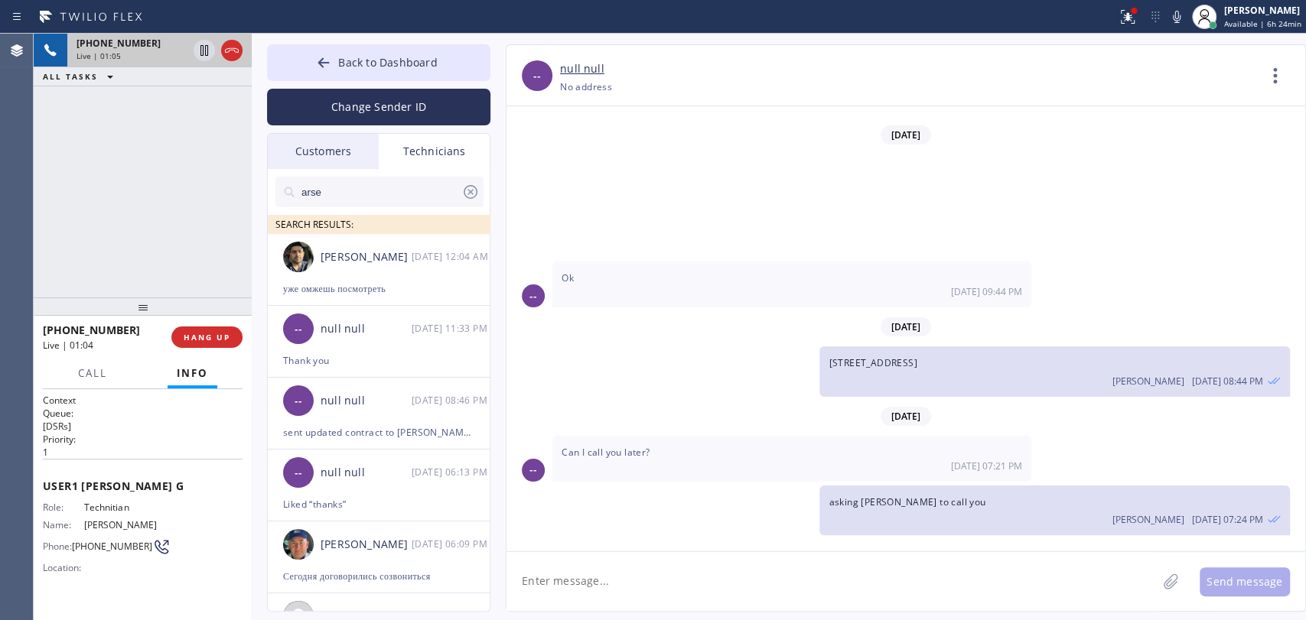
click at [319, 188] on input "arse" at bounding box center [380, 192] width 161 height 31
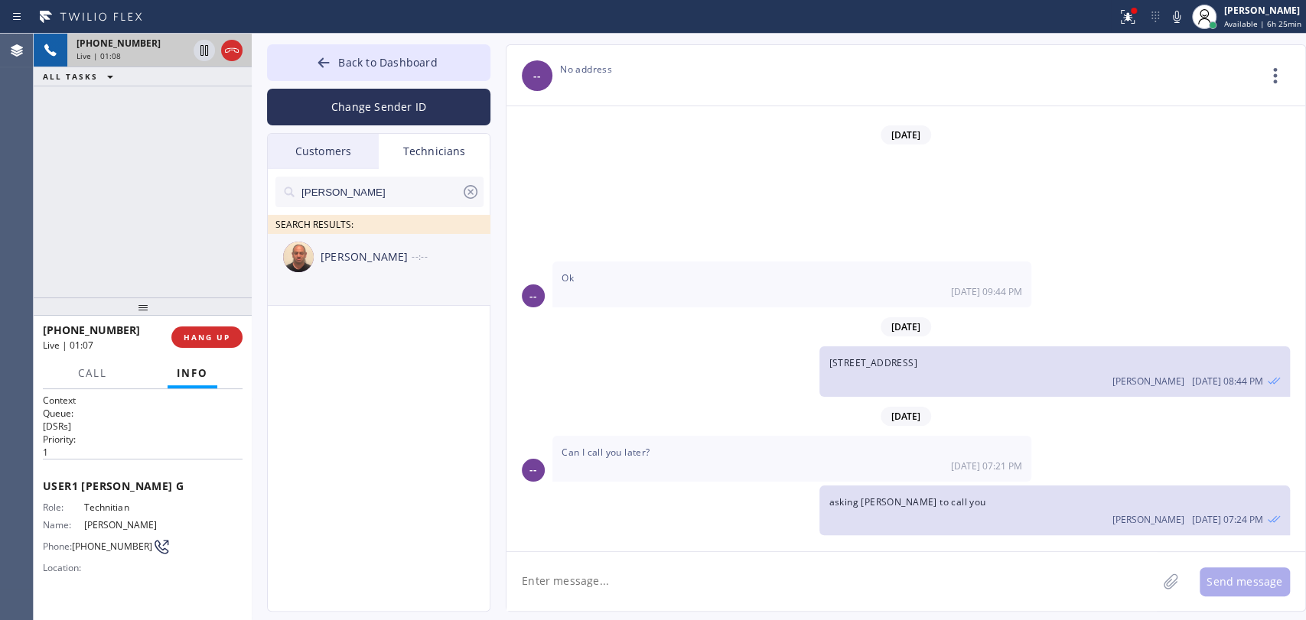
type input "[PERSON_NAME]"
click at [328, 262] on div "[PERSON_NAME]" at bounding box center [366, 258] width 91 height 18
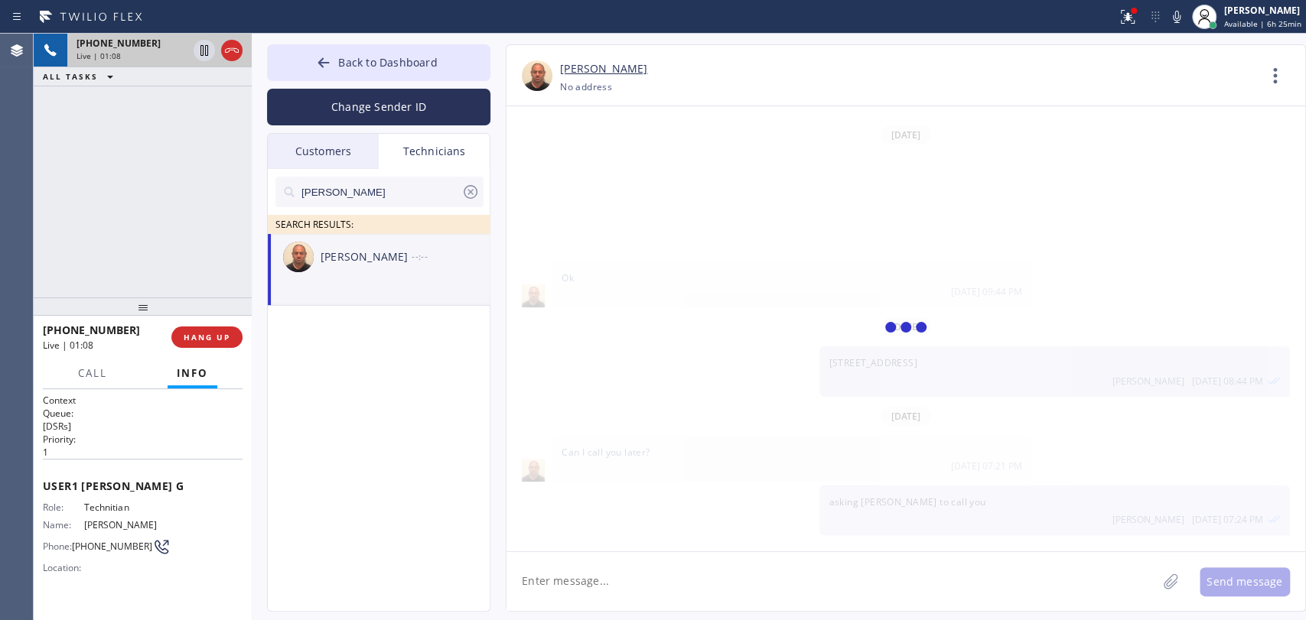
click at [587, 574] on textarea at bounding box center [831, 581] width 650 height 59
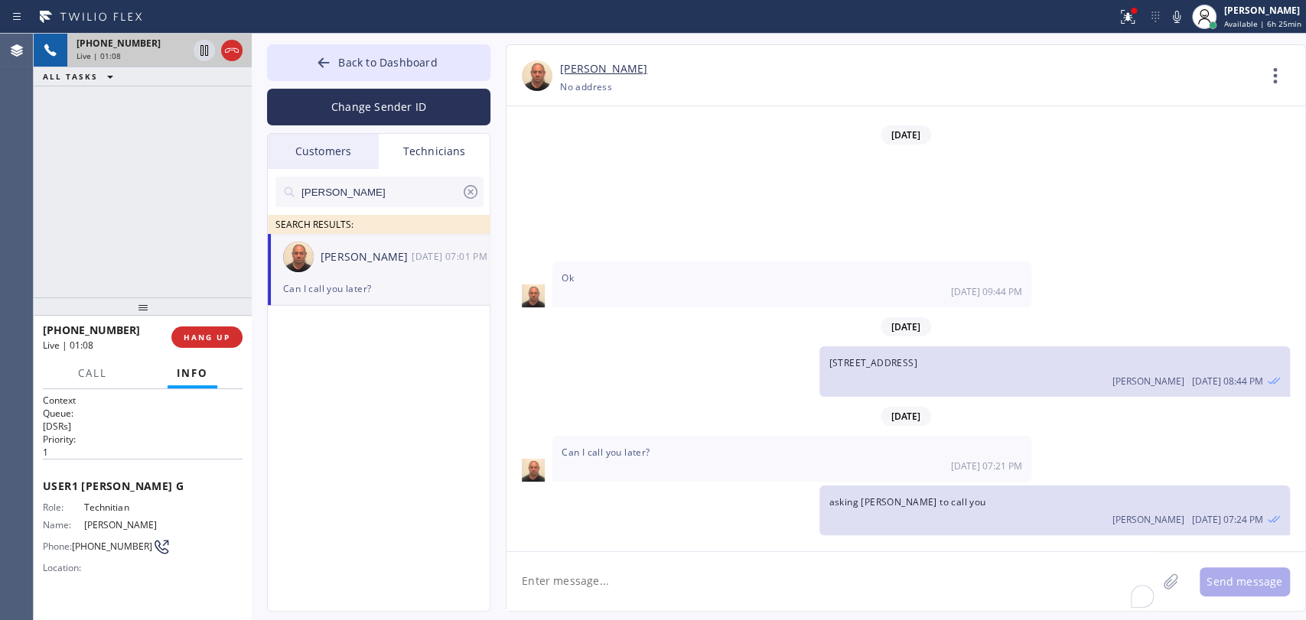
paste textarea "Central | they can't use a surge protector - they want us to install it | 2016 …"
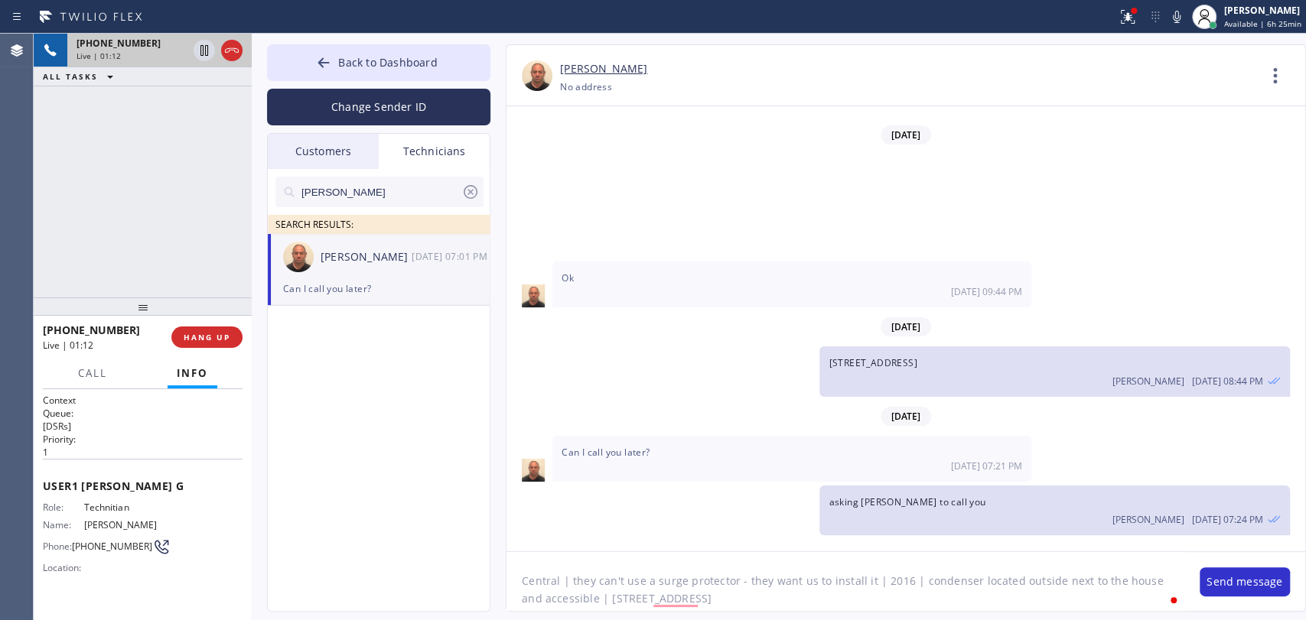
drag, startPoint x: 647, startPoint y: 574, endPoint x: 565, endPoint y: 578, distance: 82.8
click at [565, 578] on textarea "Central | they can't use a surge protector - they want us to install it | 2016 …" at bounding box center [845, 581] width 678 height 59
type textarea "Central | surge protector - they want us to install it | 2016 | condenser locat…"
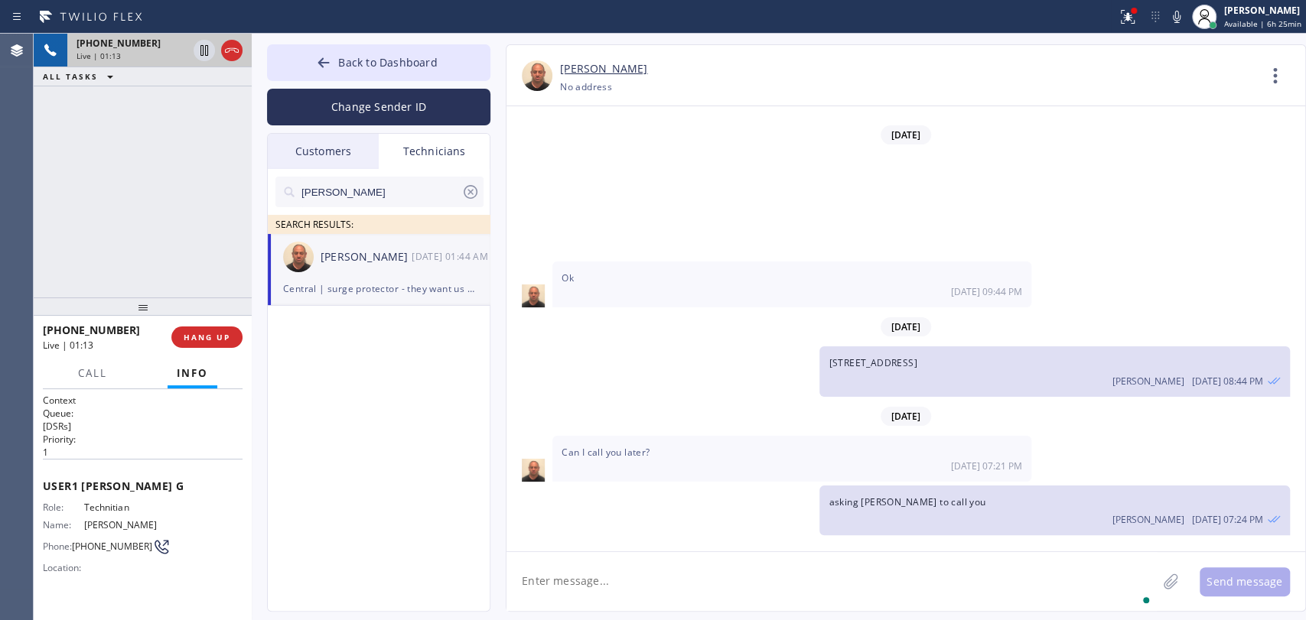
scroll to position [14707, 0]
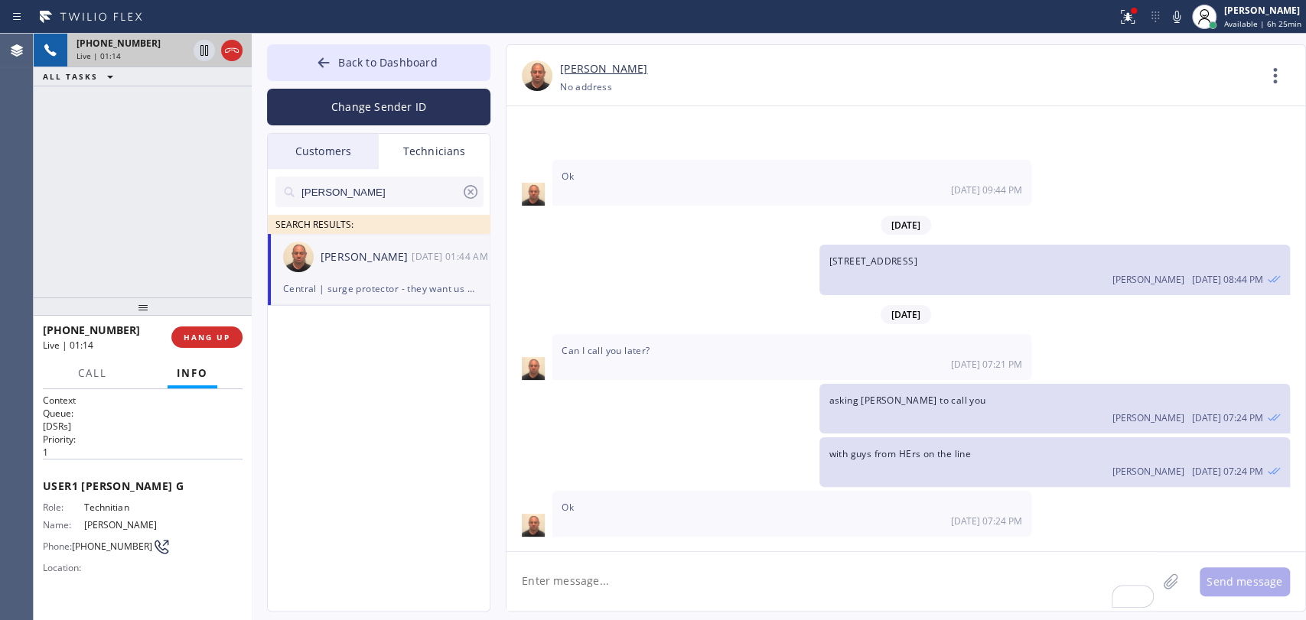
drag, startPoint x: 882, startPoint y: 491, endPoint x: 870, endPoint y: 478, distance: 17.9
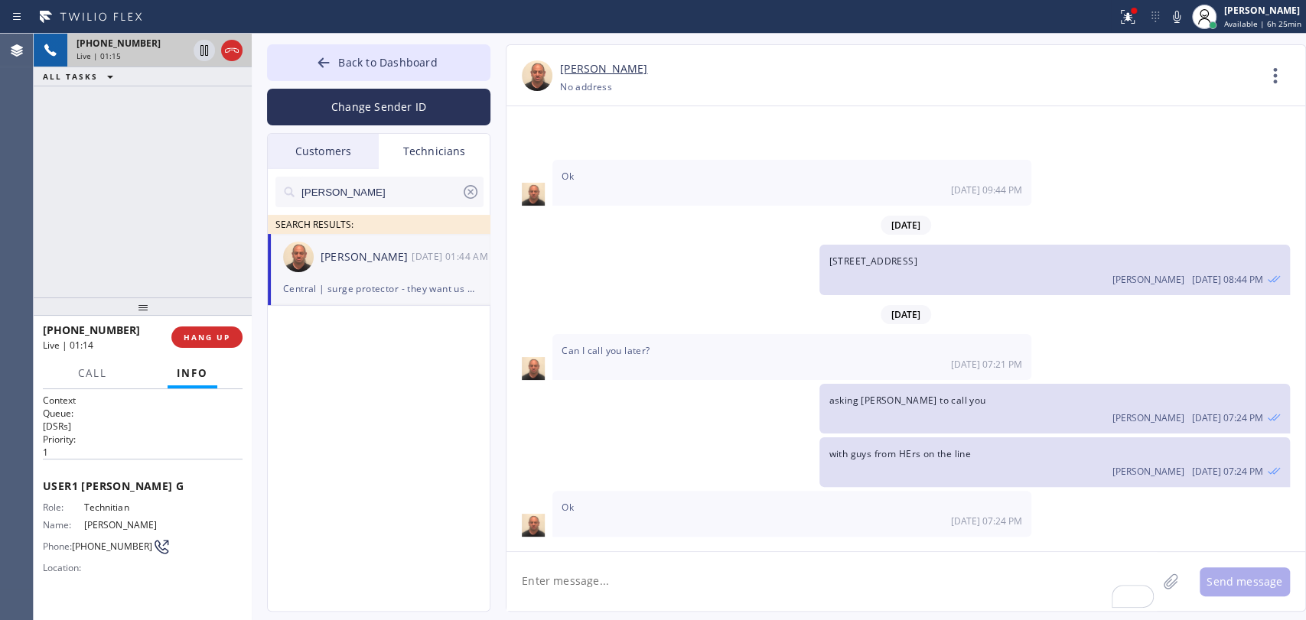
click at [195, 333] on span "HANG UP" at bounding box center [207, 337] width 47 height 11
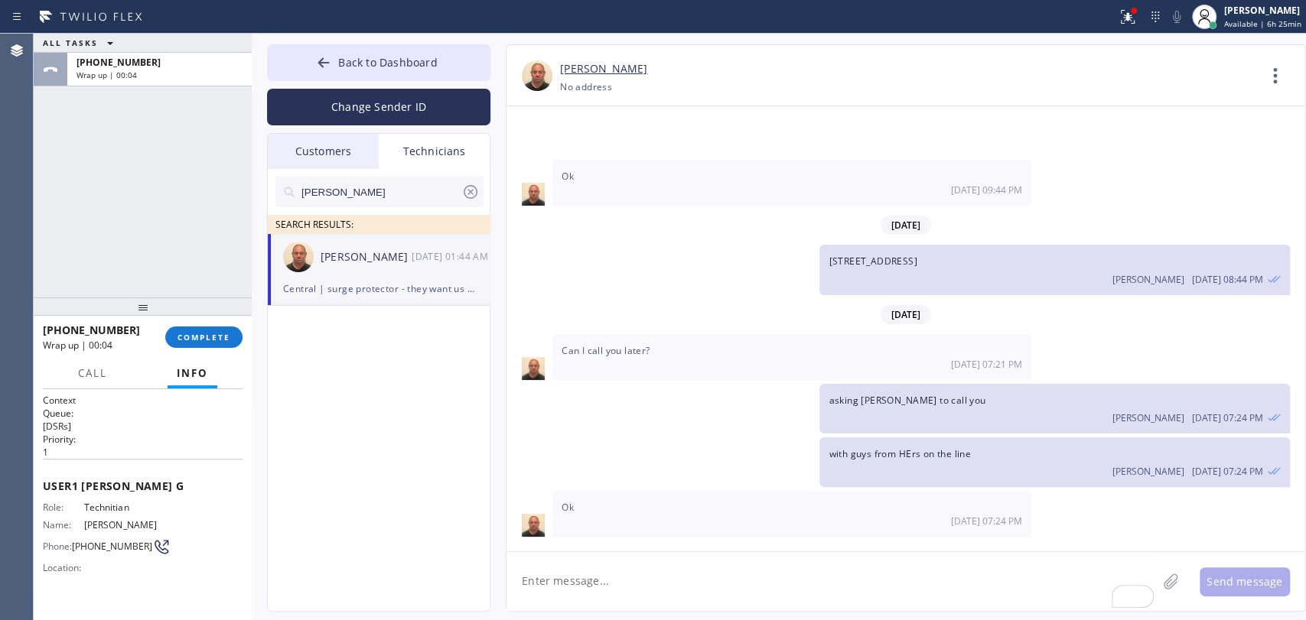
click at [181, 333] on span "COMPLETE" at bounding box center [203, 337] width 53 height 11
click at [153, 238] on div "ALL TASKS ALL TASKS ACTIVE TASKS TASKS IN WRAP UP [PHONE_NUMBER] Wrap up | 00:04" at bounding box center [143, 166] width 218 height 264
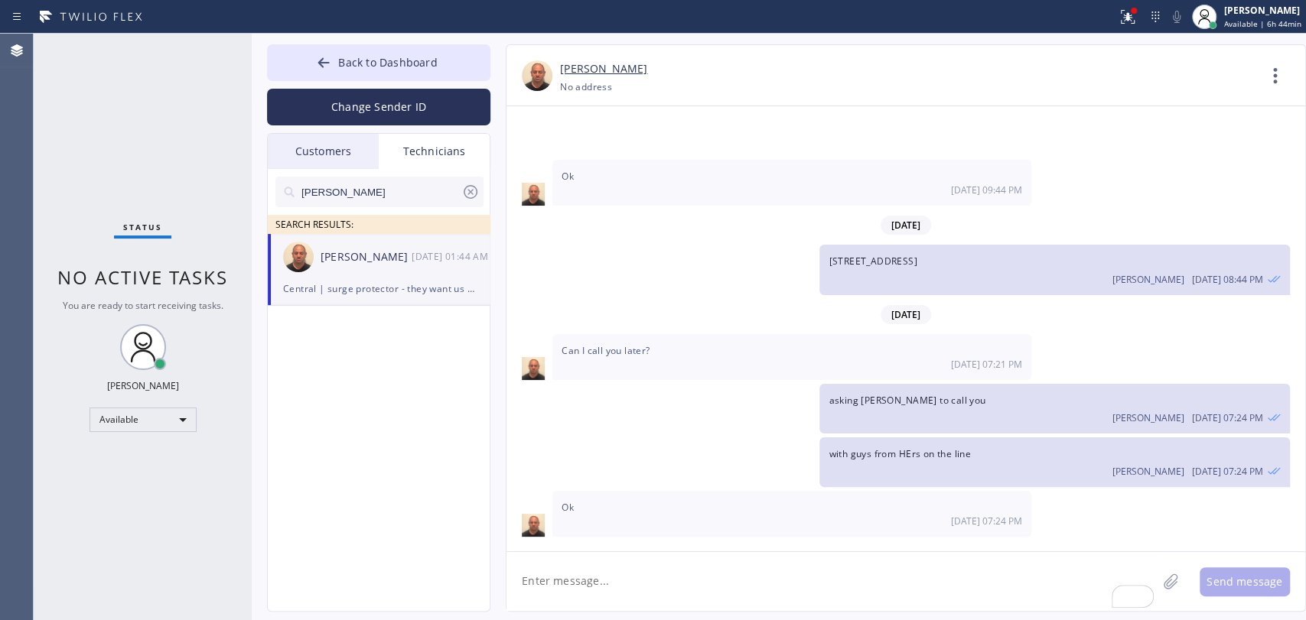
click at [474, 191] on icon at bounding box center [470, 192] width 18 height 18
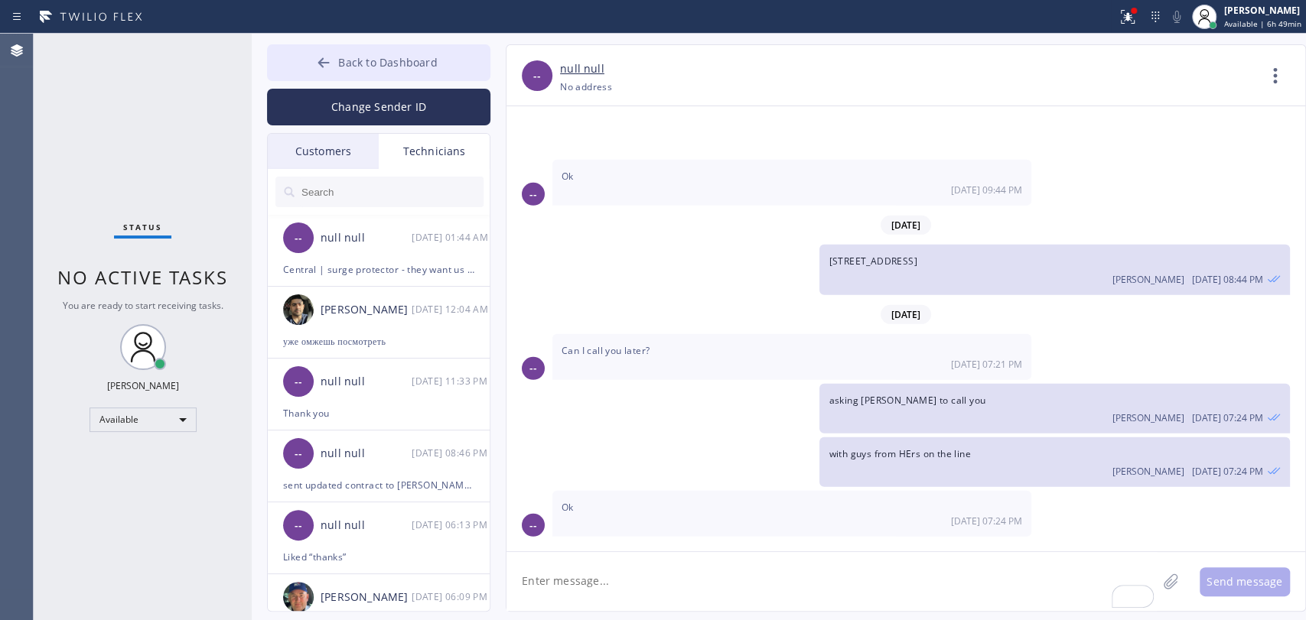
click at [359, 68] on span "Back to Dashboard" at bounding box center [387, 62] width 99 height 15
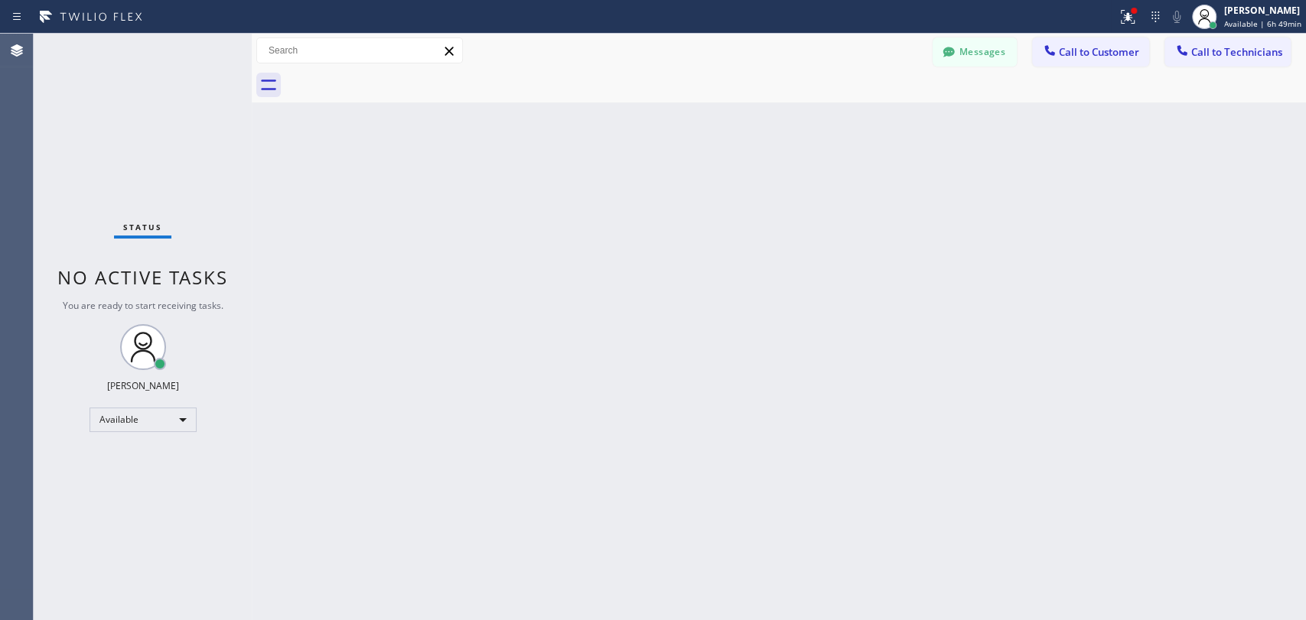
click at [1206, 57] on span "Call to Technicians" at bounding box center [1236, 52] width 91 height 14
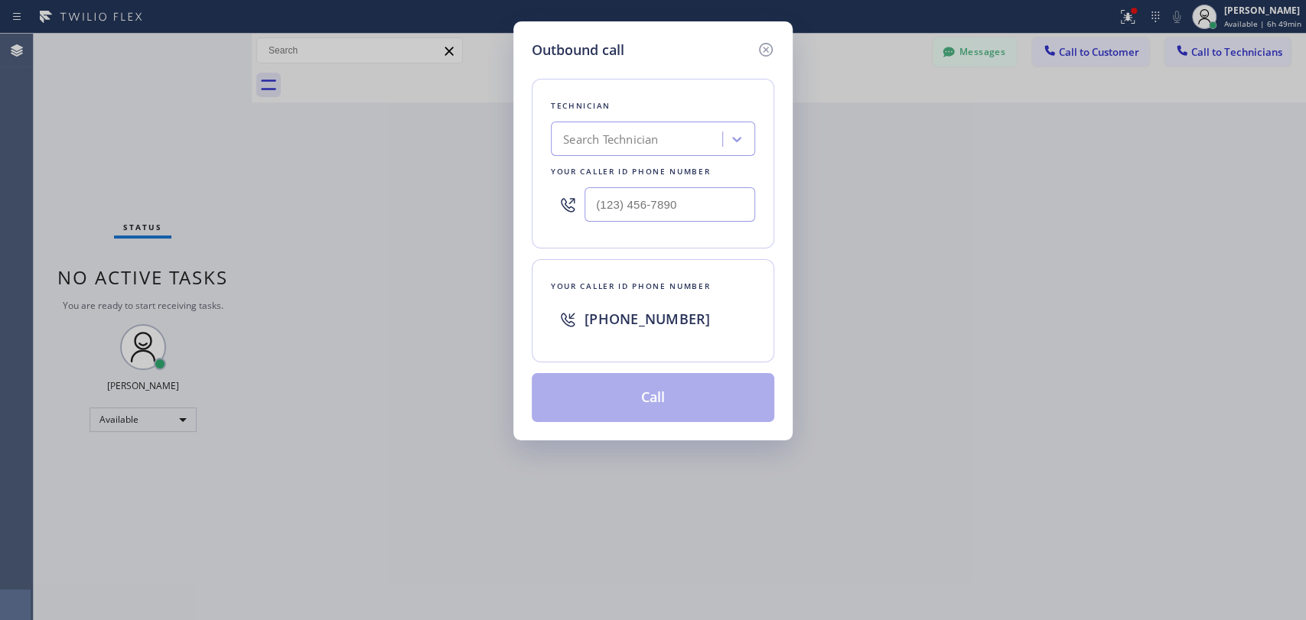
click at [614, 122] on div "Search Technician" at bounding box center [653, 139] width 204 height 34
type input "arm"
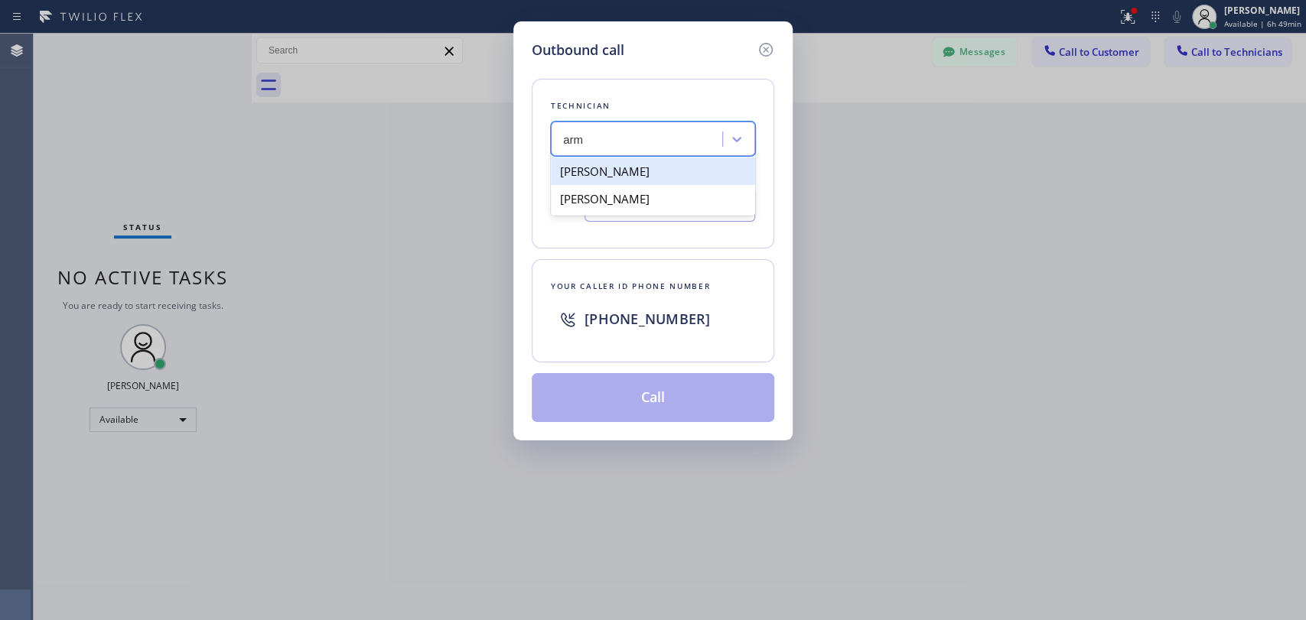
click at [641, 166] on div "[PERSON_NAME]" at bounding box center [653, 172] width 204 height 28
type input "[PHONE_NUMBER]"
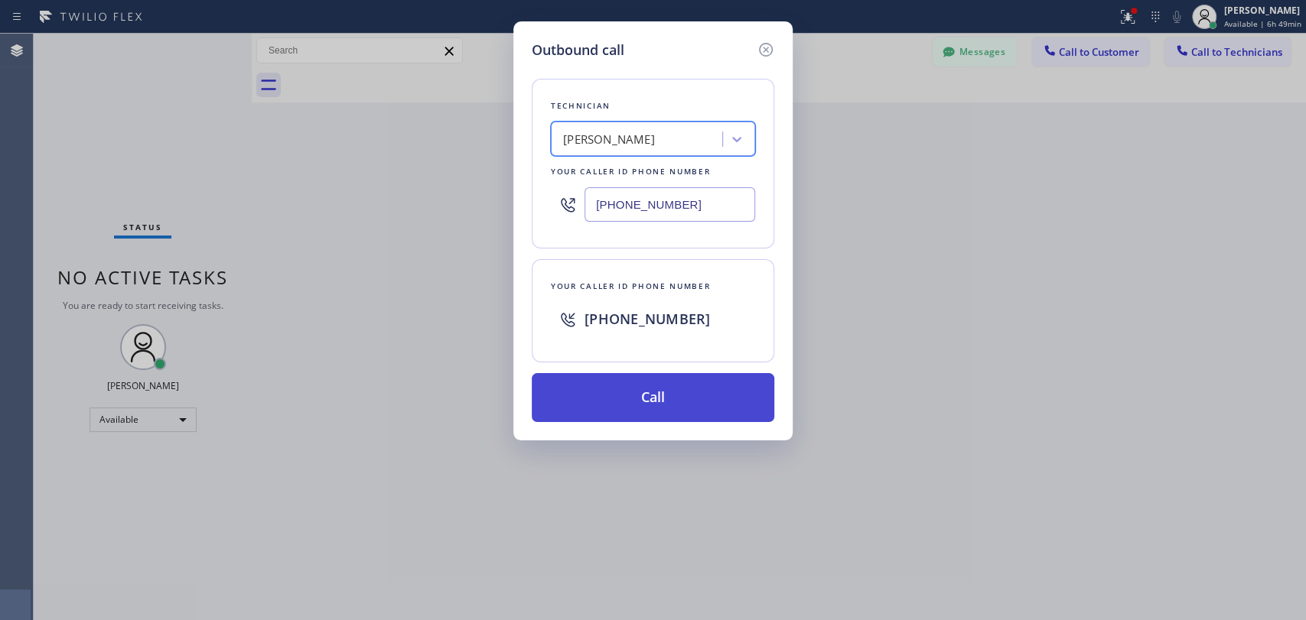
click at [614, 375] on button "Call" at bounding box center [653, 397] width 243 height 49
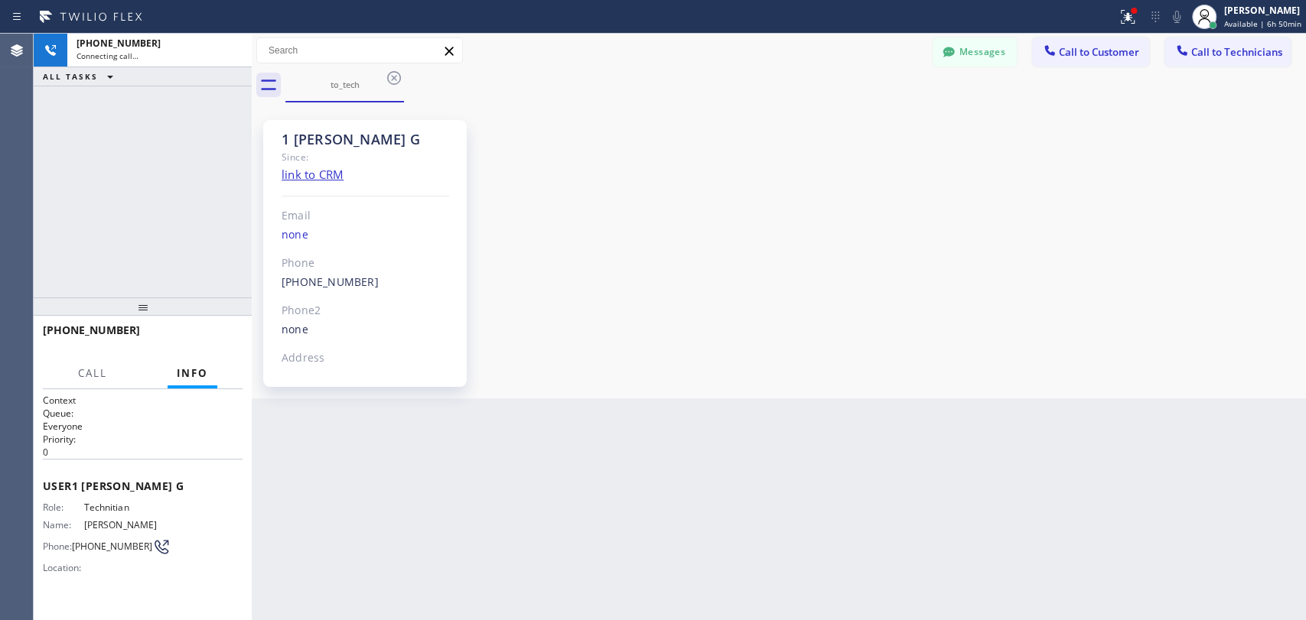
scroll to position [14707, 0]
click at [183, 337] on button "HANG UP" at bounding box center [206, 337] width 71 height 21
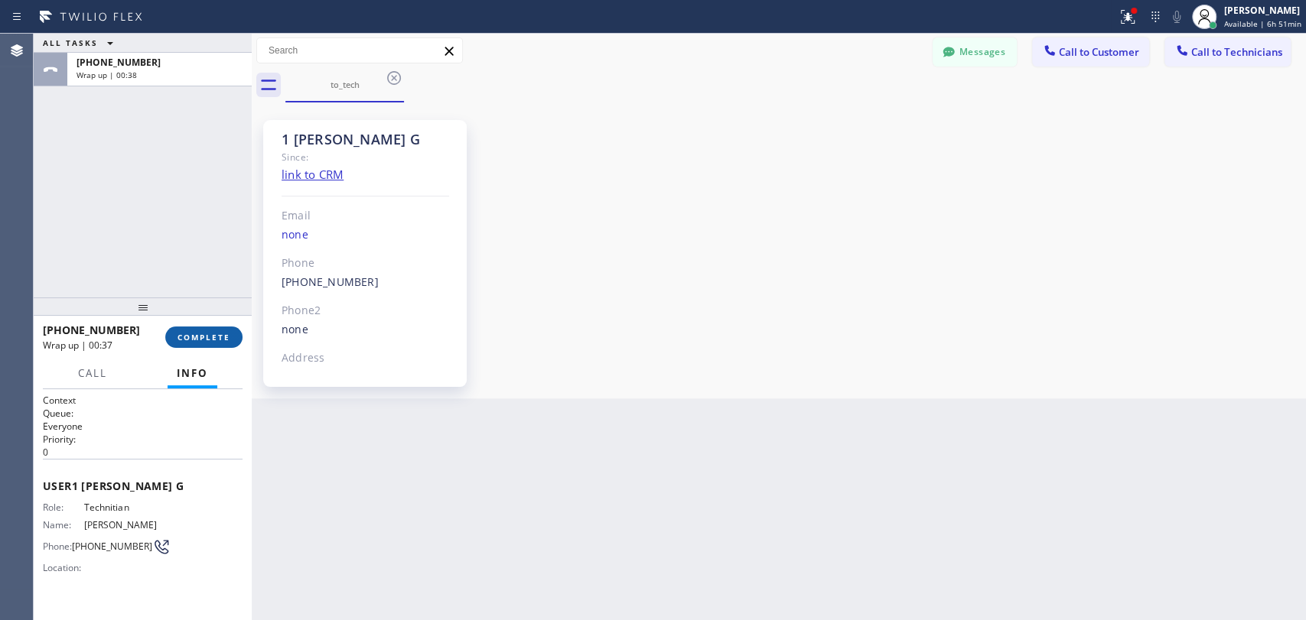
click at [197, 328] on button "COMPLETE" at bounding box center [203, 337] width 77 height 21
click at [197, 233] on div "ALL TASKS ALL TASKS ACTIVE TASKS TASKS IN WRAP UP [PHONE_NUMBER] Wrap up | 00:38" at bounding box center [143, 166] width 218 height 264
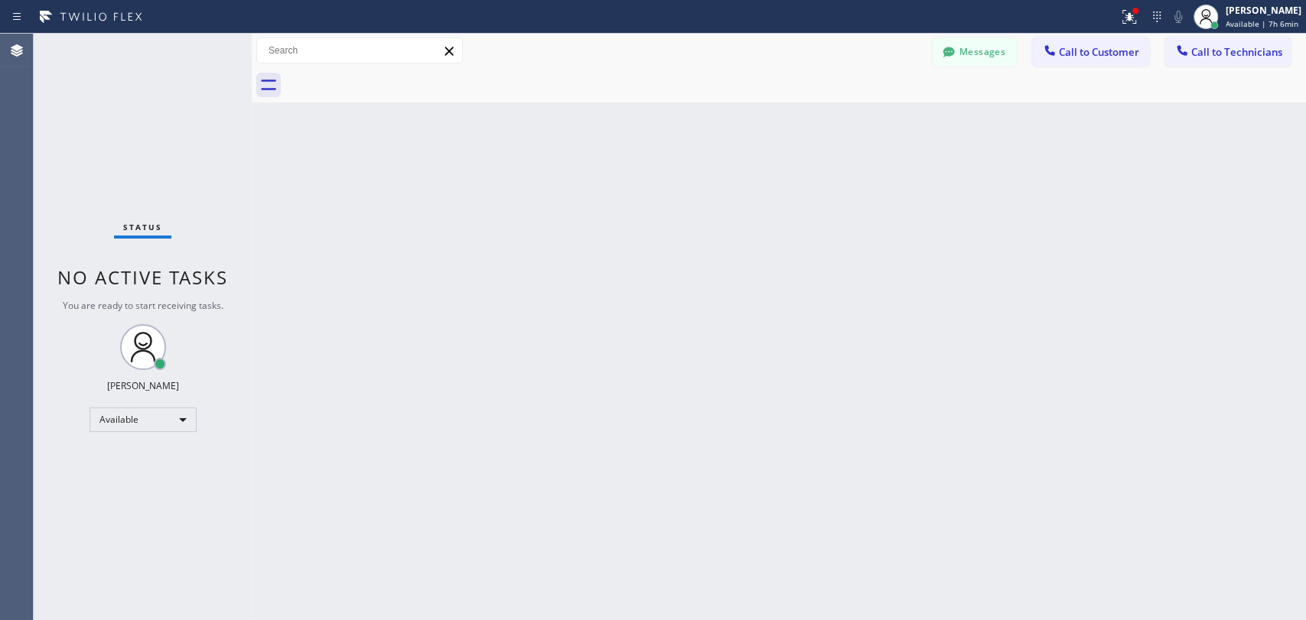
click at [648, 328] on div "Back to Dashboard Change Sender ID Customers Technicians [PERSON_NAME] [PERSON_…" at bounding box center [779, 327] width 1054 height 587
click at [1001, 57] on button "Messages" at bounding box center [975, 51] width 84 height 29
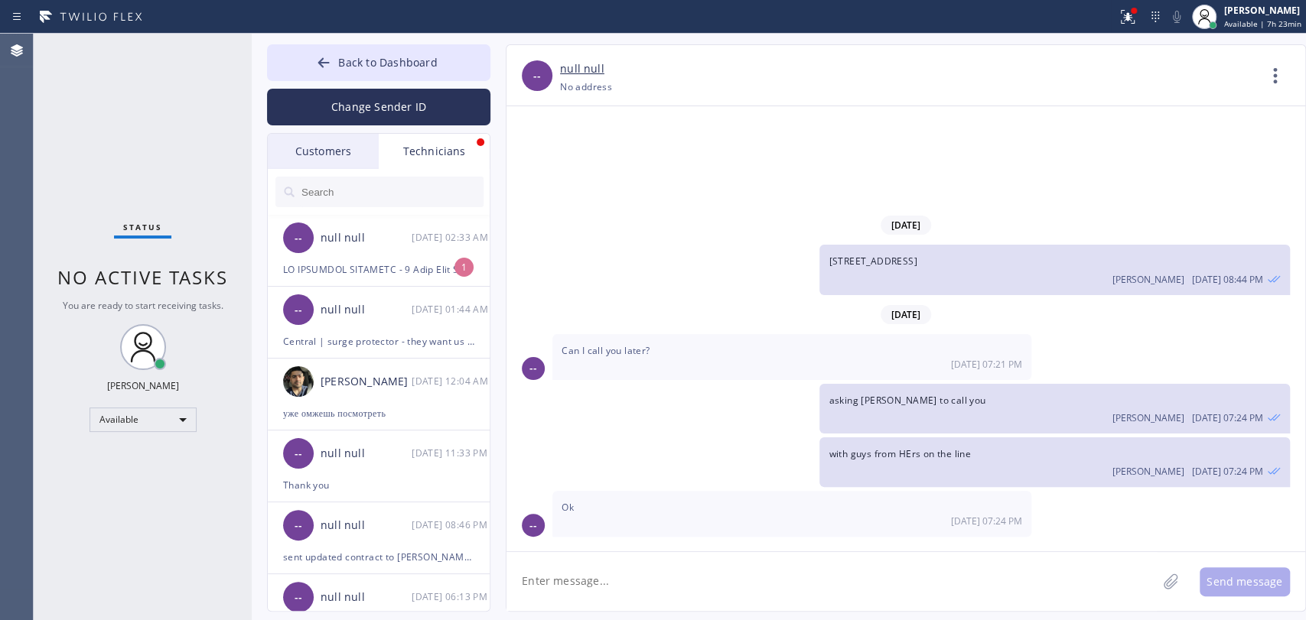
drag, startPoint x: 412, startPoint y: 230, endPoint x: 496, endPoint y: 314, distance: 117.9
click at [412, 230] on div "[DATE] 02:33 AM" at bounding box center [452, 238] width 80 height 18
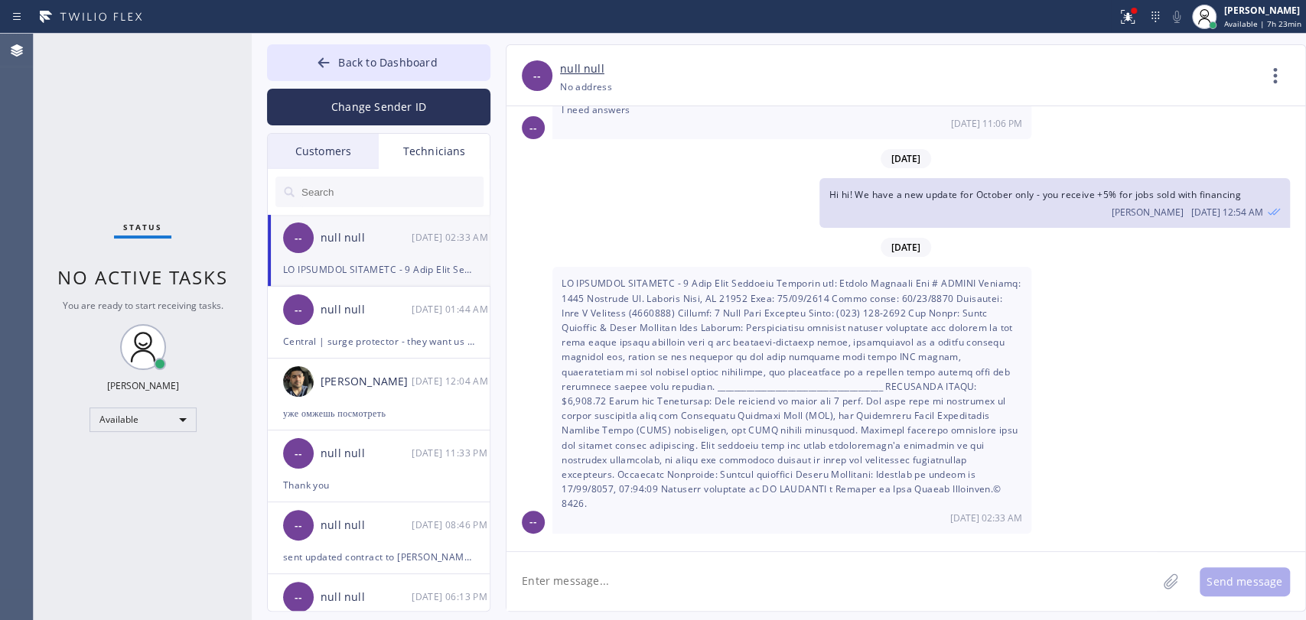
scroll to position [29, 0]
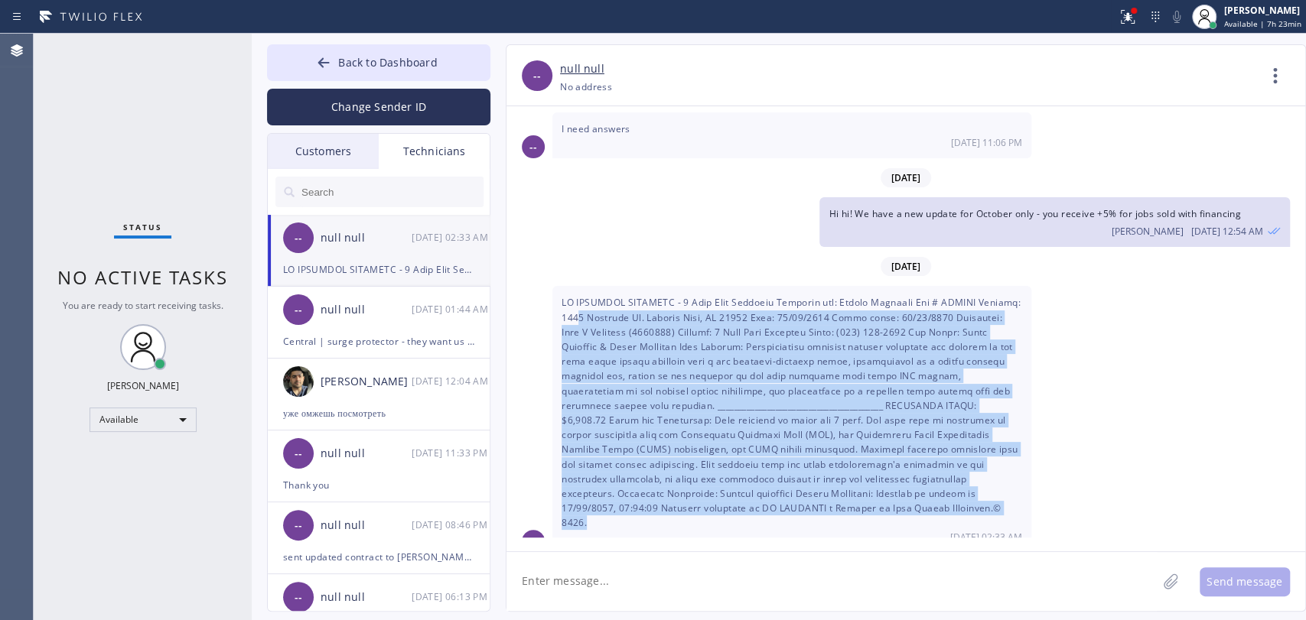
drag, startPoint x: 769, startPoint y: 510, endPoint x: 577, endPoint y: 308, distance: 278.7
click at [579, 310] on div "[DATE] 02:33 AM" at bounding box center [791, 419] width 479 height 266
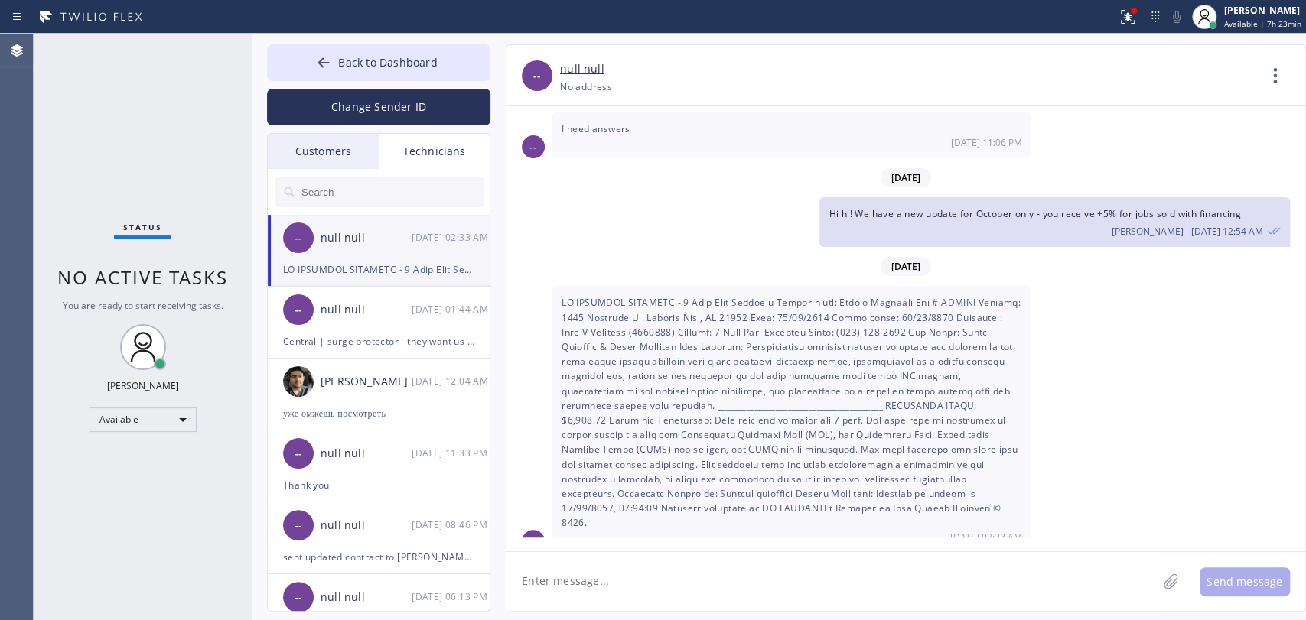
click at [575, 305] on div "[DATE] 02:33 AM" at bounding box center [791, 419] width 479 height 266
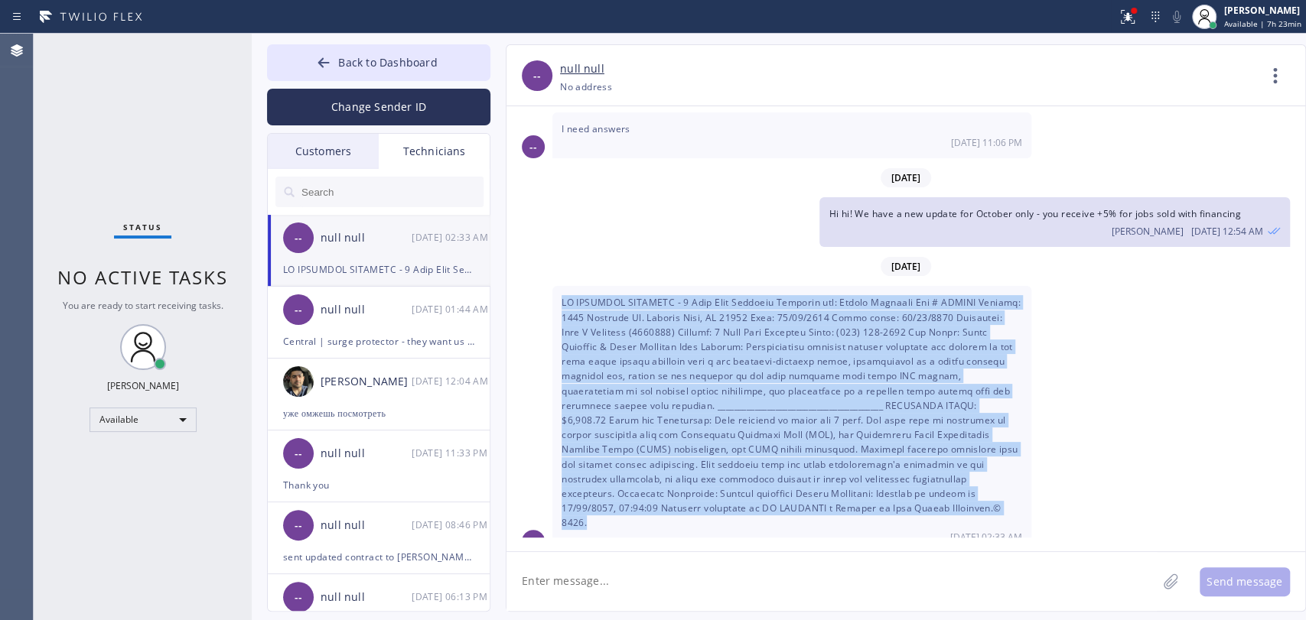
drag, startPoint x: 558, startPoint y: 291, endPoint x: 865, endPoint y: 507, distance: 375.0
click at [865, 507] on div "[DATE] 02:33 AM" at bounding box center [791, 419] width 479 height 266
copy span "EP PLUMBING ESTIMATE - 5 Star Best Plumbing Estimate for: [PERSON_NAME] Job # K…"
click at [816, 505] on div "[DATE] 02:33 AM" at bounding box center [791, 419] width 479 height 266
drag, startPoint x: 790, startPoint y: 493, endPoint x: 553, endPoint y: 298, distance: 307.0
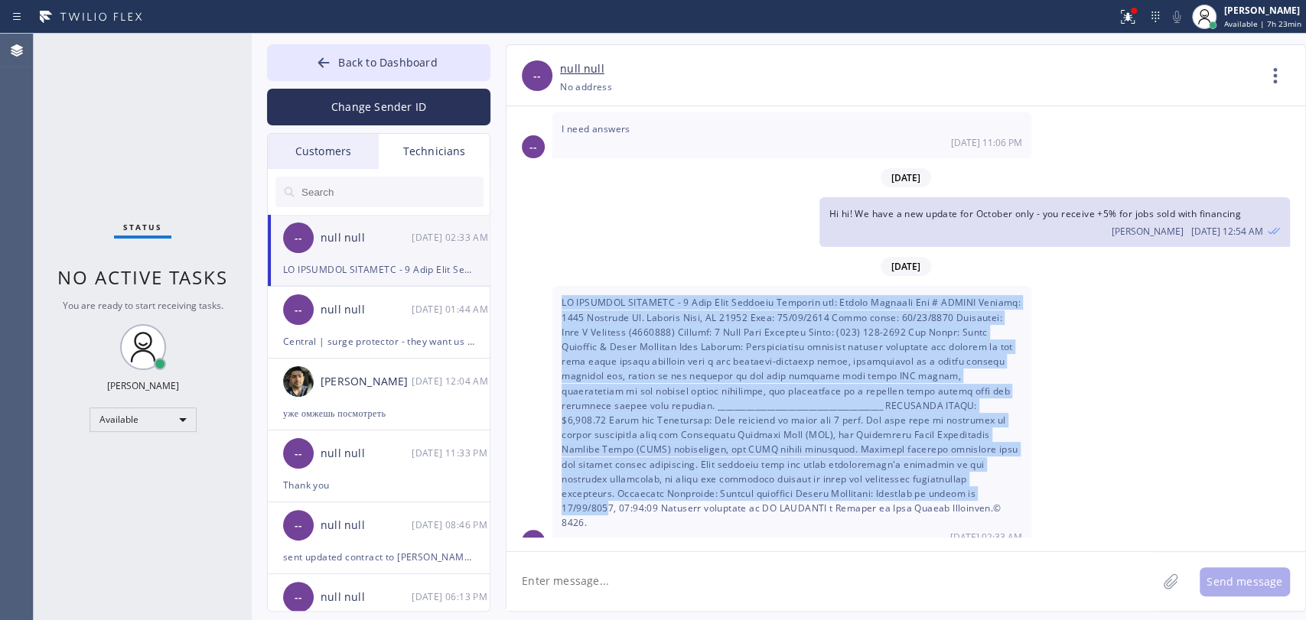
click at [553, 298] on div "[DATE] 02:33 AM" at bounding box center [791, 419] width 479 height 266
drag, startPoint x: 553, startPoint y: 298, endPoint x: 868, endPoint y: 526, distance: 388.8
click at [868, 526] on div "[DATE] 02:33 AM" at bounding box center [791, 419] width 479 height 266
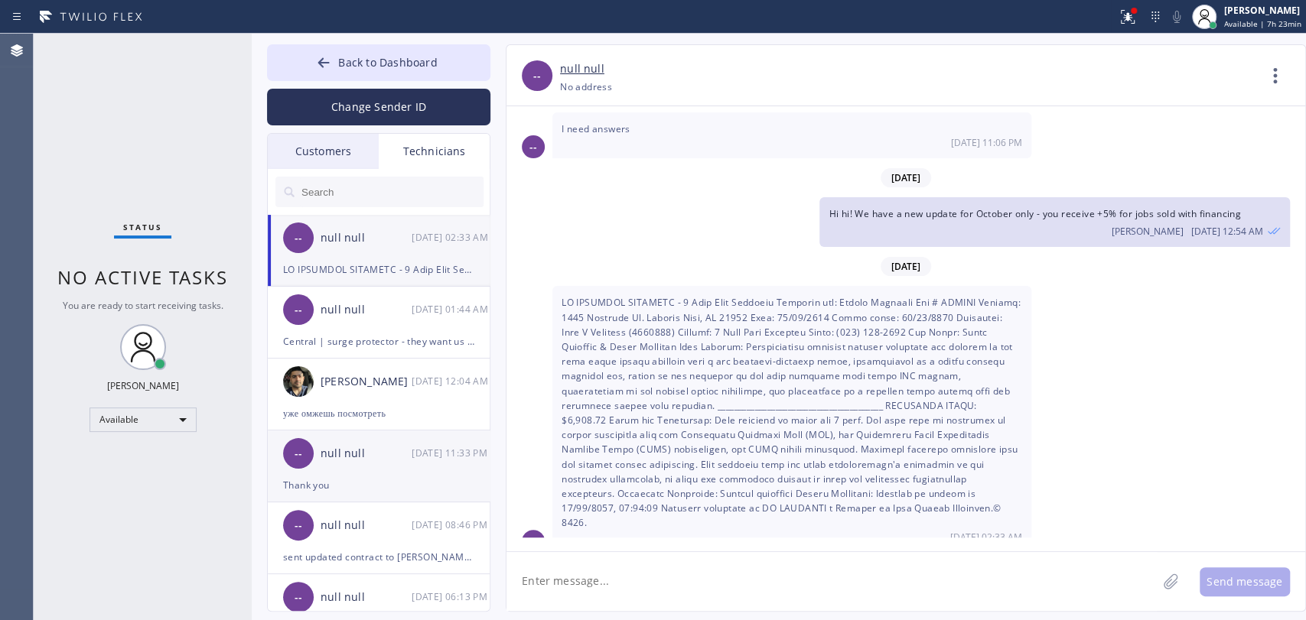
click at [431, 474] on div "-- null null [DATE] 11:33 PM" at bounding box center [379, 454] width 223 height 46
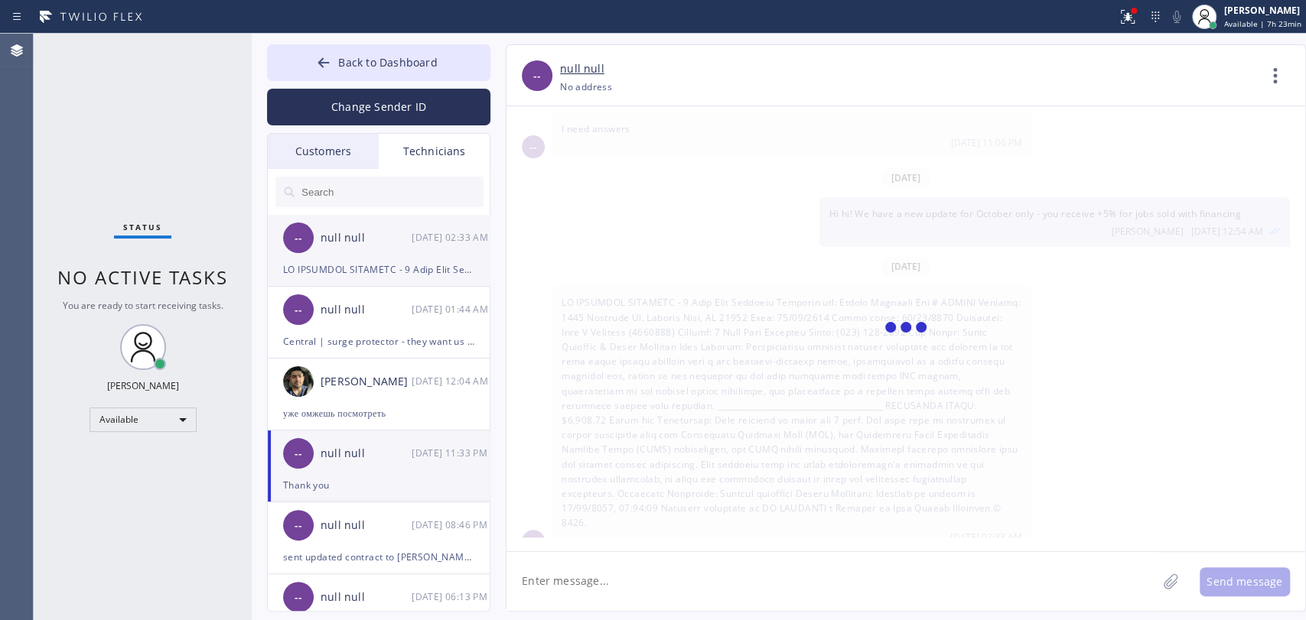
click at [357, 235] on div "null null" at bounding box center [366, 239] width 91 height 18
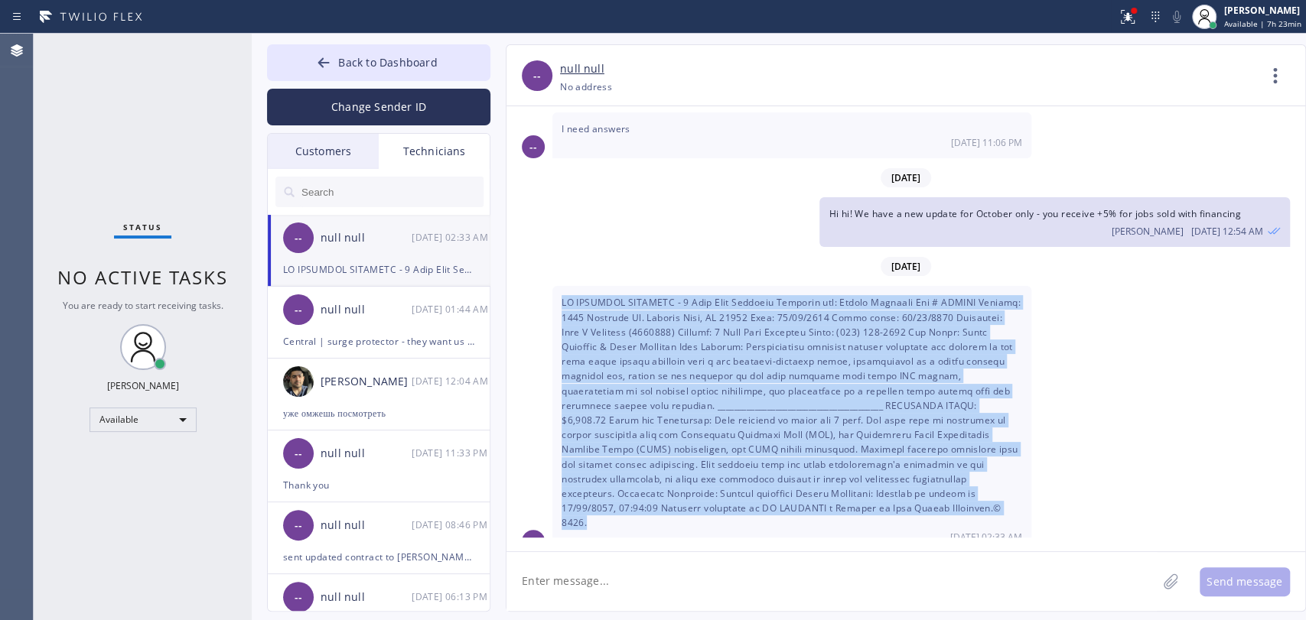
drag, startPoint x: 780, startPoint y: 511, endPoint x: 552, endPoint y: 298, distance: 312.9
click at [552, 298] on div "[DATE] 02:33 AM" at bounding box center [791, 419] width 479 height 266
copy span "EP PLUMBING ESTIMATE - 5 Star Best Plumbing Estimate for: [PERSON_NAME] Job # K…"
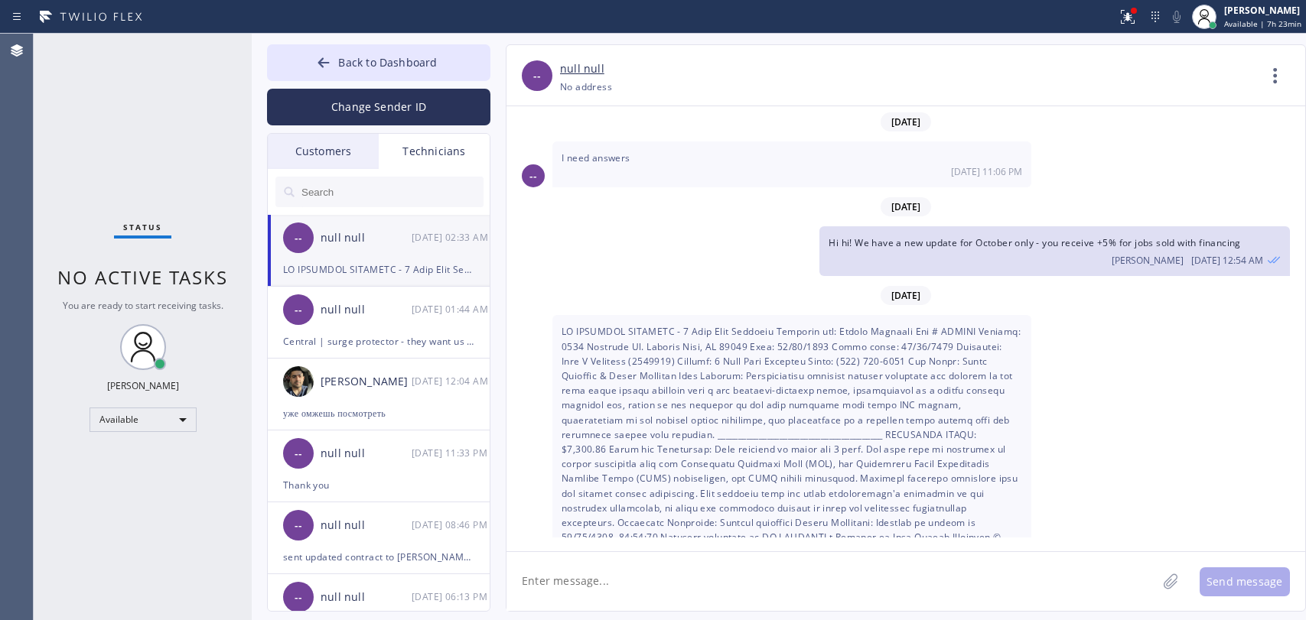
drag, startPoint x: 0, startPoint y: 0, endPoint x: 623, endPoint y: 584, distance: 853.5
click at [623, 584] on textarea at bounding box center [831, 581] width 650 height 59
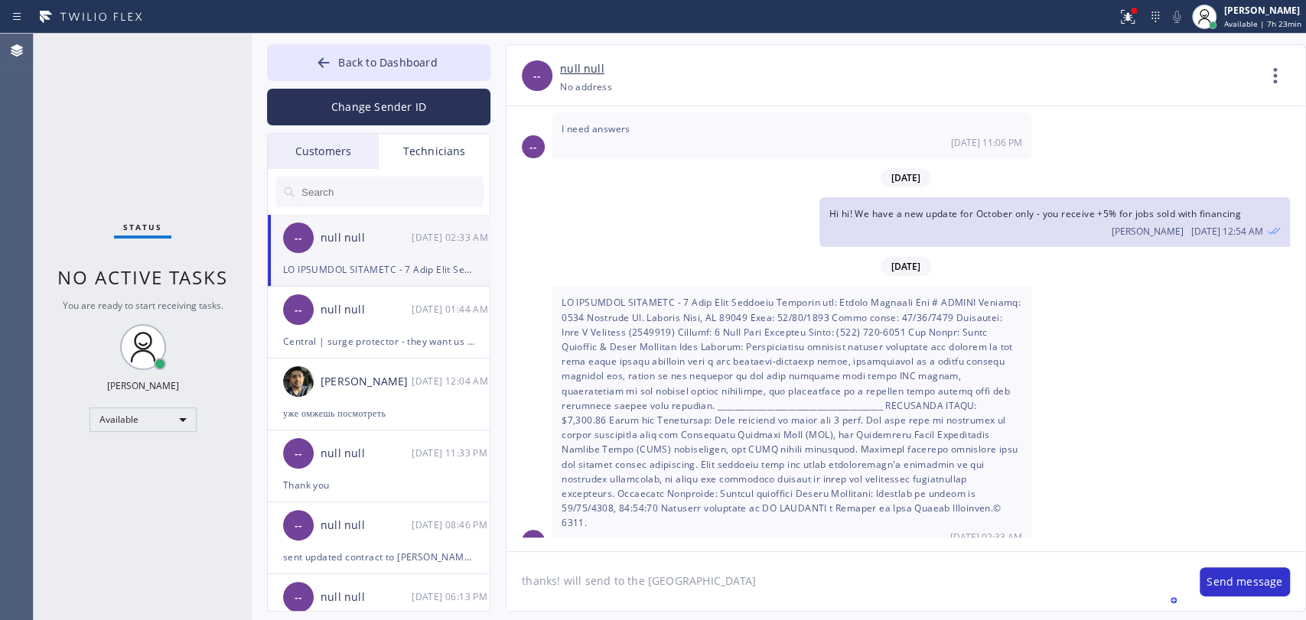
type textarea "thanks! will send to the [GEOGRAPHIC_DATA]"
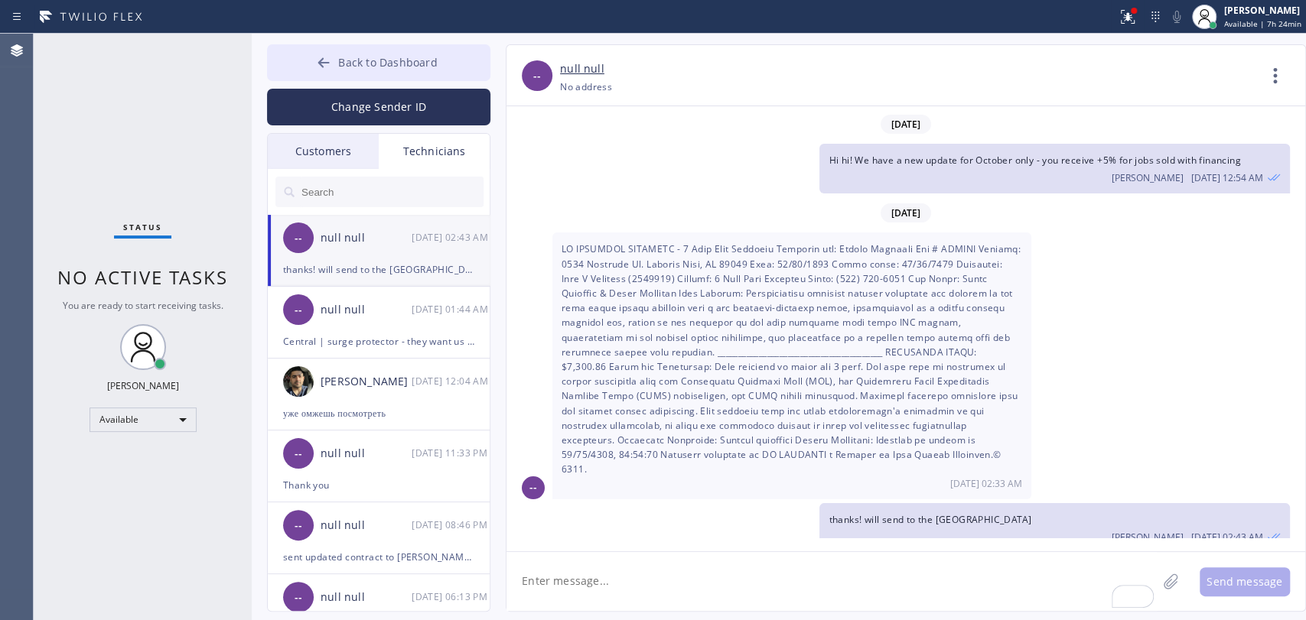
click at [396, 67] on span "Back to Dashboard" at bounding box center [387, 62] width 99 height 15
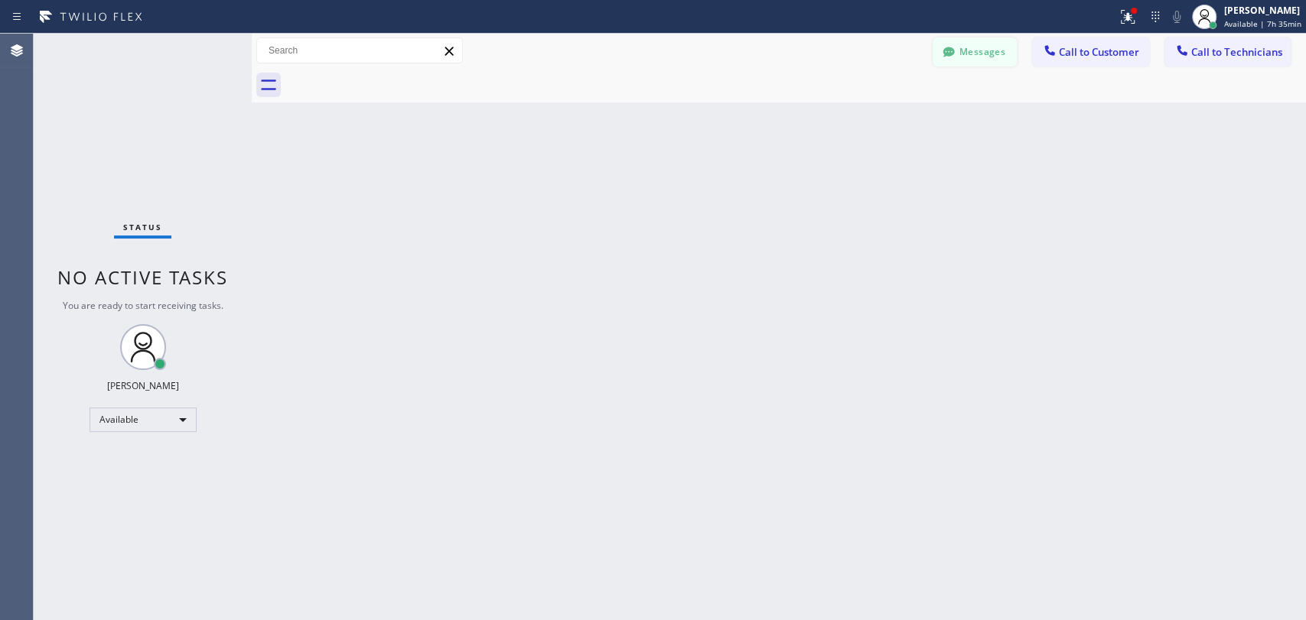
click at [1001, 58] on button "Messages" at bounding box center [975, 51] width 84 height 29
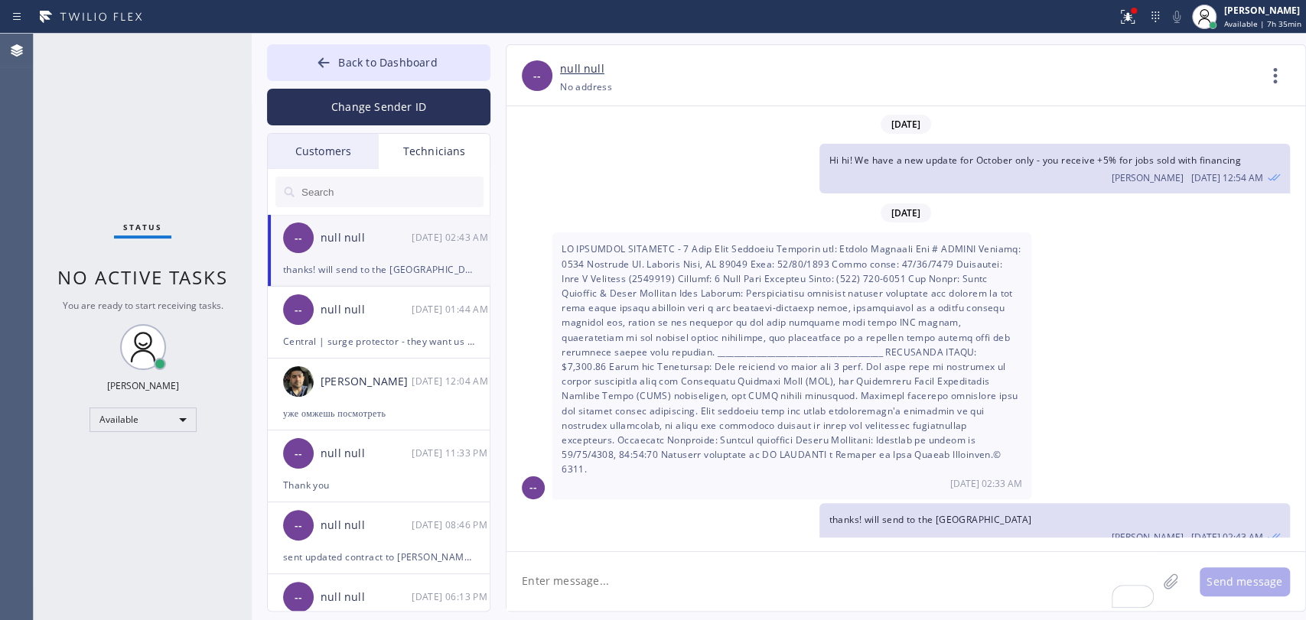
click at [306, 244] on div "--" at bounding box center [298, 238] width 31 height 31
click at [200, 229] on div "Status No active tasks You are ready to start receiving tasks. [PERSON_NAME] Av…" at bounding box center [143, 327] width 218 height 587
click at [347, 295] on div "-- null null 10/11 01:44 AM" at bounding box center [379, 310] width 223 height 46
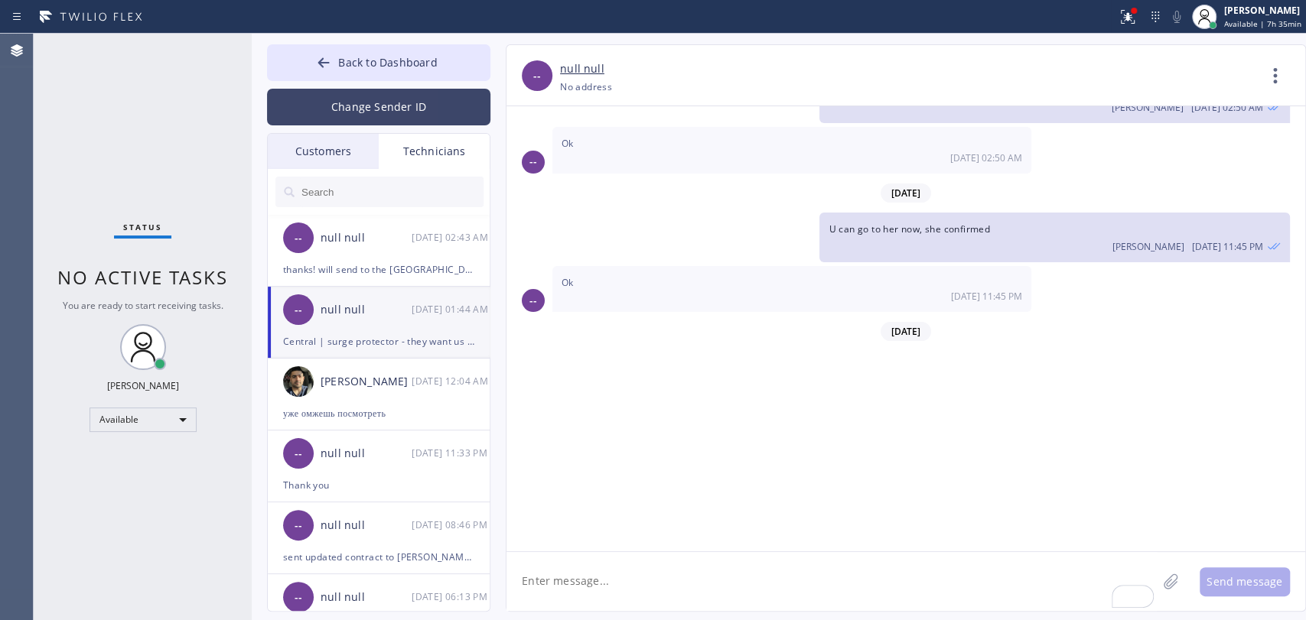
scroll to position [14707, 0]
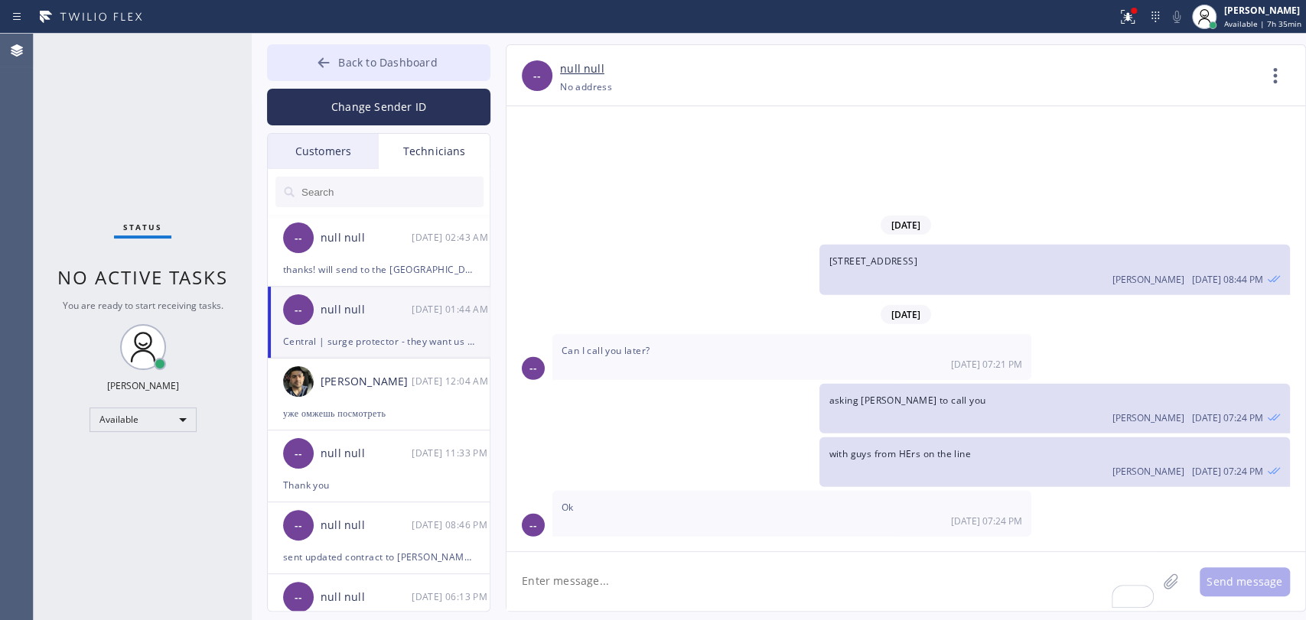
click at [367, 66] on span "Back to Dashboard" at bounding box center [387, 62] width 99 height 15
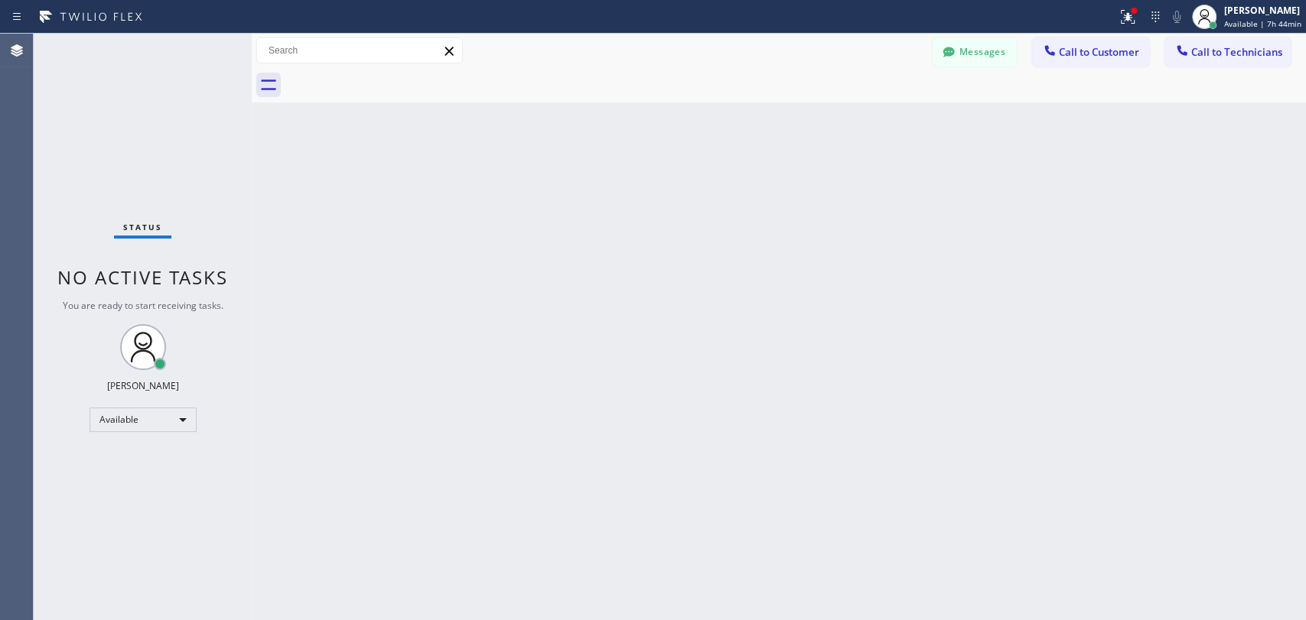
click at [157, 405] on div "Status No active tasks You are ready to start receiving tasks. [PERSON_NAME] Av…" at bounding box center [143, 327] width 218 height 587
click at [158, 420] on div "Available" at bounding box center [143, 420] width 107 height 24
click at [151, 434] on li "Offline" at bounding box center [142, 440] width 104 height 18
